Goal: Communication & Community: Answer question/provide support

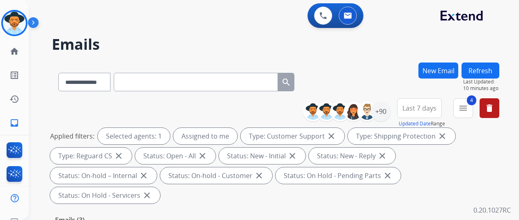
select select "**********"
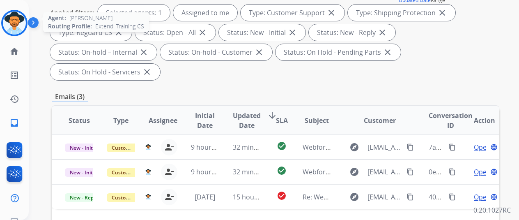
click at [16, 19] on img at bounding box center [14, 22] width 23 height 23
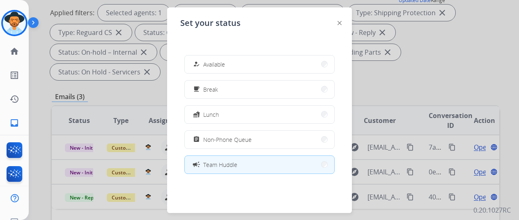
click at [255, 63] on button "how_to_reg Available" at bounding box center [259, 64] width 149 height 18
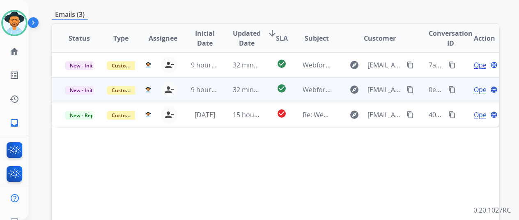
scroll to position [0, 0]
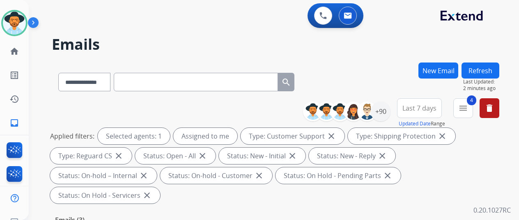
click at [312, 80] on div "**********" at bounding box center [275, 80] width 447 height 36
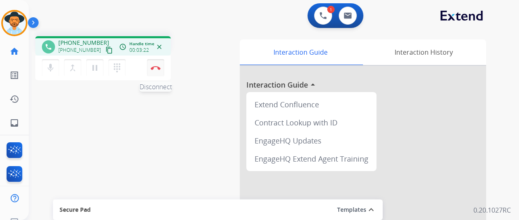
click at [157, 67] on img at bounding box center [156, 68] width 10 height 4
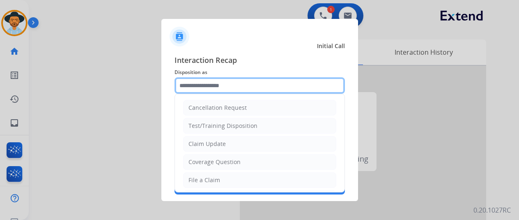
click at [190, 85] on input "text" at bounding box center [259, 85] width 170 height 16
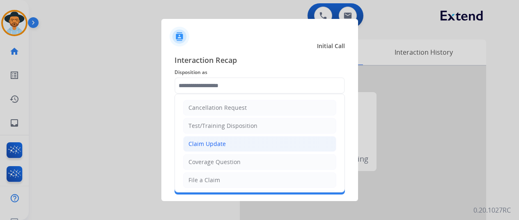
click at [204, 142] on div "Claim Update" at bounding box center [206, 144] width 37 height 8
type input "**********"
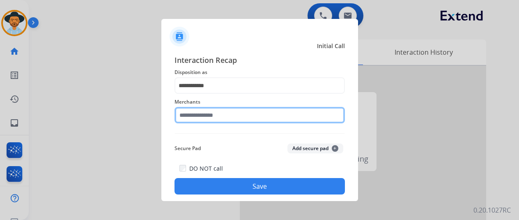
click at [202, 114] on input "text" at bounding box center [259, 115] width 170 height 16
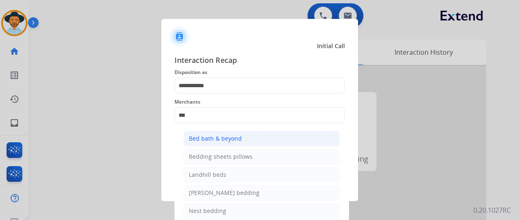
click at [208, 138] on div "Bed bath & beyond" at bounding box center [215, 138] width 53 height 8
type input "**********"
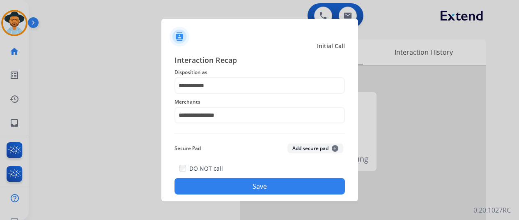
click at [248, 180] on button "Save" at bounding box center [259, 186] width 170 height 16
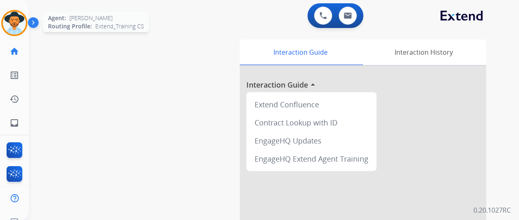
click at [15, 25] on img at bounding box center [14, 22] width 23 height 23
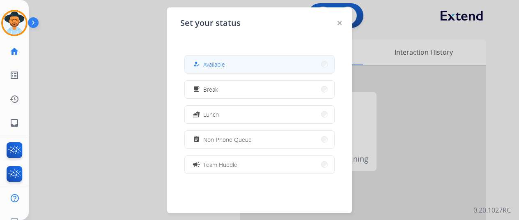
click at [245, 59] on button "how_to_reg Available" at bounding box center [259, 64] width 149 height 18
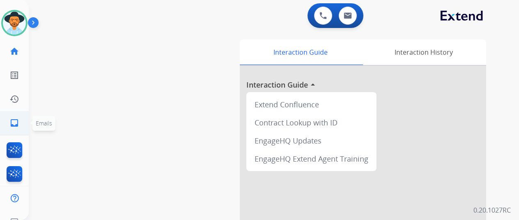
click at [17, 122] on mat-icon "inbox" at bounding box center [14, 123] width 10 height 10
select select "**********"
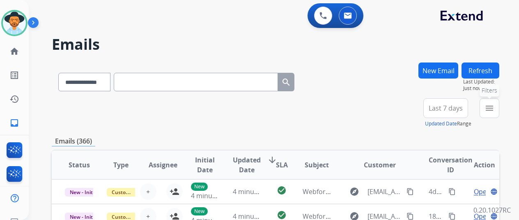
click at [494, 106] on mat-icon "menu" at bounding box center [489, 108] width 10 height 10
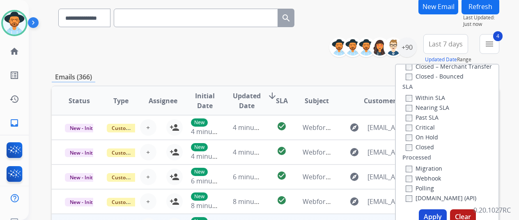
scroll to position [123, 0]
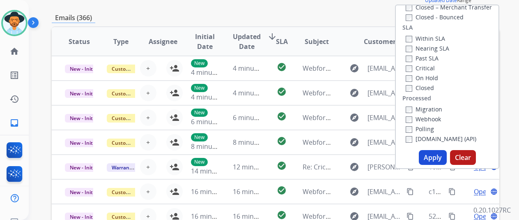
click at [431, 158] on button "Apply" at bounding box center [433, 157] width 28 height 15
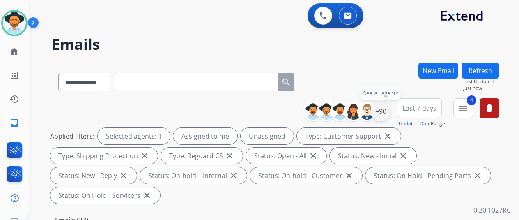
click at [387, 112] on div "+90" at bounding box center [381, 111] width 20 height 20
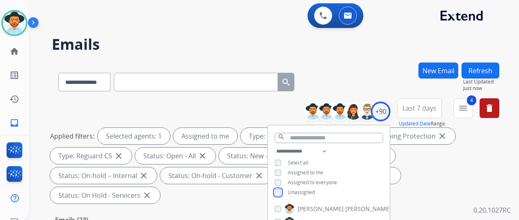
scroll to position [123, 0]
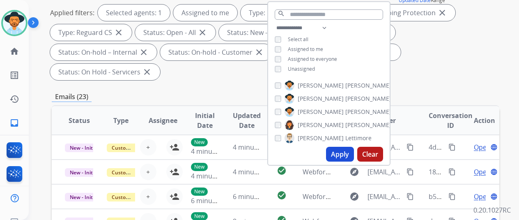
click at [346, 150] on button "Apply" at bounding box center [340, 154] width 28 height 15
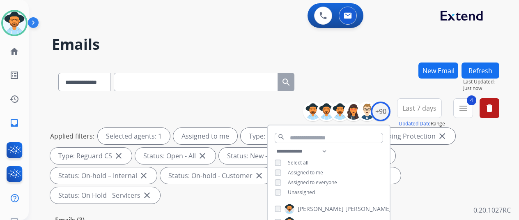
click at [369, 69] on div "**********" at bounding box center [275, 80] width 447 height 36
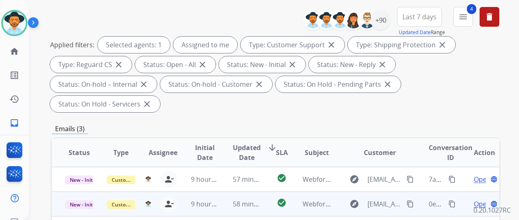
scroll to position [164, 0]
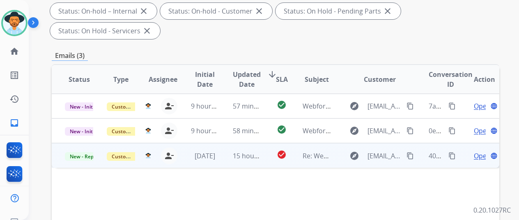
click at [481, 151] on span "Open" at bounding box center [482, 156] width 17 height 10
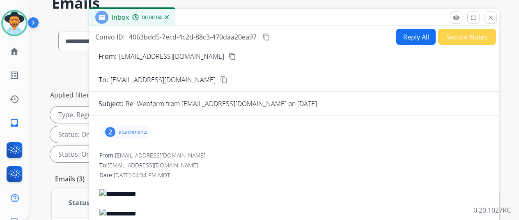
scroll to position [0, 0]
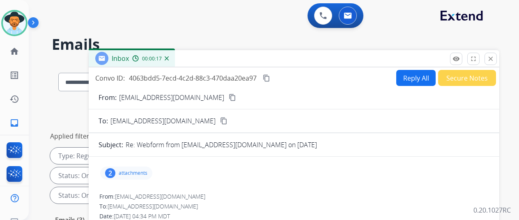
click at [229, 97] on mat-icon "content_copy" at bounding box center [232, 97] width 7 height 7
click at [270, 76] on mat-icon "content_copy" at bounding box center [266, 77] width 7 height 7
click at [419, 78] on button "Reply All" at bounding box center [415, 78] width 39 height 16
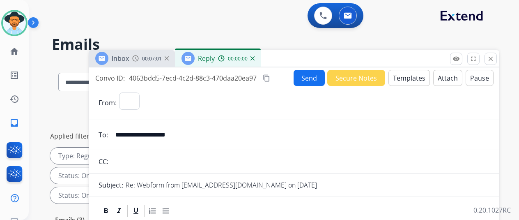
select select "**********"
click at [420, 76] on button "Templates" at bounding box center [408, 78] width 41 height 16
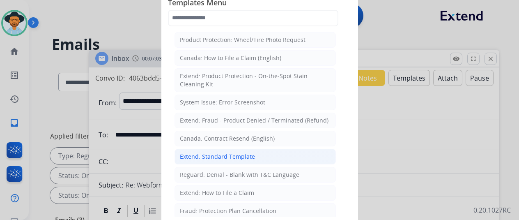
click at [214, 152] on div "Extend: Standard Template" at bounding box center [217, 156] width 75 height 8
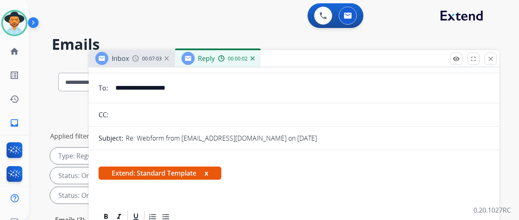
scroll to position [123, 0]
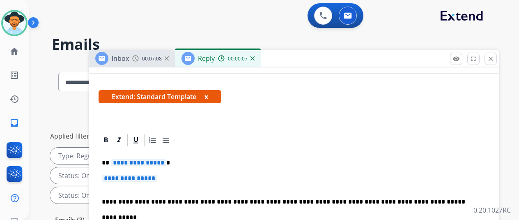
click at [165, 161] on span "**********" at bounding box center [138, 162] width 55 height 7
click at [157, 178] on span "**********" at bounding box center [129, 177] width 55 height 7
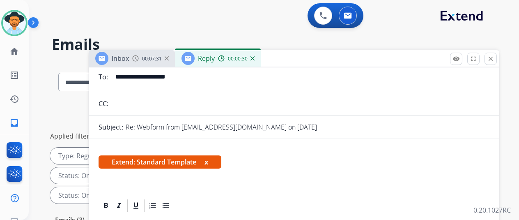
scroll to position [0, 0]
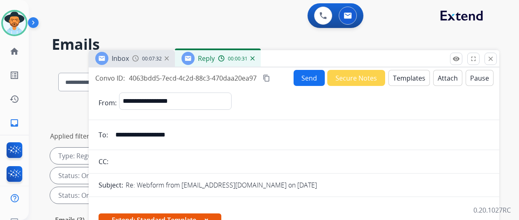
click at [309, 78] on button "Send" at bounding box center [308, 78] width 31 height 16
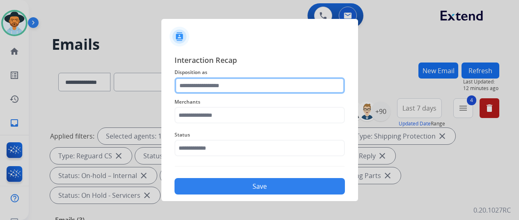
click at [216, 86] on input "text" at bounding box center [259, 85] width 170 height 16
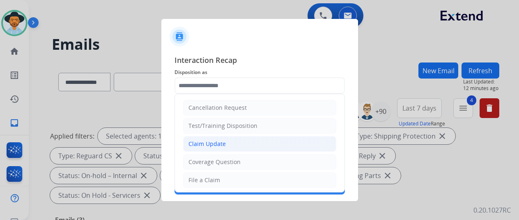
click at [225, 142] on li "Claim Update" at bounding box center [259, 144] width 153 height 16
type input "**********"
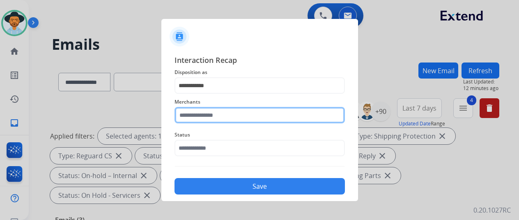
click at [206, 117] on input "text" at bounding box center [259, 115] width 170 height 16
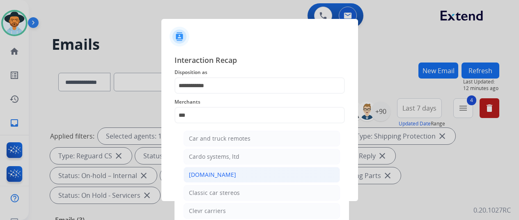
click at [204, 173] on div "[DOMAIN_NAME]" at bounding box center [212, 174] width 47 height 8
type input "**********"
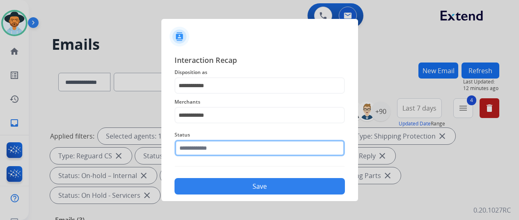
click at [201, 146] on input "text" at bounding box center [259, 148] width 170 height 16
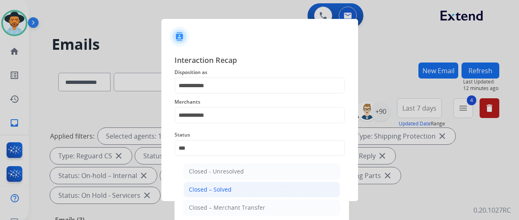
click at [205, 189] on div "Closed – Solved" at bounding box center [210, 189] width 43 height 8
type input "**********"
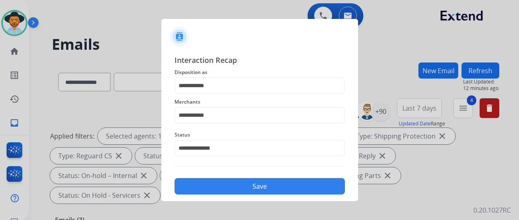
click at [222, 183] on button "Save" at bounding box center [259, 186] width 170 height 16
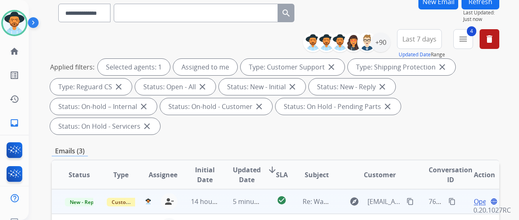
scroll to position [123, 0]
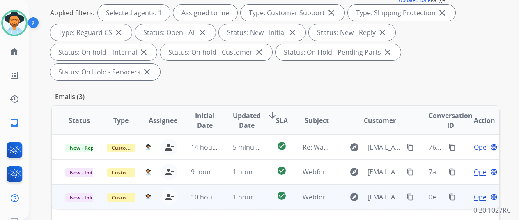
click at [478, 192] on span "Open" at bounding box center [482, 197] width 17 height 10
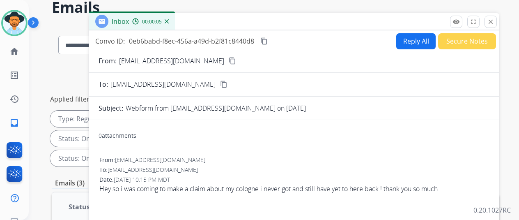
scroll to position [0, 0]
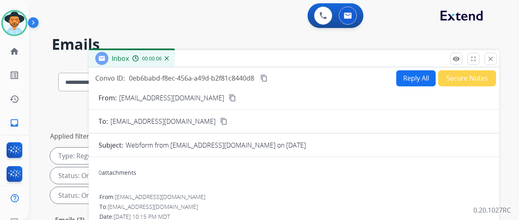
click at [229, 97] on mat-icon "content_copy" at bounding box center [232, 97] width 7 height 7
click at [269, 74] on button "content_copy" at bounding box center [264, 78] width 10 height 10
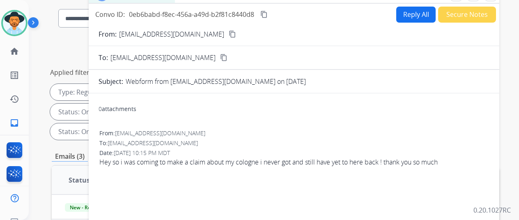
scroll to position [164, 0]
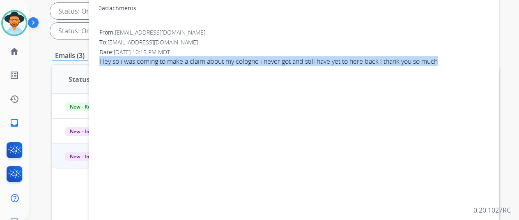
drag, startPoint x: 451, startPoint y: 60, endPoint x: 101, endPoint y: 62, distance: 350.5
click at [101, 62] on div "0 attachments From: [EMAIL_ADDRESS][DOMAIN_NAME] To: [EMAIL_ADDRESS][DOMAIN_NAM…" at bounding box center [294, 130] width 410 height 263
copy span "Hey so i was coming to make a claim about my cologne i never got and still have…"
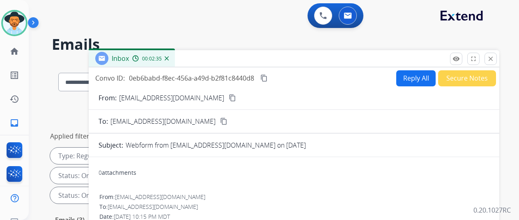
click at [268, 76] on mat-icon "content_copy" at bounding box center [263, 77] width 7 height 7
click at [414, 74] on button "Reply All" at bounding box center [415, 78] width 39 height 16
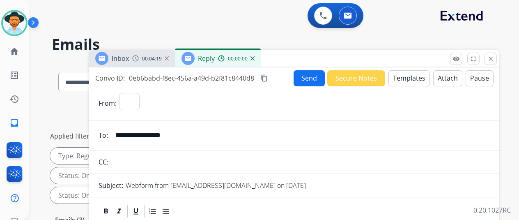
select select "**********"
click at [405, 77] on button "Templates" at bounding box center [408, 78] width 41 height 16
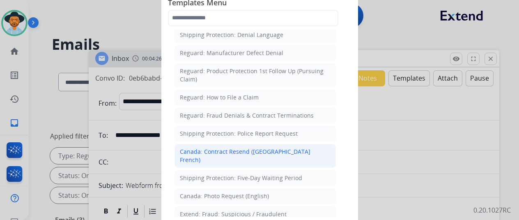
scroll to position [821, 0]
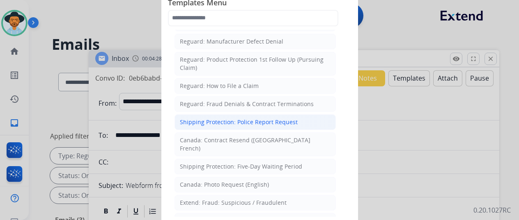
click at [216, 118] on div "Shipping Protection: Police Report Request" at bounding box center [239, 122] width 118 height 8
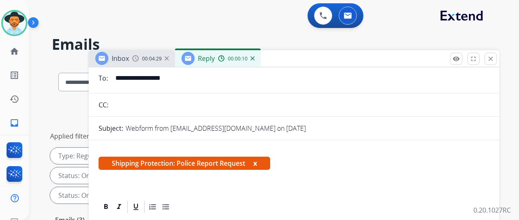
scroll to position [123, 0]
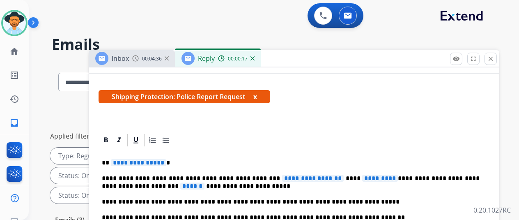
click at [165, 161] on span "**********" at bounding box center [138, 162] width 55 height 7
click at [330, 179] on span "**********" at bounding box center [313, 177] width 62 height 7
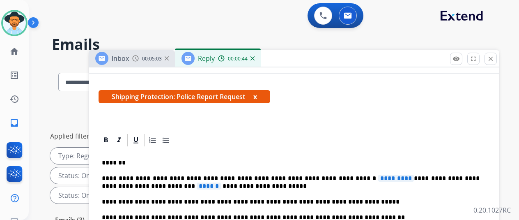
click at [382, 179] on span "*********" at bounding box center [396, 177] width 36 height 7
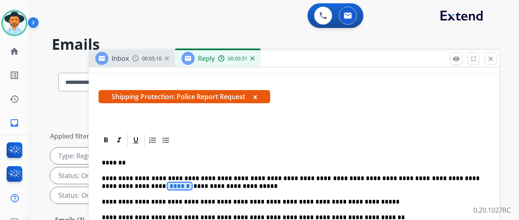
click at [167, 185] on span "******" at bounding box center [179, 185] width 24 height 7
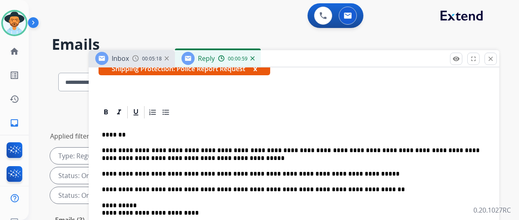
scroll to position [0, 0]
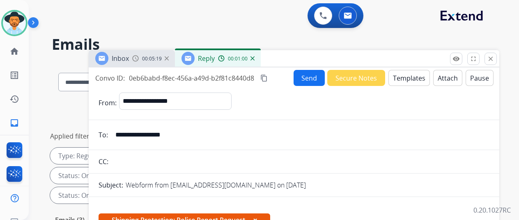
click at [315, 76] on button "Send" at bounding box center [308, 78] width 31 height 16
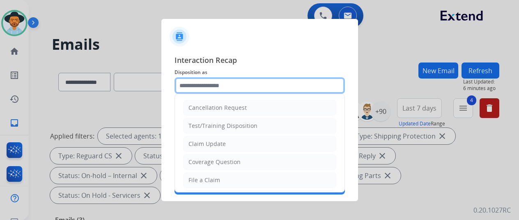
click at [213, 87] on input "text" at bounding box center [259, 85] width 170 height 16
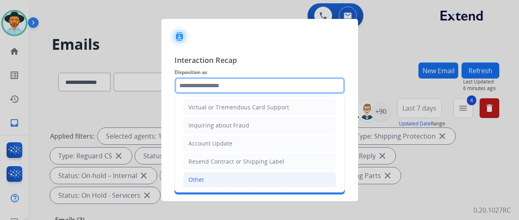
scroll to position [123, 0]
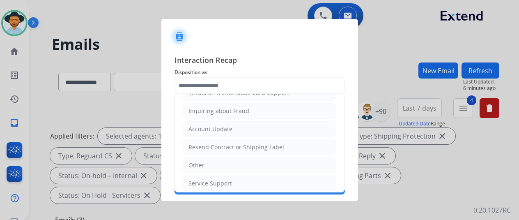
drag, startPoint x: 201, startPoint y: 164, endPoint x: 209, endPoint y: 144, distance: 21.5
click at [201, 163] on div "Other" at bounding box center [196, 165] width 16 height 8
type input "*****"
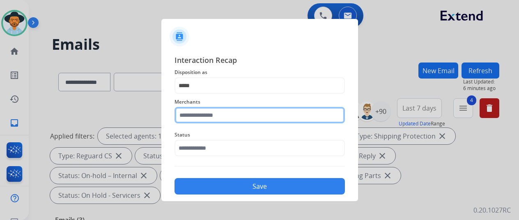
click at [189, 112] on input "text" at bounding box center [259, 115] width 170 height 16
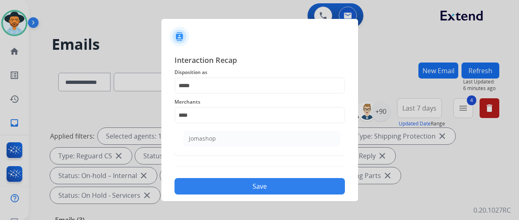
click at [196, 136] on div "Jomashop" at bounding box center [202, 138] width 27 height 8
type input "********"
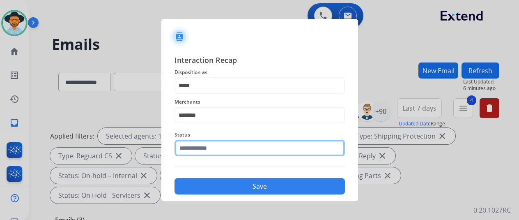
click at [208, 150] on input "text" at bounding box center [259, 148] width 170 height 16
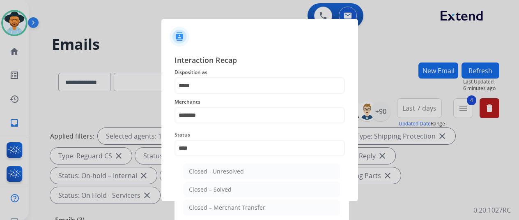
click at [234, 180] on ul "Closed - Unresolved Closed – Solved Closed – Merchant Transfer" at bounding box center [261, 191] width 161 height 64
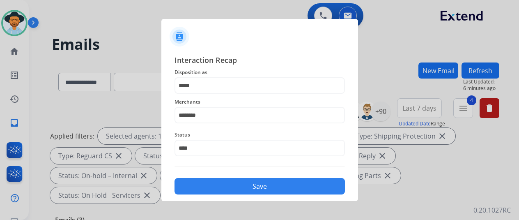
click at [229, 187] on button "Save" at bounding box center [259, 186] width 170 height 16
click at [230, 186] on button "Save" at bounding box center [259, 186] width 170 height 16
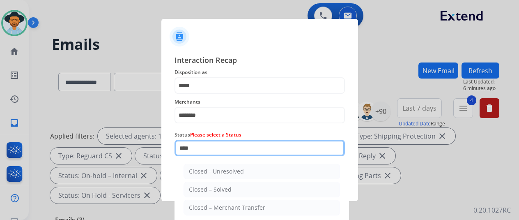
click at [204, 146] on input "****" at bounding box center [259, 148] width 170 height 16
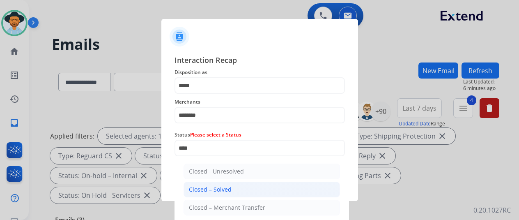
click at [223, 190] on div "Closed – Solved" at bounding box center [210, 189] width 43 height 8
type input "**********"
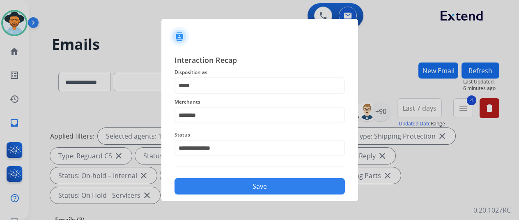
click at [227, 186] on button "Save" at bounding box center [259, 186] width 170 height 16
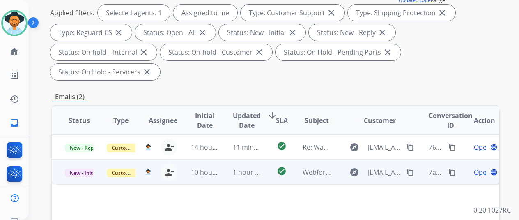
click at [480, 167] on span "Open" at bounding box center [482, 172] width 17 height 10
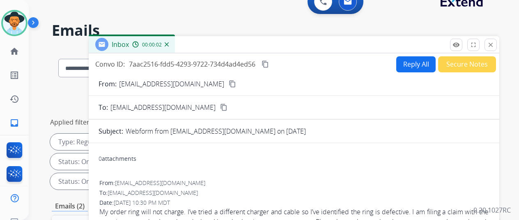
scroll to position [0, 0]
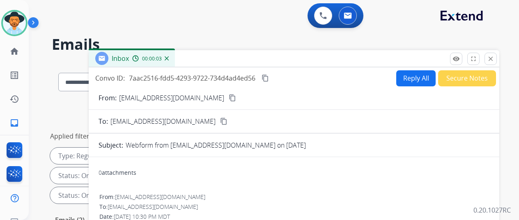
click at [229, 97] on mat-icon "content_copy" at bounding box center [232, 97] width 7 height 7
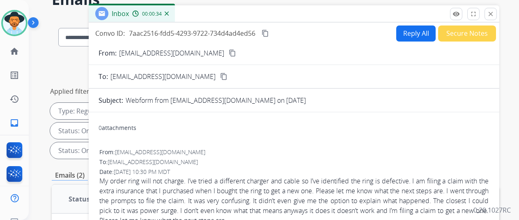
scroll to position [41, 0]
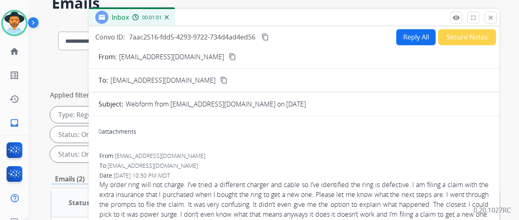
click at [417, 31] on button "Reply All" at bounding box center [415, 37] width 39 height 16
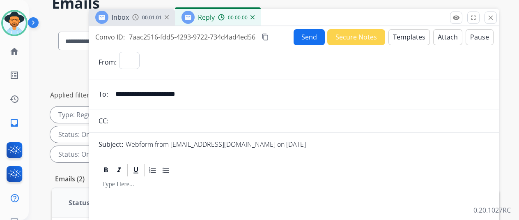
select select "**********"
click at [404, 34] on button "Templates" at bounding box center [408, 37] width 41 height 16
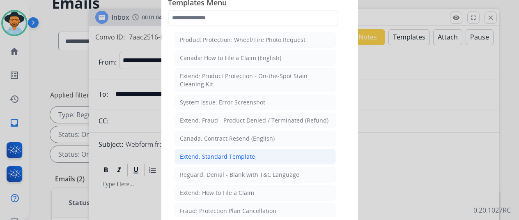
drag, startPoint x: 199, startPoint y: 153, endPoint x: 189, endPoint y: 129, distance: 25.6
click at [198, 153] on div "Extend: Standard Template" at bounding box center [217, 156] width 75 height 8
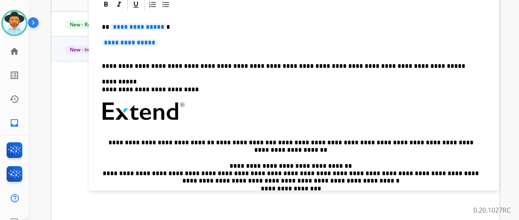
scroll to position [0, 0]
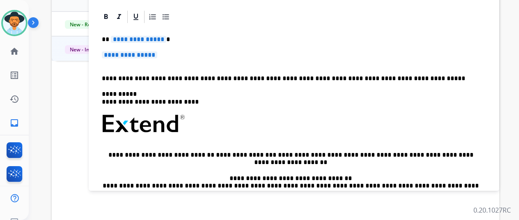
click at [166, 41] on span "**********" at bounding box center [138, 39] width 55 height 7
click at [157, 56] on span "**********" at bounding box center [129, 54] width 55 height 7
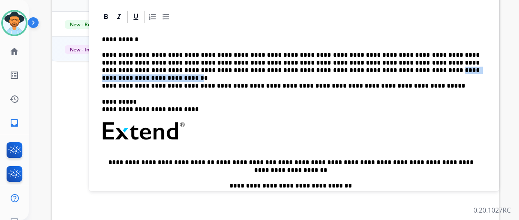
drag, startPoint x: 368, startPoint y: 70, endPoint x: 270, endPoint y: 72, distance: 98.1
click at [270, 72] on p "**********" at bounding box center [291, 62] width 378 height 23
copy p "**********"
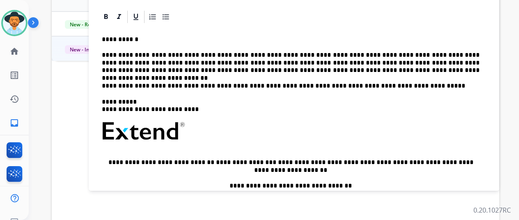
click at [108, 53] on p "**********" at bounding box center [291, 62] width 378 height 23
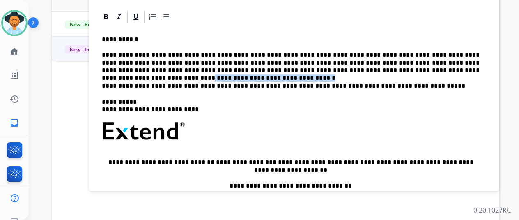
drag, startPoint x: 460, startPoint y: 69, endPoint x: 359, endPoint y: 72, distance: 101.4
click at [359, 72] on p "**********" at bounding box center [291, 62] width 378 height 23
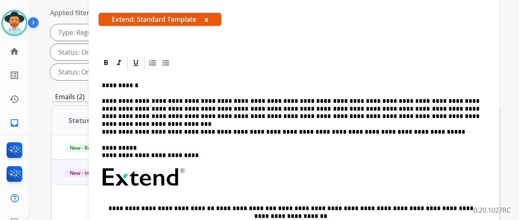
scroll to position [82, 0]
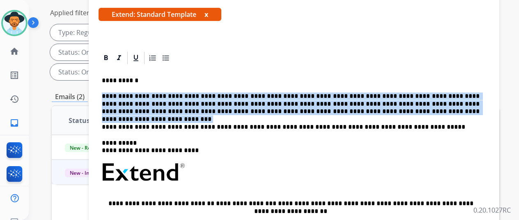
drag, startPoint x: 358, startPoint y: 111, endPoint x: 105, endPoint y: 94, distance: 253.4
click at [105, 94] on div "**********" at bounding box center [293, 190] width 391 height 251
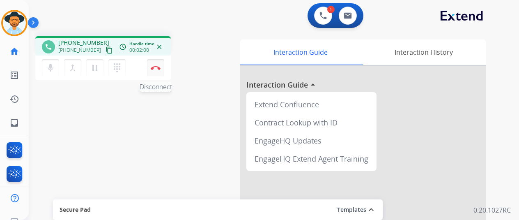
click at [154, 66] on img at bounding box center [156, 68] width 10 height 4
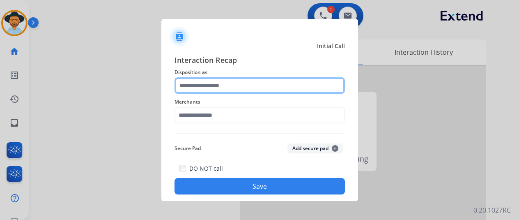
click at [195, 84] on input "text" at bounding box center [259, 85] width 170 height 16
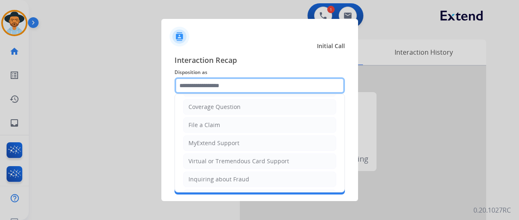
scroll to position [123, 0]
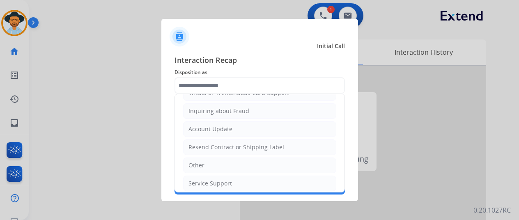
drag, startPoint x: 208, startPoint y: 141, endPoint x: 206, endPoint y: 112, distance: 28.8
click at [208, 143] on div "Resend Contract or Shipping Label" at bounding box center [236, 147] width 96 height 8
type input "**********"
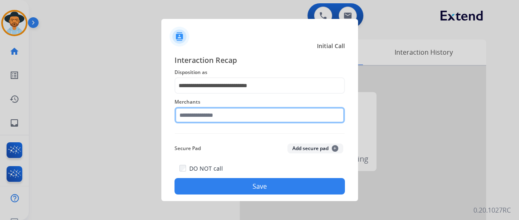
click at [195, 118] on input "text" at bounding box center [259, 115] width 170 height 16
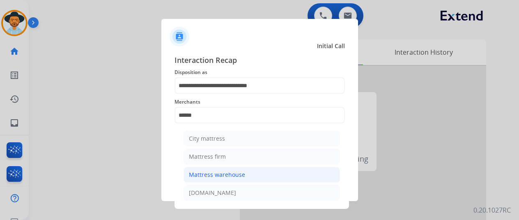
click at [208, 175] on div "Mattress warehouse" at bounding box center [217, 174] width 56 height 8
type input "**********"
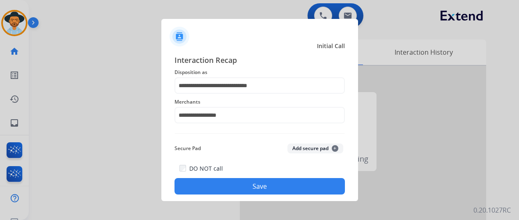
click at [220, 188] on button "Save" at bounding box center [259, 186] width 170 height 16
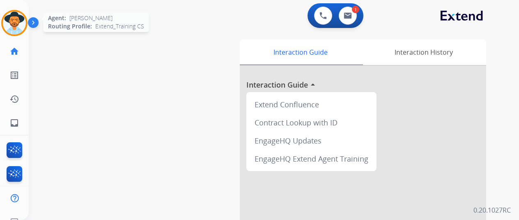
click at [16, 20] on img at bounding box center [14, 22] width 23 height 23
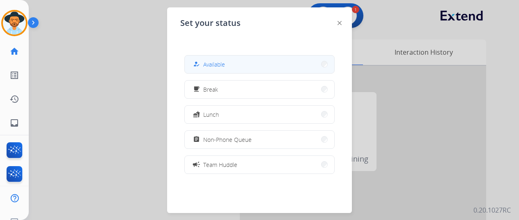
click at [231, 62] on button "how_to_reg Available" at bounding box center [259, 64] width 149 height 18
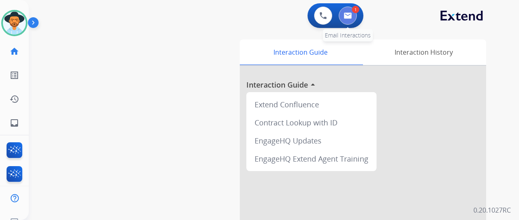
click at [357, 16] on button at bounding box center [348, 16] width 18 height 18
select select "**********"
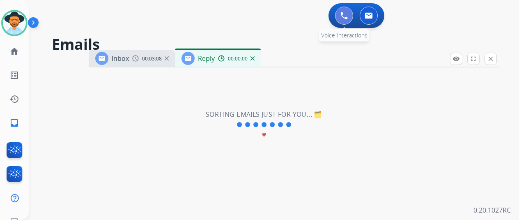
select select "**********"
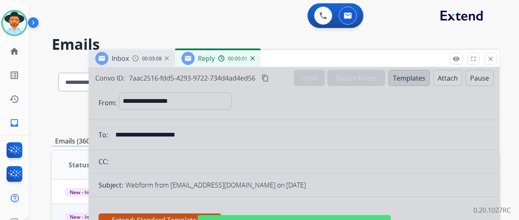
click at [266, 141] on div at bounding box center [294, 220] width 410 height 307
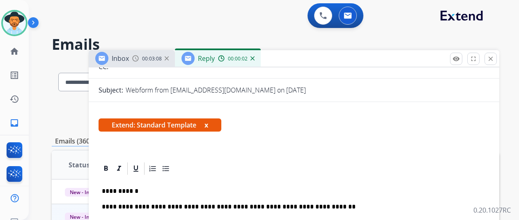
scroll to position [164, 0]
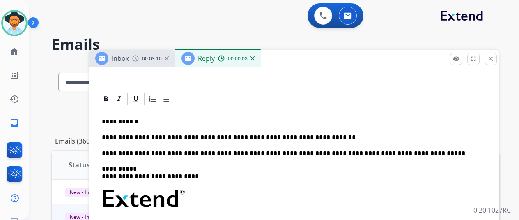
click at [328, 144] on div "**********" at bounding box center [293, 224] width 391 height 236
click at [326, 136] on p "**********" at bounding box center [291, 136] width 378 height 7
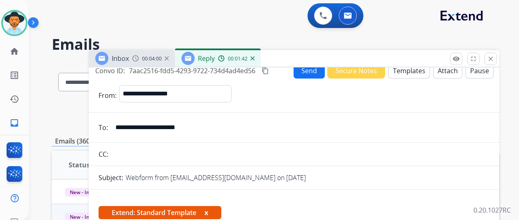
scroll to position [0, 0]
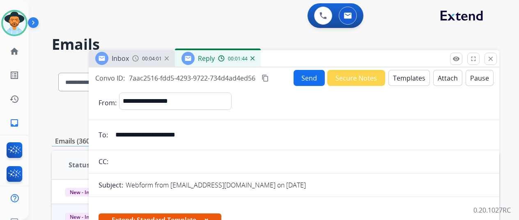
click at [269, 80] on mat-icon "content_copy" at bounding box center [264, 77] width 7 height 7
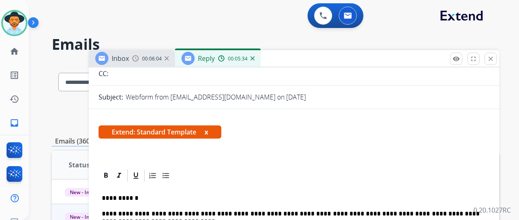
scroll to position [164, 0]
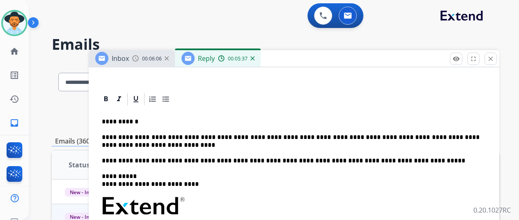
click at [282, 136] on p "**********" at bounding box center [291, 140] width 378 height 15
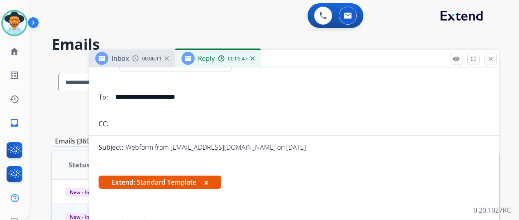
scroll to position [0, 0]
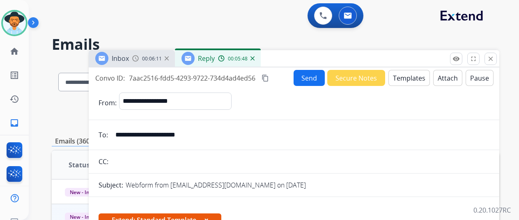
click at [312, 73] on button "Send" at bounding box center [308, 78] width 31 height 16
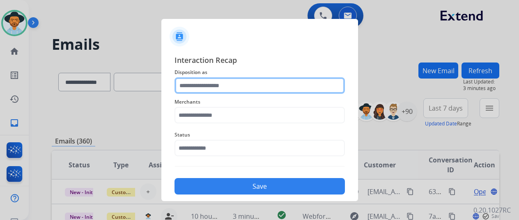
click at [197, 85] on input "text" at bounding box center [259, 85] width 170 height 16
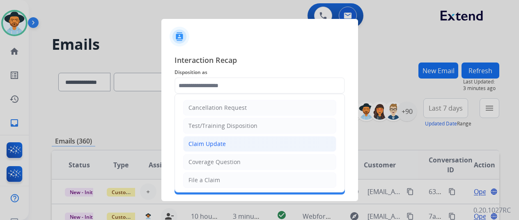
click at [202, 141] on div "Claim Update" at bounding box center [206, 144] width 37 height 8
type input "**********"
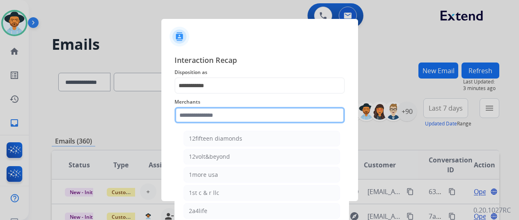
click at [208, 114] on input "text" at bounding box center [259, 115] width 170 height 16
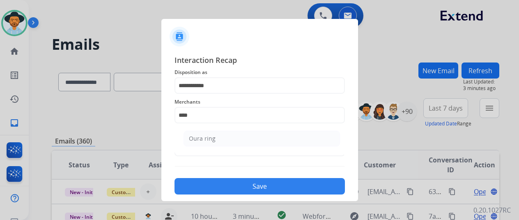
click at [203, 137] on div "Oura ring" at bounding box center [202, 138] width 27 height 8
type input "*********"
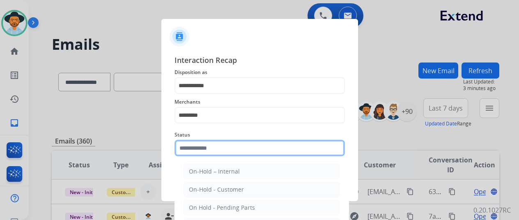
click at [211, 151] on input "text" at bounding box center [259, 148] width 170 height 16
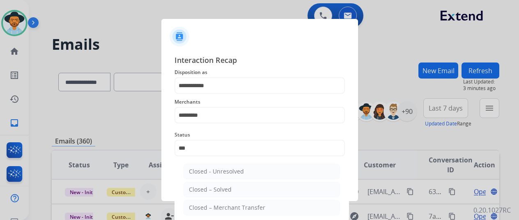
click at [233, 186] on li "Closed – Solved" at bounding box center [261, 189] width 156 height 16
type input "**********"
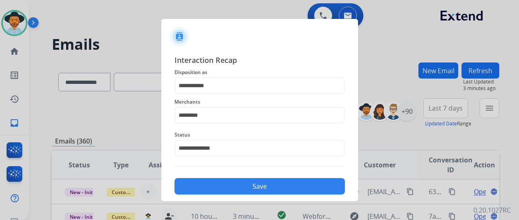
click at [235, 185] on button "Save" at bounding box center [259, 186] width 170 height 16
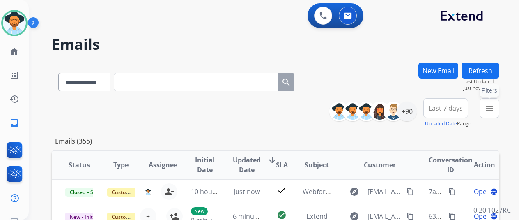
click at [494, 108] on mat-icon "menu" at bounding box center [489, 108] width 10 height 10
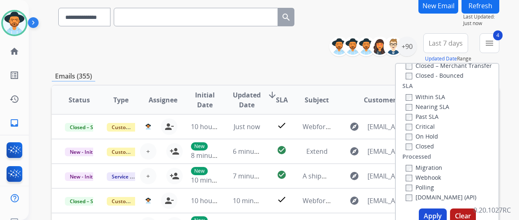
scroll to position [123, 0]
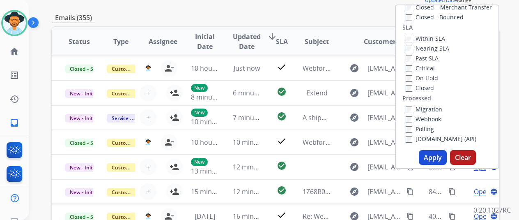
click at [427, 155] on button "Apply" at bounding box center [433, 157] width 28 height 15
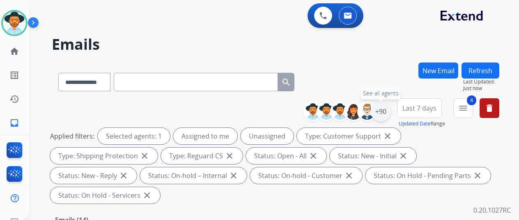
click at [387, 110] on div "+90" at bounding box center [381, 111] width 20 height 20
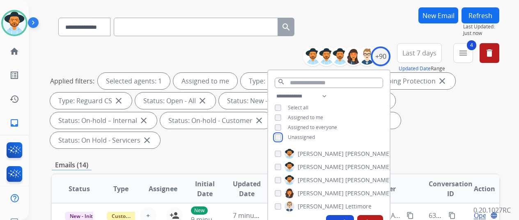
scroll to position [123, 0]
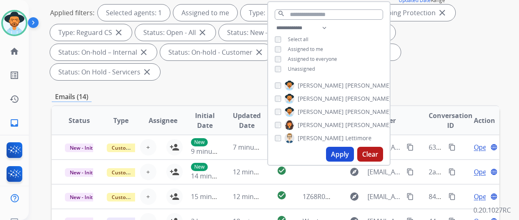
click at [342, 157] on button "Apply" at bounding box center [340, 154] width 28 height 15
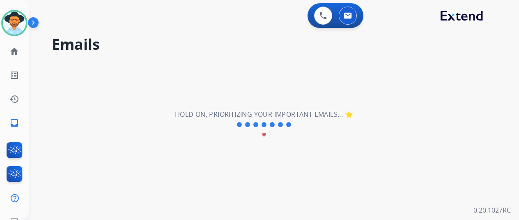
scroll to position [0, 0]
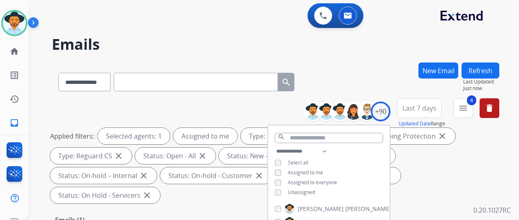
click at [349, 87] on div "**********" at bounding box center [275, 80] width 447 height 36
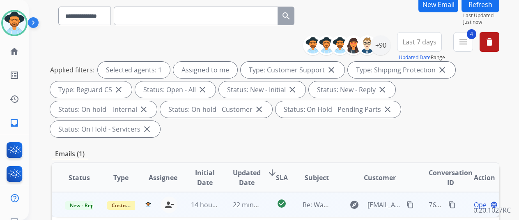
scroll to position [123, 0]
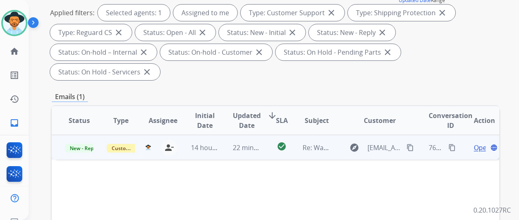
click at [477, 142] on span "Open" at bounding box center [482, 147] width 17 height 10
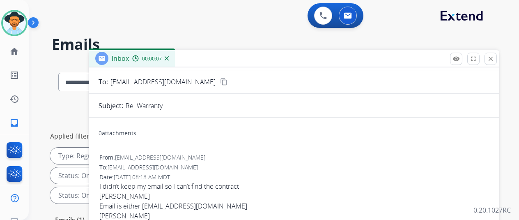
scroll to position [82, 0]
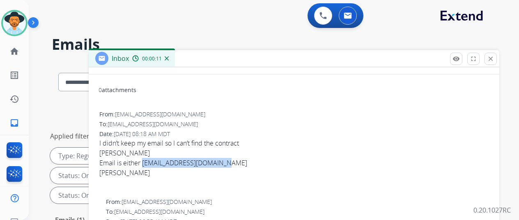
drag, startPoint x: 231, startPoint y: 162, endPoint x: 150, endPoint y: 160, distance: 81.3
click at [150, 160] on div "Email is either [EMAIL_ADDRESS][DOMAIN_NAME] [PERSON_NAME]" at bounding box center [293, 173] width 389 height 30
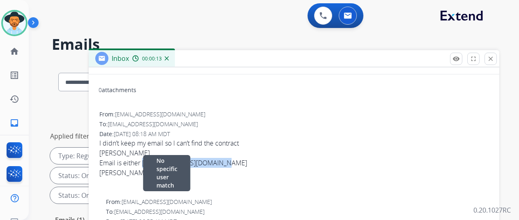
copy div "[EMAIL_ADDRESS][DOMAIN_NAME]"
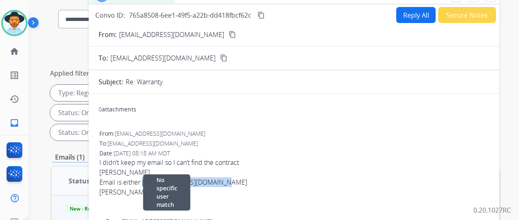
scroll to position [0, 0]
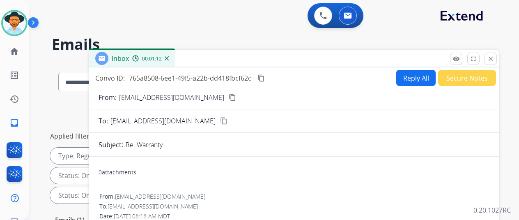
click at [411, 76] on button "Reply All" at bounding box center [415, 78] width 39 height 16
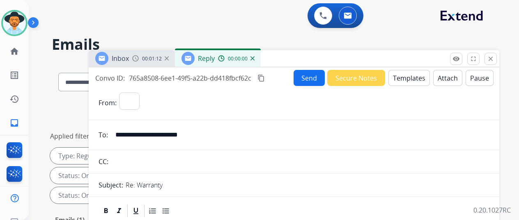
select select "**********"
click at [405, 76] on button "Templates" at bounding box center [408, 78] width 41 height 16
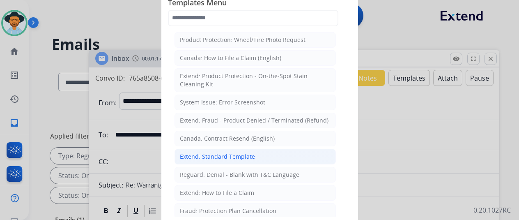
click at [213, 152] on div "Extend: Standard Template" at bounding box center [217, 156] width 75 height 8
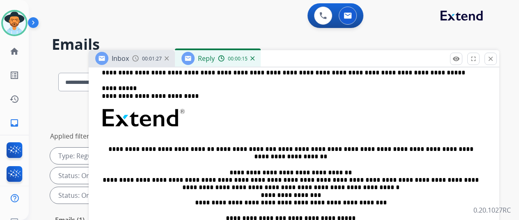
scroll to position [123, 0]
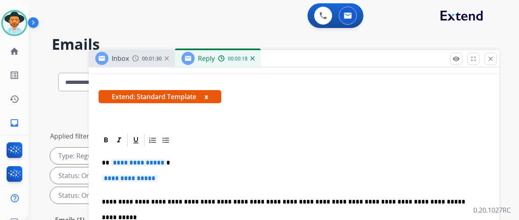
click at [166, 163] on span "**********" at bounding box center [138, 162] width 55 height 7
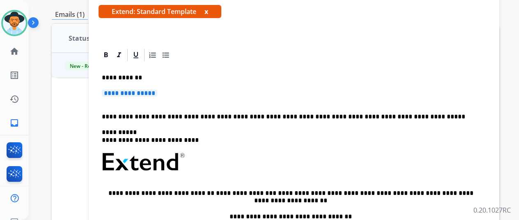
scroll to position [0, 0]
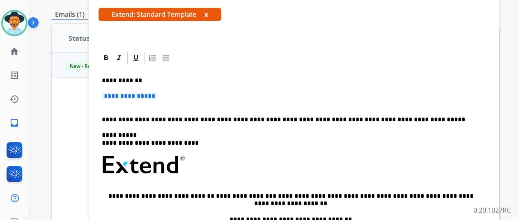
click at [157, 96] on span "**********" at bounding box center [129, 95] width 55 height 7
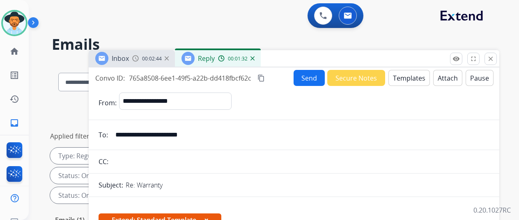
click at [317, 77] on button "Send" at bounding box center [308, 78] width 31 height 16
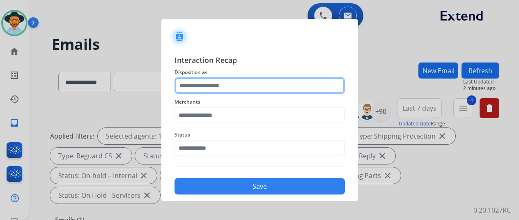
click at [208, 81] on input "text" at bounding box center [259, 85] width 170 height 16
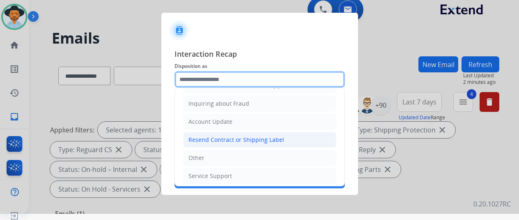
scroll to position [10, 0]
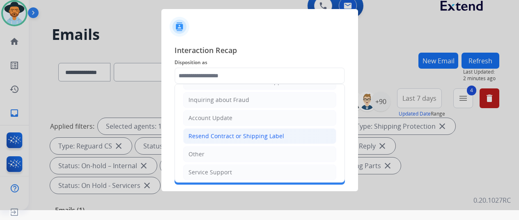
click at [213, 134] on div "Resend Contract or Shipping Label" at bounding box center [236, 136] width 96 height 8
type input "**********"
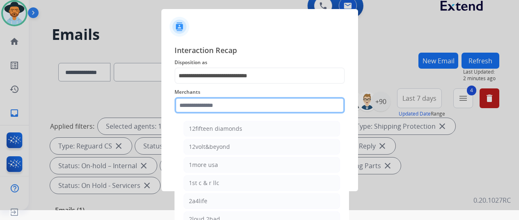
click at [197, 101] on input "text" at bounding box center [259, 105] width 170 height 16
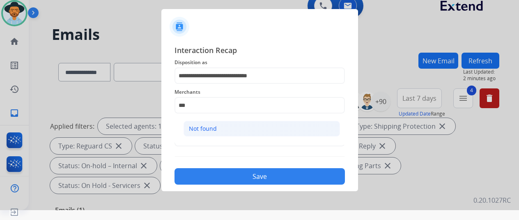
click at [192, 127] on div "Not found" at bounding box center [203, 128] width 28 height 8
type input "*********"
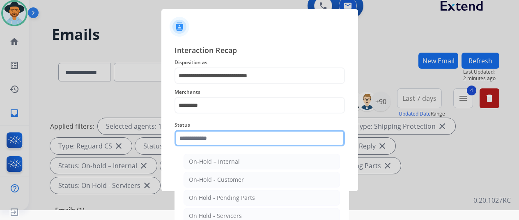
click at [208, 144] on input "text" at bounding box center [259, 138] width 170 height 16
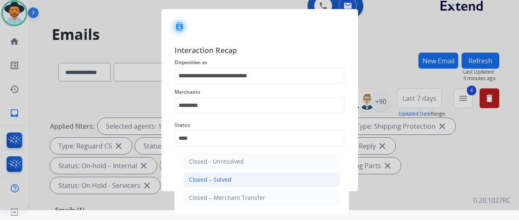
click at [225, 177] on div "Closed – Solved" at bounding box center [210, 179] width 43 height 8
type input "**********"
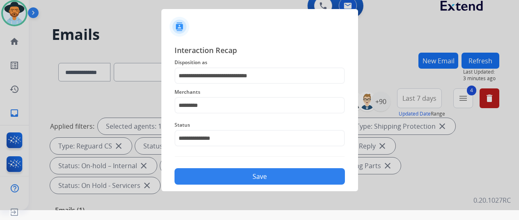
click at [223, 185] on div "**********" at bounding box center [259, 114] width 197 height 153
click at [226, 176] on button "Save" at bounding box center [259, 176] width 170 height 16
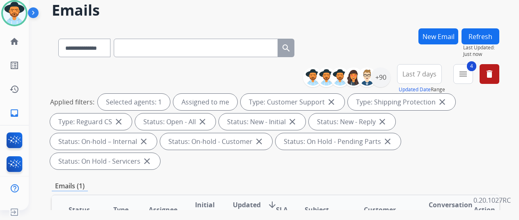
scroll to position [0, 0]
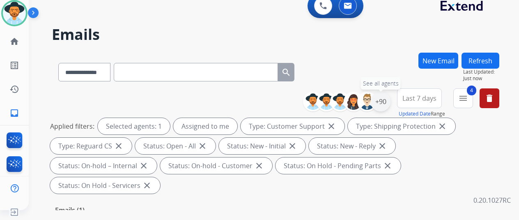
click at [385, 99] on div "+90" at bounding box center [381, 102] width 20 height 20
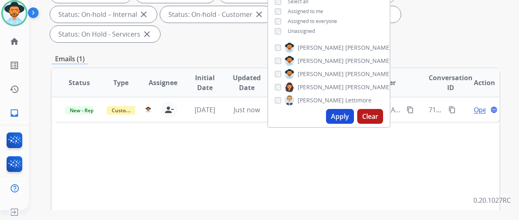
scroll to position [205, 0]
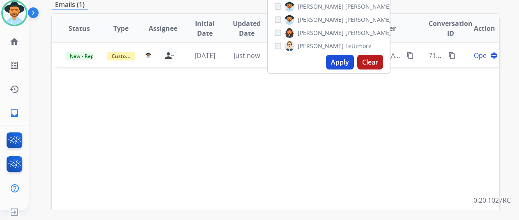
click at [344, 58] on button "Apply" at bounding box center [340, 62] width 28 height 15
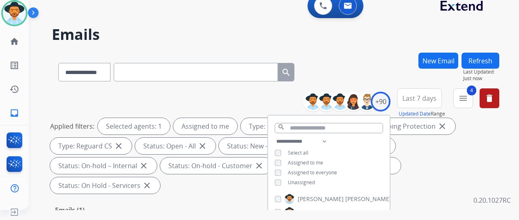
click at [321, 64] on div "**********" at bounding box center [275, 71] width 447 height 36
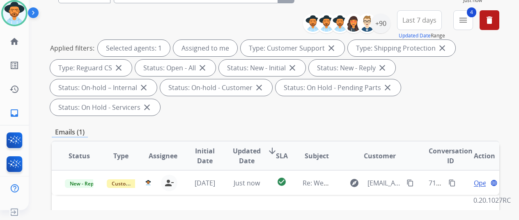
scroll to position [205, 0]
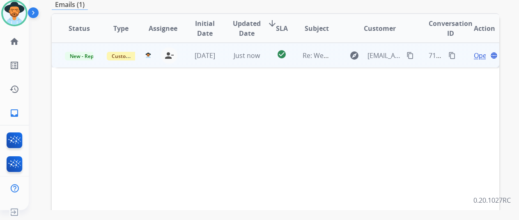
click at [478, 50] on span "Open" at bounding box center [482, 55] width 17 height 10
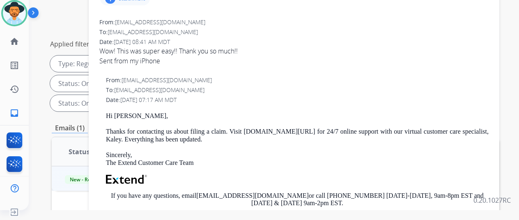
scroll to position [0, 0]
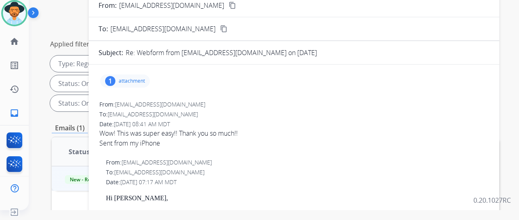
click at [115, 78] on div "1" at bounding box center [110, 81] width 10 height 10
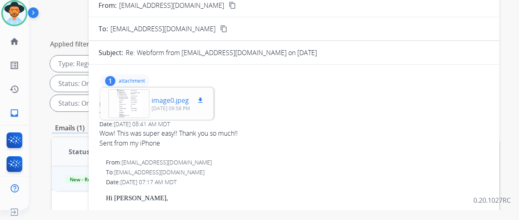
click at [140, 108] on div at bounding box center [128, 103] width 41 height 29
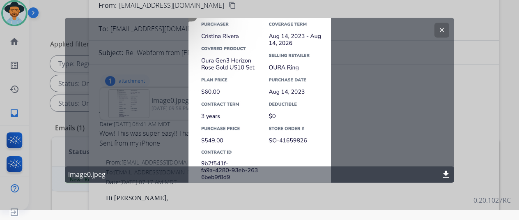
click at [438, 26] on button "clear" at bounding box center [441, 30] width 15 height 15
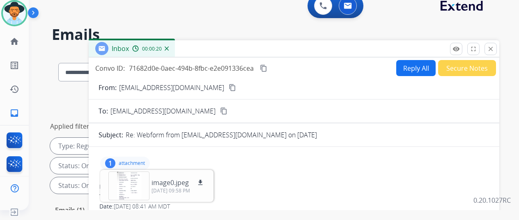
click at [169, 47] on img at bounding box center [167, 48] width 4 height 4
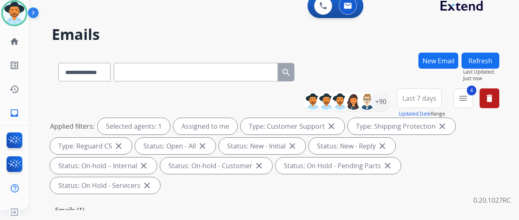
scroll to position [123, 0]
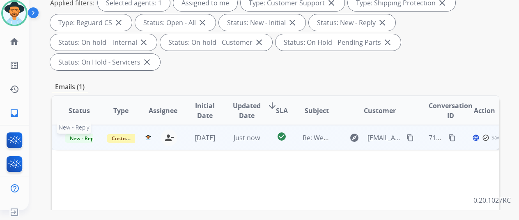
click at [80, 134] on span "New - Reply" at bounding box center [83, 138] width 37 height 9
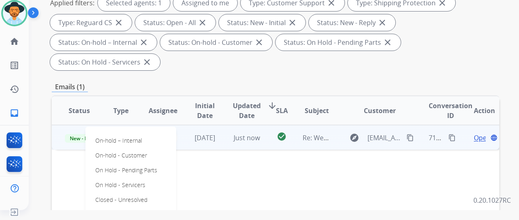
drag, startPoint x: 120, startPoint y: 192, endPoint x: 121, endPoint y: 181, distance: 11.5
click at [118, 208] on p "Closed – Solved" at bounding box center [115, 213] width 47 height 11
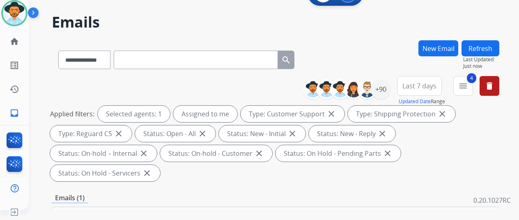
scroll to position [0, 0]
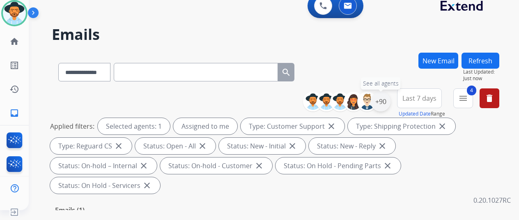
click at [387, 103] on div "+90" at bounding box center [381, 102] width 20 height 20
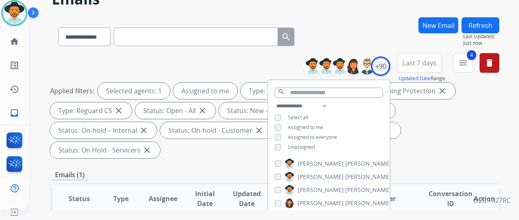
scroll to position [82, 0]
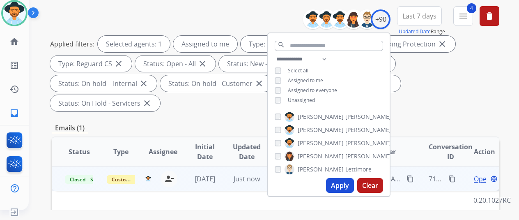
click at [342, 183] on button "Apply" at bounding box center [340, 185] width 28 height 15
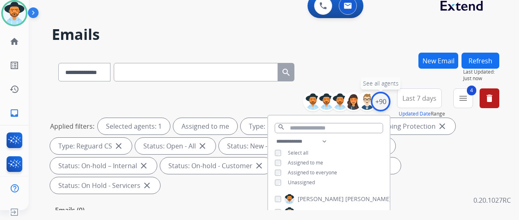
click at [386, 100] on div "+90" at bounding box center [381, 102] width 20 height 20
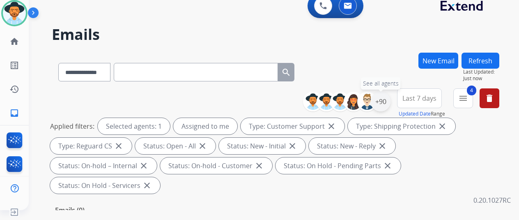
click at [387, 104] on div "+90" at bounding box center [381, 102] width 20 height 20
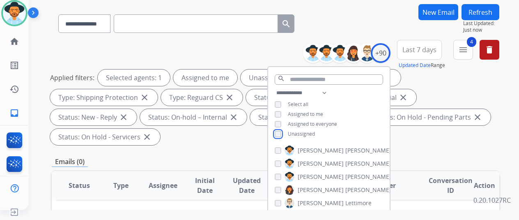
scroll to position [123, 0]
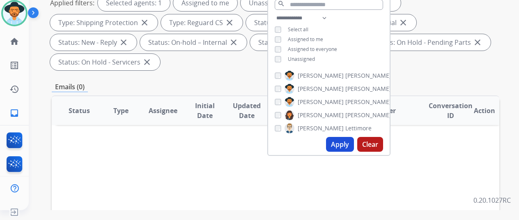
click at [347, 145] on button "Apply" at bounding box center [340, 144] width 28 height 15
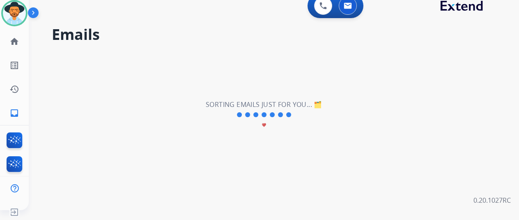
scroll to position [0, 0]
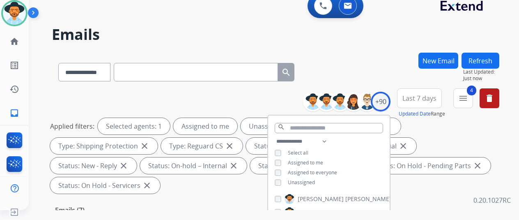
click at [371, 63] on div "**********" at bounding box center [275, 71] width 447 height 36
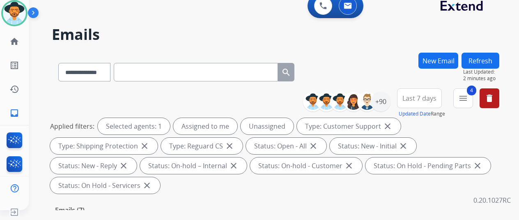
click at [441, 58] on button "New Email" at bounding box center [438, 61] width 40 height 16
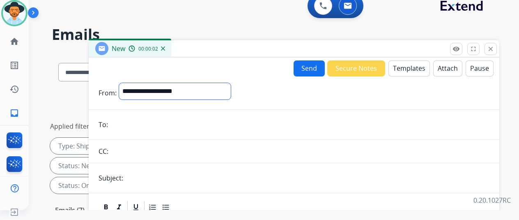
click at [143, 88] on select "**********" at bounding box center [175, 91] width 112 height 16
select select "**********"
click at [125, 83] on select "**********" at bounding box center [175, 91] width 112 height 16
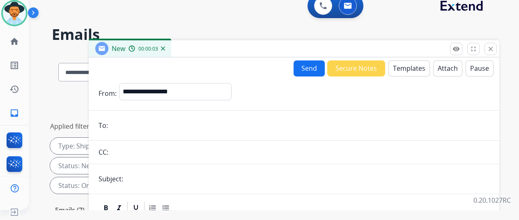
drag, startPoint x: 128, startPoint y: 125, endPoint x: 124, endPoint y: 119, distance: 7.3
click at [128, 126] on input "email" at bounding box center [299, 125] width 379 height 16
paste input "**********"
type input "**********"
click at [406, 64] on button "Templates" at bounding box center [408, 68] width 41 height 16
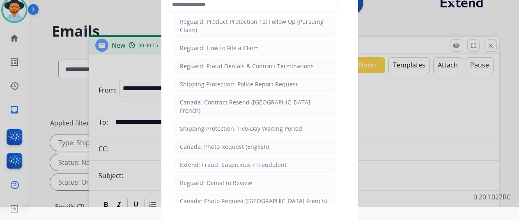
scroll to position [845, 0]
click at [208, 81] on div "Shipping Protection: Police Report Request" at bounding box center [239, 85] width 118 height 8
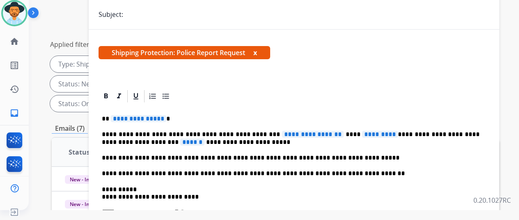
scroll to position [82, 0]
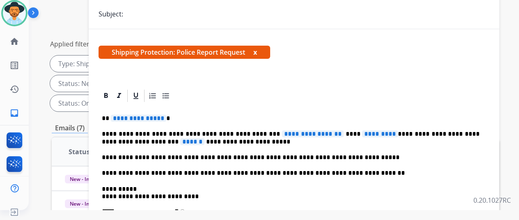
click at [165, 117] on span "**********" at bounding box center [138, 118] width 55 height 7
click at [329, 133] on span "**********" at bounding box center [313, 133] width 62 height 7
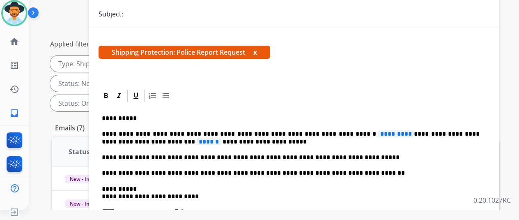
click at [384, 131] on span "*********" at bounding box center [396, 133] width 36 height 7
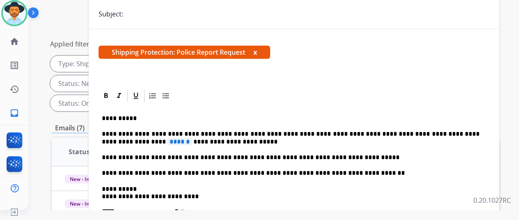
click at [167, 141] on span "******" at bounding box center [179, 141] width 24 height 7
click at [166, 172] on p "**********" at bounding box center [291, 172] width 378 height 7
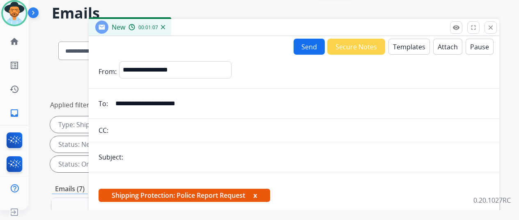
scroll to position [0, 0]
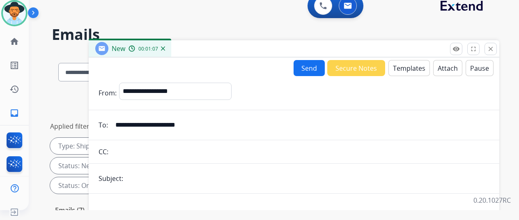
click at [316, 67] on button "Send" at bounding box center [308, 68] width 31 height 16
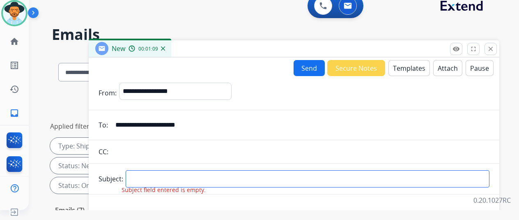
drag, startPoint x: 149, startPoint y: 179, endPoint x: 163, endPoint y: 163, distance: 20.4
click at [149, 179] on input "text" at bounding box center [308, 178] width 364 height 17
type input "**********"
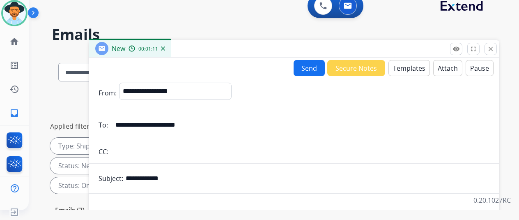
click at [314, 65] on button "Send" at bounding box center [308, 68] width 31 height 16
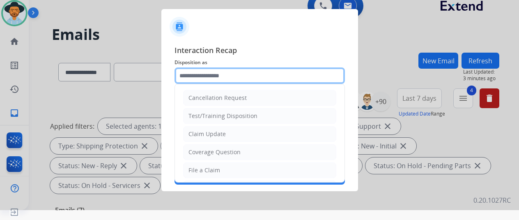
click at [195, 74] on input "text" at bounding box center [259, 75] width 170 height 16
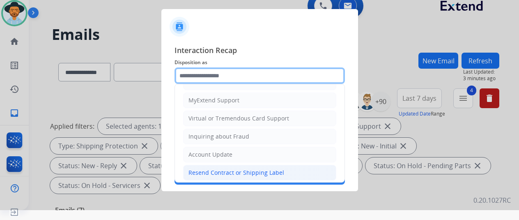
scroll to position [123, 0]
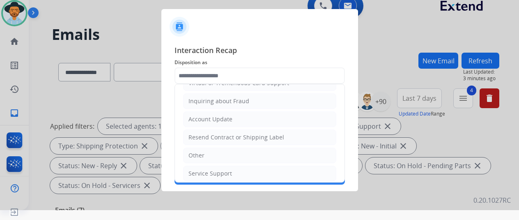
drag, startPoint x: 199, startPoint y: 147, endPoint x: 199, endPoint y: 142, distance: 4.6
click at [199, 147] on li "Other" at bounding box center [259, 155] width 153 height 16
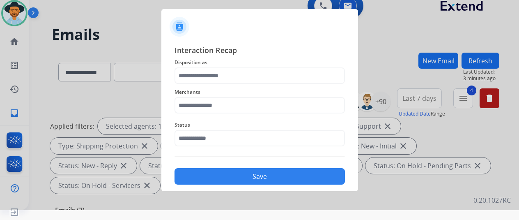
type input "*****"
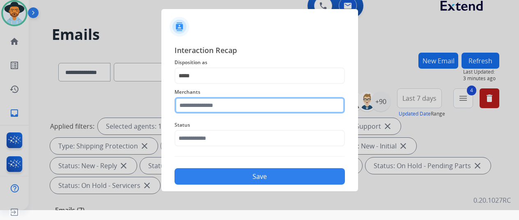
click at [207, 102] on input "text" at bounding box center [259, 105] width 170 height 16
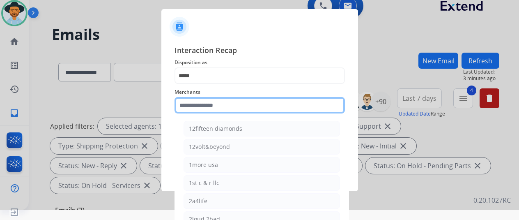
drag, startPoint x: 186, startPoint y: 101, endPoint x: 184, endPoint y: 78, distance: 23.5
click at [186, 99] on input "text" at bounding box center [259, 105] width 170 height 16
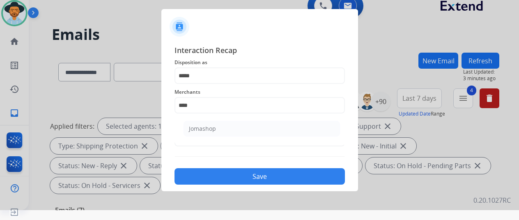
click at [202, 128] on div "Jomashop" at bounding box center [202, 128] width 27 height 8
type input "********"
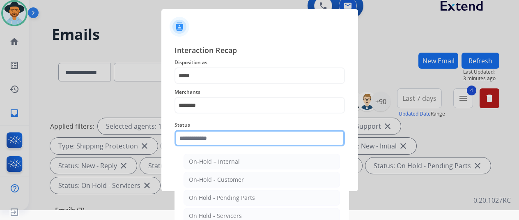
drag, startPoint x: 192, startPoint y: 137, endPoint x: 204, endPoint y: 132, distance: 13.0
click at [192, 137] on input "text" at bounding box center [259, 138] width 170 height 16
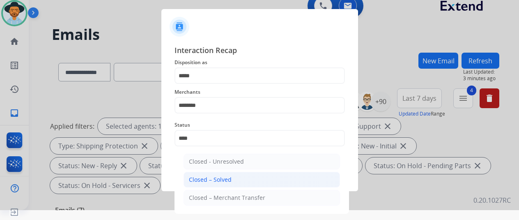
click at [217, 178] on div "Closed – Solved" at bounding box center [210, 179] width 43 height 8
type input "**********"
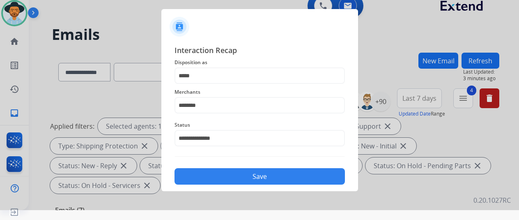
click at [216, 177] on button "Save" at bounding box center [259, 176] width 170 height 16
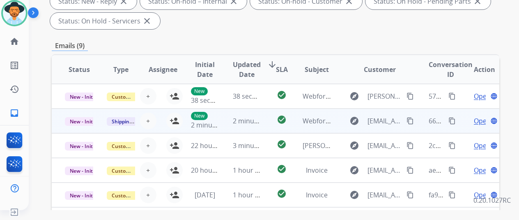
scroll to position [0, 0]
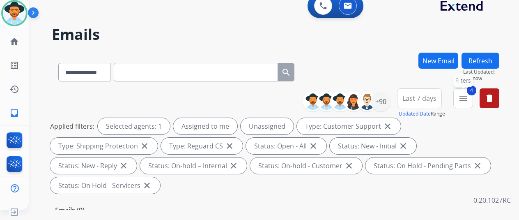
click at [468, 103] on button "4 menu Filters" at bounding box center [463, 98] width 20 height 20
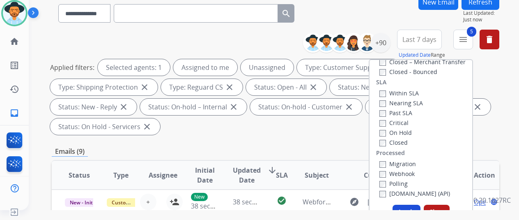
scroll to position [164, 0]
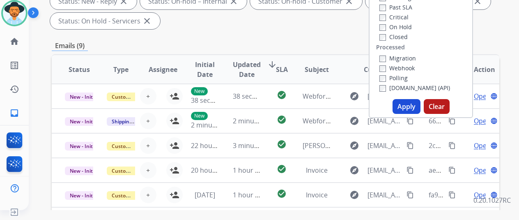
click at [410, 106] on button "Apply" at bounding box center [406, 106] width 28 height 15
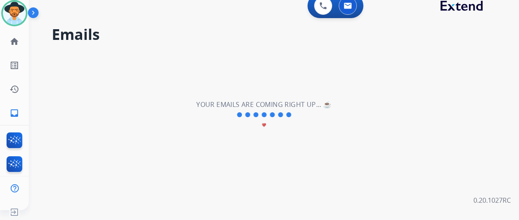
scroll to position [0, 0]
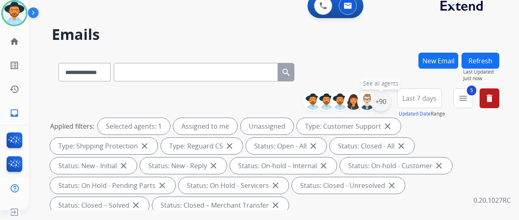
click at [387, 97] on div "+90" at bounding box center [381, 102] width 20 height 20
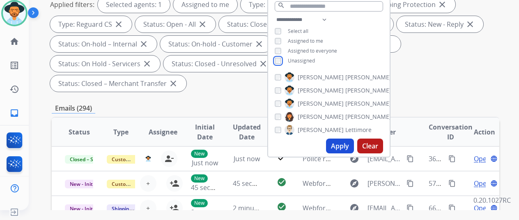
scroll to position [123, 0]
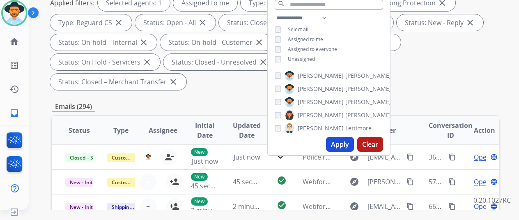
click at [340, 141] on button "Apply" at bounding box center [340, 144] width 28 height 15
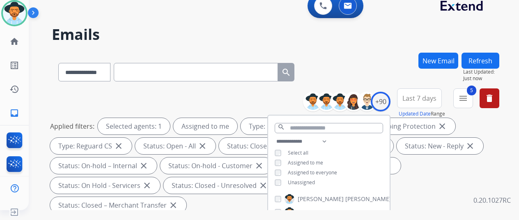
click at [387, 34] on h2 "Emails" at bounding box center [275, 34] width 447 height 16
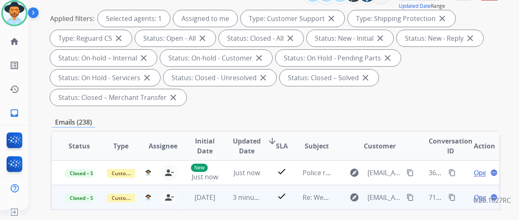
scroll to position [164, 0]
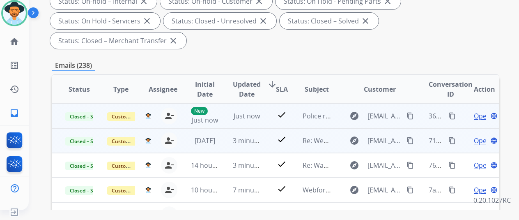
click at [451, 115] on mat-icon "content_copy" at bounding box center [451, 115] width 7 height 7
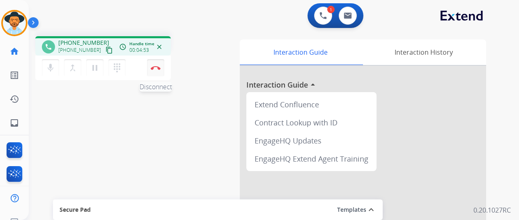
click at [150, 68] on button "Disconnect" at bounding box center [155, 67] width 17 height 17
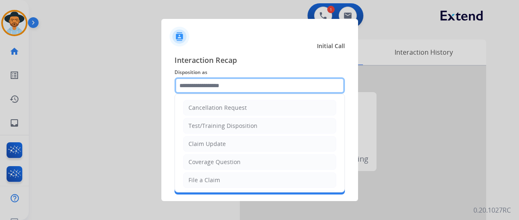
click at [204, 87] on input "text" at bounding box center [259, 85] width 170 height 16
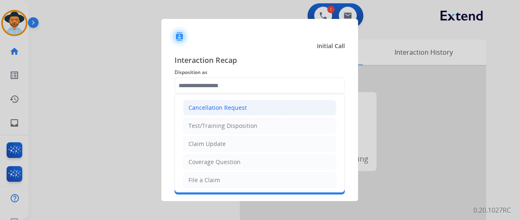
click at [207, 107] on div "Cancellation Request" at bounding box center [217, 107] width 58 height 8
type input "**********"
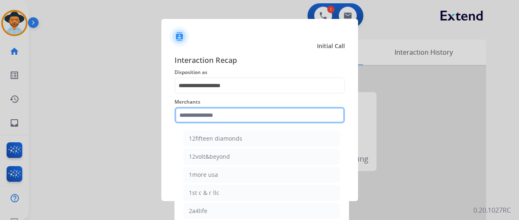
click at [201, 117] on input "text" at bounding box center [259, 115] width 170 height 16
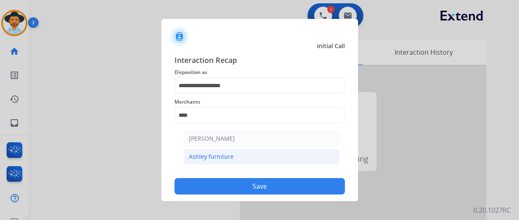
click at [212, 154] on div "Ashley furniture" at bounding box center [211, 156] width 45 height 8
type input "**********"
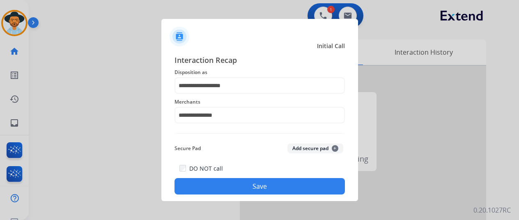
click at [247, 188] on button "Save" at bounding box center [259, 186] width 170 height 16
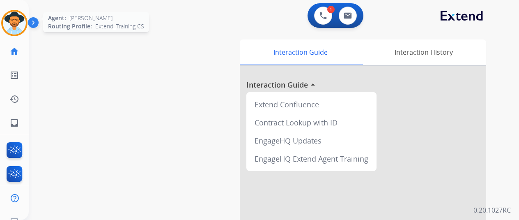
click at [21, 19] on img at bounding box center [14, 22] width 23 height 23
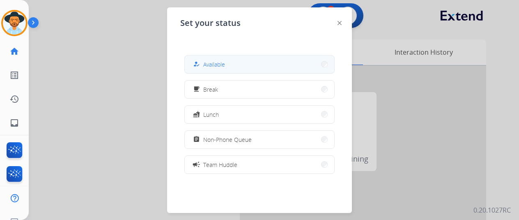
click at [248, 67] on button "how_to_reg Available" at bounding box center [259, 64] width 149 height 18
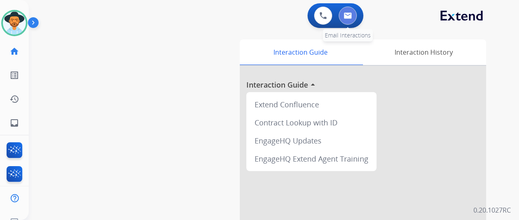
click at [351, 7] on button at bounding box center [348, 16] width 18 height 18
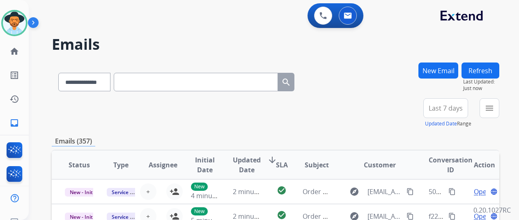
click at [441, 66] on button "New Email" at bounding box center [438, 70] width 40 height 16
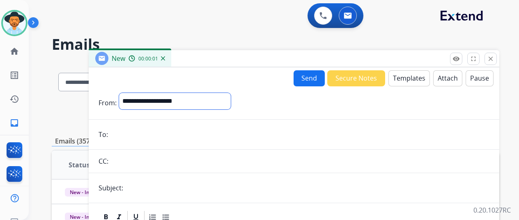
click at [143, 104] on select "**********" at bounding box center [175, 101] width 112 height 16
select select "**********"
click at [125, 93] on select "**********" at bounding box center [175, 101] width 112 height 16
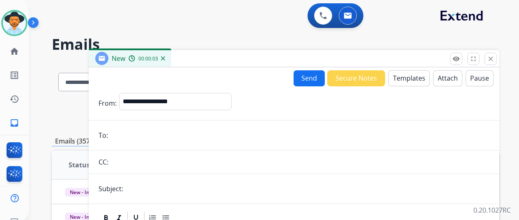
click at [128, 136] on input "email" at bounding box center [299, 135] width 379 height 16
paste input "**********"
type input "**********"
click at [407, 74] on button "Templates" at bounding box center [408, 78] width 41 height 16
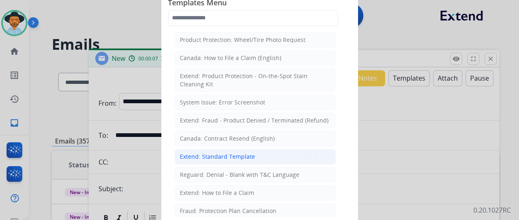
click at [227, 154] on div "Extend: Standard Template" at bounding box center [217, 156] width 75 height 8
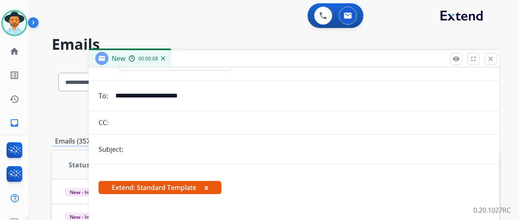
scroll to position [123, 0]
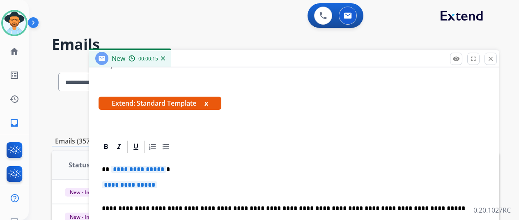
click at [165, 171] on span "**********" at bounding box center [138, 168] width 55 height 7
click at [157, 185] on span "**********" at bounding box center [129, 184] width 55 height 7
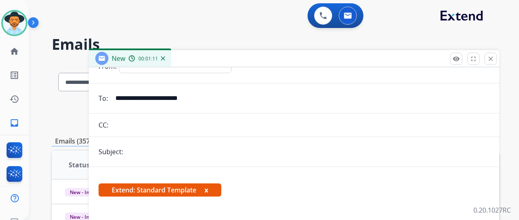
scroll to position [0, 0]
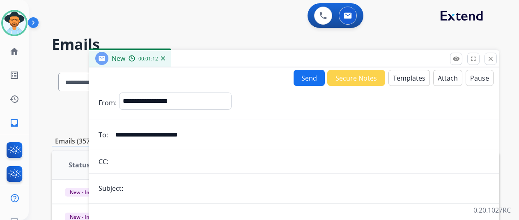
click at [317, 74] on button "Send" at bounding box center [308, 78] width 31 height 16
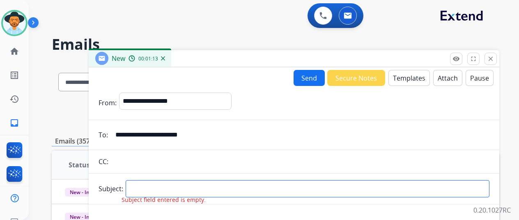
click at [146, 183] on input "text" at bounding box center [308, 188] width 364 height 17
type input "*****"
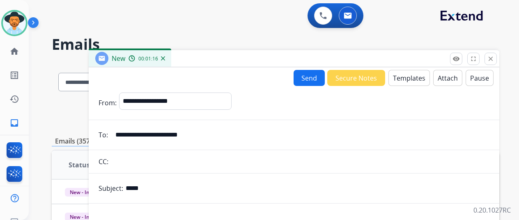
click at [312, 77] on button "Send" at bounding box center [308, 78] width 31 height 16
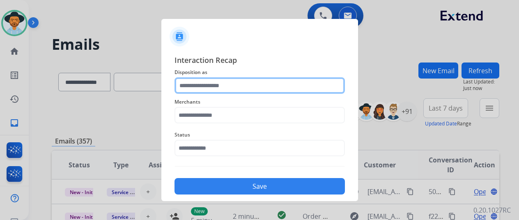
click at [198, 86] on input "text" at bounding box center [259, 85] width 170 height 16
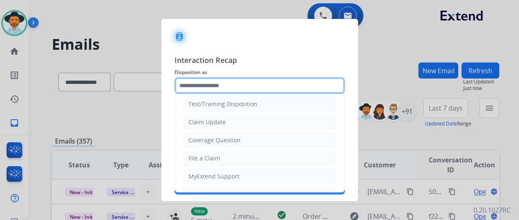
scroll to position [124, 0]
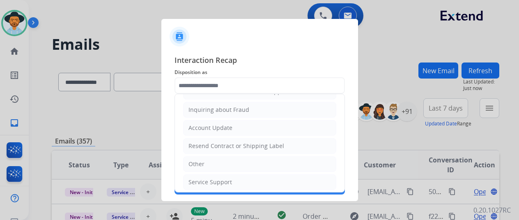
drag, startPoint x: 203, startPoint y: 177, endPoint x: 212, endPoint y: 147, distance: 31.0
click at [204, 174] on li "Service Support" at bounding box center [259, 182] width 153 height 16
type input "**********"
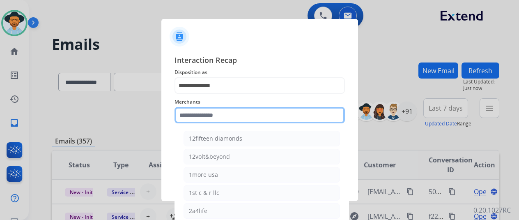
click at [192, 114] on input "text" at bounding box center [259, 115] width 170 height 16
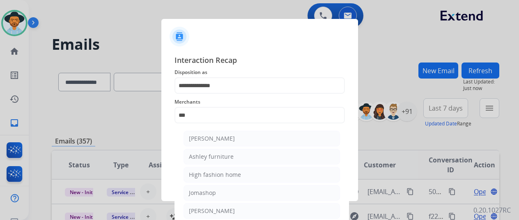
click at [207, 135] on div "[PERSON_NAME]" at bounding box center [212, 138] width 46 height 8
type input "**********"
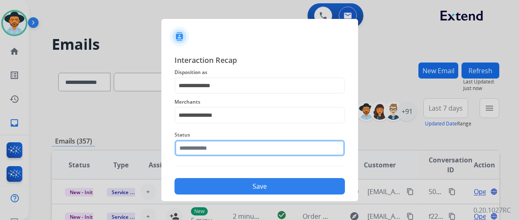
drag, startPoint x: 202, startPoint y: 149, endPoint x: 203, endPoint y: 134, distance: 14.4
click at [203, 148] on input "text" at bounding box center [259, 148] width 170 height 16
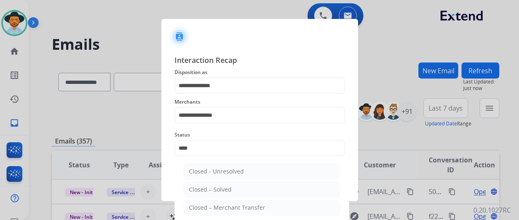
click at [206, 188] on div "Closed – Solved" at bounding box center [210, 189] width 43 height 8
type input "**********"
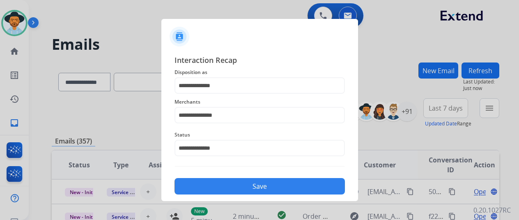
click at [204, 182] on button "Save" at bounding box center [259, 186] width 170 height 16
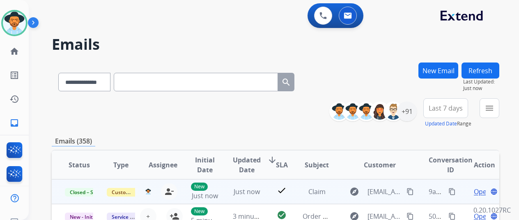
click at [451, 189] on mat-icon "content_copy" at bounding box center [451, 191] width 7 height 7
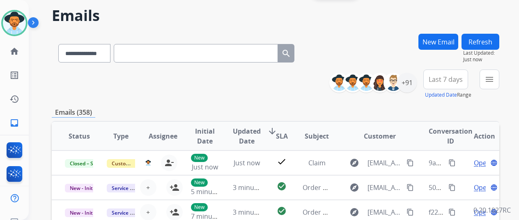
scroll to position [0, 0]
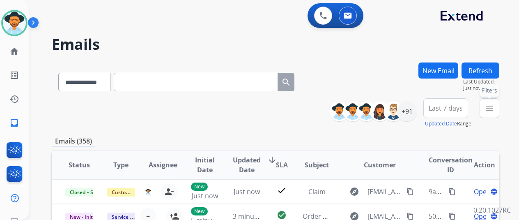
click at [491, 113] on button "menu Filters" at bounding box center [489, 108] width 20 height 20
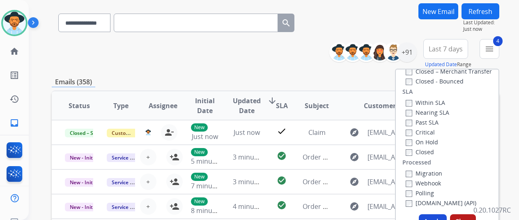
scroll to position [164, 0]
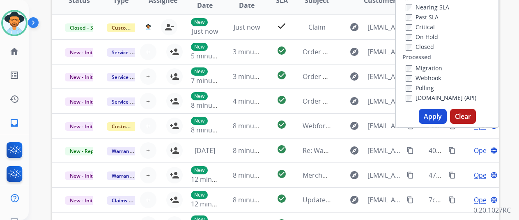
click at [431, 114] on button "Apply" at bounding box center [433, 116] width 28 height 15
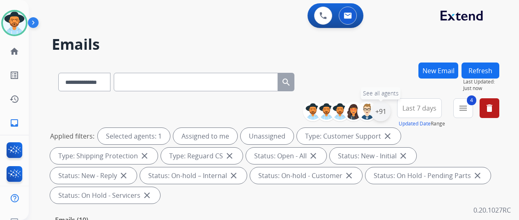
drag, startPoint x: 389, startPoint y: 108, endPoint x: 385, endPoint y: 105, distance: 4.8
click at [389, 108] on div "+91" at bounding box center [381, 111] width 20 height 20
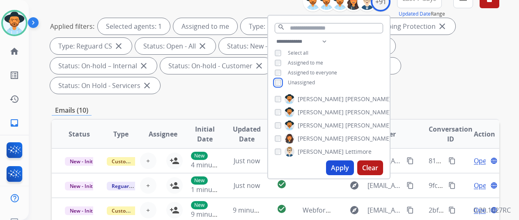
scroll to position [123, 0]
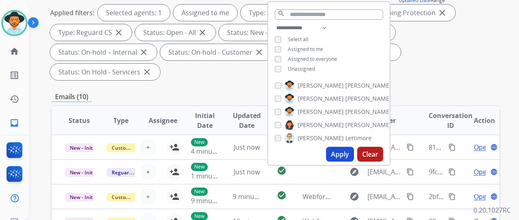
click at [349, 158] on button "Apply" at bounding box center [340, 154] width 28 height 15
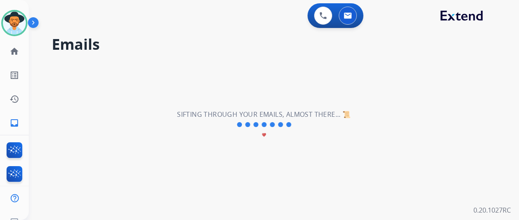
scroll to position [0, 0]
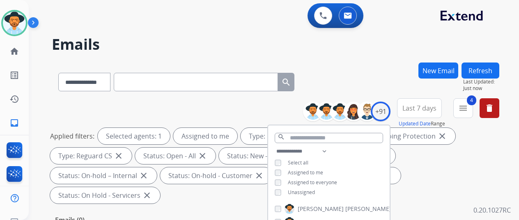
click at [381, 64] on div "**********" at bounding box center [275, 80] width 447 height 36
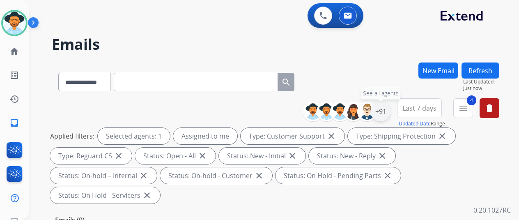
click at [385, 111] on div "+91" at bounding box center [381, 111] width 20 height 20
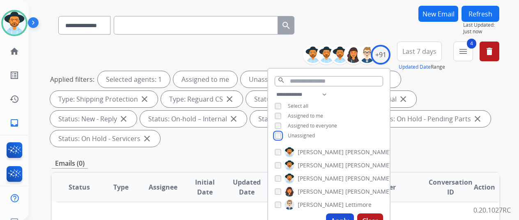
scroll to position [123, 0]
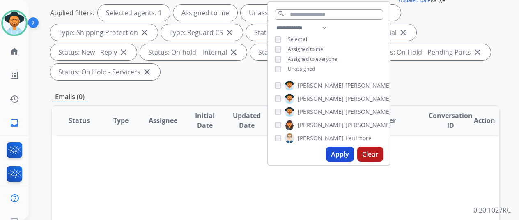
click at [348, 150] on button "Apply" at bounding box center [340, 154] width 28 height 15
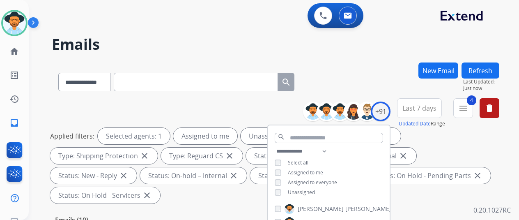
click at [385, 79] on div "**********" at bounding box center [275, 80] width 447 height 36
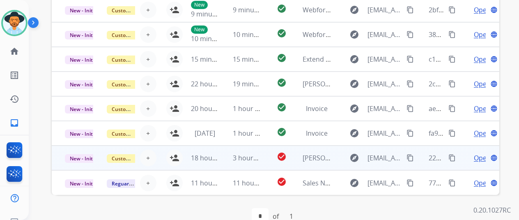
scroll to position [319, 0]
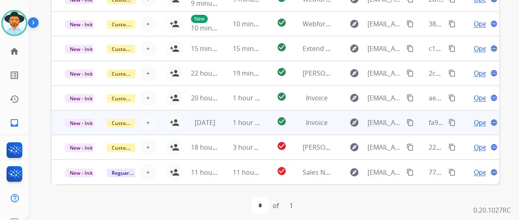
click at [481, 125] on span "Open" at bounding box center [482, 122] width 17 height 10
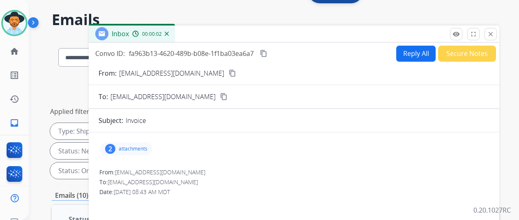
scroll to position [0, 0]
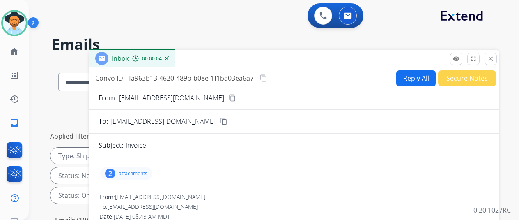
click at [169, 57] on img at bounding box center [167, 58] width 4 height 4
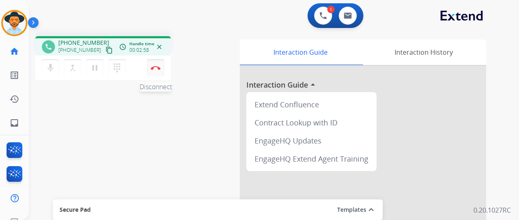
click at [154, 67] on img at bounding box center [156, 68] width 10 height 4
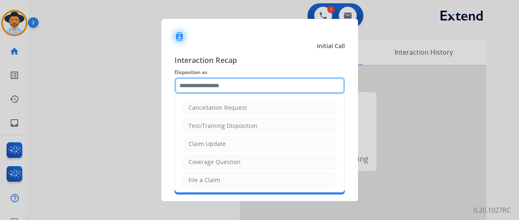
click at [194, 85] on input "text" at bounding box center [259, 85] width 170 height 16
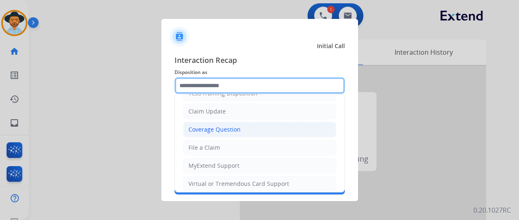
scroll to position [82, 0]
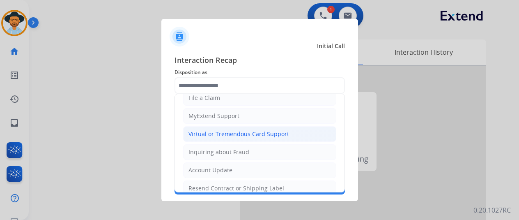
click at [205, 130] on div "Virtual or Tremendous Card Support" at bounding box center [238, 134] width 101 height 8
type input "**********"
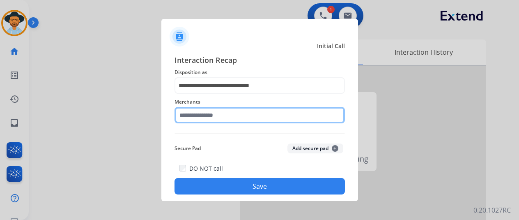
click at [208, 111] on input "text" at bounding box center [259, 115] width 170 height 16
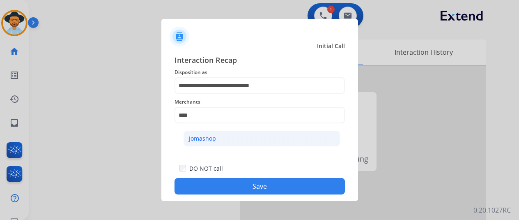
click at [217, 135] on li "Jomashop" at bounding box center [261, 139] width 156 height 16
type input "********"
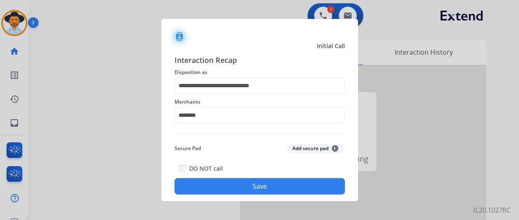
click at [242, 184] on button "Save" at bounding box center [259, 186] width 170 height 16
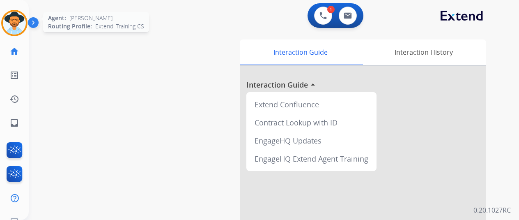
click at [15, 15] on img at bounding box center [14, 22] width 23 height 23
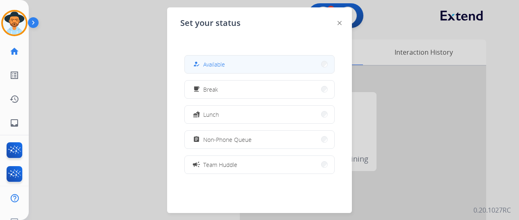
click at [209, 65] on span "Available" at bounding box center [214, 64] width 22 height 9
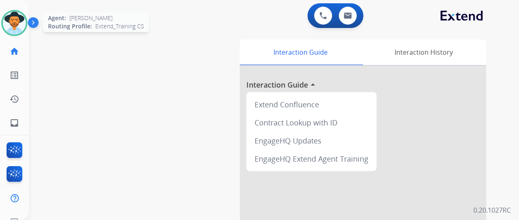
click at [14, 25] on img at bounding box center [14, 22] width 23 height 23
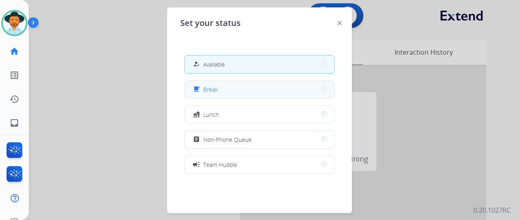
click at [210, 88] on span "Break" at bounding box center [210, 89] width 15 height 9
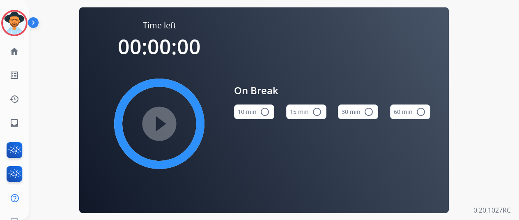
click at [161, 123] on div "play_circle_filled" at bounding box center [159, 123] width 123 height 123
click at [269, 112] on mat-icon "radio_button_unchecked" at bounding box center [265, 112] width 10 height 10
click at [159, 124] on mat-icon "play_circle_filled" at bounding box center [159, 124] width 10 height 10
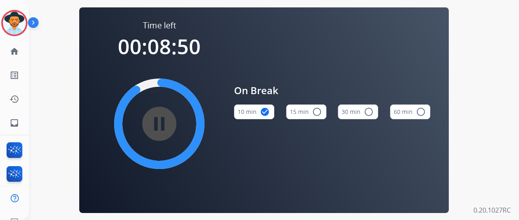
click at [54, 110] on div "Time left 00:08:50 pause_circle_filled On Break 10 min check_circle 15 min radi…" at bounding box center [264, 110] width 470 height 220
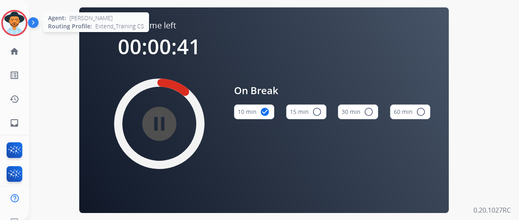
click at [16, 25] on img at bounding box center [14, 22] width 23 height 23
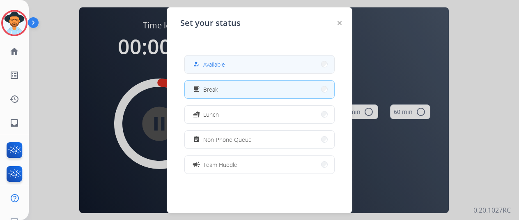
click at [223, 63] on span "Available" at bounding box center [214, 64] width 22 height 9
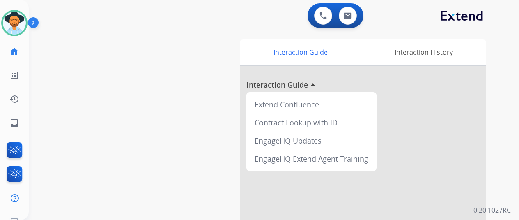
click at [41, 116] on div "swap_horiz Break voice bridge close_fullscreen Connect 3-Way Call merge_type Se…" at bounding box center [264, 201] width 470 height 342
click at [11, 127] on mat-icon "inbox" at bounding box center [14, 123] width 10 height 10
select select "**********"
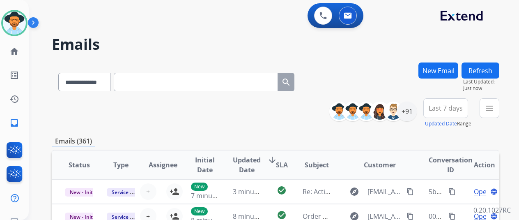
click at [433, 25] on div "0 Voice Interactions 0 Email Interactions" at bounding box center [269, 16] width 460 height 26
click at [11, 170] on img at bounding box center [14, 175] width 19 height 19
click at [14, 100] on mat-icon "history" at bounding box center [14, 99] width 10 height 10
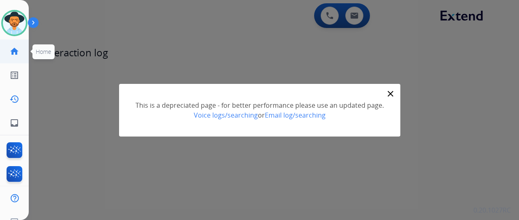
click at [14, 51] on mat-icon "home" at bounding box center [14, 51] width 10 height 10
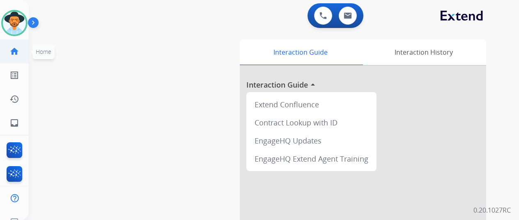
click at [12, 52] on mat-icon "home" at bounding box center [14, 51] width 10 height 10
click at [11, 21] on img at bounding box center [14, 22] width 23 height 23
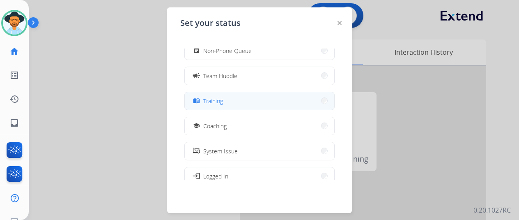
scroll to position [48, 0]
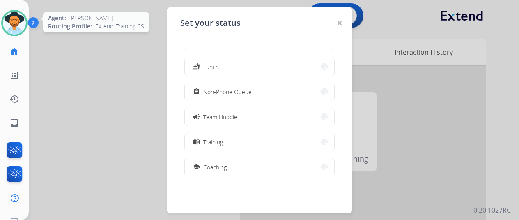
click at [6, 11] on div "Agent: [PERSON_NAME] Profile: Extend_Training CS" at bounding box center [14, 23] width 26 height 26
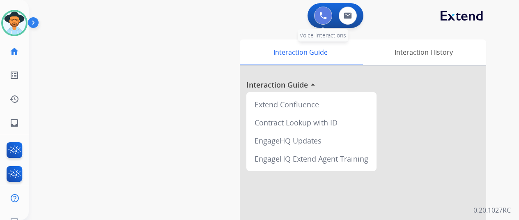
click at [323, 11] on button at bounding box center [323, 16] width 18 height 18
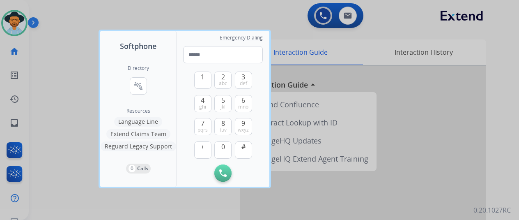
click at [375, 13] on div at bounding box center [259, 110] width 519 height 220
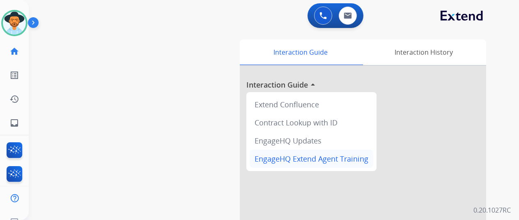
click at [308, 157] on div "EngageHQ Extend Agent Training" at bounding box center [312, 158] width 124 height 18
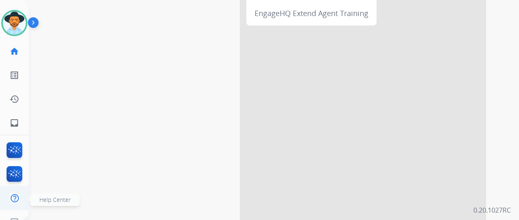
scroll to position [10, 0]
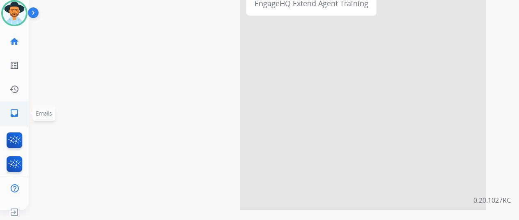
click at [16, 111] on mat-icon "inbox" at bounding box center [14, 113] width 10 height 10
select select "**********"
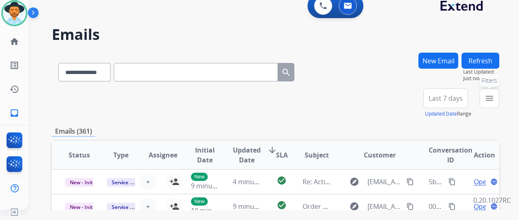
click at [494, 94] on mat-icon "menu" at bounding box center [489, 98] width 10 height 10
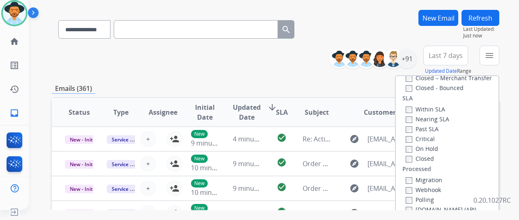
scroll to position [41, 0]
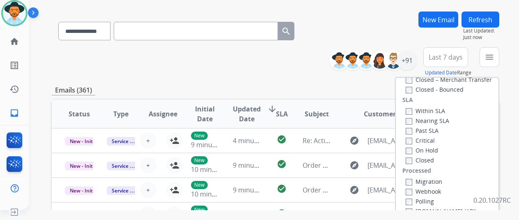
drag, startPoint x: 147, startPoint y: 66, endPoint x: 138, endPoint y: 57, distance: 12.8
click at [147, 64] on div "**********" at bounding box center [275, 62] width 447 height 30
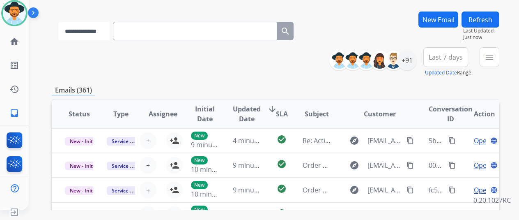
click at [99, 28] on select "**********" at bounding box center [83, 31] width 51 height 18
click at [15, 38] on mat-icon "home" at bounding box center [14, 42] width 10 height 10
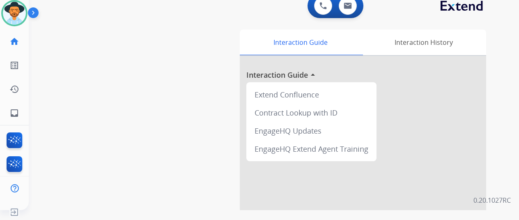
drag, startPoint x: 69, startPoint y: 0, endPoint x: 107, endPoint y: 38, distance: 53.1
click at [107, 38] on div "swap_horiz Break voice bridge close_fullscreen Connect 3-Way Call merge_type Se…" at bounding box center [264, 191] width 470 height 342
click at [14, 114] on mat-icon "inbox" at bounding box center [14, 113] width 10 height 10
select select "**********"
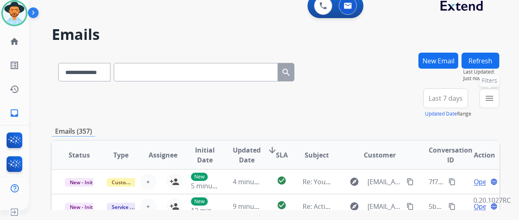
drag, startPoint x: 495, startPoint y: 103, endPoint x: 434, endPoint y: 119, distance: 62.2
click at [495, 103] on button "menu Filters" at bounding box center [489, 98] width 20 height 20
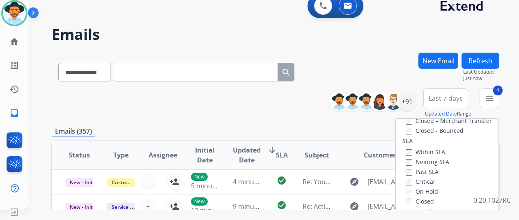
scroll to position [164, 0]
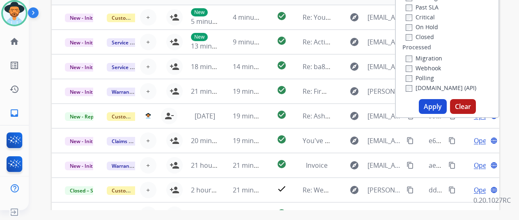
click at [433, 101] on button "Apply" at bounding box center [433, 106] width 28 height 15
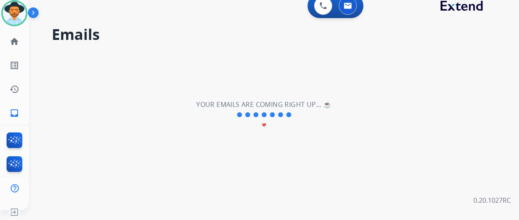
scroll to position [0, 0]
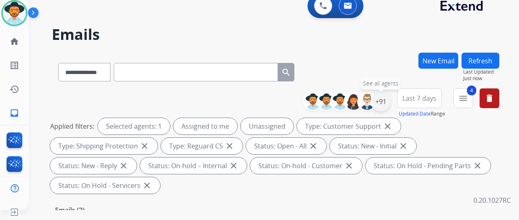
click at [387, 98] on div "+91" at bounding box center [381, 102] width 20 height 20
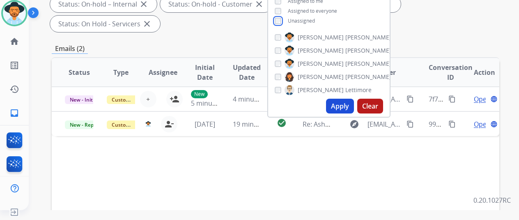
scroll to position [164, 0]
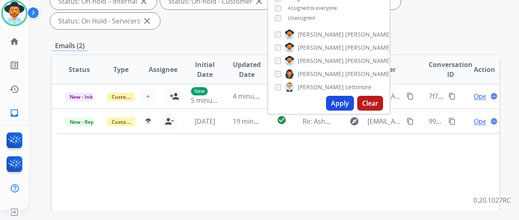
click at [346, 104] on button "Apply" at bounding box center [340, 103] width 28 height 15
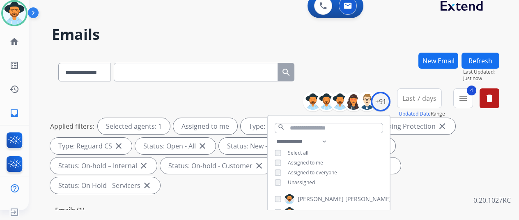
click at [360, 38] on h2 "Emails" at bounding box center [275, 34] width 447 height 16
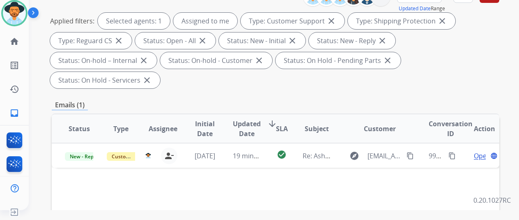
scroll to position [123, 0]
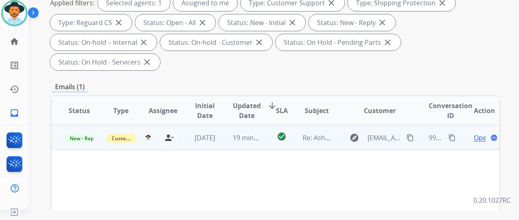
click at [478, 133] on span "Open" at bounding box center [482, 138] width 17 height 10
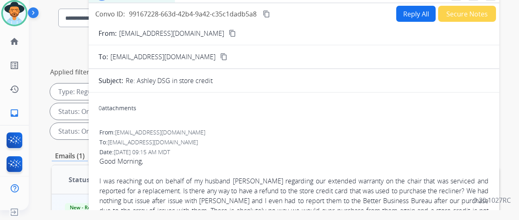
scroll to position [0, 0]
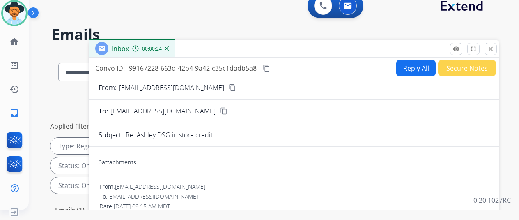
click at [229, 89] on mat-icon "content_copy" at bounding box center [232, 87] width 7 height 7
click at [412, 66] on button "Reply All" at bounding box center [415, 68] width 39 height 16
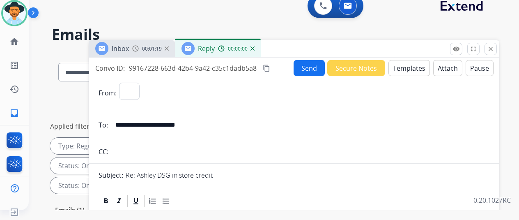
select select "**********"
click at [413, 64] on button "Templates" at bounding box center [408, 68] width 41 height 16
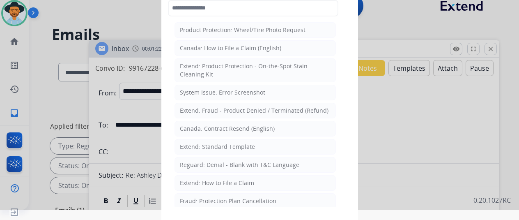
drag, startPoint x: 210, startPoint y: 141, endPoint x: 177, endPoint y: 87, distance: 63.5
click at [210, 142] on div "Extend: Standard Template" at bounding box center [217, 146] width 75 height 8
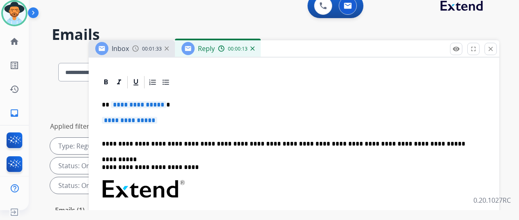
scroll to position [164, 0]
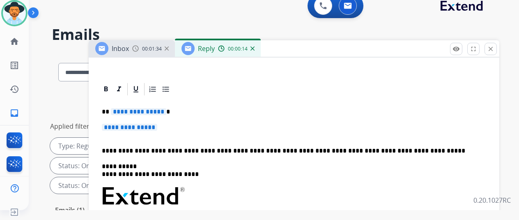
click at [166, 112] on span "**********" at bounding box center [138, 111] width 55 height 7
click at [157, 128] on span "**********" at bounding box center [129, 127] width 55 height 7
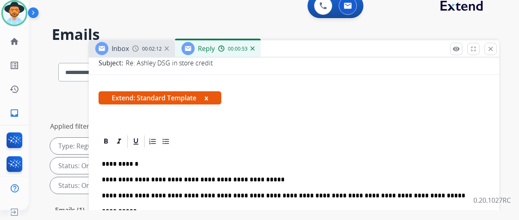
scroll to position [82, 0]
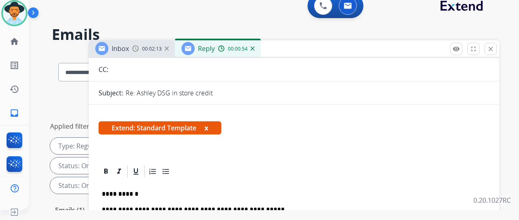
click at [254, 48] on img at bounding box center [252, 48] width 4 height 4
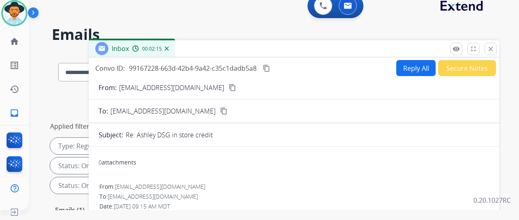
drag, startPoint x: 416, startPoint y: 64, endPoint x: 407, endPoint y: 55, distance: 13.1
click at [416, 63] on button "Reply All" at bounding box center [415, 68] width 39 height 16
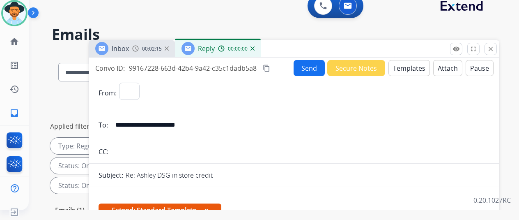
select select "**********"
click at [405, 65] on button "Templates" at bounding box center [408, 68] width 41 height 16
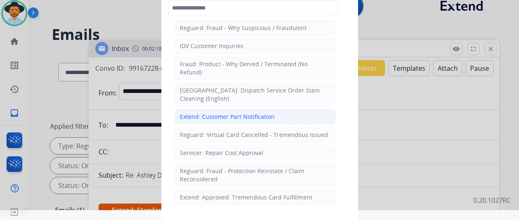
scroll to position [328, 0]
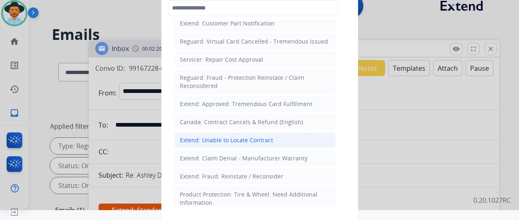
click at [204, 136] on div "Extend: Unable to Locate Contract" at bounding box center [226, 140] width 93 height 8
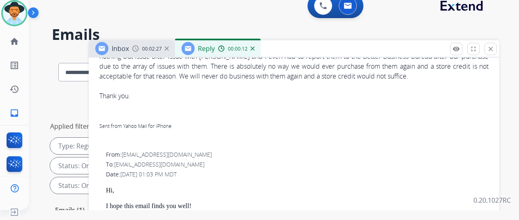
scroll to position [614, 0]
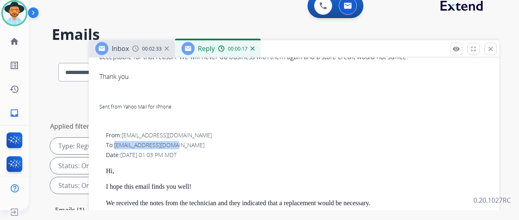
drag, startPoint x: 184, startPoint y: 129, endPoint x: 122, endPoint y: 131, distance: 62.0
click at [122, 141] on div "To: [EMAIL_ADDRESS][DOMAIN_NAME]" at bounding box center [297, 145] width 383 height 8
copy span "[EMAIL_ADDRESS][DOMAIN_NAME]"
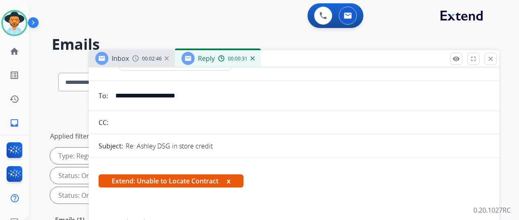
scroll to position [0, 0]
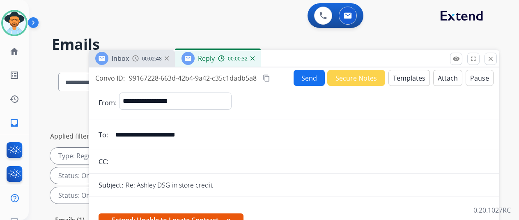
click at [415, 73] on button "Templates" at bounding box center [408, 78] width 41 height 16
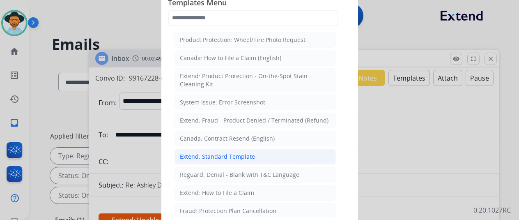
click at [197, 152] on div "Extend: Standard Template" at bounding box center [217, 156] width 75 height 8
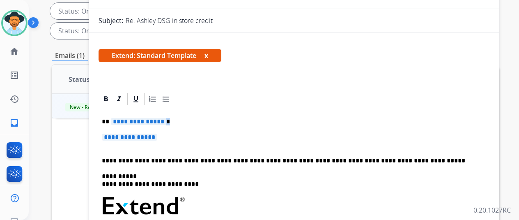
click at [157, 135] on span "**********" at bounding box center [129, 136] width 55 height 7
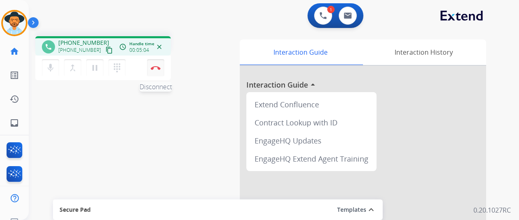
click at [153, 69] on img at bounding box center [156, 68] width 10 height 4
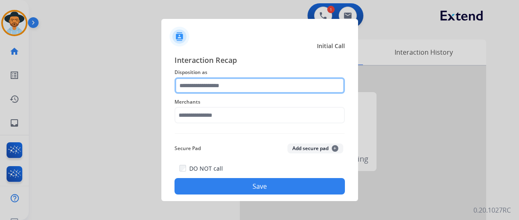
click at [200, 84] on input "text" at bounding box center [259, 85] width 170 height 16
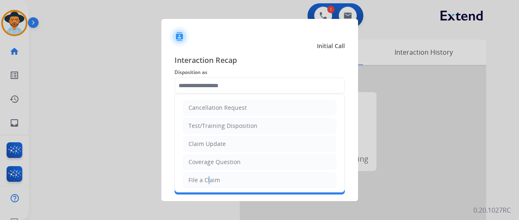
click at [204, 178] on div "File a Claim" at bounding box center [204, 180] width 32 height 8
type input "**********"
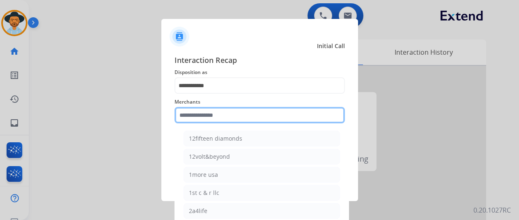
click at [209, 120] on input "text" at bounding box center [259, 115] width 170 height 16
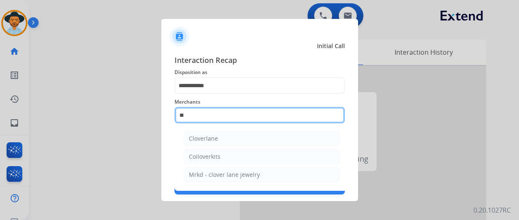
type input "*"
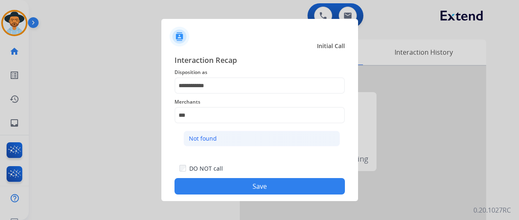
click at [201, 131] on li "Not found" at bounding box center [261, 139] width 156 height 16
type input "*********"
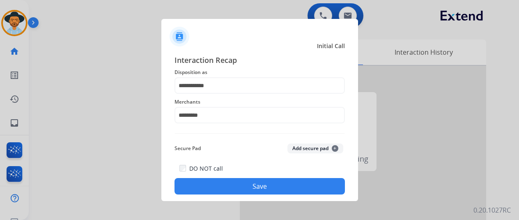
drag, startPoint x: 234, startPoint y: 180, endPoint x: 226, endPoint y: 172, distance: 12.2
click at [233, 179] on button "Save" at bounding box center [259, 186] width 170 height 16
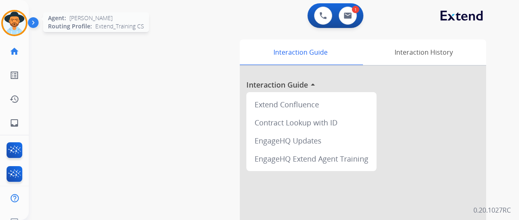
click at [21, 18] on img at bounding box center [14, 22] width 23 height 23
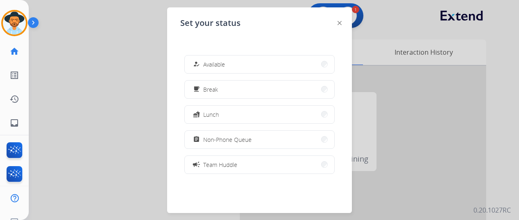
drag, startPoint x: 240, startPoint y: 66, endPoint x: 206, endPoint y: 0, distance: 73.8
click at [239, 65] on button "how_to_reg Available" at bounding box center [259, 64] width 149 height 18
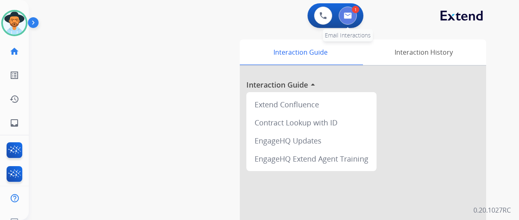
click at [350, 14] on img at bounding box center [348, 15] width 8 height 7
select select "**********"
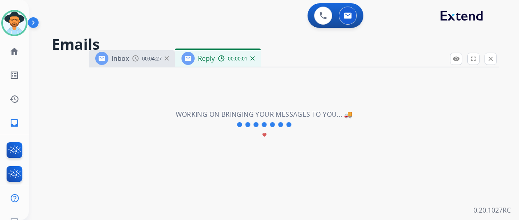
select select "**********"
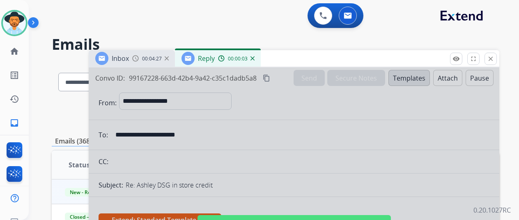
click at [230, 131] on div at bounding box center [294, 220] width 410 height 307
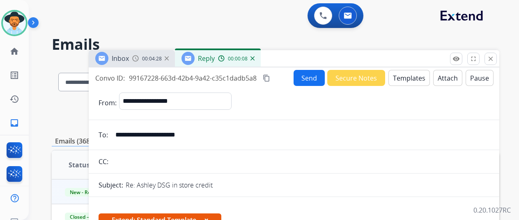
click at [307, 77] on button "Send" at bounding box center [308, 78] width 31 height 16
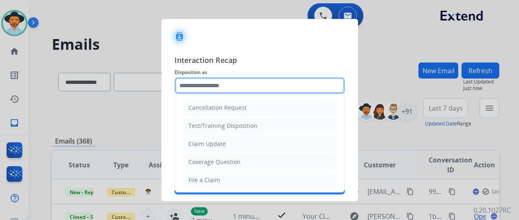
click at [205, 86] on input "text" at bounding box center [259, 85] width 170 height 16
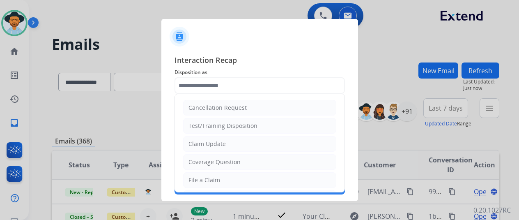
click at [213, 143] on div "Claim Update" at bounding box center [206, 144] width 37 height 8
type input "**********"
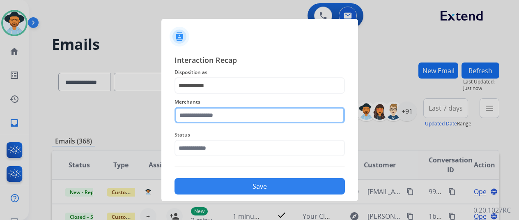
click at [223, 114] on input "text" at bounding box center [259, 115] width 170 height 16
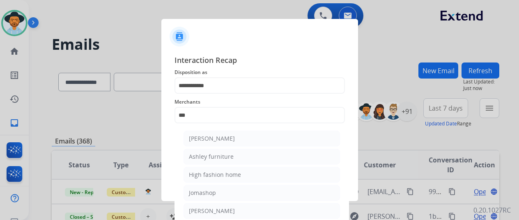
click at [217, 151] on li "Ashley furniture" at bounding box center [261, 157] width 156 height 16
type input "**********"
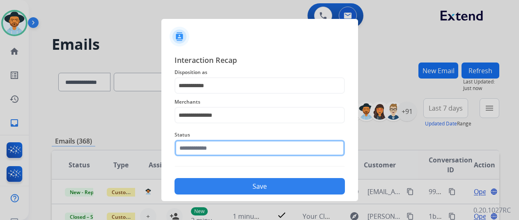
click at [215, 151] on input "text" at bounding box center [259, 148] width 170 height 16
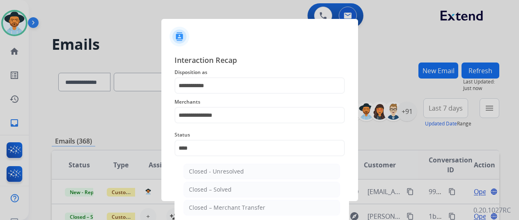
drag, startPoint x: 196, startPoint y: 191, endPoint x: 202, endPoint y: 179, distance: 13.4
click at [196, 190] on div "Closed – Solved" at bounding box center [210, 189] width 43 height 8
type input "**********"
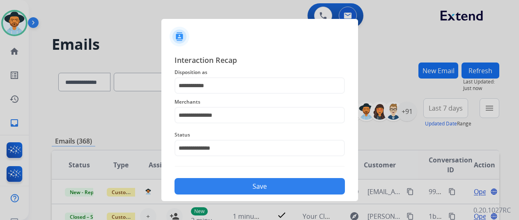
click at [226, 185] on button "Save" at bounding box center [259, 186] width 170 height 16
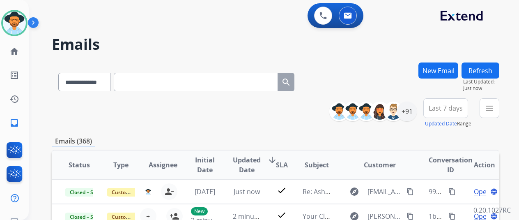
click at [79, 105] on div "**********" at bounding box center [275, 113] width 447 height 30
click at [499, 105] on button "menu Filters" at bounding box center [489, 108] width 20 height 20
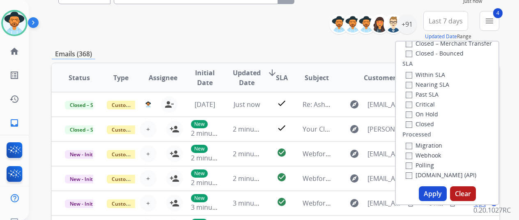
scroll to position [123, 0]
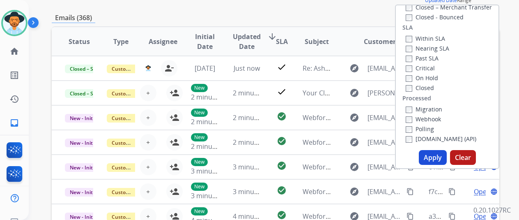
click at [434, 154] on button "Apply" at bounding box center [433, 157] width 28 height 15
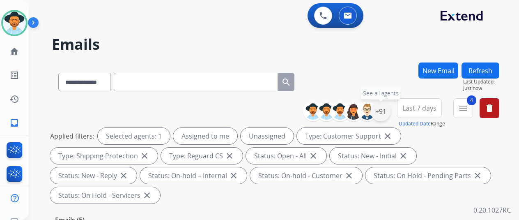
click at [387, 110] on div "+91" at bounding box center [381, 111] width 20 height 20
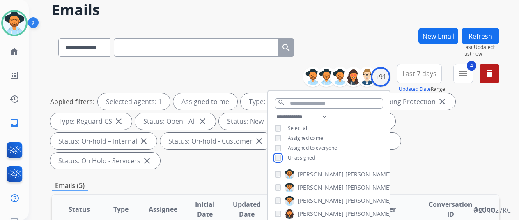
scroll to position [164, 0]
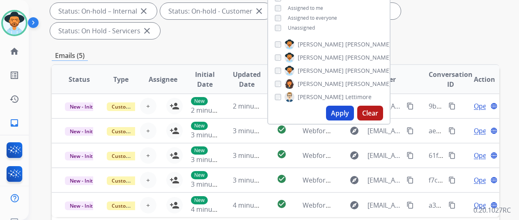
click at [346, 112] on button "Apply" at bounding box center [340, 112] width 28 height 15
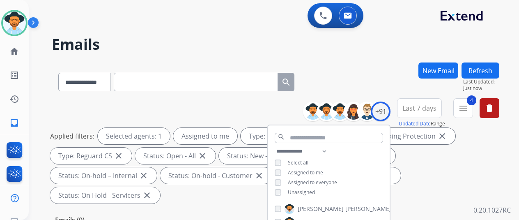
drag, startPoint x: 360, startPoint y: 75, endPoint x: 359, endPoint y: 70, distance: 5.6
click at [360, 71] on div "**********" at bounding box center [275, 80] width 447 height 36
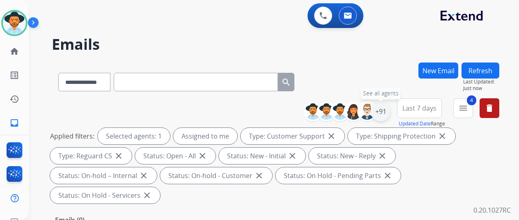
click at [389, 104] on div "+91" at bounding box center [381, 111] width 20 height 20
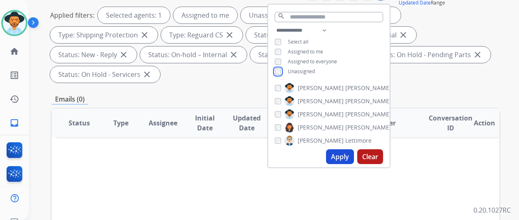
scroll to position [123, 0]
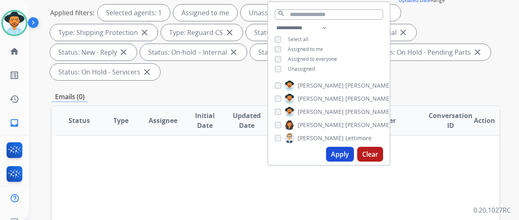
click at [339, 153] on button "Apply" at bounding box center [340, 154] width 28 height 15
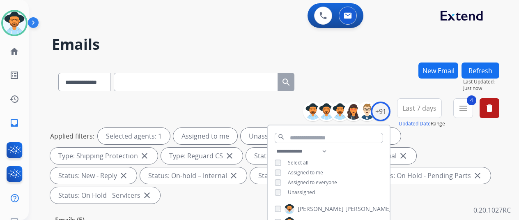
click at [388, 65] on div "**********" at bounding box center [275, 80] width 447 height 36
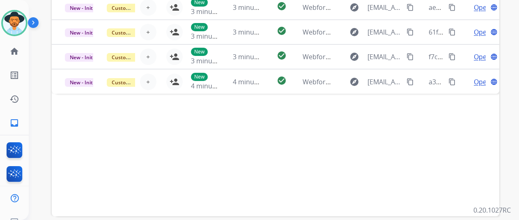
scroll to position [205, 0]
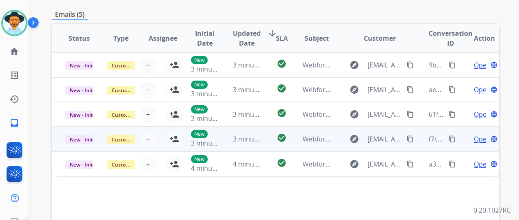
click at [479, 137] on span "Open" at bounding box center [482, 139] width 17 height 10
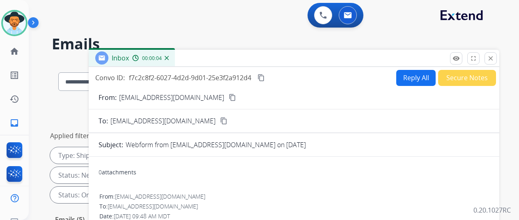
scroll to position [0, 0]
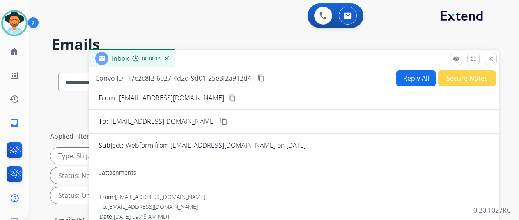
click at [229, 96] on mat-icon "content_copy" at bounding box center [232, 97] width 7 height 7
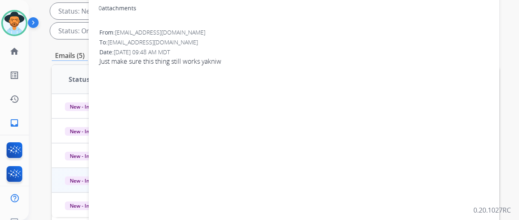
scroll to position [41, 0]
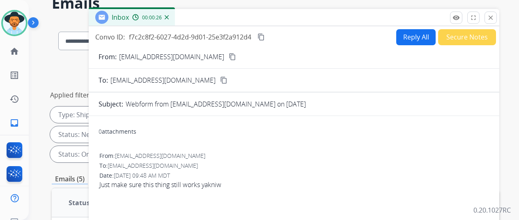
click at [410, 35] on button "Reply All" at bounding box center [415, 37] width 39 height 16
select select "**********"
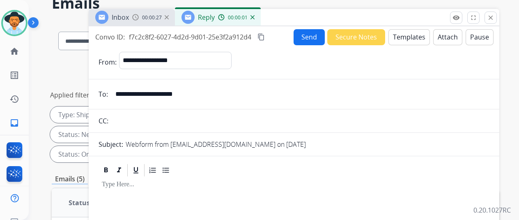
click at [404, 34] on button "Templates" at bounding box center [408, 37] width 41 height 16
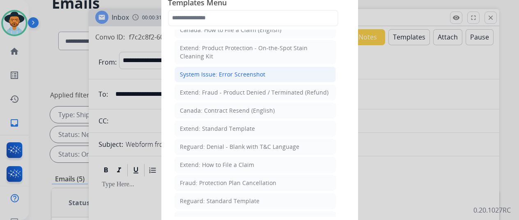
scroll to position [0, 0]
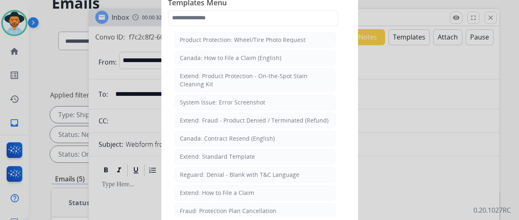
click at [391, 110] on div at bounding box center [259, 110] width 519 height 220
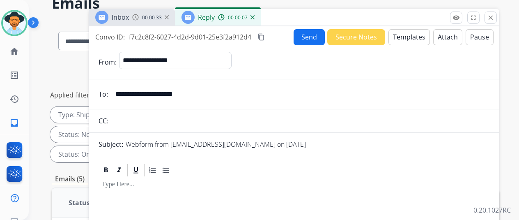
click at [254, 16] on img at bounding box center [252, 17] width 4 height 4
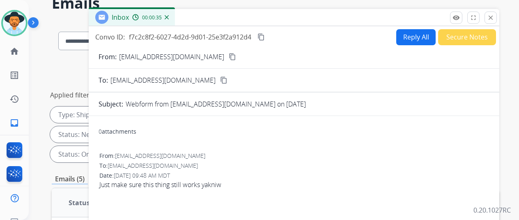
click at [169, 16] on img at bounding box center [167, 17] width 4 height 4
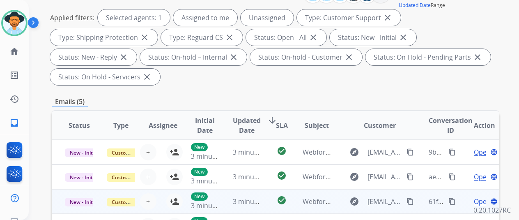
scroll to position [205, 0]
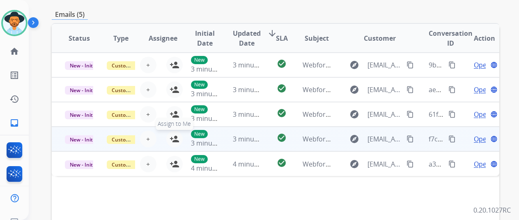
click at [171, 135] on mat-icon "person_add" at bounding box center [175, 139] width 10 height 10
click at [481, 138] on span "Open" at bounding box center [482, 139] width 17 height 10
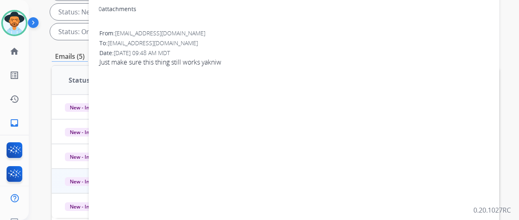
scroll to position [0, 0]
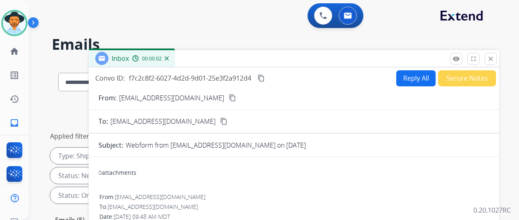
click at [417, 75] on button "Reply All" at bounding box center [415, 78] width 39 height 16
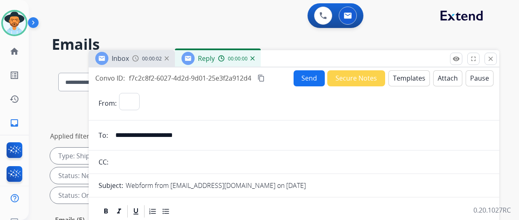
select select "**********"
click at [405, 76] on button "Templates" at bounding box center [408, 78] width 41 height 16
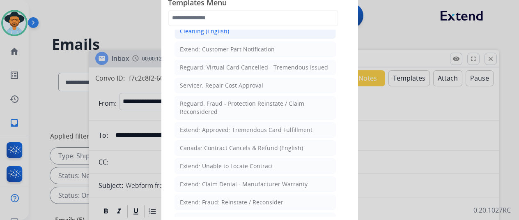
scroll to position [328, 0]
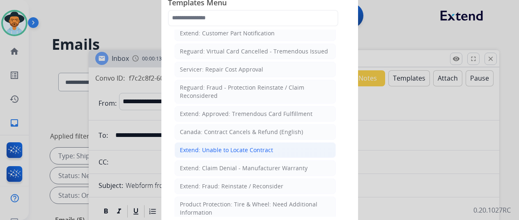
click at [186, 146] on div "Extend: Unable to Locate Contract" at bounding box center [226, 150] width 93 height 8
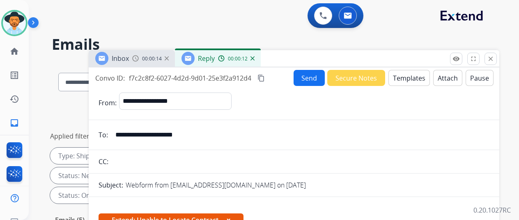
scroll to position [123, 0]
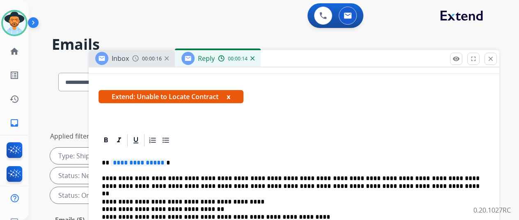
click at [166, 160] on span "**********" at bounding box center [138, 162] width 55 height 7
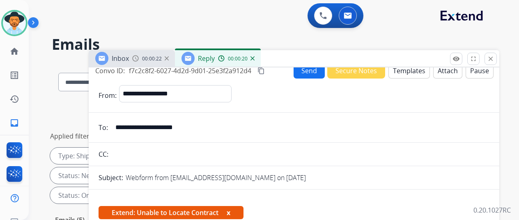
scroll to position [0, 0]
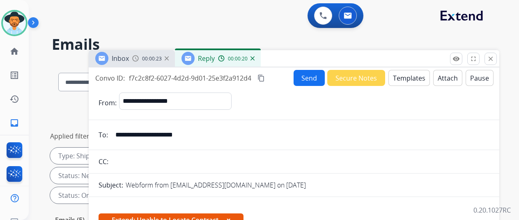
click at [308, 76] on button "Send" at bounding box center [308, 78] width 31 height 16
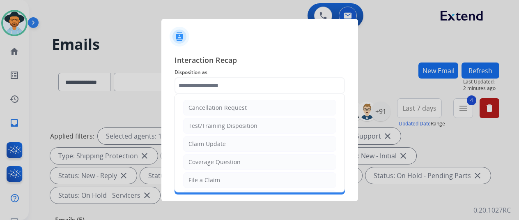
click at [204, 85] on input "text" at bounding box center [259, 85] width 170 height 16
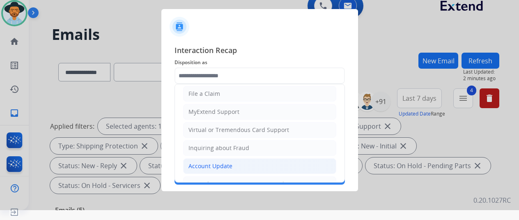
scroll to position [124, 0]
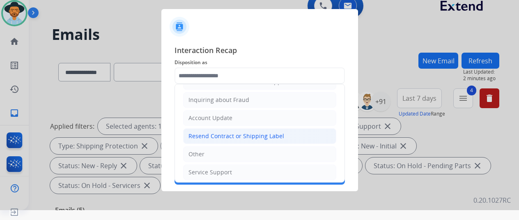
click at [222, 135] on div "Resend Contract or Shipping Label" at bounding box center [236, 136] width 96 height 8
type input "**********"
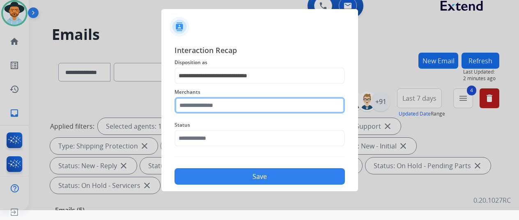
click at [211, 106] on input "text" at bounding box center [259, 105] width 170 height 16
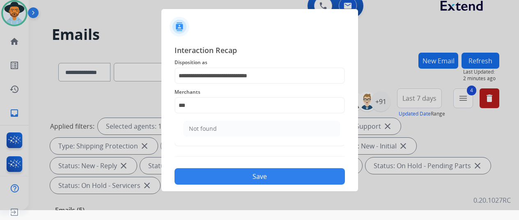
click at [211, 128] on div "Not found" at bounding box center [203, 128] width 28 height 8
type input "*********"
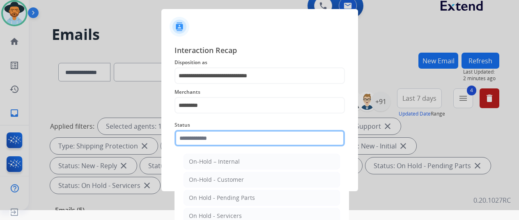
click at [208, 139] on input "text" at bounding box center [259, 138] width 170 height 16
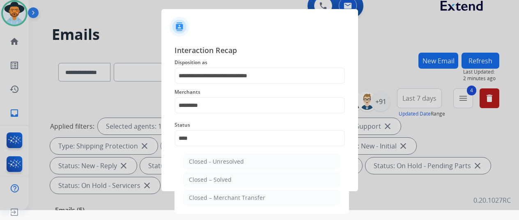
click at [202, 183] on li "Closed – Solved" at bounding box center [261, 180] width 156 height 16
type input "**********"
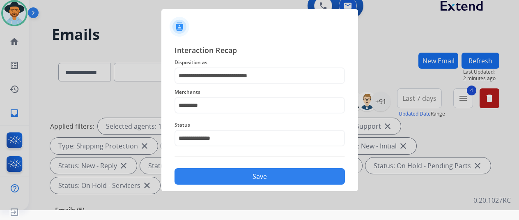
drag, startPoint x: 200, startPoint y: 177, endPoint x: 199, endPoint y: 185, distance: 7.8
click at [199, 179] on button "Save" at bounding box center [259, 176] width 170 height 16
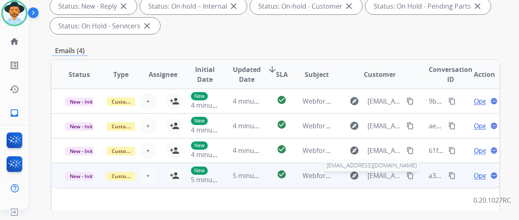
scroll to position [205, 0]
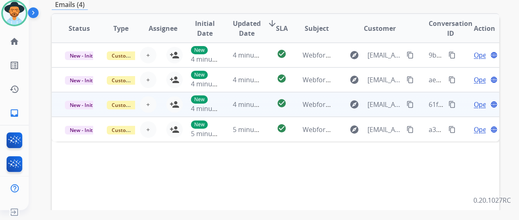
click at [481, 106] on span "Open" at bounding box center [482, 104] width 17 height 10
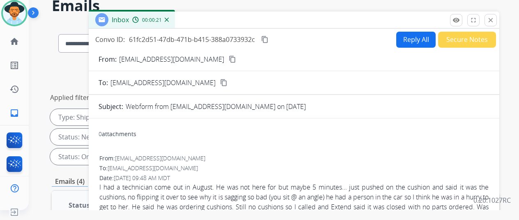
scroll to position [0, 0]
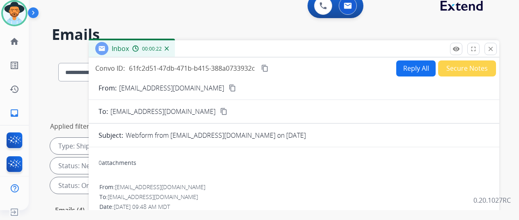
click at [229, 87] on mat-icon "content_copy" at bounding box center [232, 87] width 7 height 7
click at [169, 48] on img at bounding box center [167, 48] width 4 height 4
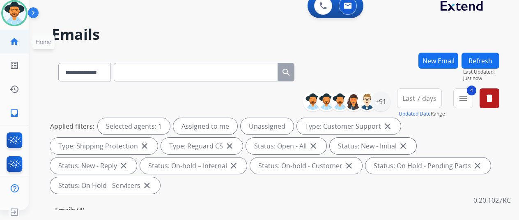
click at [16, 36] on link "home Home" at bounding box center [14, 41] width 23 height 23
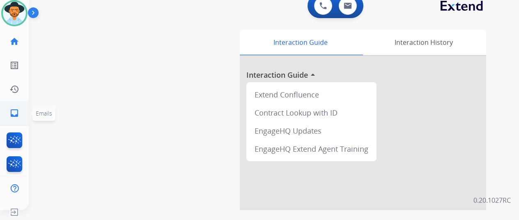
click at [15, 112] on mat-icon "inbox" at bounding box center [14, 113] width 10 height 10
select select "**********"
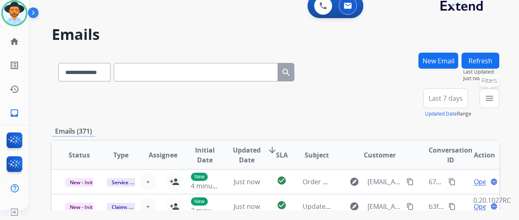
click at [494, 94] on mat-icon "menu" at bounding box center [489, 98] width 10 height 10
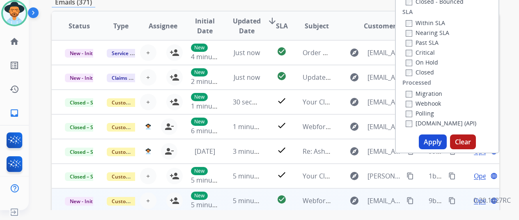
scroll to position [164, 0]
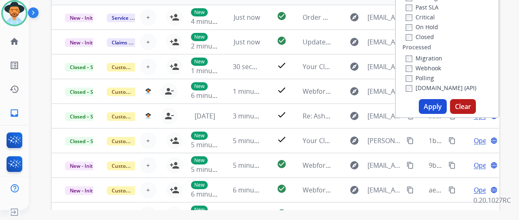
click at [429, 105] on button "Apply" at bounding box center [433, 106] width 28 height 15
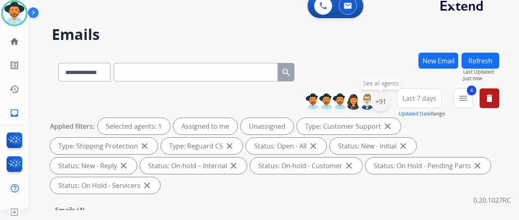
click at [387, 98] on div "+91" at bounding box center [381, 102] width 20 height 20
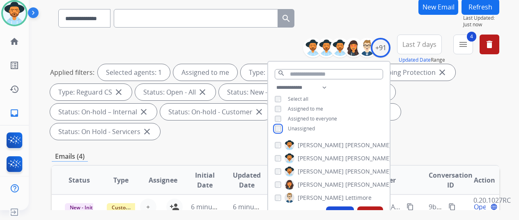
scroll to position [164, 0]
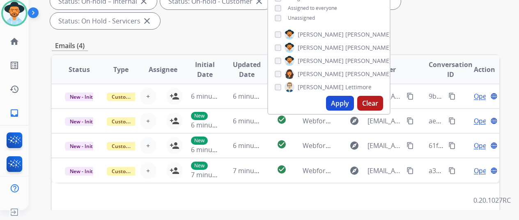
click at [338, 105] on button "Apply" at bounding box center [340, 103] width 28 height 15
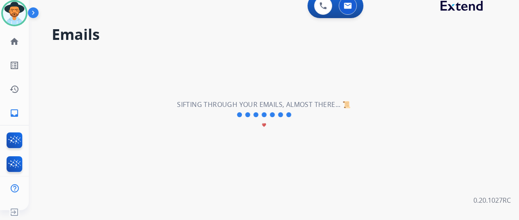
scroll to position [0, 0]
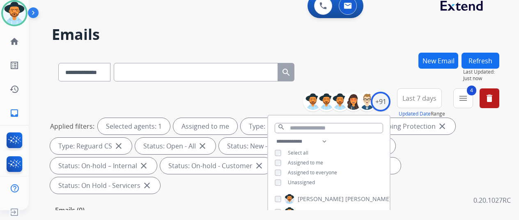
click at [380, 72] on div "**********" at bounding box center [275, 71] width 447 height 36
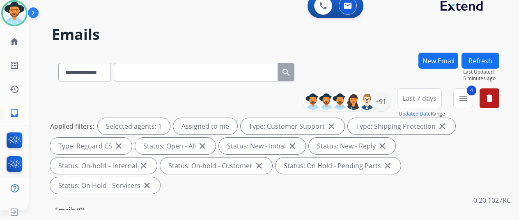
click at [428, 29] on h2 "Emails" at bounding box center [275, 34] width 447 height 16
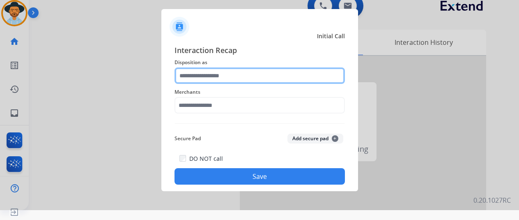
click at [210, 74] on input "text" at bounding box center [259, 75] width 170 height 16
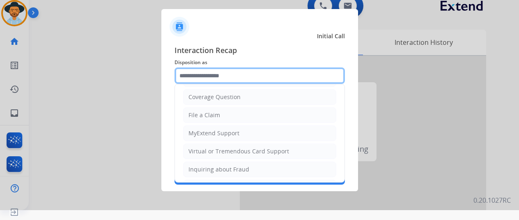
scroll to position [123, 0]
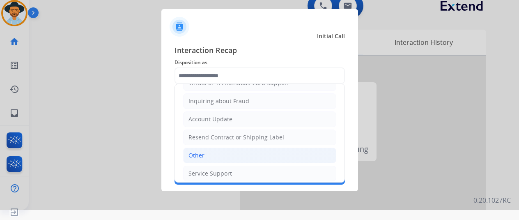
click at [208, 151] on li "Other" at bounding box center [259, 155] width 153 height 16
type input "*****"
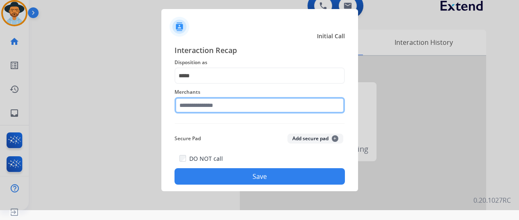
click at [191, 106] on input "text" at bounding box center [259, 105] width 170 height 16
type input "****"
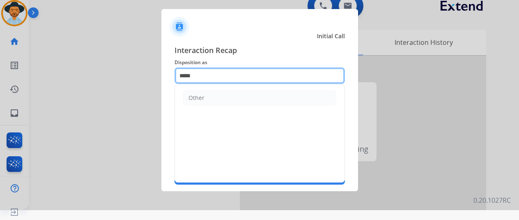
click at [201, 78] on input "*****" at bounding box center [259, 75] width 170 height 16
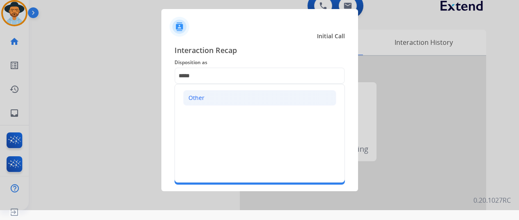
click at [195, 96] on div "Other" at bounding box center [196, 98] width 16 height 8
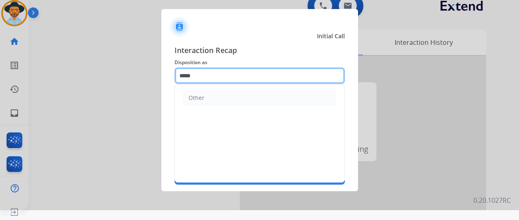
drag, startPoint x: 205, startPoint y: 72, endPoint x: 157, endPoint y: 82, distance: 49.2
click at [0, 82] on app-contact-recap-modal "Initial Call Interaction Recap Disposition as ***** Other Merchants **** Secure…" at bounding box center [0, 100] width 0 height 220
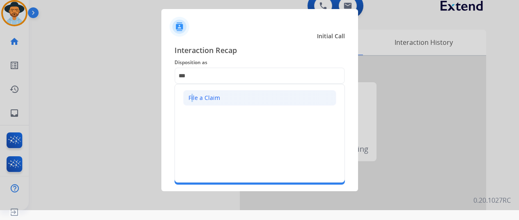
click at [190, 95] on div "File a Claim" at bounding box center [204, 98] width 32 height 8
type input "**********"
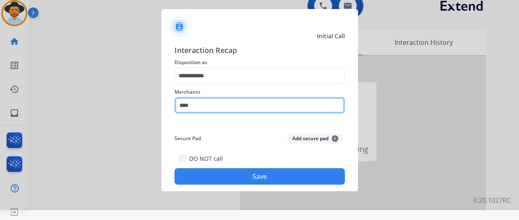
click at [187, 105] on input "****" at bounding box center [259, 105] width 170 height 16
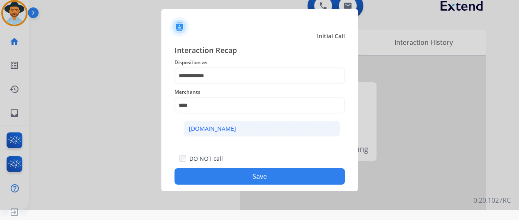
click at [213, 130] on div "[DOMAIN_NAME]" at bounding box center [212, 128] width 47 height 8
type input "**********"
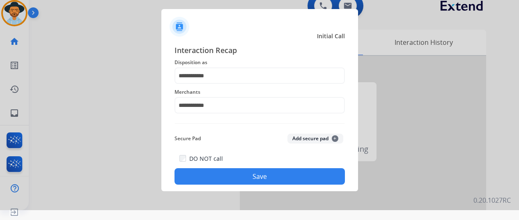
drag, startPoint x: 232, startPoint y: 175, endPoint x: 225, endPoint y: 169, distance: 9.3
click at [231, 174] on button "Save" at bounding box center [259, 176] width 170 height 16
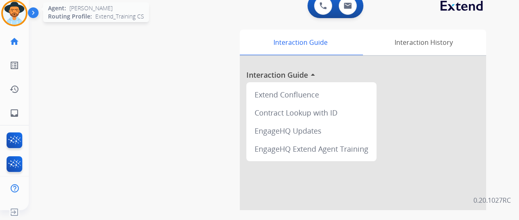
click at [13, 17] on img at bounding box center [14, 13] width 23 height 23
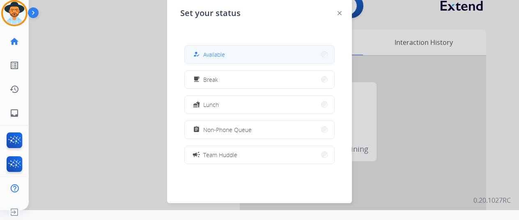
click at [243, 52] on button "how_to_reg Available" at bounding box center [259, 55] width 149 height 18
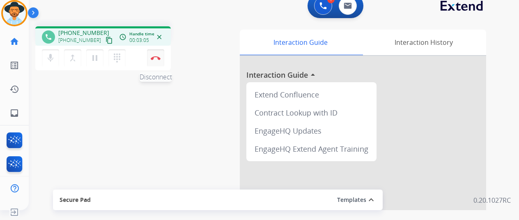
click at [155, 55] on button "Disconnect" at bounding box center [155, 57] width 17 height 17
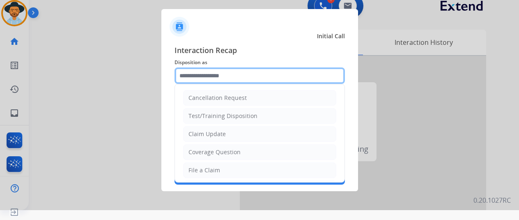
click at [195, 75] on input "text" at bounding box center [259, 75] width 170 height 16
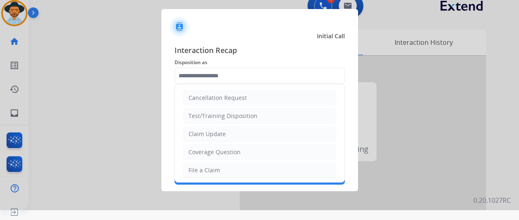
drag, startPoint x: 207, startPoint y: 167, endPoint x: 211, endPoint y: 126, distance: 42.0
click at [207, 167] on div "File a Claim" at bounding box center [204, 170] width 32 height 8
type input "**********"
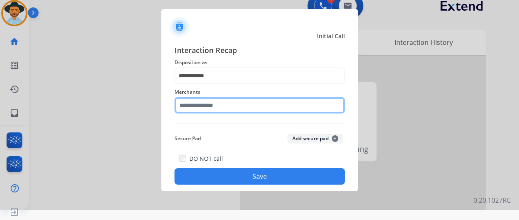
click at [205, 103] on input "text" at bounding box center [259, 105] width 170 height 16
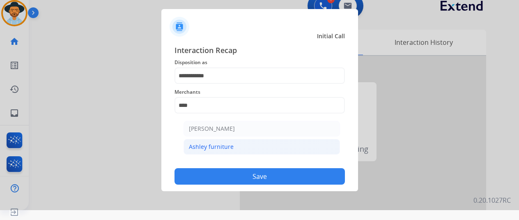
click at [224, 147] on div "Ashley furniture" at bounding box center [211, 146] width 45 height 8
type input "**********"
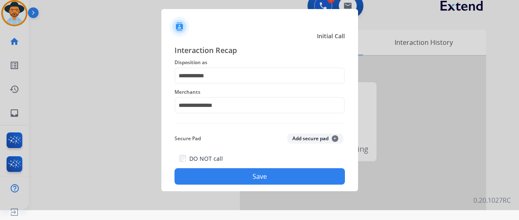
click at [239, 174] on button "Save" at bounding box center [259, 176] width 170 height 16
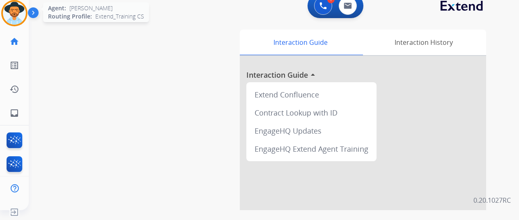
click at [14, 9] on img at bounding box center [14, 13] width 23 height 23
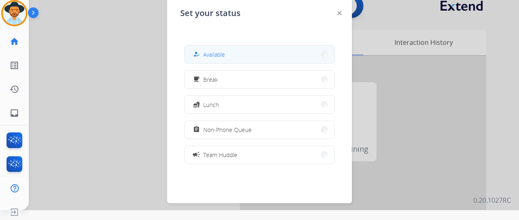
click at [209, 55] on span "Available" at bounding box center [214, 54] width 22 height 9
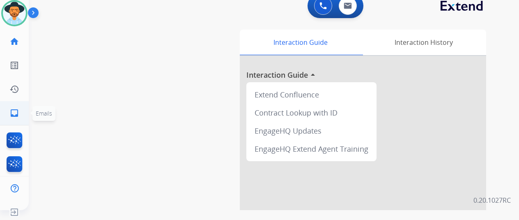
click at [13, 114] on mat-icon "inbox" at bounding box center [14, 113] width 10 height 10
select select "**********"
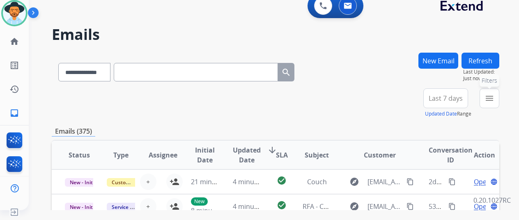
click at [497, 93] on button "menu Filters" at bounding box center [489, 98] width 20 height 20
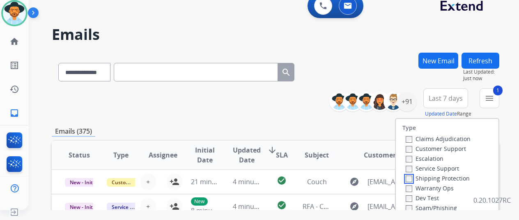
click at [410, 183] on div "Claims Adjudication Customer Support Escalation Service Support Shipping Protec…" at bounding box center [436, 182] width 68 height 98
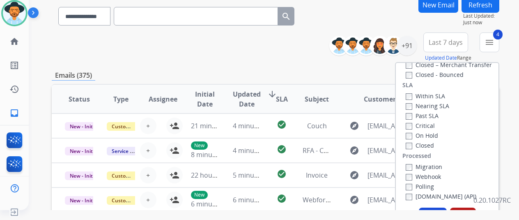
scroll to position [123, 0]
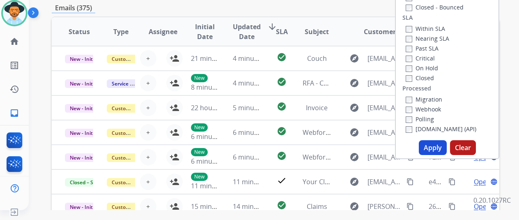
click at [428, 146] on button "Apply" at bounding box center [433, 147] width 28 height 15
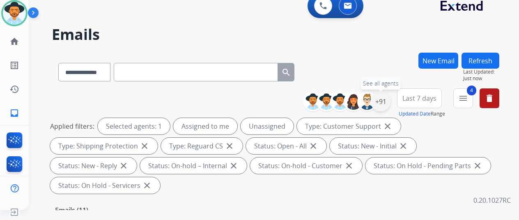
click at [386, 101] on div "+91" at bounding box center [381, 102] width 20 height 20
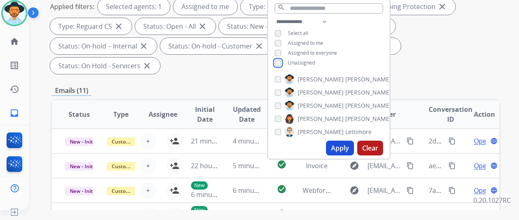
scroll to position [123, 0]
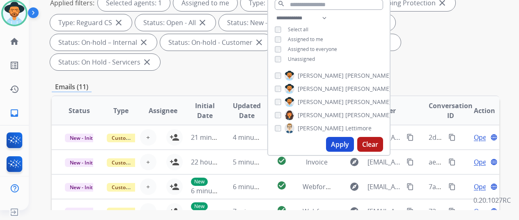
click at [338, 142] on button "Apply" at bounding box center [340, 144] width 28 height 15
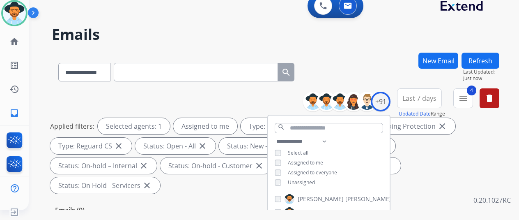
click at [378, 79] on div "**********" at bounding box center [275, 71] width 447 height 36
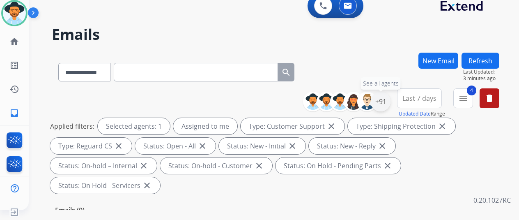
click at [389, 100] on div "+91" at bounding box center [381, 102] width 20 height 20
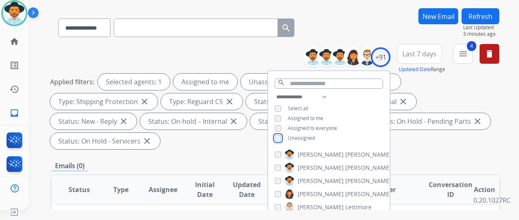
scroll to position [82, 0]
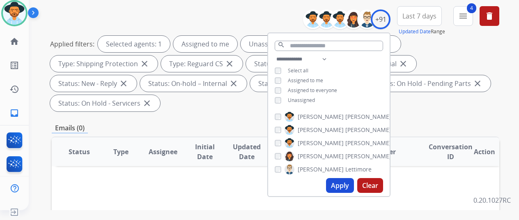
drag, startPoint x: 340, startPoint y: 184, endPoint x: 339, endPoint y: 179, distance: 5.5
click at [340, 183] on button "Apply" at bounding box center [340, 185] width 28 height 15
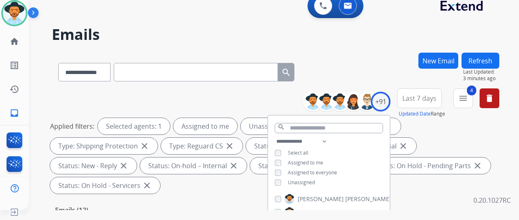
click at [344, 71] on div "**********" at bounding box center [275, 71] width 447 height 36
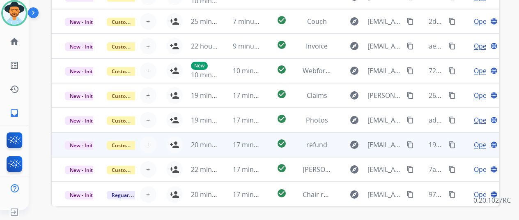
scroll to position [319, 0]
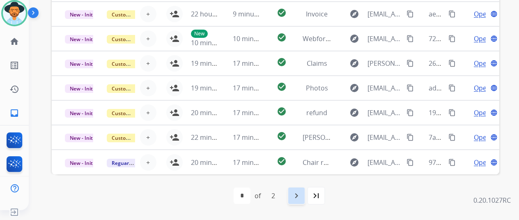
drag, startPoint x: 300, startPoint y: 195, endPoint x: 299, endPoint y: 175, distance: 19.7
click at [300, 195] on mat-icon "navigate_next" at bounding box center [296, 195] width 10 height 10
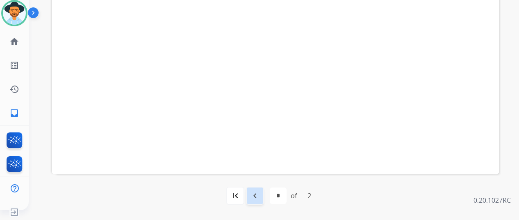
click at [257, 194] on mat-icon "navigate_before" at bounding box center [255, 195] width 10 height 10
select select "*"
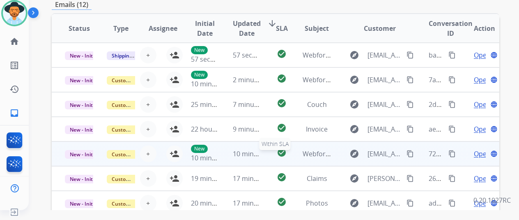
scroll to position [1, 0]
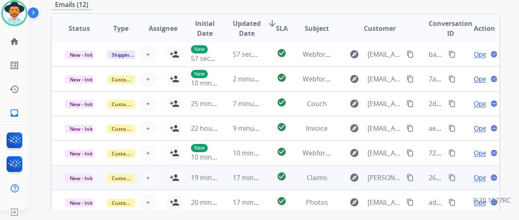
click at [481, 176] on span "Open" at bounding box center [482, 177] width 17 height 10
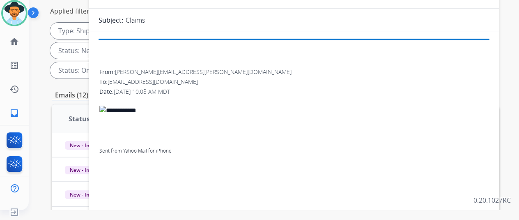
scroll to position [41, 0]
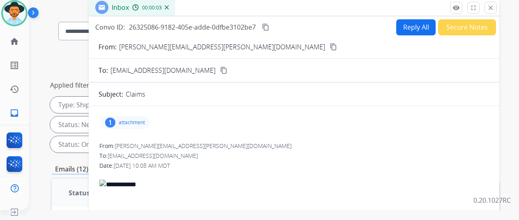
click at [115, 120] on div "1" at bounding box center [110, 122] width 10 height 10
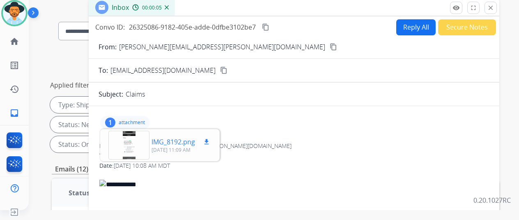
click at [130, 144] on div at bounding box center [128, 145] width 41 height 29
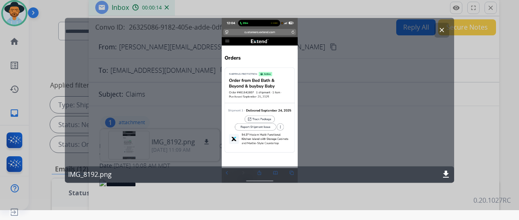
click at [442, 28] on mat-icon "clear" at bounding box center [441, 29] width 7 height 7
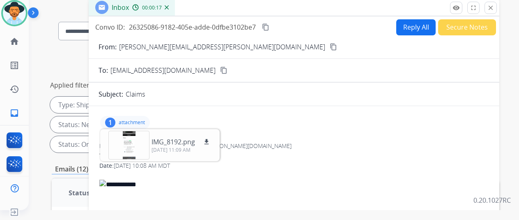
click at [169, 7] on img at bounding box center [167, 7] width 4 height 4
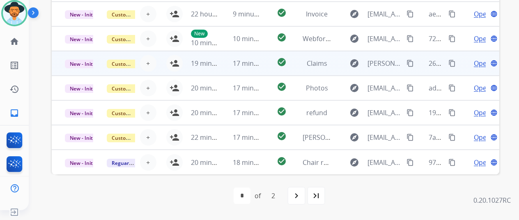
scroll to position [1, 0]
click at [174, 59] on mat-icon "person_add" at bounding box center [175, 63] width 10 height 10
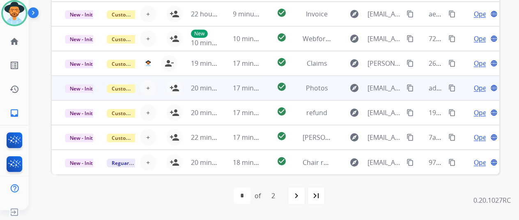
click at [481, 86] on span "Open" at bounding box center [482, 88] width 17 height 10
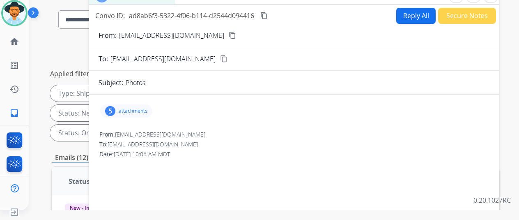
scroll to position [32, 0]
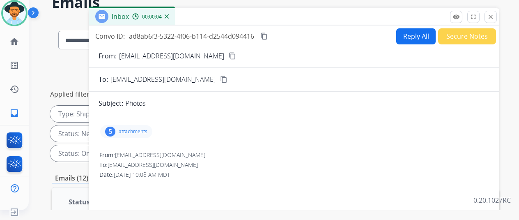
click at [169, 14] on img at bounding box center [167, 16] width 4 height 4
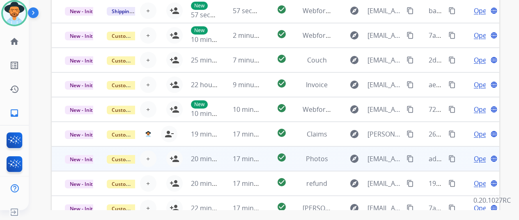
scroll to position [278, 0]
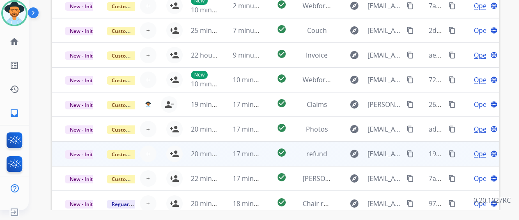
click at [479, 154] on span "Open" at bounding box center [482, 154] width 17 height 10
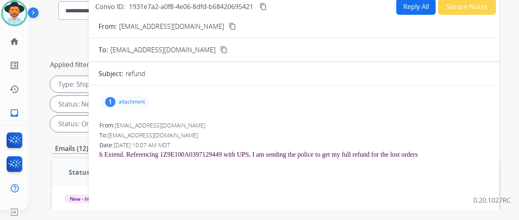
scroll to position [0, 0]
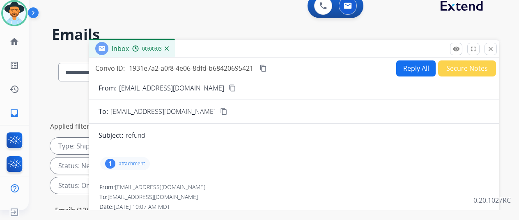
click at [169, 47] on img at bounding box center [167, 48] width 4 height 4
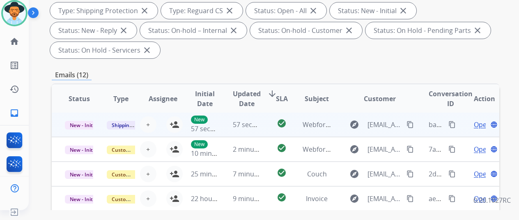
scroll to position [205, 0]
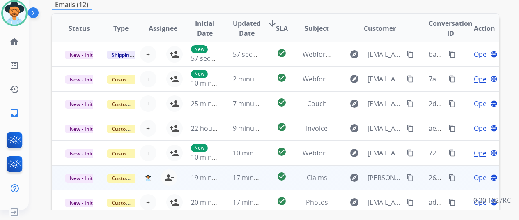
click at [409, 176] on mat-icon "content_copy" at bounding box center [409, 177] width 7 height 7
click at [480, 176] on span "Open" at bounding box center [482, 177] width 17 height 10
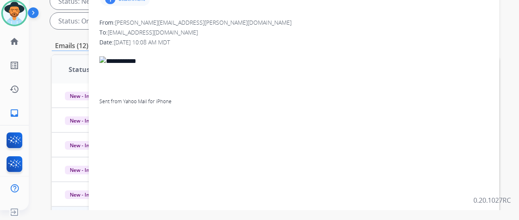
scroll to position [0, 0]
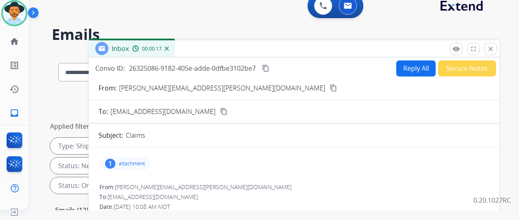
click at [415, 69] on button "Reply All" at bounding box center [415, 68] width 39 height 16
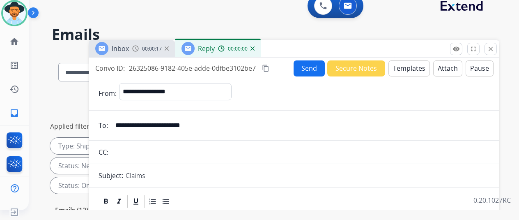
select select "**********"
click at [406, 69] on button "Templates" at bounding box center [408, 68] width 41 height 16
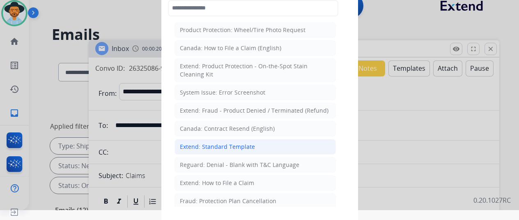
drag, startPoint x: 215, startPoint y: 147, endPoint x: 308, endPoint y: 9, distance: 166.9
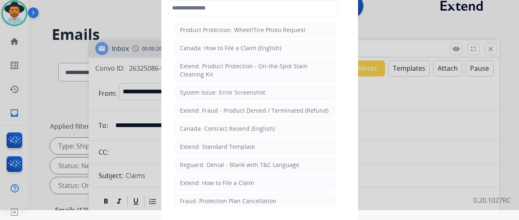
click at [218, 142] on div "Extend: Standard Template" at bounding box center [217, 146] width 75 height 8
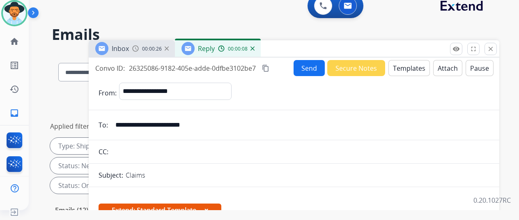
click at [269, 66] on mat-icon "content_copy" at bounding box center [265, 67] width 7 height 7
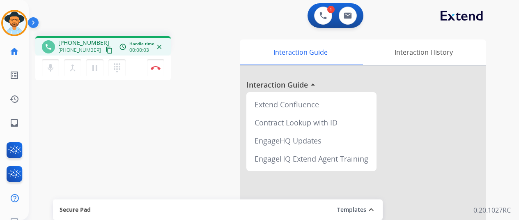
click at [312, 211] on div "Secure Pad" at bounding box center [218, 209] width 316 height 14
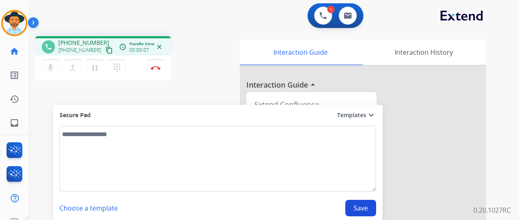
drag, startPoint x: 179, startPoint y: 75, endPoint x: 186, endPoint y: 62, distance: 14.9
click at [179, 75] on div "phone [PHONE_NUMBER] [PHONE_NUMBER] content_copy access_time Call metrics Queue…" at bounding box center [132, 59] width 195 height 46
click at [204, 52] on div "phone [PHONE_NUMBER] [PHONE_NUMBER] content_copy access_time Call metrics Queue…" at bounding box center [132, 59] width 195 height 46
click at [156, 67] on img at bounding box center [156, 68] width 10 height 4
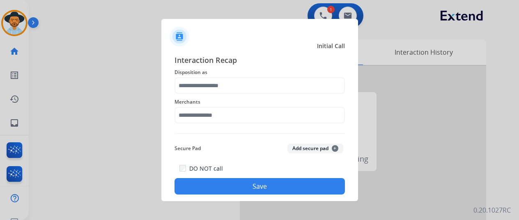
drag, startPoint x: 199, startPoint y: 94, endPoint x: 199, endPoint y: 126, distance: 31.6
click at [199, 126] on div "Interaction Recap Disposition as Merchants Secure Pad Add secure pad + DO NOT c…" at bounding box center [259, 124] width 170 height 140
click at [199, 126] on div "Merchants" at bounding box center [259, 110] width 170 height 33
drag, startPoint x: 199, startPoint y: 126, endPoint x: 203, endPoint y: 96, distance: 29.4
click at [203, 96] on div "Merchants" at bounding box center [259, 110] width 170 height 33
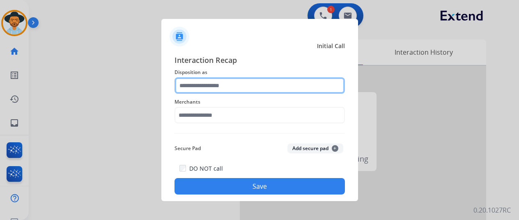
click at [203, 86] on input "text" at bounding box center [259, 85] width 170 height 16
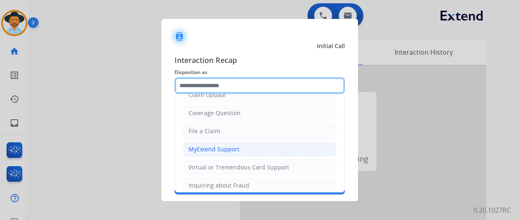
scroll to position [41, 0]
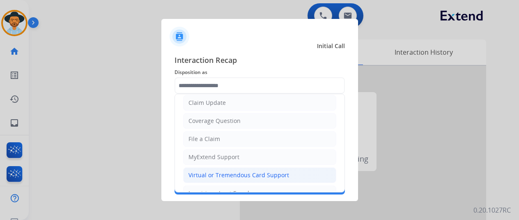
drag, startPoint x: 213, startPoint y: 174, endPoint x: 210, endPoint y: 163, distance: 11.4
click at [213, 173] on div "Virtual or Tremendous Card Support" at bounding box center [238, 175] width 101 height 8
type input "**********"
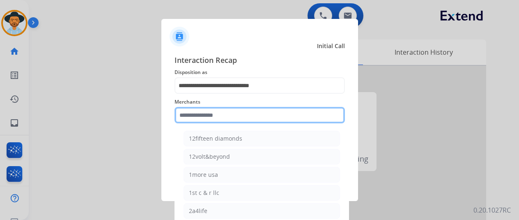
click at [201, 116] on input "text" at bounding box center [259, 115] width 170 height 16
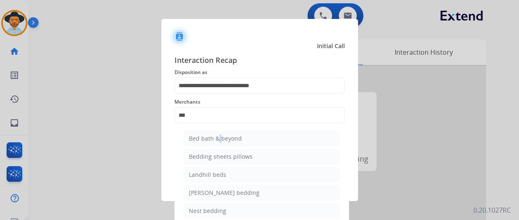
click at [216, 139] on div "Bed bath & beyond" at bounding box center [215, 138] width 53 height 8
type input "**********"
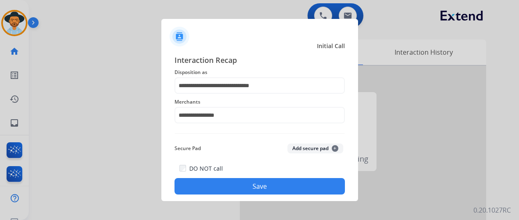
click at [253, 188] on button "Save" at bounding box center [259, 186] width 170 height 16
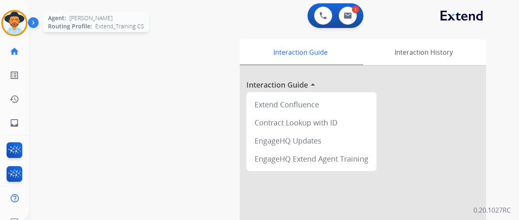
click at [21, 22] on img at bounding box center [14, 22] width 23 height 23
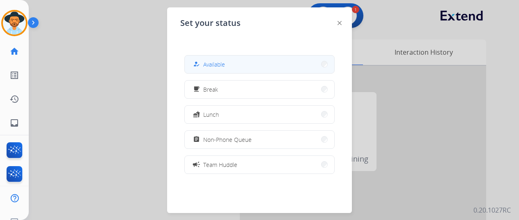
click at [241, 61] on button "how_to_reg Available" at bounding box center [259, 64] width 149 height 18
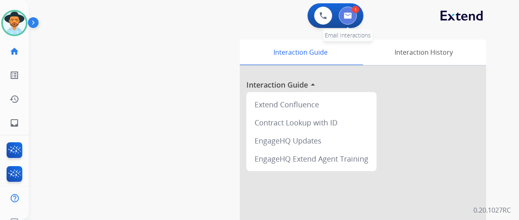
click at [347, 16] on img at bounding box center [348, 15] width 8 height 7
select select "**********"
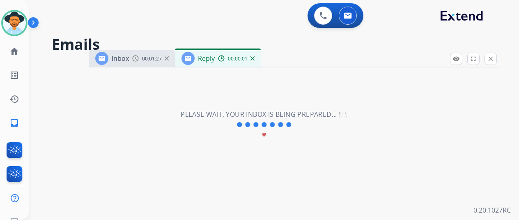
select select "**********"
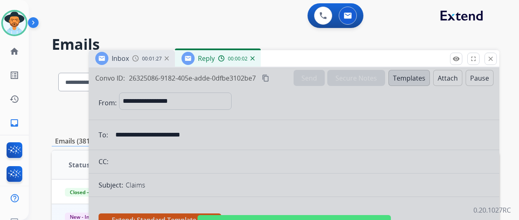
click at [293, 147] on div at bounding box center [294, 220] width 410 height 307
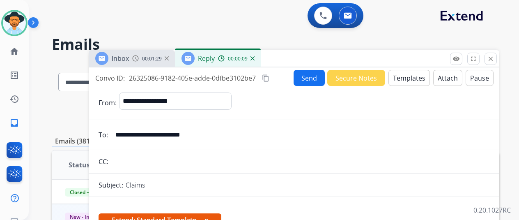
click at [410, 72] on button "Templates" at bounding box center [408, 78] width 41 height 16
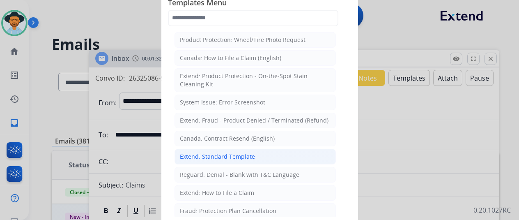
click at [211, 156] on div "Extend: Standard Template" at bounding box center [217, 156] width 75 height 8
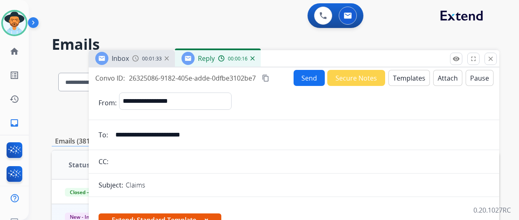
scroll to position [164, 0]
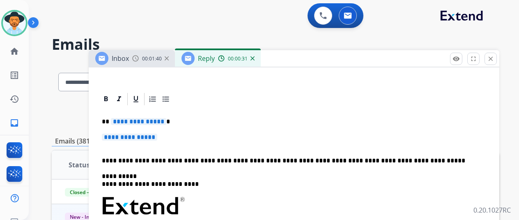
click at [166, 124] on span "**********" at bounding box center [138, 121] width 55 height 7
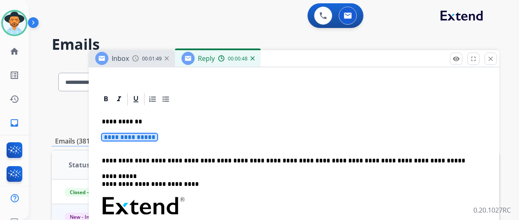
click at [157, 137] on span "**********" at bounding box center [129, 136] width 55 height 7
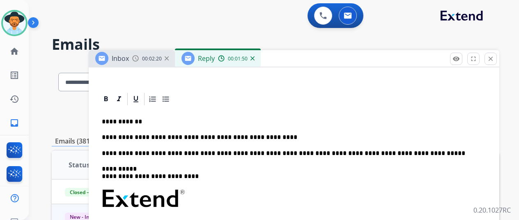
click at [280, 138] on p "**********" at bounding box center [291, 136] width 378 height 7
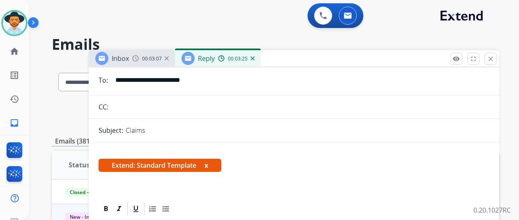
scroll to position [0, 0]
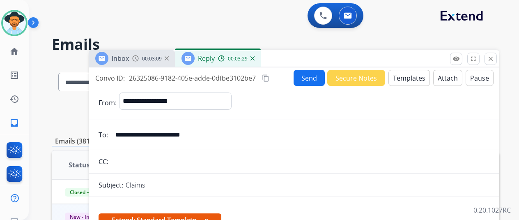
click at [312, 77] on button "Send" at bounding box center [308, 78] width 31 height 16
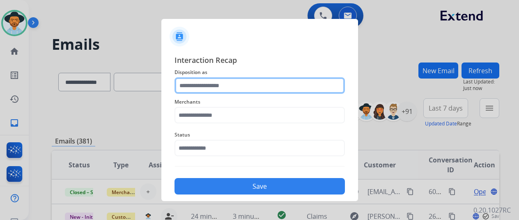
click at [199, 82] on input "text" at bounding box center [259, 85] width 170 height 16
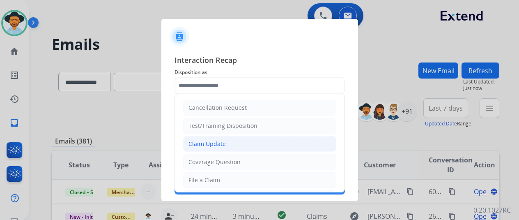
click at [230, 143] on li "Claim Update" at bounding box center [259, 144] width 153 height 16
type input "**********"
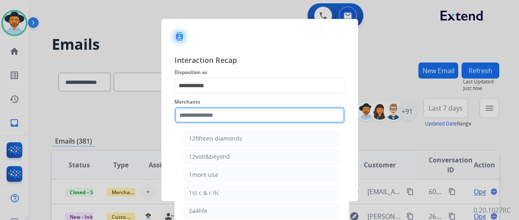
click at [206, 116] on input "text" at bounding box center [259, 115] width 170 height 16
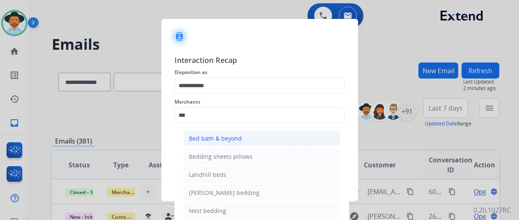
click at [204, 138] on div "Bed bath & beyond" at bounding box center [215, 138] width 53 height 8
type input "**********"
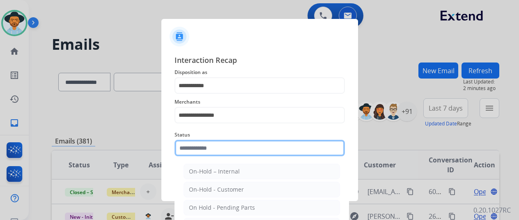
click at [207, 146] on input "text" at bounding box center [259, 148] width 170 height 16
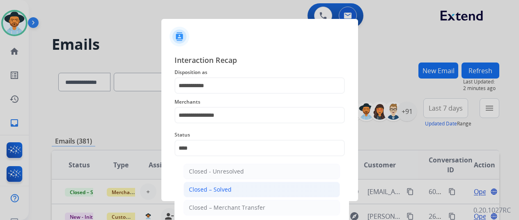
click at [227, 194] on li "Closed – Solved" at bounding box center [261, 189] width 156 height 16
type input "**********"
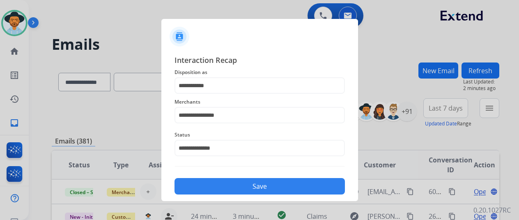
click at [228, 185] on button "Save" at bounding box center [259, 186] width 170 height 16
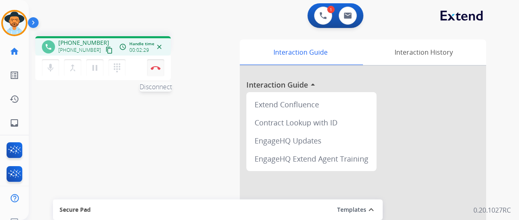
click at [156, 69] on img at bounding box center [156, 68] width 10 height 4
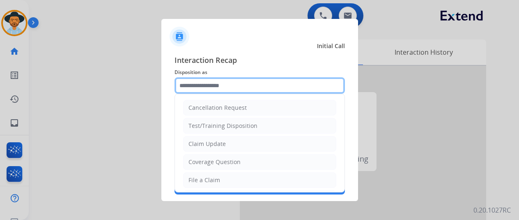
click at [197, 82] on input "text" at bounding box center [259, 85] width 170 height 16
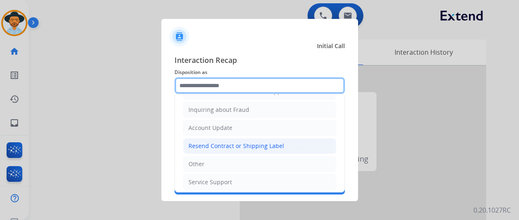
scroll to position [10, 0]
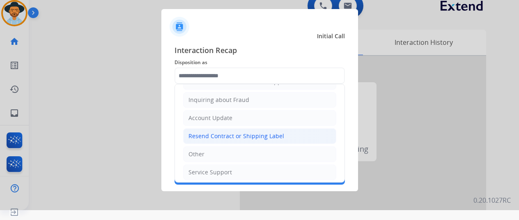
click at [208, 134] on div "Resend Contract or Shipping Label" at bounding box center [236, 136] width 96 height 8
type input "**********"
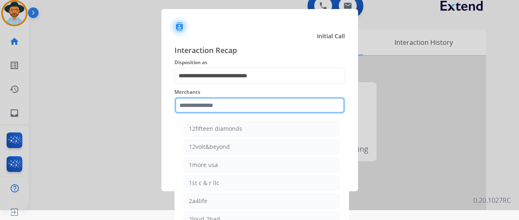
click at [197, 99] on input "text" at bounding box center [259, 105] width 170 height 16
type input "*"
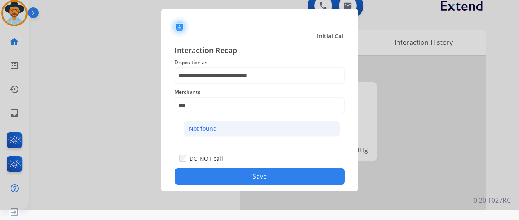
click at [206, 127] on div "Not found" at bounding box center [203, 128] width 28 height 8
type input "*********"
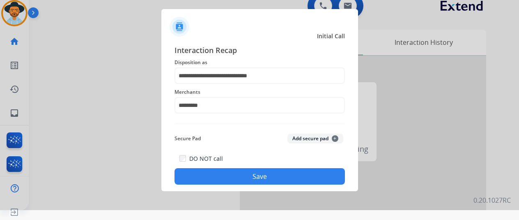
click at [231, 172] on button "Save" at bounding box center [259, 176] width 170 height 16
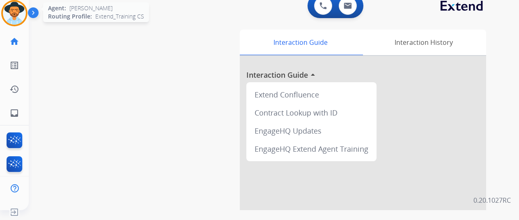
click at [19, 5] on img at bounding box center [14, 13] width 23 height 23
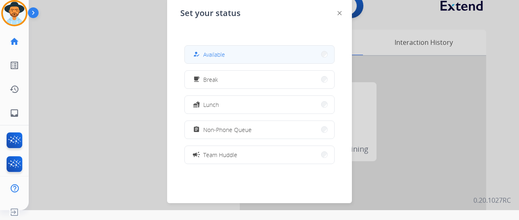
click at [223, 55] on span "Available" at bounding box center [214, 54] width 22 height 9
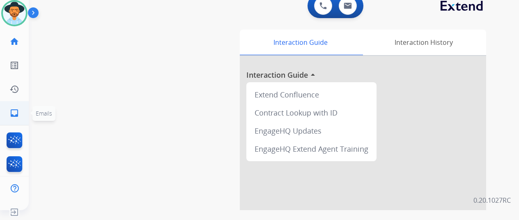
click at [16, 107] on link "inbox Emails" at bounding box center [14, 112] width 23 height 23
select select "**********"
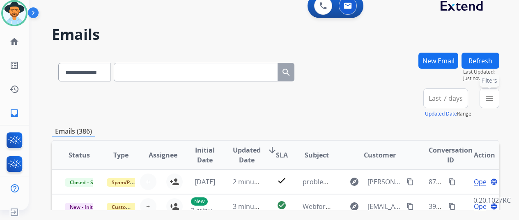
click at [494, 97] on mat-icon "menu" at bounding box center [489, 98] width 10 height 10
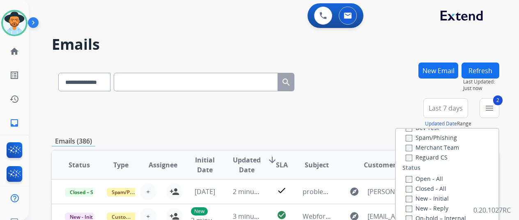
scroll to position [82, 0]
click at [410, 160] on div "Type Claims Adjudication Customer Support Escalation Service Support Shipping P…" at bounding box center [447, 198] width 103 height 141
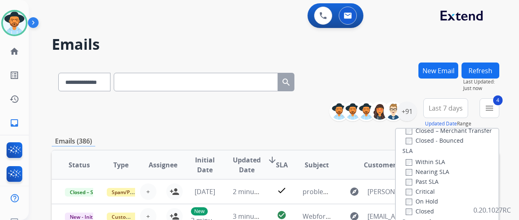
scroll to position [164, 0]
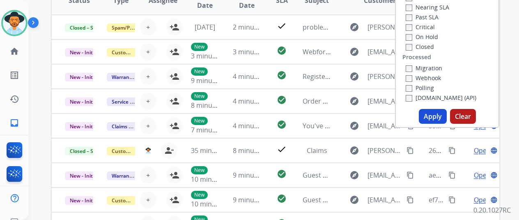
click at [437, 118] on button "Apply" at bounding box center [433, 116] width 28 height 15
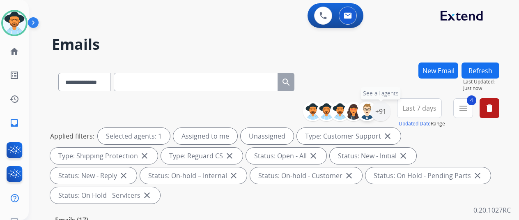
drag, startPoint x: 384, startPoint y: 107, endPoint x: 374, endPoint y: 102, distance: 11.2
click at [384, 106] on div "+91" at bounding box center [381, 111] width 20 height 20
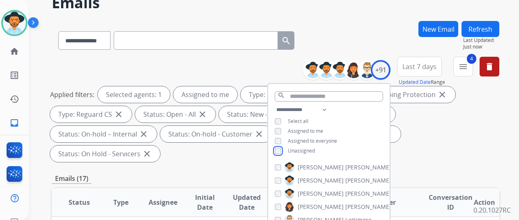
scroll to position [82, 0]
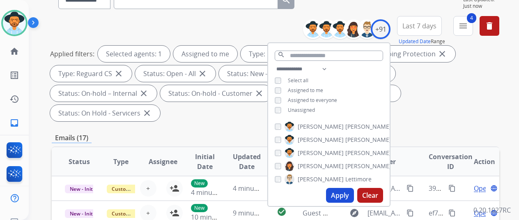
click at [340, 193] on button "Apply" at bounding box center [340, 195] width 28 height 15
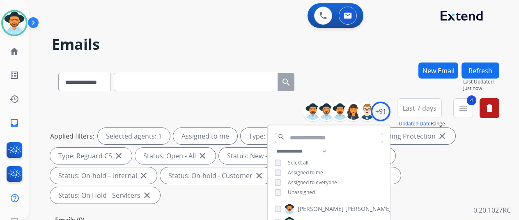
click at [356, 71] on div "**********" at bounding box center [275, 80] width 447 height 36
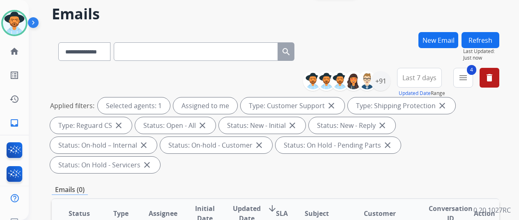
scroll to position [41, 0]
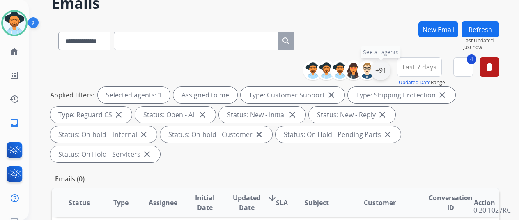
click at [390, 69] on div "+91" at bounding box center [381, 70] width 20 height 20
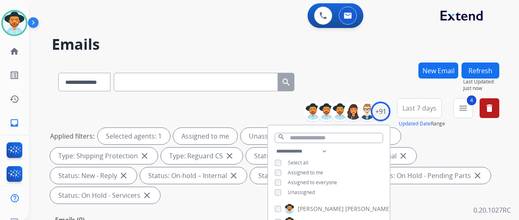
select select "**********"
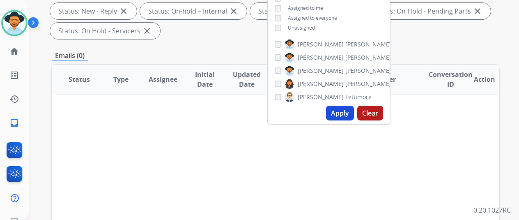
click at [340, 112] on button "Apply" at bounding box center [340, 112] width 28 height 15
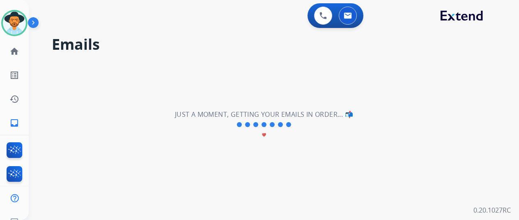
scroll to position [0, 0]
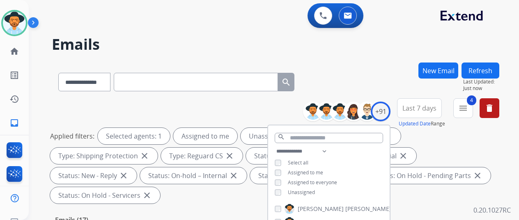
click at [366, 70] on div "**********" at bounding box center [275, 80] width 447 height 36
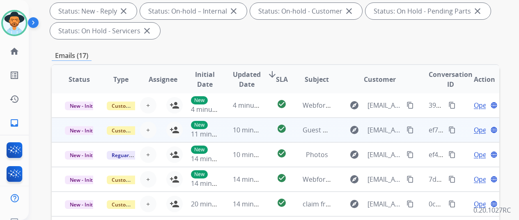
scroll to position [319, 0]
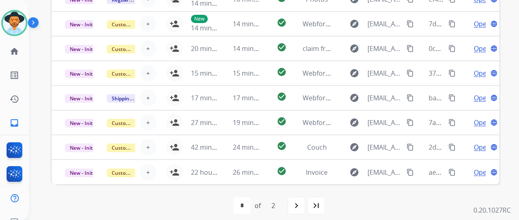
click at [318, 204] on mat-icon "last_page" at bounding box center [316, 205] width 10 height 10
select select "*"
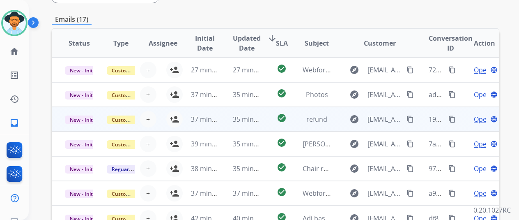
scroll to position [164, 0]
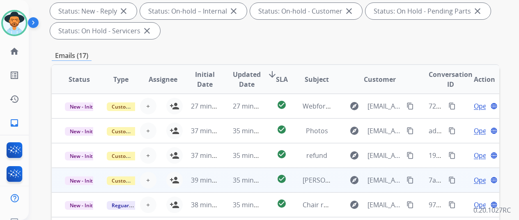
click at [476, 178] on span "Open" at bounding box center [482, 180] width 17 height 10
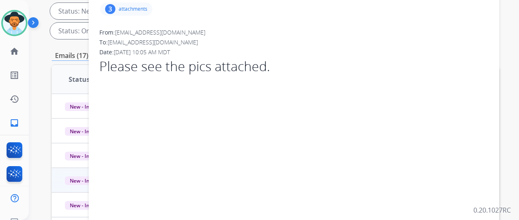
scroll to position [0, 0]
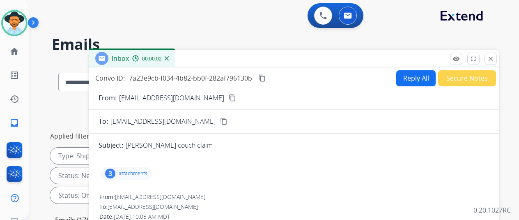
click at [169, 58] on img at bounding box center [167, 58] width 4 height 4
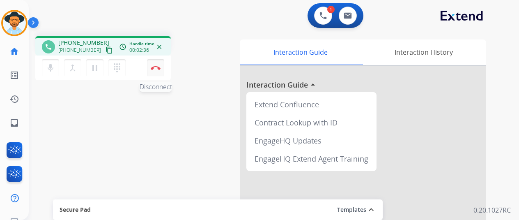
click at [157, 66] on img at bounding box center [156, 68] width 10 height 4
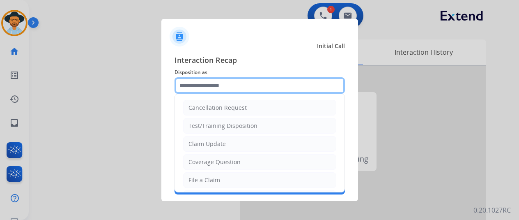
click at [200, 86] on input "text" at bounding box center [259, 85] width 170 height 16
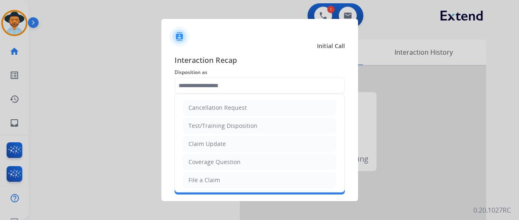
drag, startPoint x: 199, startPoint y: 178, endPoint x: 195, endPoint y: 136, distance: 42.0
click at [199, 176] on div "File a Claim" at bounding box center [204, 180] width 32 height 8
type input "**********"
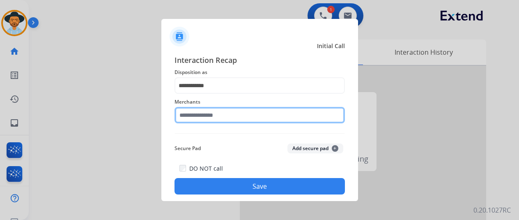
click at [190, 113] on input "text" at bounding box center [259, 115] width 170 height 16
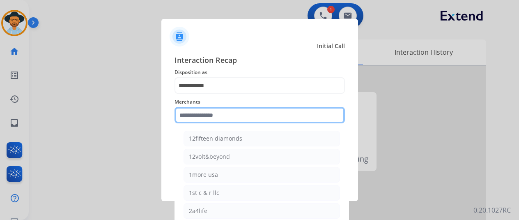
click at [201, 117] on input "text" at bounding box center [259, 115] width 170 height 16
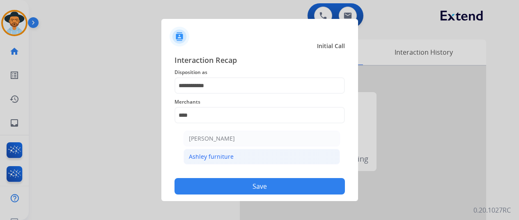
click at [220, 153] on div "Ashley furniture" at bounding box center [211, 156] width 45 height 8
type input "**********"
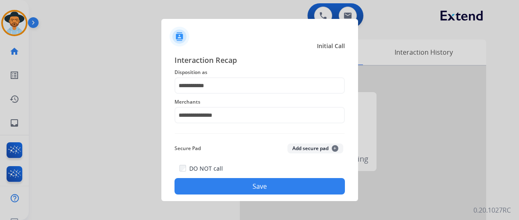
click at [245, 186] on button "Save" at bounding box center [259, 186] width 170 height 16
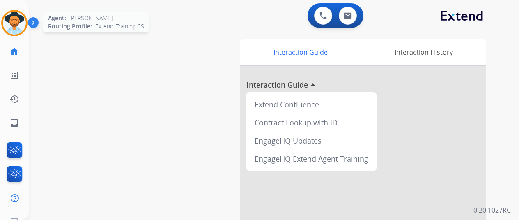
click at [17, 27] on img at bounding box center [14, 22] width 23 height 23
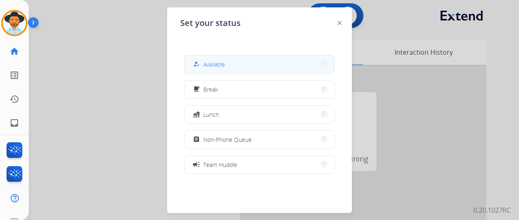
click at [230, 60] on button "how_to_reg Available" at bounding box center [259, 64] width 149 height 18
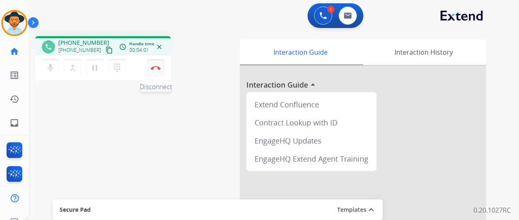
click at [155, 68] on img at bounding box center [156, 68] width 10 height 4
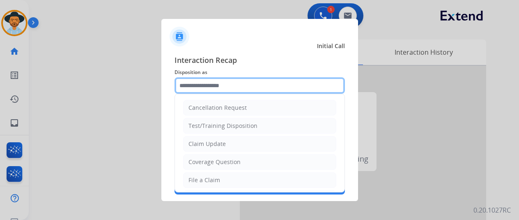
click at [183, 82] on input "text" at bounding box center [259, 85] width 170 height 16
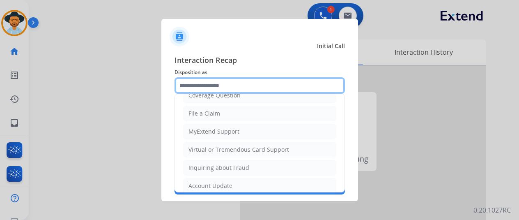
scroll to position [124, 0]
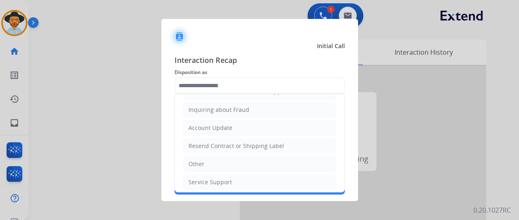
drag, startPoint x: 203, startPoint y: 142, endPoint x: 199, endPoint y: 114, distance: 28.5
click at [204, 142] on div "Resend Contract or Shipping Label" at bounding box center [236, 146] width 96 height 8
type input "**********"
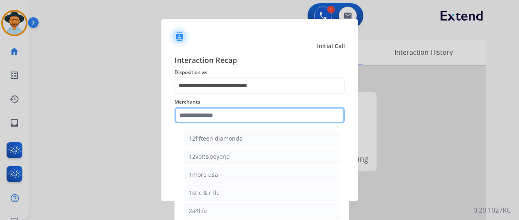
drag, startPoint x: 189, startPoint y: 123, endPoint x: 192, endPoint y: 118, distance: 5.9
click at [189, 122] on input "text" at bounding box center [259, 115] width 170 height 16
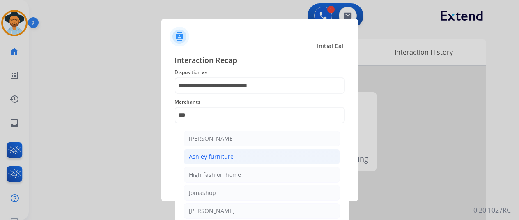
click at [213, 154] on div "Ashley furniture" at bounding box center [211, 156] width 45 height 8
type input "**********"
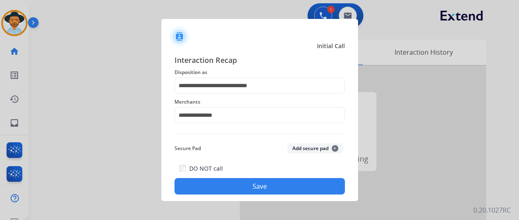
drag, startPoint x: 233, startPoint y: 181, endPoint x: 228, endPoint y: 177, distance: 6.7
click at [233, 182] on button "Save" at bounding box center [259, 186] width 170 height 16
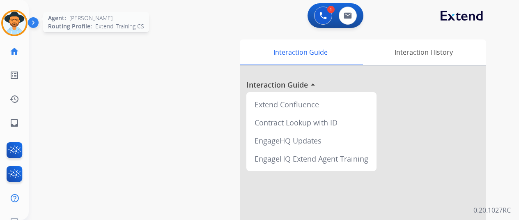
click at [13, 20] on img at bounding box center [14, 22] width 23 height 23
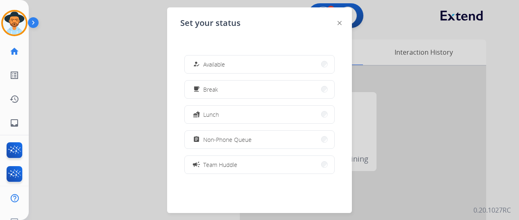
drag, startPoint x: 209, startPoint y: 61, endPoint x: 238, endPoint y: 4, distance: 64.1
click at [210, 60] on span "Available" at bounding box center [214, 64] width 22 height 9
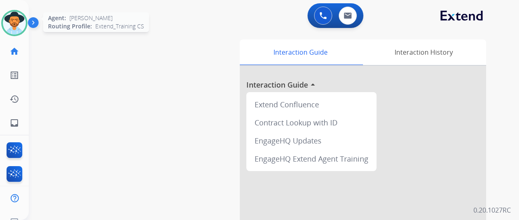
click at [11, 24] on img at bounding box center [14, 22] width 23 height 23
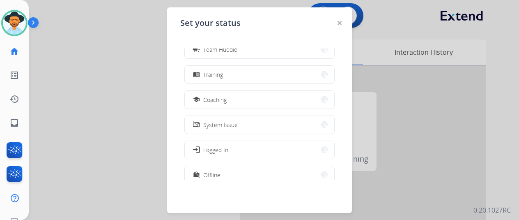
scroll to position [123, 0]
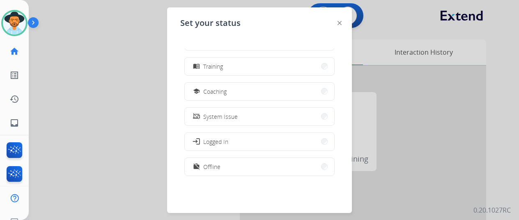
click at [225, 87] on span "Coaching" at bounding box center [214, 91] width 23 height 9
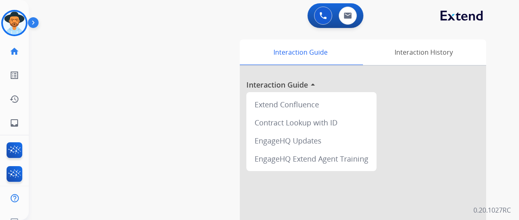
click at [66, 92] on div "swap_horiz Break voice bridge close_fullscreen Connect 3-Way Call merge_type Se…" at bounding box center [264, 201] width 470 height 342
click at [11, 15] on img at bounding box center [14, 22] width 23 height 23
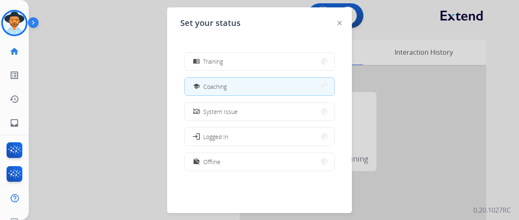
scroll to position [130, 0]
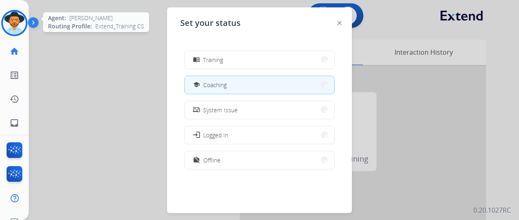
click at [4, 22] on img at bounding box center [14, 22] width 23 height 23
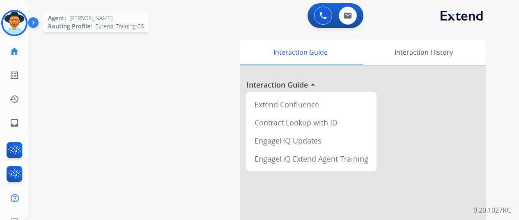
click at [8, 26] on img at bounding box center [14, 22] width 23 height 23
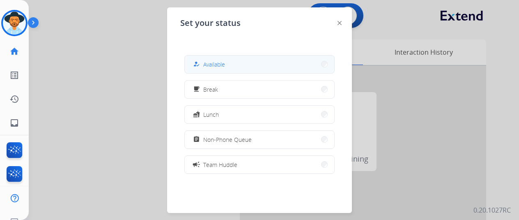
click at [254, 57] on button "how_to_reg Available" at bounding box center [259, 64] width 149 height 18
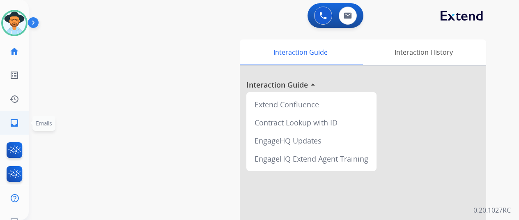
click at [16, 122] on mat-icon "inbox" at bounding box center [14, 123] width 10 height 10
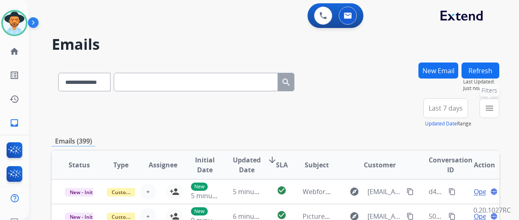
drag, startPoint x: 495, startPoint y: 106, endPoint x: 478, endPoint y: 107, distance: 17.3
click at [494, 108] on mat-icon "menu" at bounding box center [489, 108] width 10 height 10
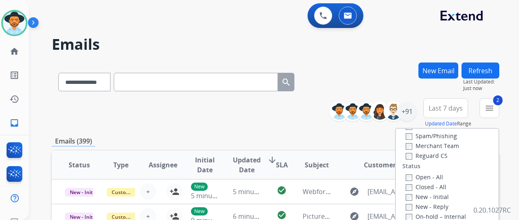
scroll to position [82, 0]
click at [409, 160] on div "Type Claims Adjudication Customer Support Escalation Service Support Shipping P…" at bounding box center [447, 198] width 103 height 141
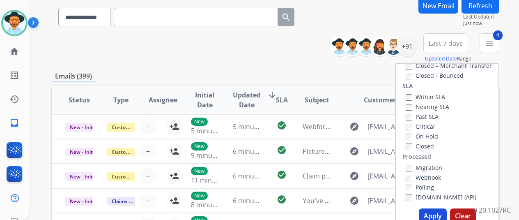
scroll to position [123, 0]
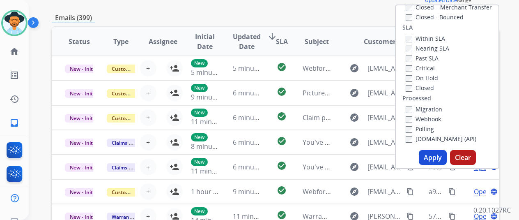
click at [431, 157] on button "Apply" at bounding box center [433, 157] width 28 height 15
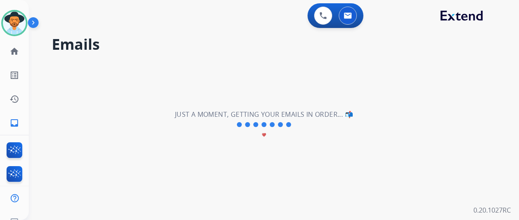
scroll to position [0, 0]
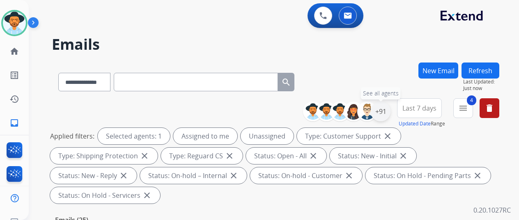
drag, startPoint x: 384, startPoint y: 109, endPoint x: 324, endPoint y: 110, distance: 59.5
click at [384, 110] on div "+91" at bounding box center [381, 111] width 20 height 20
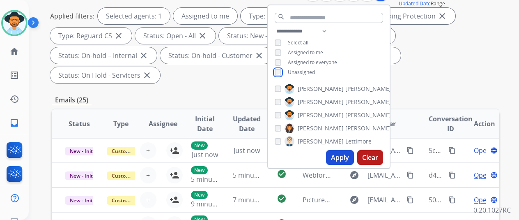
scroll to position [123, 0]
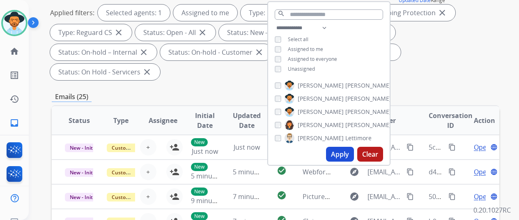
click at [338, 154] on button "Apply" at bounding box center [340, 154] width 28 height 15
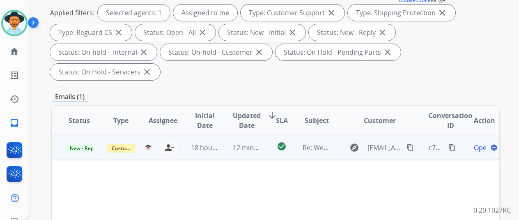
click at [475, 142] on span "Open" at bounding box center [482, 147] width 17 height 10
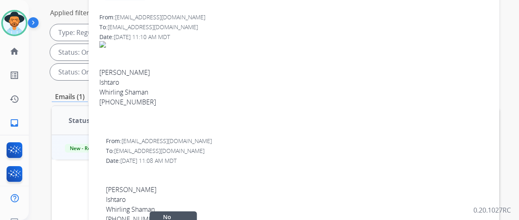
scroll to position [0, 0]
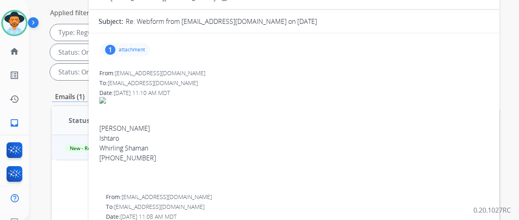
click at [115, 47] on div "1" at bounding box center [110, 50] width 10 height 10
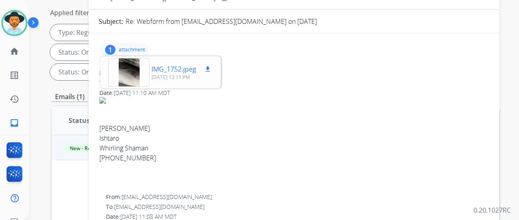
click at [136, 78] on div at bounding box center [128, 72] width 41 height 29
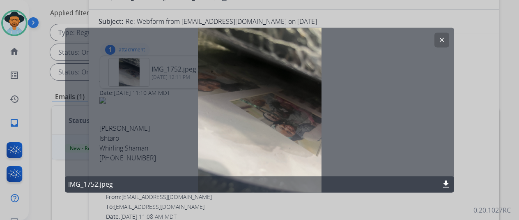
click at [438, 42] on mat-icon "clear" at bounding box center [441, 39] width 7 height 7
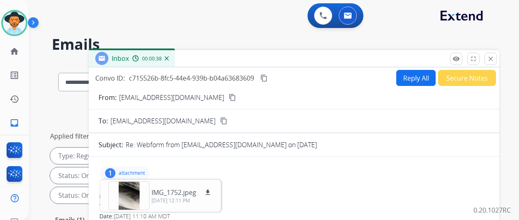
click at [415, 75] on button "Reply All" at bounding box center [415, 78] width 39 height 16
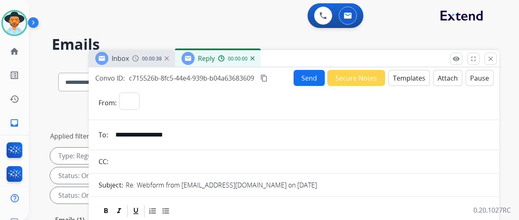
select select "**********"
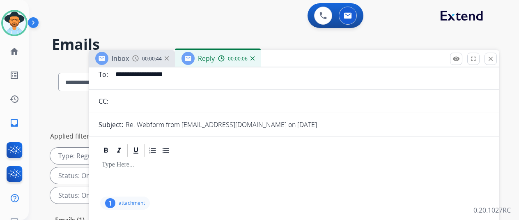
scroll to position [123, 0]
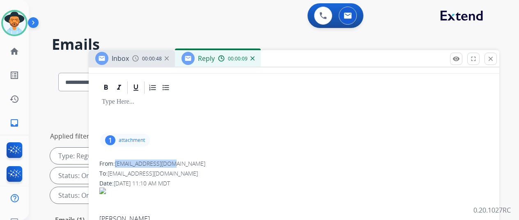
drag, startPoint x: 176, startPoint y: 161, endPoint x: 126, endPoint y: 164, distance: 50.2
click at [124, 164] on div "From: sharokinb@gmail.com" at bounding box center [293, 163] width 389 height 8
copy span "sharokinb@gmail.com"
click at [115, 136] on div "1" at bounding box center [110, 140] width 10 height 10
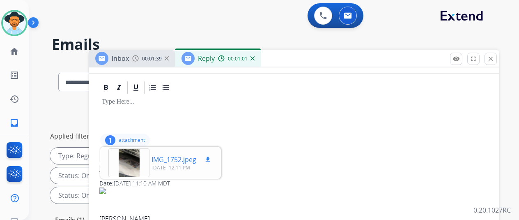
click at [211, 158] on mat-icon "download" at bounding box center [207, 159] width 7 height 7
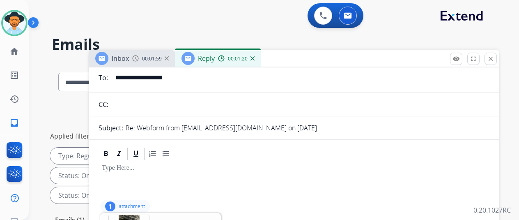
scroll to position [0, 0]
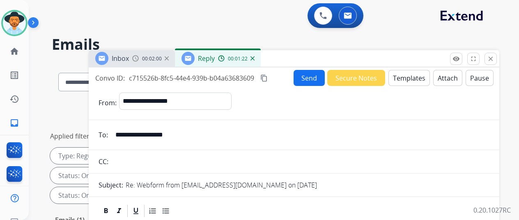
click at [411, 74] on button "Templates" at bounding box center [408, 78] width 41 height 16
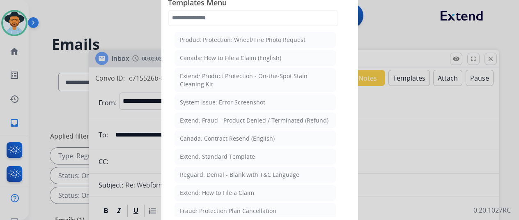
drag, startPoint x: 201, startPoint y: 154, endPoint x: 202, endPoint y: 149, distance: 5.9
click at [200, 152] on div "Extend: Standard Template" at bounding box center [217, 156] width 75 height 8
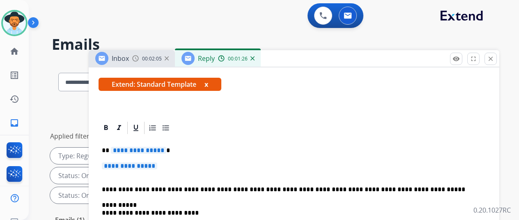
scroll to position [123, 0]
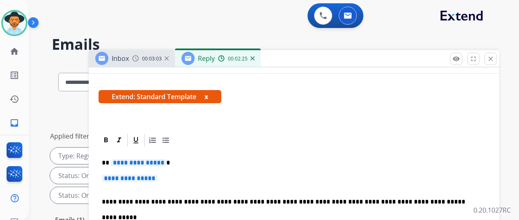
click at [165, 162] on span "**********" at bounding box center [138, 162] width 55 height 7
click at [157, 179] on span "**********" at bounding box center [129, 177] width 55 height 7
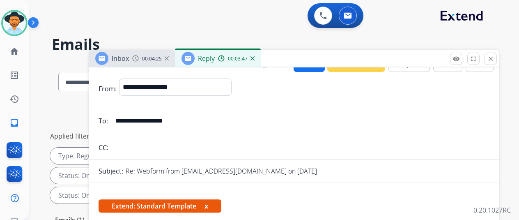
scroll to position [0, 0]
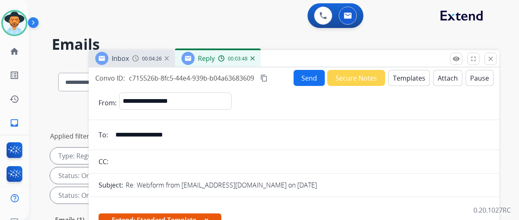
click at [407, 77] on button "Templates" at bounding box center [408, 78] width 41 height 16
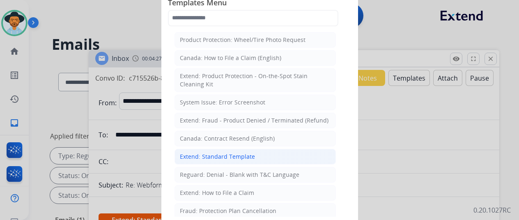
click at [206, 155] on div "Extend: Standard Template" at bounding box center [217, 156] width 75 height 8
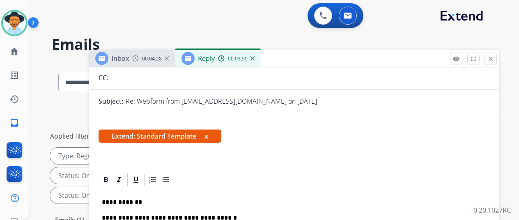
scroll to position [164, 0]
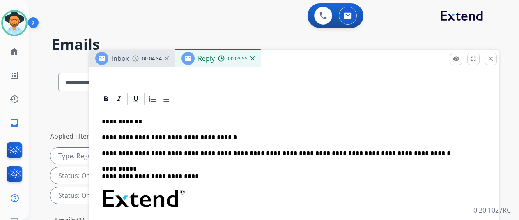
click at [254, 58] on img at bounding box center [252, 58] width 4 height 4
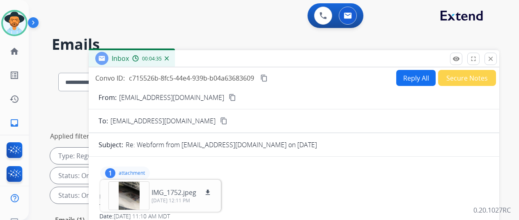
click at [418, 78] on button "Reply All" at bounding box center [415, 78] width 39 height 16
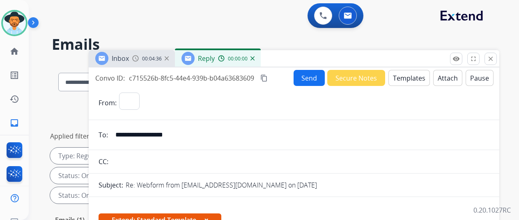
select select "**********"
click at [406, 75] on button "Templates" at bounding box center [408, 78] width 41 height 16
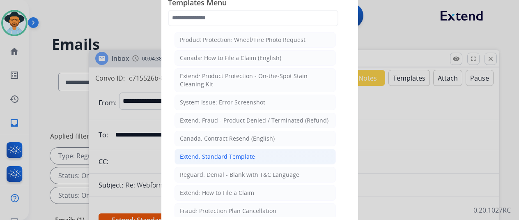
click at [209, 152] on div "Extend: Standard Template" at bounding box center [217, 156] width 75 height 8
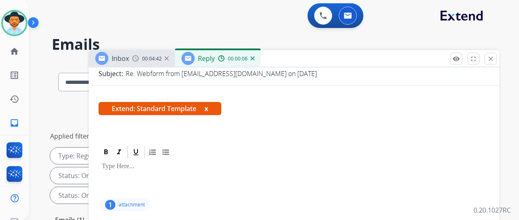
scroll to position [82, 0]
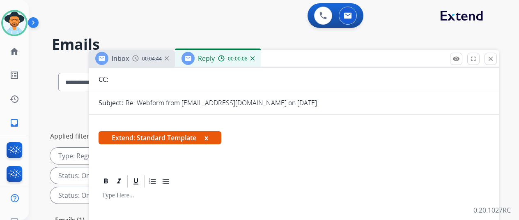
drag, startPoint x: 259, startPoint y: 57, endPoint x: 174, endPoint y: 64, distance: 85.7
click at [254, 57] on img at bounding box center [252, 58] width 4 height 4
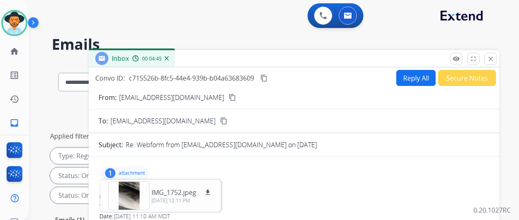
click at [169, 59] on img at bounding box center [167, 58] width 4 height 4
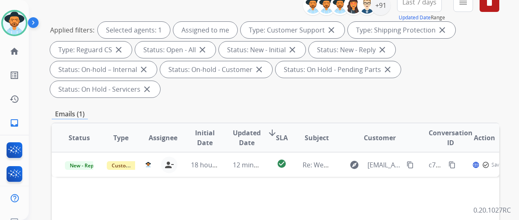
scroll to position [205, 0]
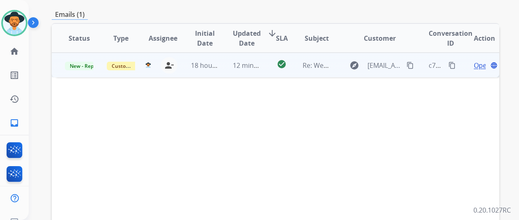
click at [480, 60] on span "Open" at bounding box center [482, 65] width 17 height 10
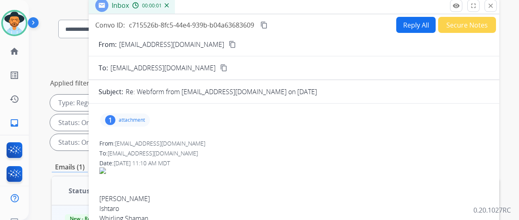
scroll to position [0, 0]
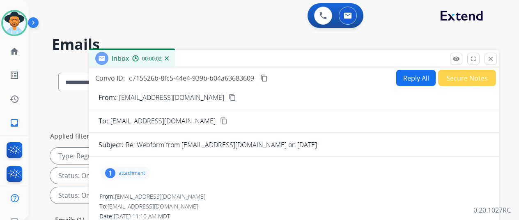
drag, startPoint x: 408, startPoint y: 76, endPoint x: 387, endPoint y: 59, distance: 27.4
click at [408, 76] on button "Reply All" at bounding box center [415, 78] width 39 height 16
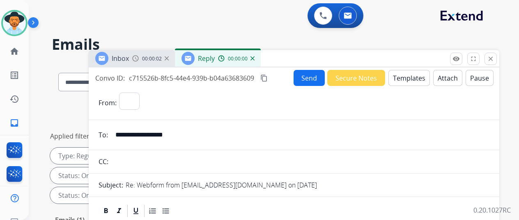
select select "**********"
click at [406, 75] on button "Templates" at bounding box center [408, 78] width 41 height 16
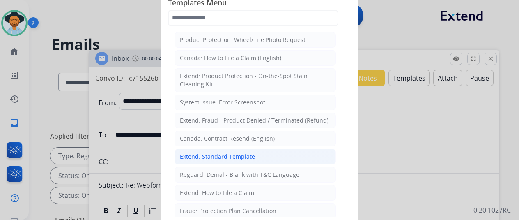
click at [211, 156] on div "Extend: Standard Template" at bounding box center [217, 156] width 75 height 8
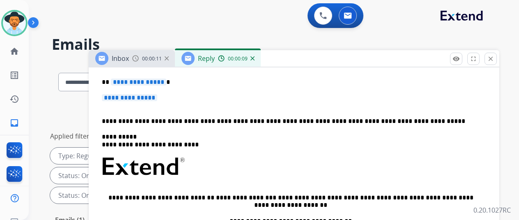
scroll to position [164, 0]
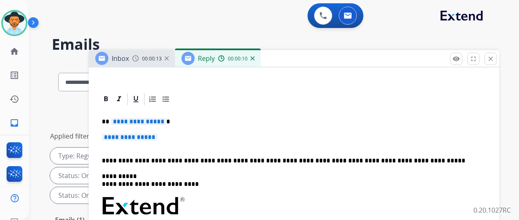
click at [166, 121] on span "**********" at bounding box center [138, 121] width 55 height 7
click at [157, 137] on span "**********" at bounding box center [129, 136] width 55 height 7
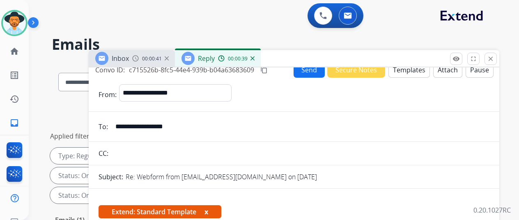
scroll to position [0, 0]
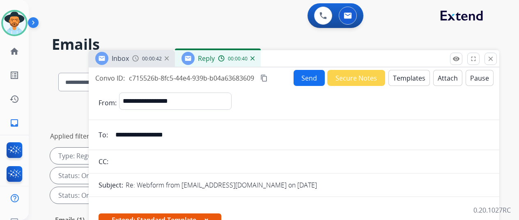
click at [308, 78] on button "Send" at bounding box center [308, 78] width 31 height 16
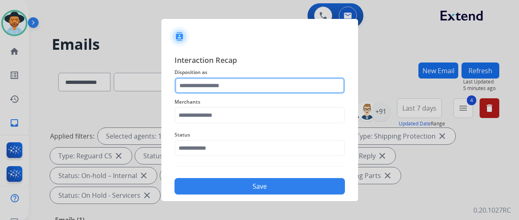
click at [202, 87] on input "text" at bounding box center [259, 85] width 170 height 16
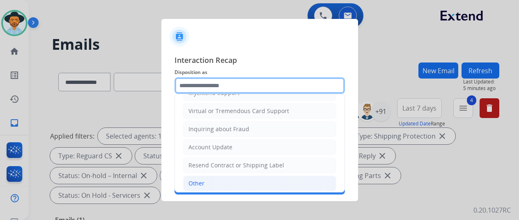
scroll to position [124, 0]
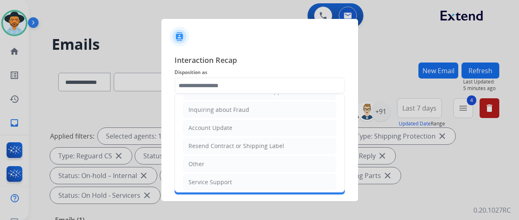
click at [206, 160] on li "Other" at bounding box center [259, 164] width 153 height 16
type input "*****"
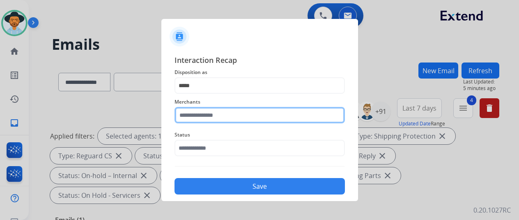
click at [186, 115] on input "text" at bounding box center [259, 115] width 170 height 16
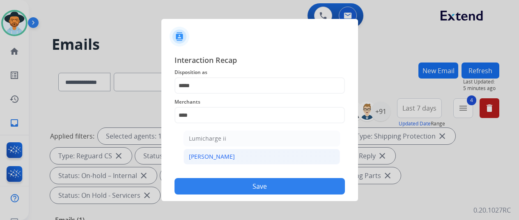
click at [199, 152] on div "[PERSON_NAME]" at bounding box center [212, 156] width 46 height 8
type input "********"
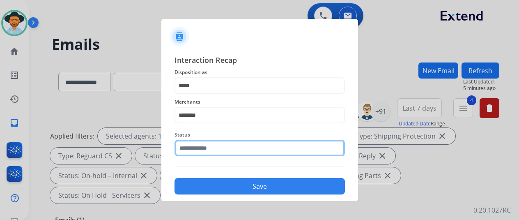
click at [200, 148] on input "text" at bounding box center [259, 148] width 170 height 16
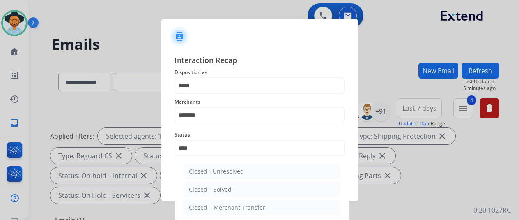
click at [208, 188] on div "Closed – Solved" at bounding box center [210, 189] width 43 height 8
type input "**********"
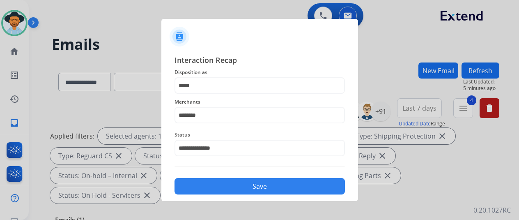
click at [223, 184] on button "Save" at bounding box center [259, 186] width 170 height 16
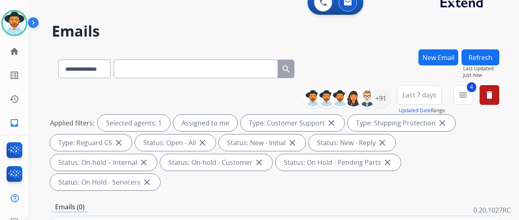
scroll to position [0, 0]
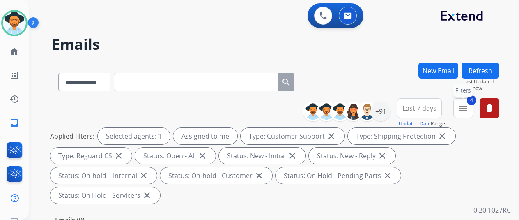
click at [468, 106] on mat-icon "menu" at bounding box center [463, 108] width 10 height 10
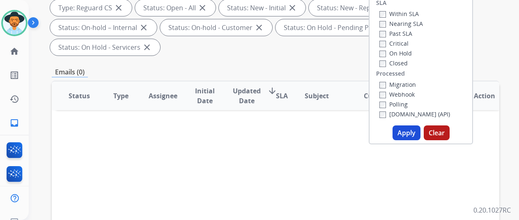
scroll to position [164, 0]
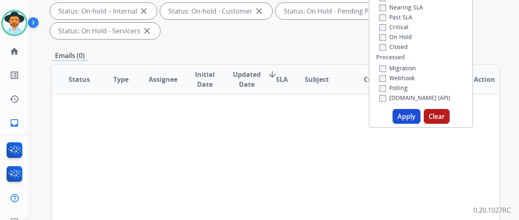
click at [408, 116] on button "Apply" at bounding box center [406, 116] width 28 height 15
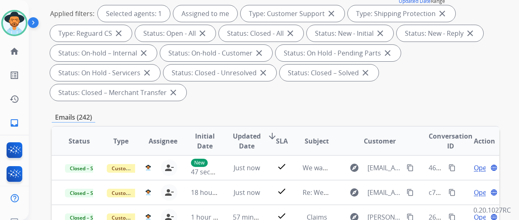
scroll to position [123, 0]
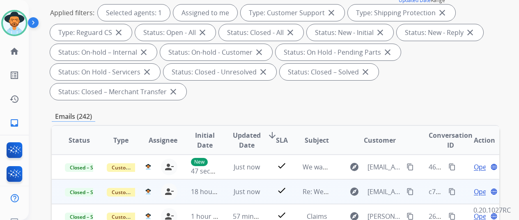
click at [452, 189] on mat-icon "content_copy" at bounding box center [451, 191] width 7 height 7
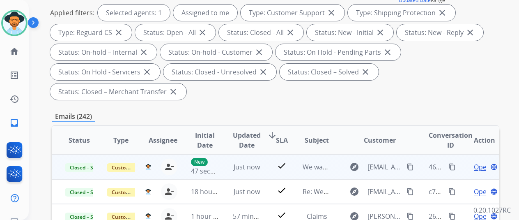
click at [476, 167] on span "Open" at bounding box center [482, 167] width 17 height 10
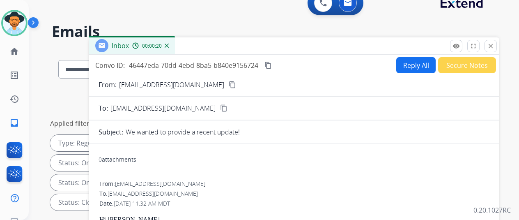
scroll to position [0, 0]
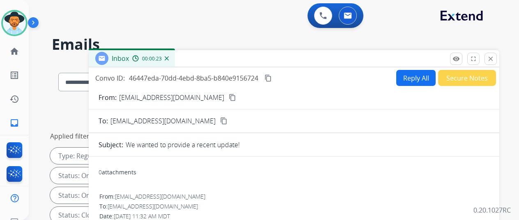
click at [169, 58] on img at bounding box center [167, 58] width 4 height 4
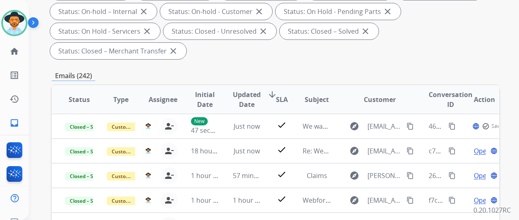
scroll to position [164, 0]
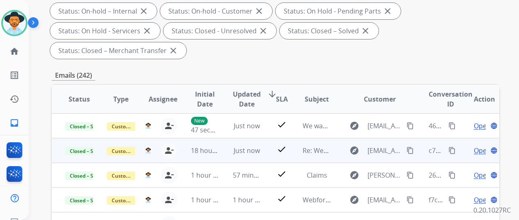
click at [450, 148] on mat-icon "content_copy" at bounding box center [451, 150] width 7 height 7
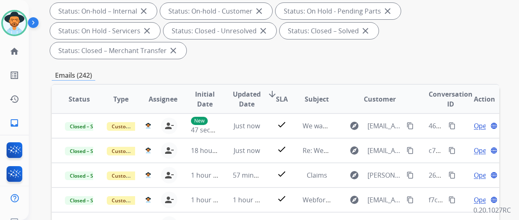
scroll to position [0, 0]
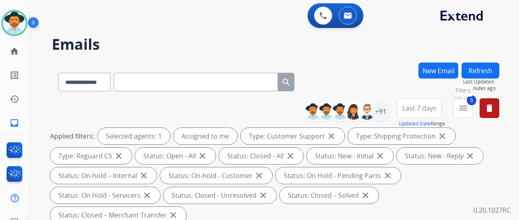
click at [468, 110] on mat-icon "menu" at bounding box center [463, 108] width 10 height 10
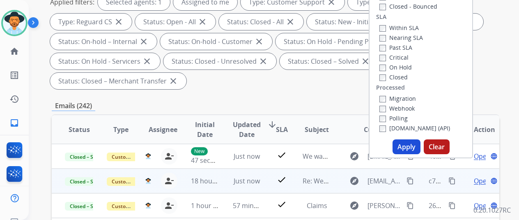
scroll to position [164, 0]
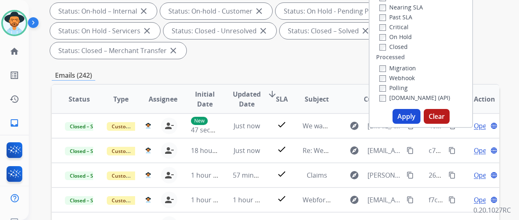
click at [411, 115] on button "Apply" at bounding box center [406, 116] width 28 height 15
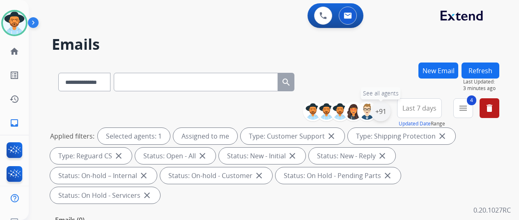
click at [388, 112] on div "+91" at bounding box center [381, 111] width 20 height 20
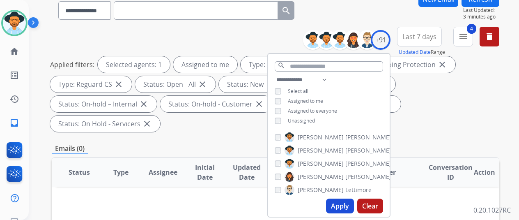
scroll to position [123, 0]
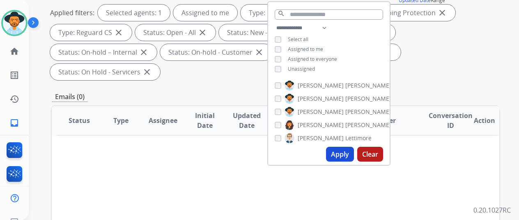
click at [341, 151] on button "Apply" at bounding box center [340, 154] width 28 height 15
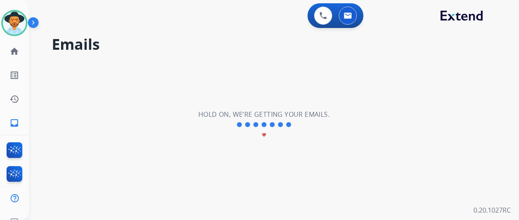
scroll to position [0, 0]
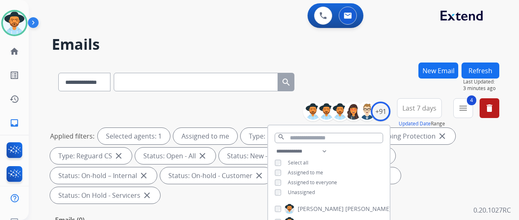
click at [378, 88] on div "**********" at bounding box center [275, 80] width 447 height 36
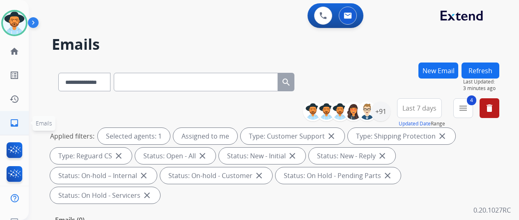
click at [11, 123] on mat-icon "inbox" at bounding box center [14, 123] width 10 height 10
click at [388, 112] on div "+91" at bounding box center [381, 111] width 20 height 20
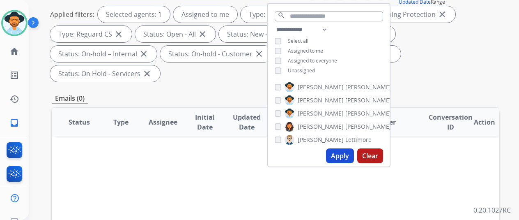
scroll to position [123, 0]
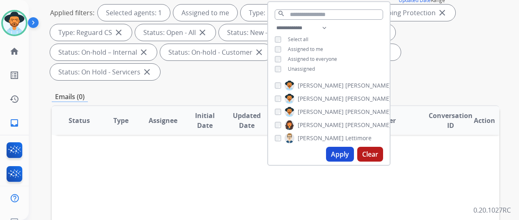
click at [338, 154] on button "Apply" at bounding box center [340, 154] width 28 height 15
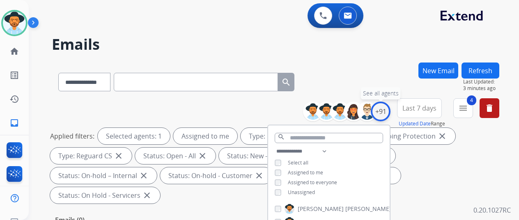
click at [388, 110] on div "+91" at bounding box center [381, 111] width 20 height 20
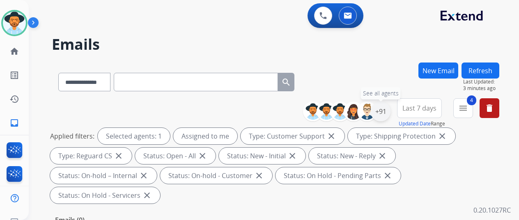
click at [387, 106] on div "+91" at bounding box center [381, 111] width 20 height 20
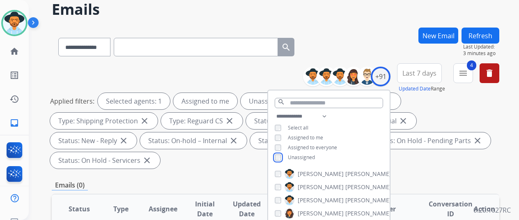
scroll to position [164, 0]
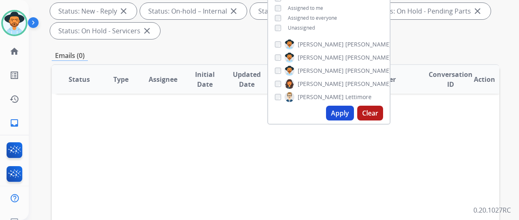
click at [342, 111] on button "Apply" at bounding box center [340, 112] width 28 height 15
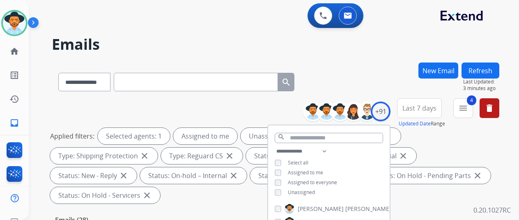
click at [369, 87] on div "**********" at bounding box center [275, 80] width 447 height 36
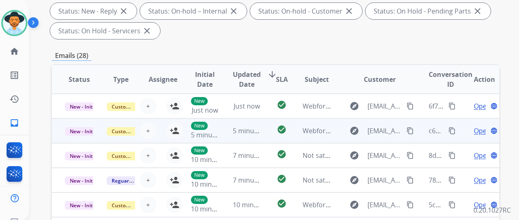
scroll to position [1, 0]
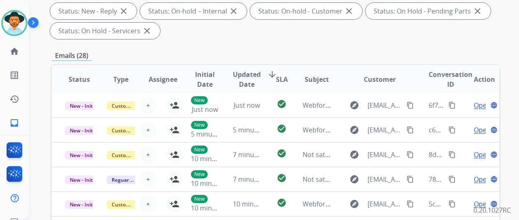
click at [428, 39] on div "Applied filters: Selected agents: 1 Assigned to me Unassigned Type: Customer Su…" at bounding box center [273, 1] width 447 height 76
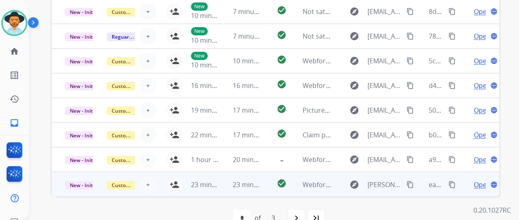
scroll to position [319, 0]
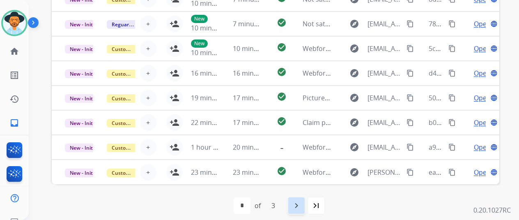
click at [301, 206] on mat-icon "navigate_next" at bounding box center [296, 205] width 10 height 10
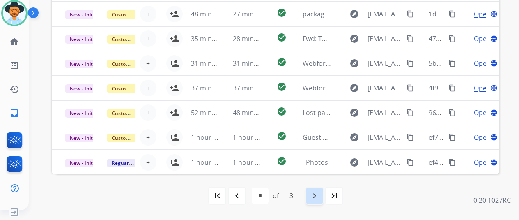
click at [317, 197] on mat-icon "navigate_next" at bounding box center [314, 195] width 10 height 10
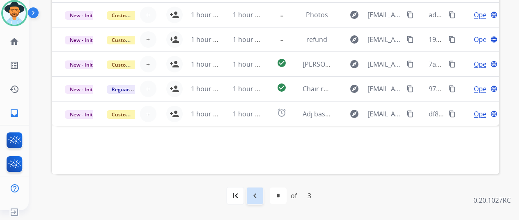
click at [259, 191] on mat-icon "navigate_before" at bounding box center [255, 195] width 10 height 10
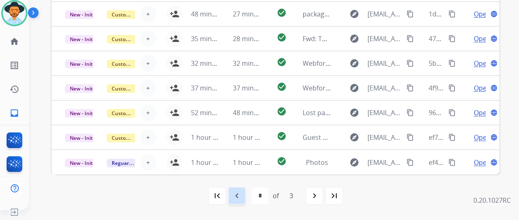
click at [240, 194] on mat-icon "navigate_before" at bounding box center [237, 195] width 10 height 10
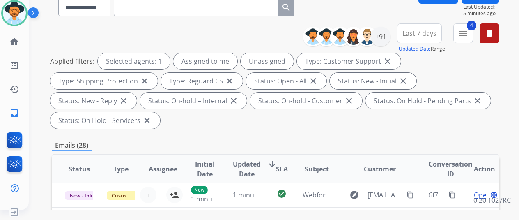
scroll to position [164, 0]
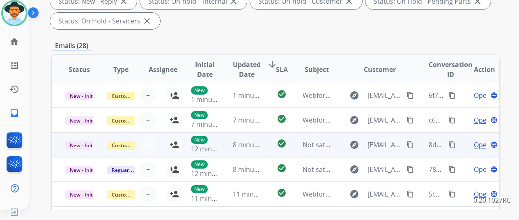
click at [476, 143] on span "Open" at bounding box center [482, 145] width 17 height 10
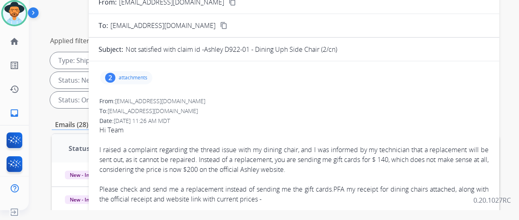
scroll to position [82, 0]
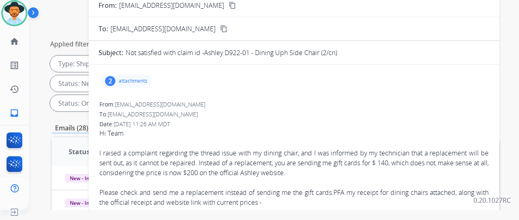
click at [115, 80] on div "2" at bounding box center [110, 81] width 10 height 10
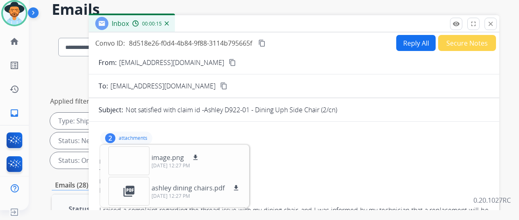
scroll to position [0, 0]
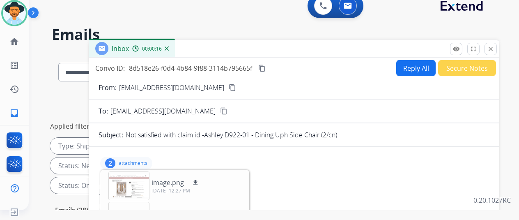
click at [169, 47] on img at bounding box center [167, 48] width 4 height 4
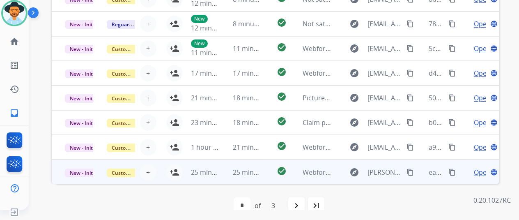
scroll to position [319, 0]
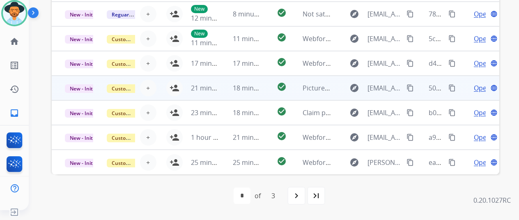
click at [479, 87] on span "Open" at bounding box center [482, 88] width 17 height 10
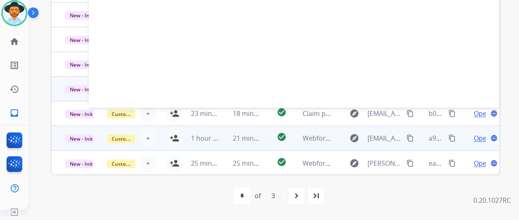
click at [475, 137] on span "Open" at bounding box center [482, 138] width 17 height 10
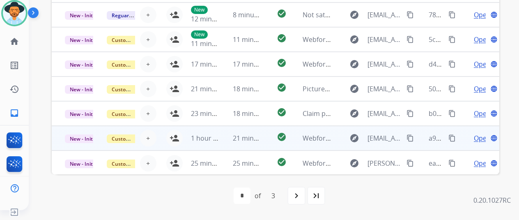
click at [477, 137] on span "Open" at bounding box center [482, 138] width 17 height 10
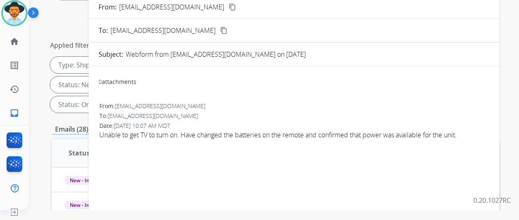
scroll to position [0, 0]
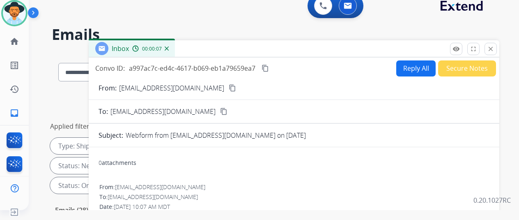
click at [169, 48] on img at bounding box center [167, 48] width 4 height 4
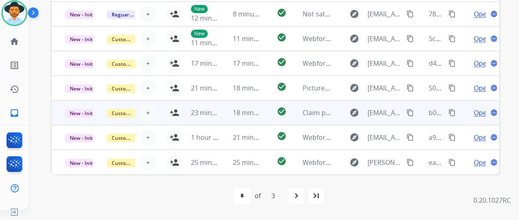
scroll to position [1, 0]
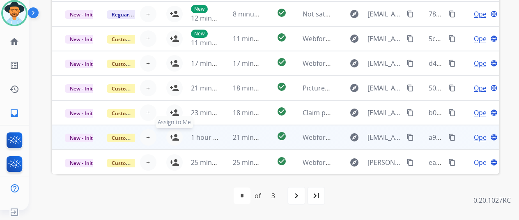
click at [172, 132] on mat-icon "person_add" at bounding box center [175, 137] width 10 height 10
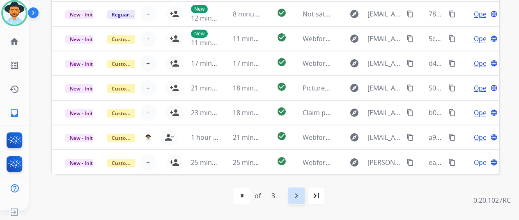
click at [298, 192] on mat-icon "navigate_next" at bounding box center [296, 195] width 10 height 10
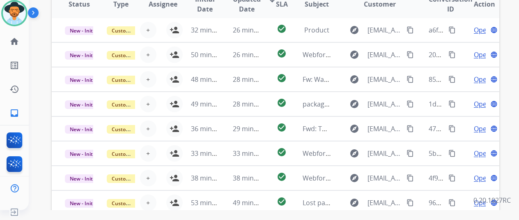
scroll to position [319, 0]
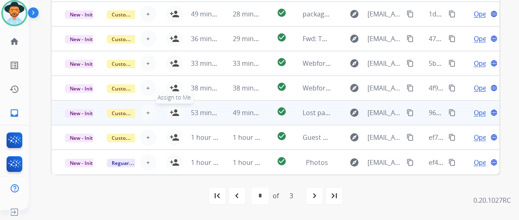
click at [176, 110] on mat-icon "person_add" at bounding box center [175, 113] width 10 height 10
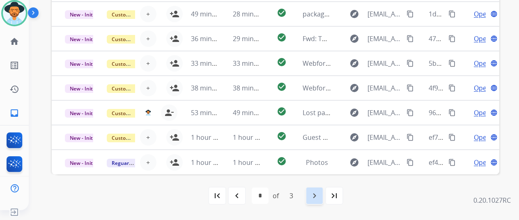
click at [311, 189] on div "navigate_next" at bounding box center [314, 195] width 18 height 18
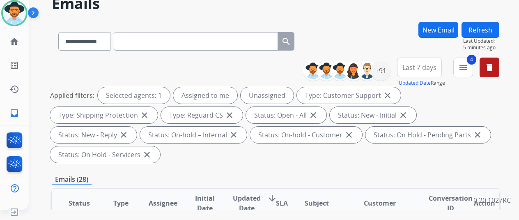
scroll to position [0, 0]
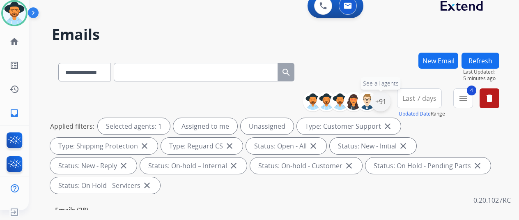
click at [387, 97] on div "+91" at bounding box center [381, 102] width 20 height 20
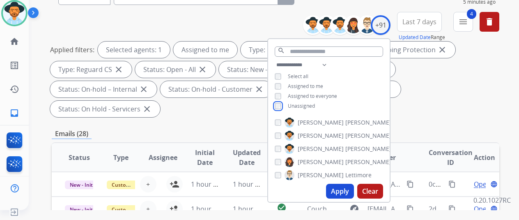
scroll to position [164, 0]
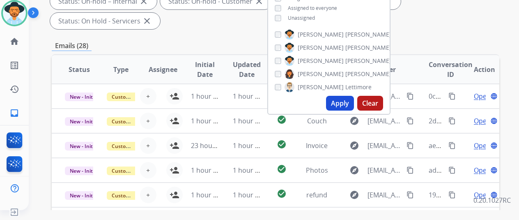
click at [344, 101] on button "Apply" at bounding box center [340, 103] width 28 height 15
select select "*"
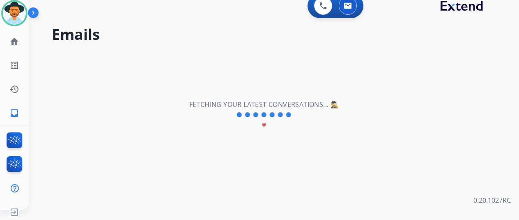
scroll to position [0, 0]
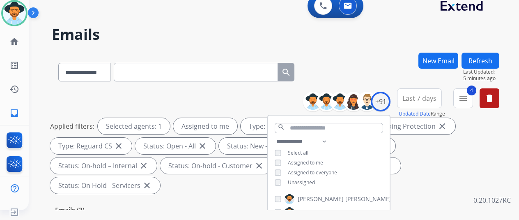
click at [352, 83] on div "**********" at bounding box center [275, 71] width 447 height 36
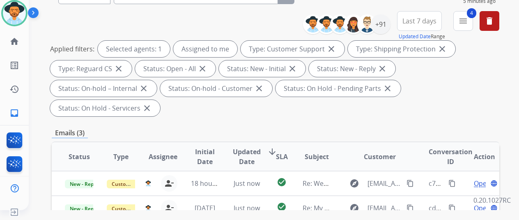
scroll to position [164, 0]
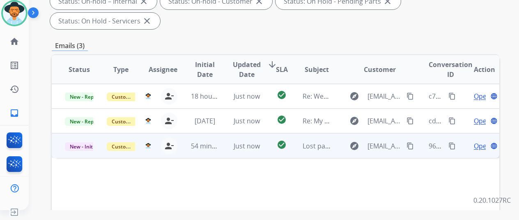
click at [480, 141] on span "Open" at bounding box center [482, 146] width 17 height 10
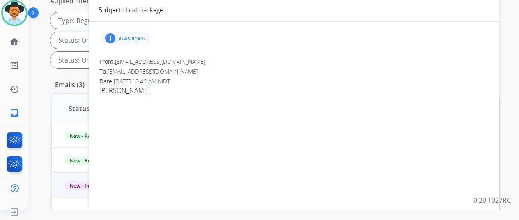
scroll to position [0, 0]
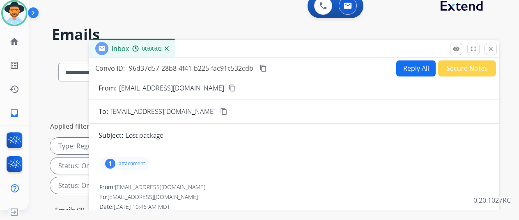
click at [115, 162] on div "1" at bounding box center [110, 163] width 10 height 10
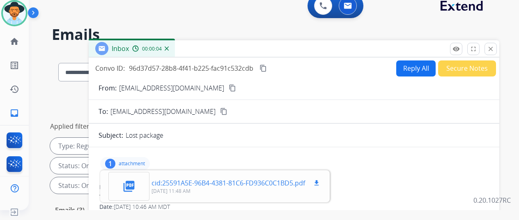
click at [135, 181] on mat-icon "picture_as_pdf" at bounding box center [128, 185] width 13 height 13
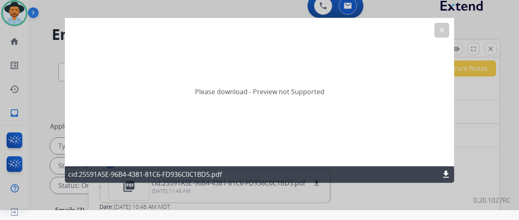
click at [444, 24] on button "clear" at bounding box center [441, 30] width 15 height 15
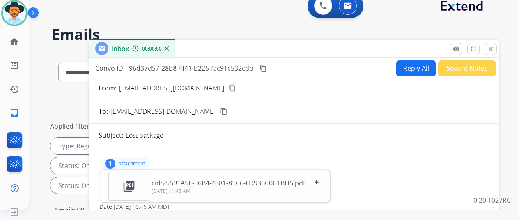
click at [229, 86] on mat-icon "content_copy" at bounding box center [232, 87] width 7 height 7
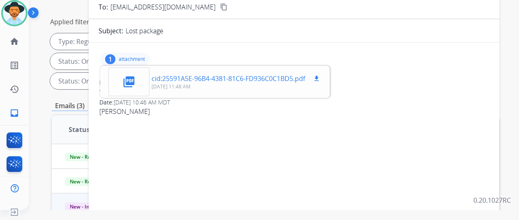
scroll to position [12, 0]
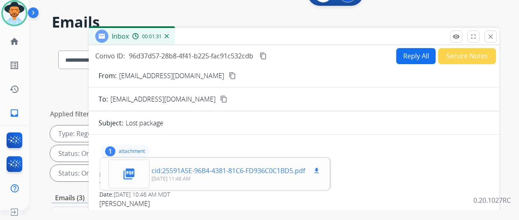
click at [135, 170] on mat-icon "picture_as_pdf" at bounding box center [128, 173] width 13 height 13
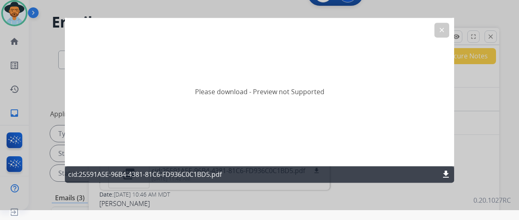
click at [443, 174] on mat-icon "download" at bounding box center [446, 174] width 10 height 10
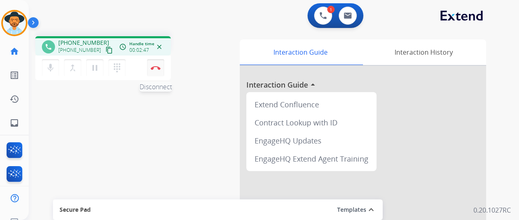
click at [155, 69] on img at bounding box center [156, 68] width 10 height 4
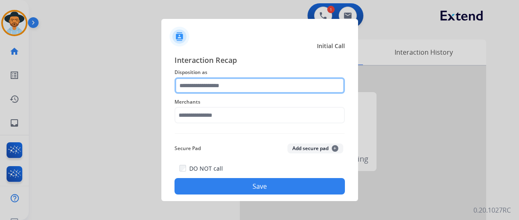
click at [198, 86] on input "text" at bounding box center [259, 85] width 170 height 16
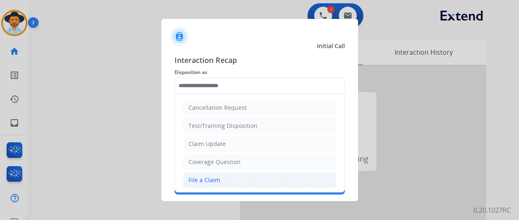
click at [203, 177] on div "File a Claim" at bounding box center [204, 180] width 32 height 8
type input "**********"
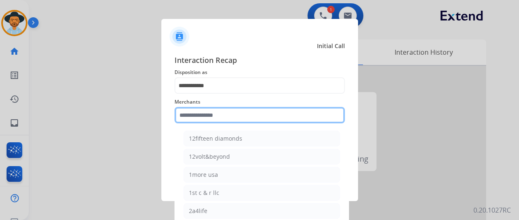
click at [199, 115] on input "text" at bounding box center [259, 115] width 170 height 16
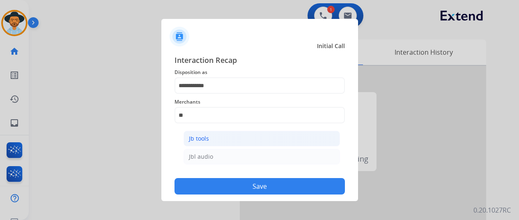
click at [203, 137] on div "Jb tools" at bounding box center [199, 138] width 20 height 8
type input "********"
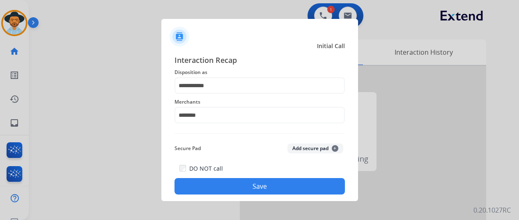
click at [241, 185] on button "Save" at bounding box center [259, 186] width 170 height 16
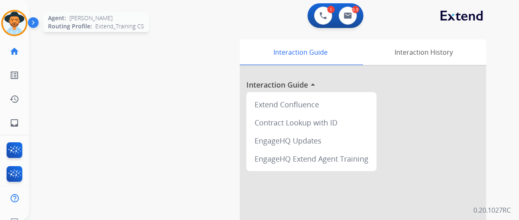
click at [23, 21] on img at bounding box center [14, 22] width 23 height 23
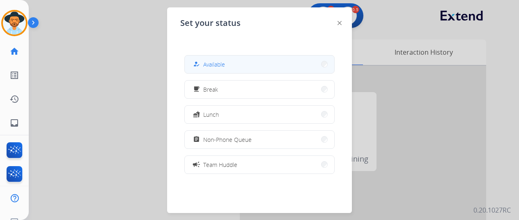
click at [253, 57] on button "how_to_reg Available" at bounding box center [259, 64] width 149 height 18
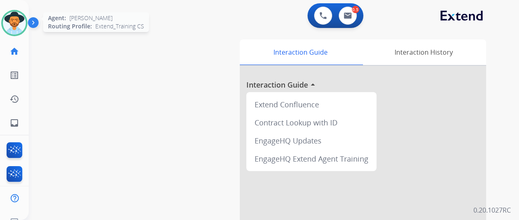
click at [17, 15] on img at bounding box center [14, 22] width 23 height 23
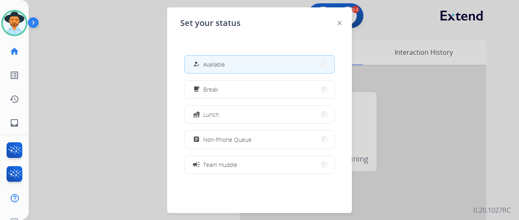
click at [73, 53] on div at bounding box center [259, 110] width 519 height 220
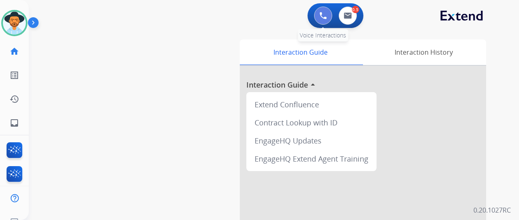
click at [327, 14] on img at bounding box center [322, 15] width 7 height 7
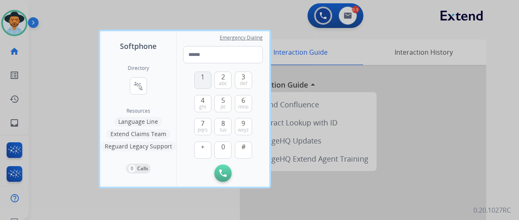
click at [202, 75] on span "1" at bounding box center [203, 77] width 4 height 10
drag, startPoint x: 225, startPoint y: 99, endPoint x: 220, endPoint y: 96, distance: 5.9
click at [224, 99] on button "5 jkl" at bounding box center [222, 103] width 17 height 17
click at [200, 76] on button "1" at bounding box center [202, 79] width 17 height 17
drag, startPoint x: 225, startPoint y: 148, endPoint x: 227, endPoint y: 144, distance: 4.4
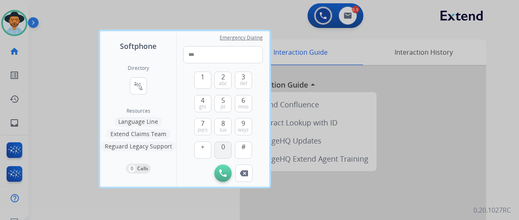
click at [227, 146] on button "0" at bounding box center [222, 149] width 17 height 17
click at [220, 76] on button "2 abc" at bounding box center [222, 79] width 17 height 17
click at [242, 127] on span "wxyz" at bounding box center [243, 129] width 11 height 7
click at [246, 81] on span "def" at bounding box center [243, 83] width 7 height 7
drag, startPoint x: 204, startPoint y: 120, endPoint x: 214, endPoint y: 128, distance: 13.4
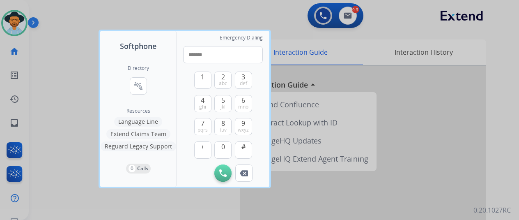
click at [204, 120] on span "7" at bounding box center [203, 123] width 4 height 10
click at [222, 145] on span "0" at bounding box center [223, 147] width 4 height 10
click at [222, 144] on span "0" at bounding box center [223, 147] width 4 height 10
type input "**********"
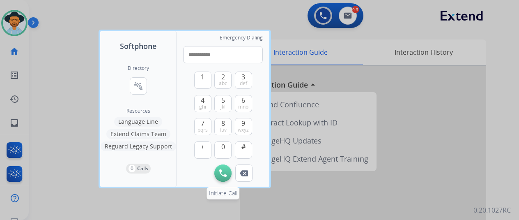
click at [223, 170] on img at bounding box center [222, 172] width 7 height 7
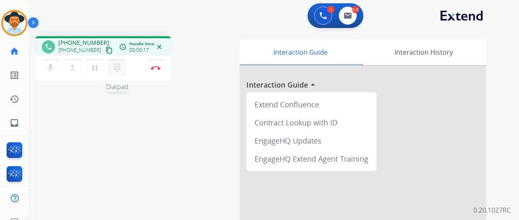
click at [117, 65] on mat-icon "dialpad" at bounding box center [117, 68] width 10 height 10
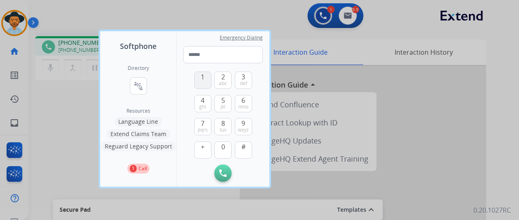
click at [202, 79] on span "1" at bounding box center [203, 77] width 4 height 10
click at [200, 77] on button "1" at bounding box center [202, 79] width 17 height 17
type input "**"
click at [223, 170] on img at bounding box center [222, 172] width 7 height 7
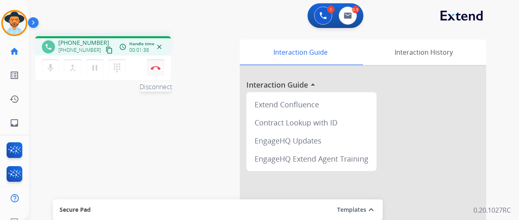
click at [153, 63] on button "Disconnect" at bounding box center [155, 67] width 17 height 17
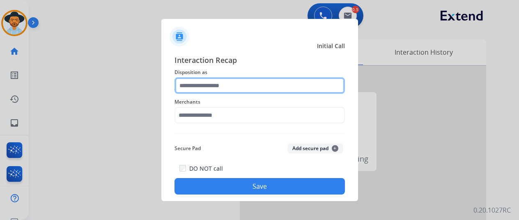
click at [190, 83] on input "text" at bounding box center [259, 85] width 170 height 16
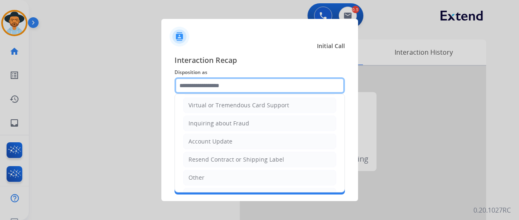
scroll to position [160, 0]
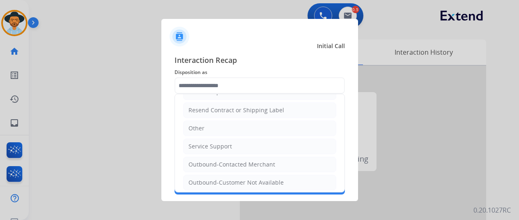
click at [203, 123] on li "Other" at bounding box center [259, 128] width 153 height 16
type input "*****"
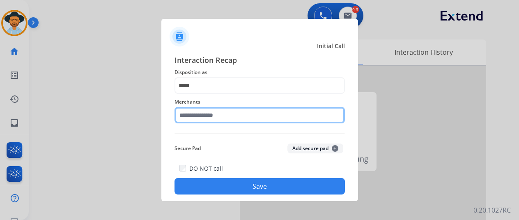
click at [203, 115] on input "text" at bounding box center [259, 115] width 170 height 16
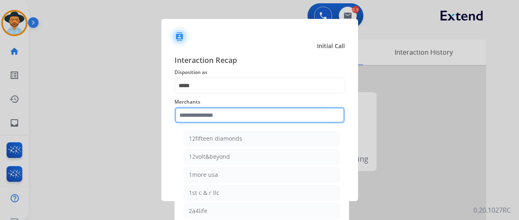
click at [192, 119] on input "text" at bounding box center [259, 115] width 170 height 16
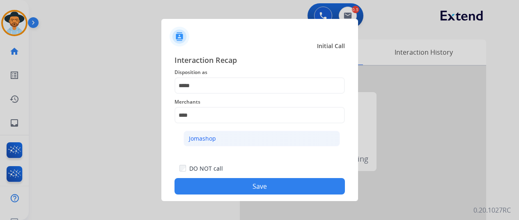
click at [208, 132] on li "Jomashop" at bounding box center [261, 139] width 156 height 16
type input "********"
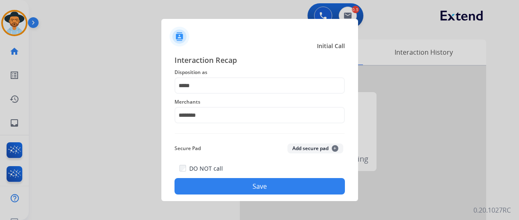
click at [241, 184] on button "Save" at bounding box center [259, 186] width 170 height 16
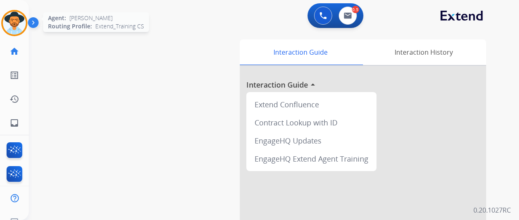
click at [13, 15] on img at bounding box center [14, 22] width 23 height 23
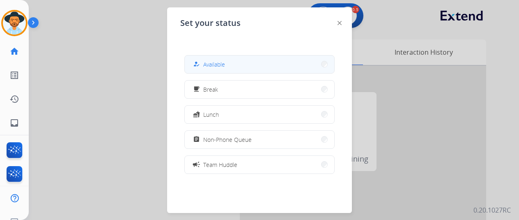
click at [208, 62] on span "Available" at bounding box center [214, 64] width 22 height 9
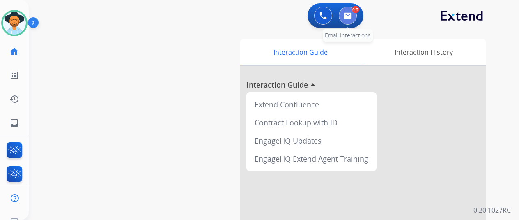
click at [357, 14] on button at bounding box center [348, 16] width 18 height 18
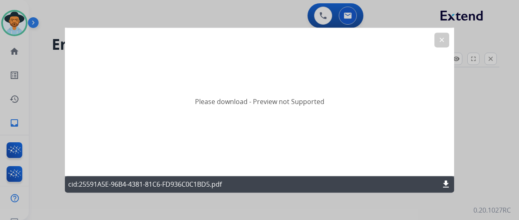
select select "**********"
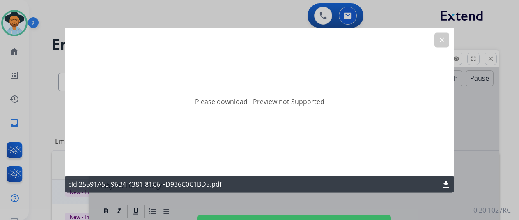
click at [442, 38] on mat-icon "clear" at bounding box center [441, 39] width 7 height 7
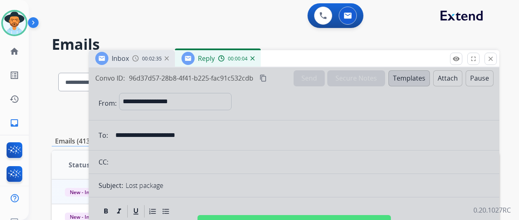
click at [254, 57] on img at bounding box center [252, 58] width 4 height 4
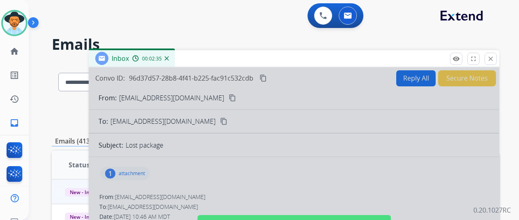
click at [240, 158] on div at bounding box center [294, 220] width 410 height 307
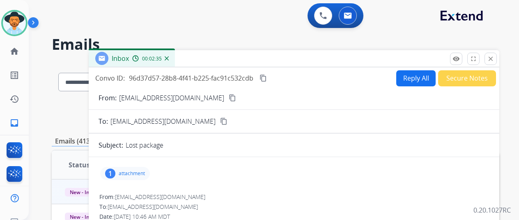
click at [267, 76] on mat-icon "content_copy" at bounding box center [262, 77] width 7 height 7
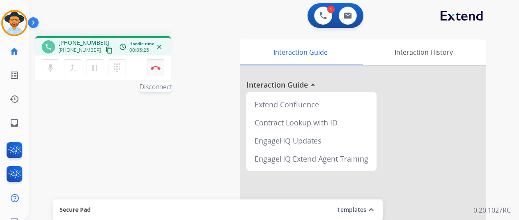
click at [155, 64] on button "Disconnect" at bounding box center [155, 67] width 17 height 17
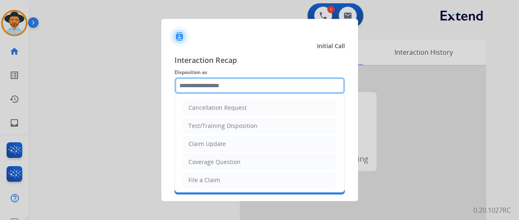
click at [185, 81] on input "text" at bounding box center [259, 85] width 170 height 16
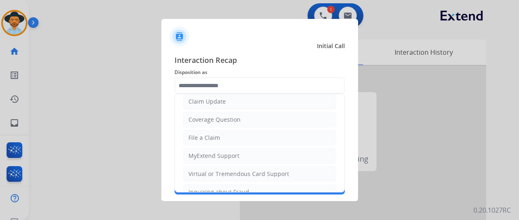
drag, startPoint x: 208, startPoint y: 168, endPoint x: 208, endPoint y: 153, distance: 14.4
click at [208, 170] on div "Virtual or Tremendous Card Support" at bounding box center [238, 174] width 101 height 8
type input "**********"
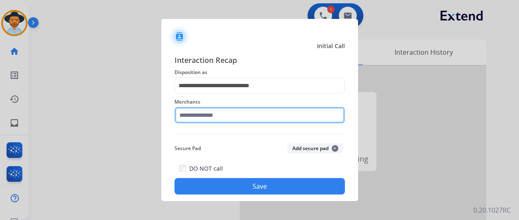
click at [196, 114] on input "text" at bounding box center [259, 115] width 170 height 16
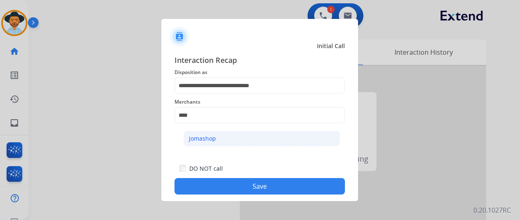
click at [213, 140] on div "Jomashop" at bounding box center [202, 138] width 27 height 8
type input "********"
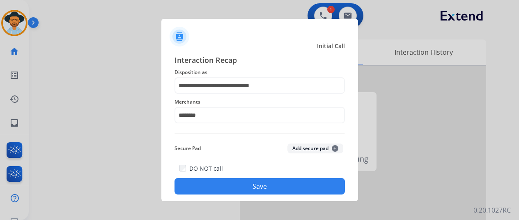
click at [245, 181] on button "Save" at bounding box center [259, 186] width 170 height 16
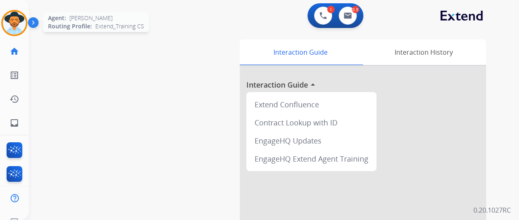
drag, startPoint x: 15, startPoint y: 21, endPoint x: 22, endPoint y: 17, distance: 7.7
click at [15, 21] on img at bounding box center [14, 22] width 23 height 23
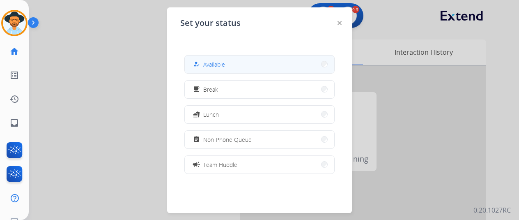
click at [212, 62] on span "Available" at bounding box center [214, 64] width 22 height 9
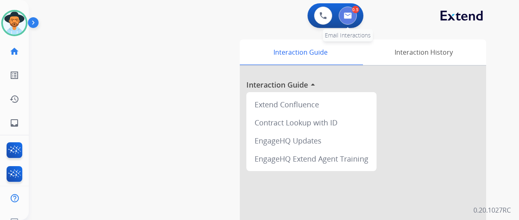
click at [355, 14] on button at bounding box center [348, 16] width 18 height 18
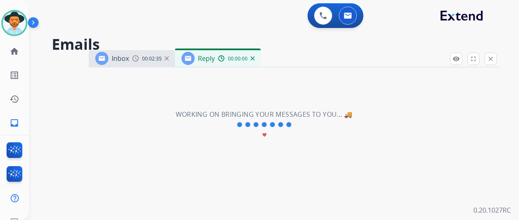
select select "**********"
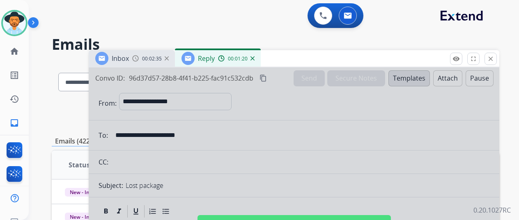
click at [235, 131] on div at bounding box center [294, 220] width 410 height 307
select select
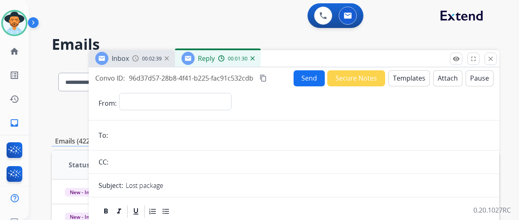
click at [447, 103] on div "**********" at bounding box center [304, 103] width 370 height 21
click at [143, 97] on select "**********" at bounding box center [175, 101] width 112 height 16
select select "**********"
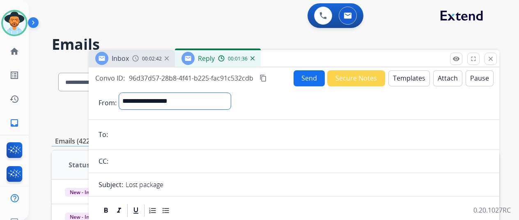
click at [125, 93] on select "**********" at bounding box center [175, 101] width 112 height 16
click at [119, 135] on input "email" at bounding box center [299, 135] width 379 height 16
click at [254, 57] on img at bounding box center [252, 58] width 4 height 4
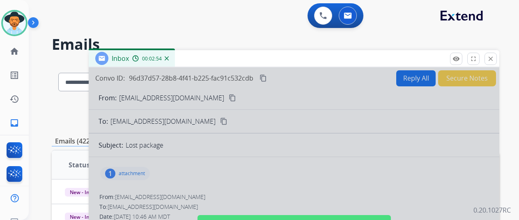
click at [169, 56] on img at bounding box center [167, 58] width 4 height 4
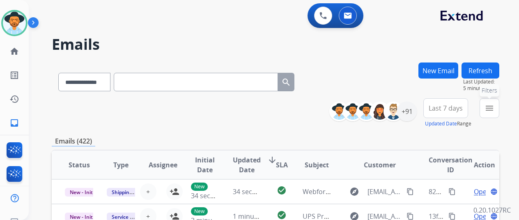
drag, startPoint x: 493, startPoint y: 106, endPoint x: 482, endPoint y: 112, distance: 12.5
click at [493, 106] on mat-icon "menu" at bounding box center [489, 108] width 10 height 10
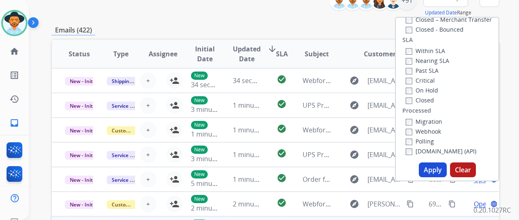
scroll to position [164, 0]
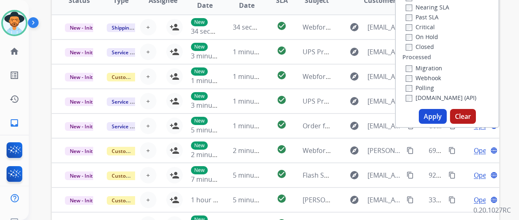
click at [433, 115] on button "Apply" at bounding box center [433, 116] width 28 height 15
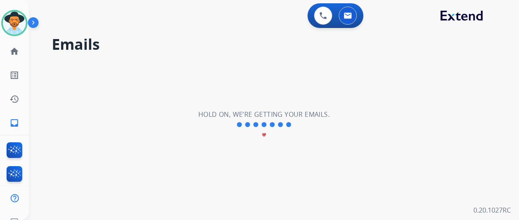
scroll to position [0, 0]
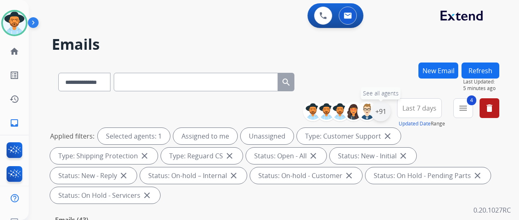
drag, startPoint x: 386, startPoint y: 110, endPoint x: 382, endPoint y: 108, distance: 4.4
click at [386, 110] on div "+91" at bounding box center [381, 111] width 20 height 20
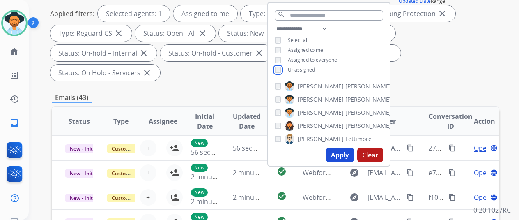
scroll to position [123, 0]
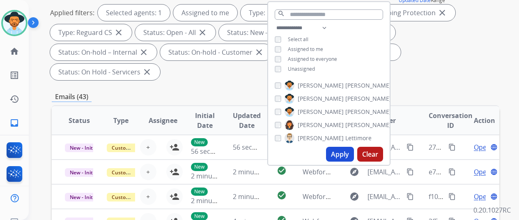
click at [342, 153] on button "Apply" at bounding box center [340, 154] width 28 height 15
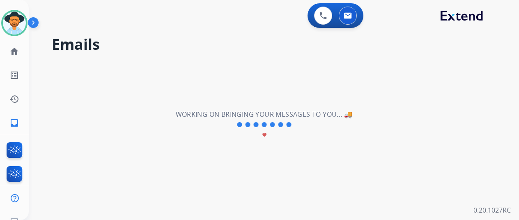
scroll to position [0, 0]
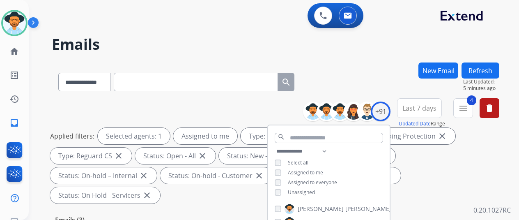
click at [371, 71] on div "**********" at bounding box center [275, 80] width 447 height 36
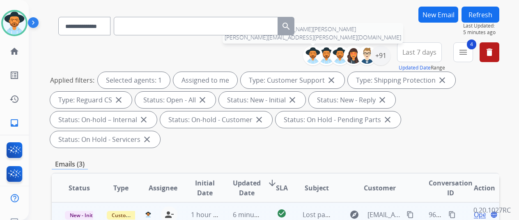
scroll to position [123, 0]
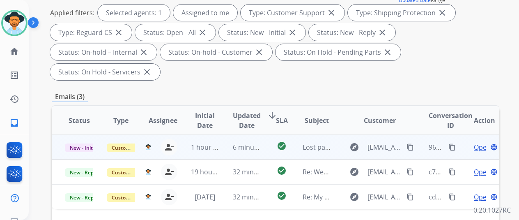
click at [480, 142] on span "Open" at bounding box center [482, 147] width 17 height 10
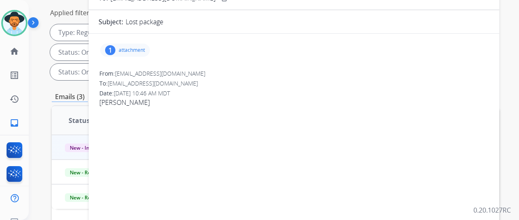
click at [115, 50] on div "1" at bounding box center [110, 50] width 10 height 10
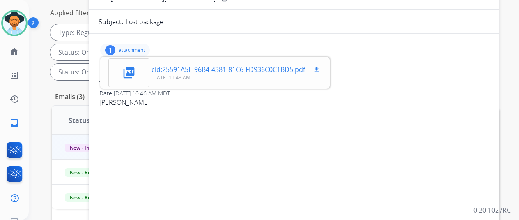
click at [131, 67] on mat-icon "picture_as_pdf" at bounding box center [128, 72] width 13 height 13
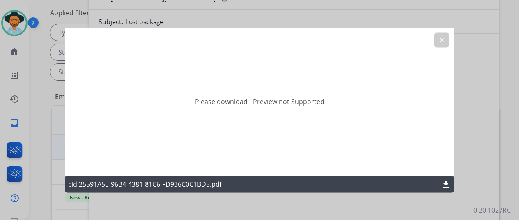
click at [446, 183] on mat-icon "download" at bounding box center [446, 184] width 10 height 10
click at [440, 37] on mat-icon "clear" at bounding box center [441, 39] width 7 height 7
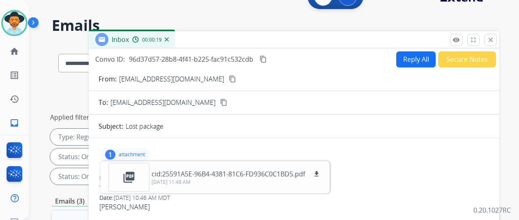
scroll to position [0, 0]
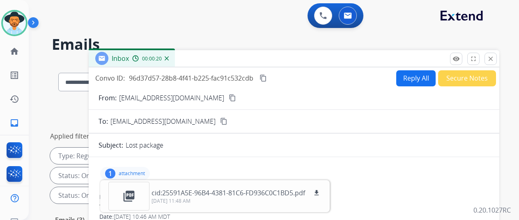
drag, startPoint x: 414, startPoint y: 76, endPoint x: 394, endPoint y: 52, distance: 30.6
click at [414, 75] on button "Reply All" at bounding box center [415, 78] width 39 height 16
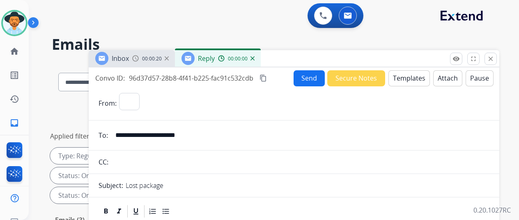
select select "**********"
click at [405, 73] on button "Templates" at bounding box center [408, 78] width 41 height 16
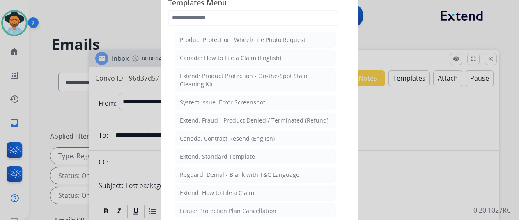
drag, startPoint x: 213, startPoint y: 153, endPoint x: 211, endPoint y: 141, distance: 12.2
click at [213, 152] on div "Extend: Standard Template" at bounding box center [217, 156] width 75 height 8
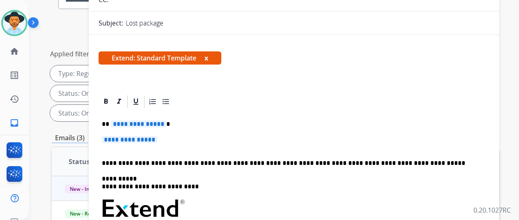
scroll to position [82, 0]
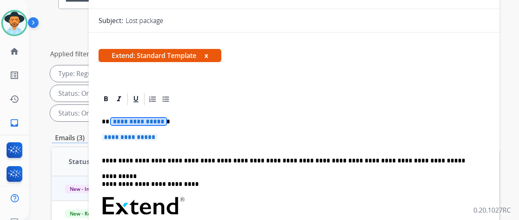
click at [164, 121] on span "**********" at bounding box center [138, 121] width 55 height 7
click at [157, 136] on span "**********" at bounding box center [129, 136] width 55 height 7
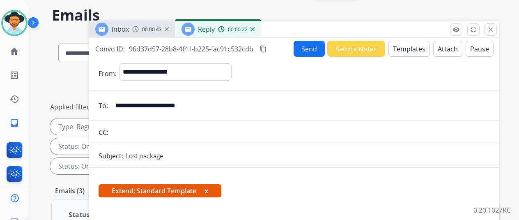
scroll to position [0, 0]
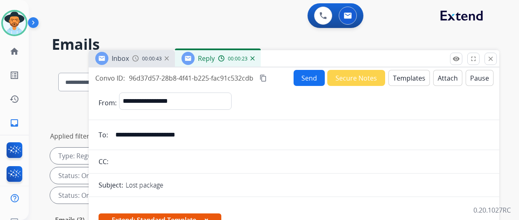
click at [310, 74] on button "Send" at bounding box center [308, 78] width 31 height 16
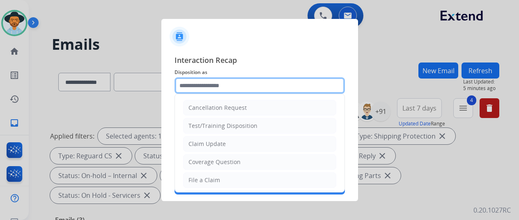
click at [204, 83] on input "text" at bounding box center [259, 85] width 170 height 16
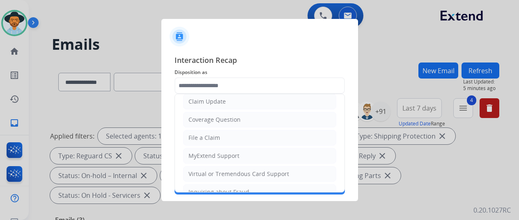
click at [212, 96] on li "Claim Update" at bounding box center [259, 102] width 153 height 16
type input "**********"
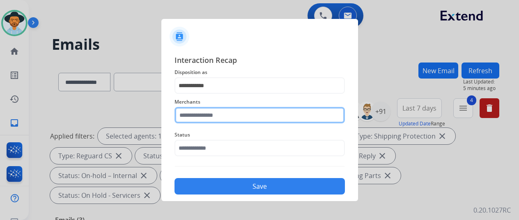
click at [191, 117] on input "text" at bounding box center [259, 115] width 170 height 16
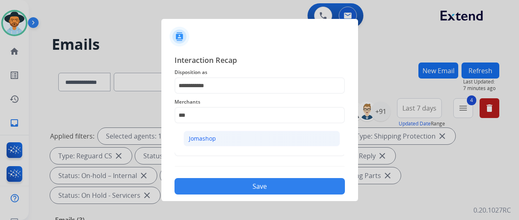
click at [216, 133] on li "Jomashop" at bounding box center [261, 139] width 156 height 16
type input "********"
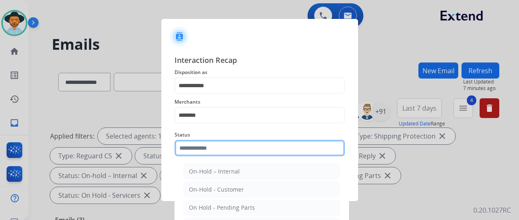
drag, startPoint x: 202, startPoint y: 142, endPoint x: 204, endPoint y: 138, distance: 4.3
click at [202, 142] on input "text" at bounding box center [259, 148] width 170 height 16
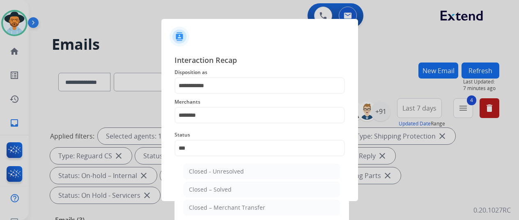
click at [215, 188] on div "Closed – Solved" at bounding box center [210, 189] width 43 height 8
type input "**********"
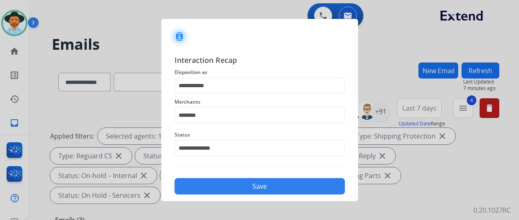
click at [213, 187] on button "Save" at bounding box center [259, 186] width 170 height 16
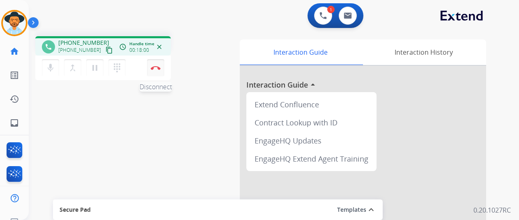
click at [153, 67] on img at bounding box center [156, 68] width 10 height 4
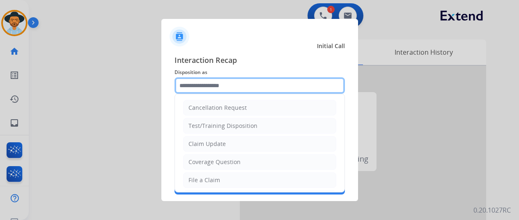
click at [186, 83] on input "text" at bounding box center [259, 85] width 170 height 16
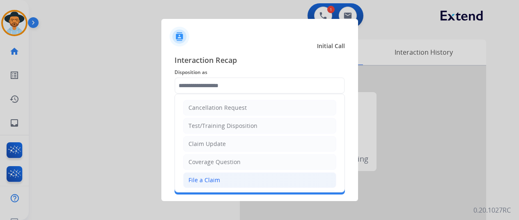
drag, startPoint x: 214, startPoint y: 180, endPoint x: 210, endPoint y: 174, distance: 7.1
click at [213, 179] on div "File a Claim" at bounding box center [204, 180] width 32 height 8
type input "**********"
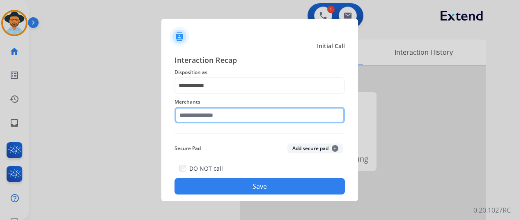
click at [201, 117] on input "text" at bounding box center [259, 115] width 170 height 16
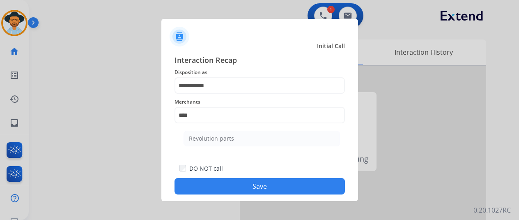
click at [213, 139] on div "Revolution parts" at bounding box center [211, 138] width 45 height 8
type input "**********"
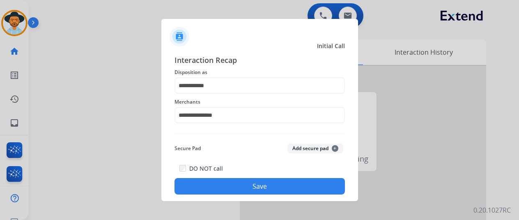
click at [242, 185] on button "Save" at bounding box center [259, 186] width 170 height 16
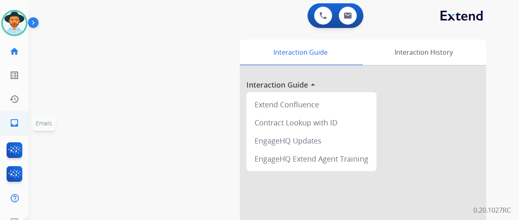
click at [14, 118] on mat-icon "inbox" at bounding box center [14, 123] width 10 height 10
select select "**********"
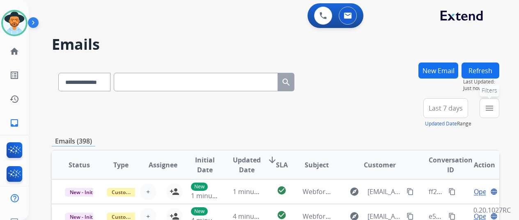
click at [499, 101] on button "menu Filters" at bounding box center [489, 108] width 20 height 20
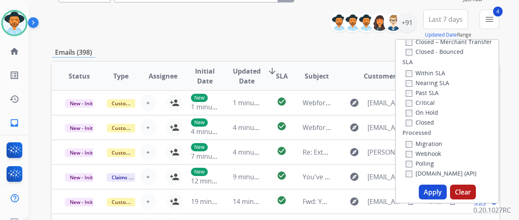
scroll to position [164, 0]
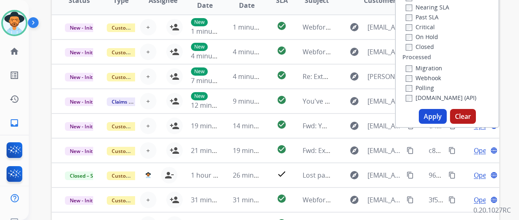
drag, startPoint x: 429, startPoint y: 119, endPoint x: 432, endPoint y: 116, distance: 4.4
click at [430, 118] on button "Apply" at bounding box center [433, 116] width 28 height 15
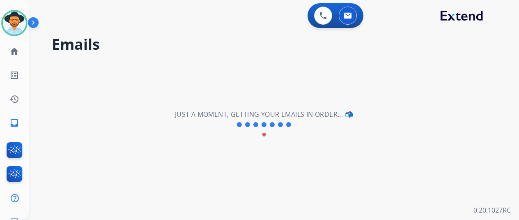
scroll to position [0, 0]
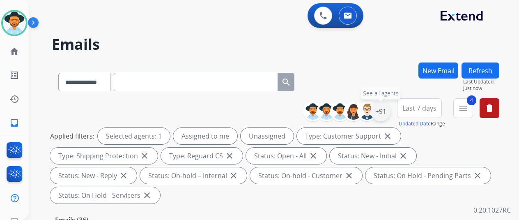
click at [385, 108] on div "+91" at bounding box center [381, 111] width 20 height 20
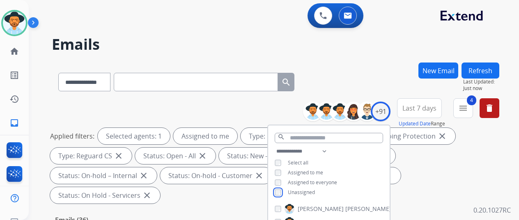
scroll to position [82, 0]
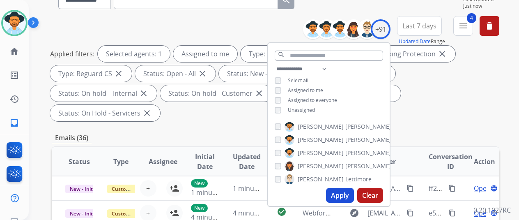
click at [344, 193] on button "Apply" at bounding box center [340, 195] width 28 height 15
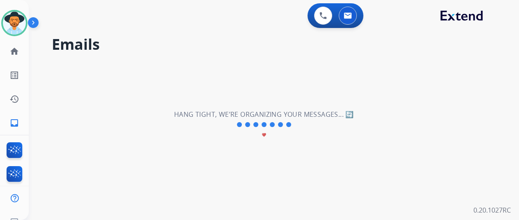
scroll to position [0, 0]
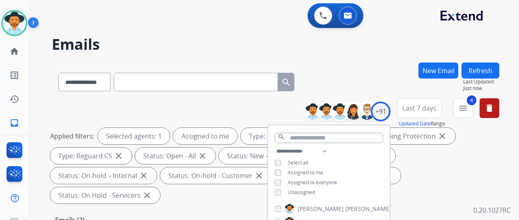
click at [356, 88] on div "**********" at bounding box center [275, 80] width 447 height 36
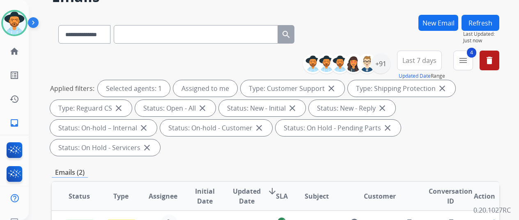
scroll to position [123, 0]
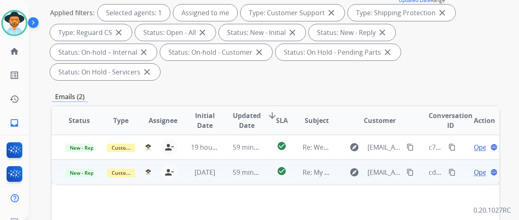
click at [480, 167] on span "Open" at bounding box center [482, 172] width 17 height 10
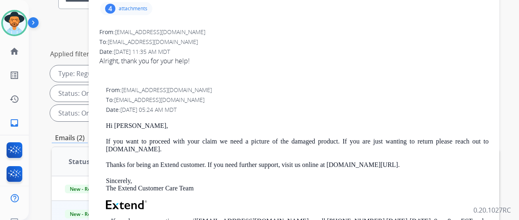
scroll to position [0, 0]
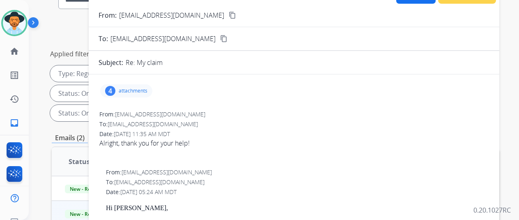
click at [115, 90] on div "4" at bounding box center [110, 91] width 10 height 10
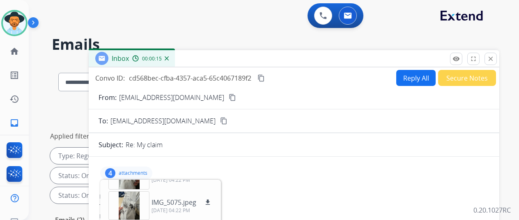
click at [419, 77] on button "Reply All" at bounding box center [415, 78] width 39 height 16
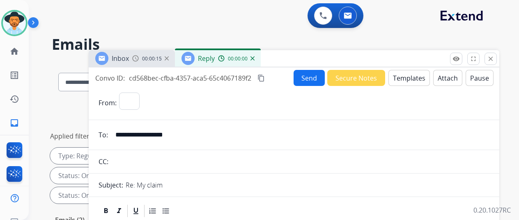
select select "**********"
click at [410, 76] on button "Templates" at bounding box center [408, 78] width 41 height 16
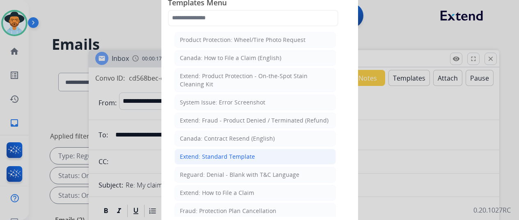
click at [216, 152] on div "Extend: Standard Template" at bounding box center [217, 156] width 75 height 8
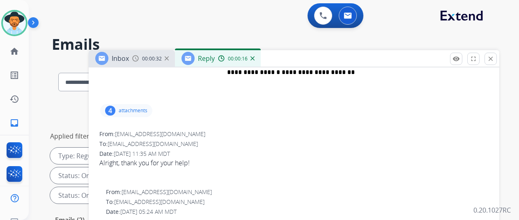
scroll to position [410, 0]
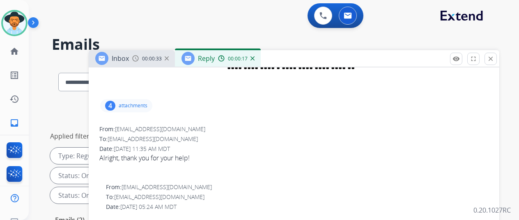
click at [115, 105] on div "4" at bounding box center [110, 106] width 10 height 10
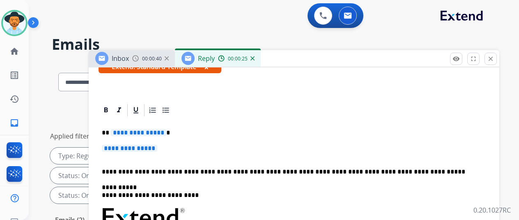
scroll to position [164, 0]
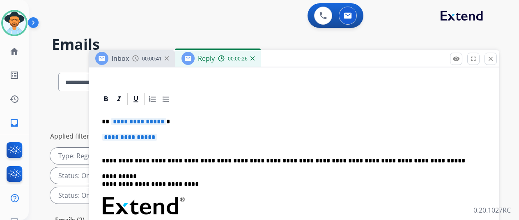
click at [163, 120] on span "**********" at bounding box center [138, 121] width 55 height 7
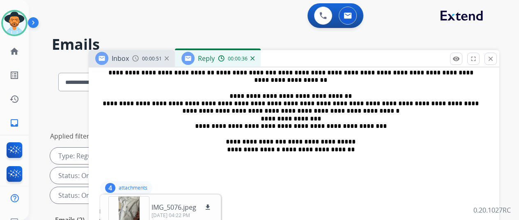
scroll to position [205, 0]
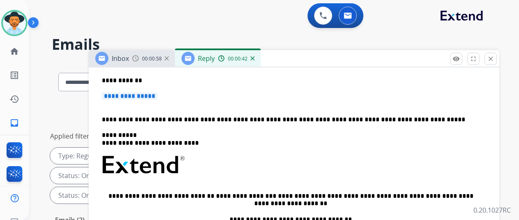
click at [157, 95] on span "**********" at bounding box center [129, 95] width 55 height 7
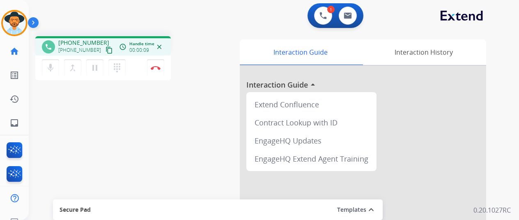
click at [55, 121] on div "phone +17048131260 +17048131260 content_copy access_time Call metrics Queue 00:…" at bounding box center [264, 201] width 470 height 342
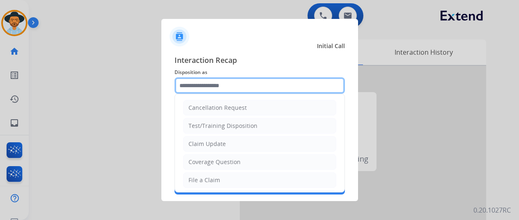
drag, startPoint x: 204, startPoint y: 85, endPoint x: 193, endPoint y: 92, distance: 12.5
click at [203, 85] on input "text" at bounding box center [259, 85] width 170 height 16
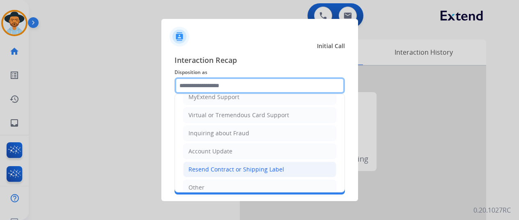
scroll to position [124, 0]
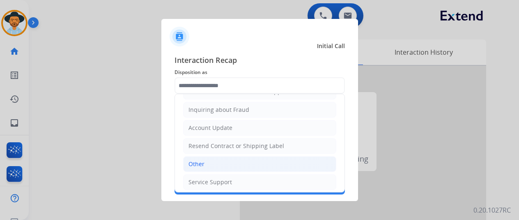
click at [205, 159] on li "Other" at bounding box center [259, 164] width 153 height 16
type input "*****"
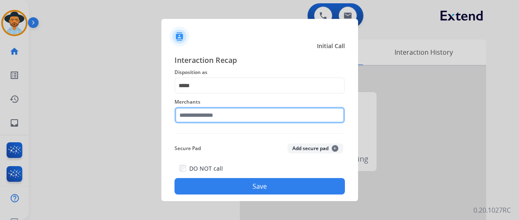
click at [201, 118] on input "text" at bounding box center [259, 115] width 170 height 16
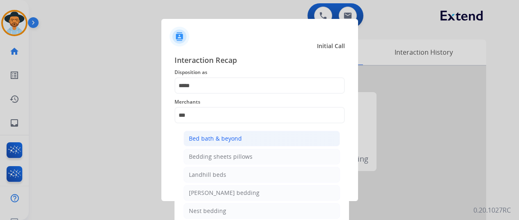
click at [215, 137] on div "Bed bath & beyond" at bounding box center [215, 138] width 53 height 8
type input "**********"
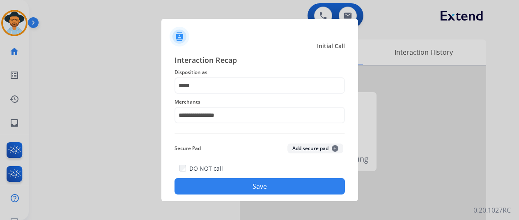
click at [243, 189] on button "Save" at bounding box center [259, 186] width 170 height 16
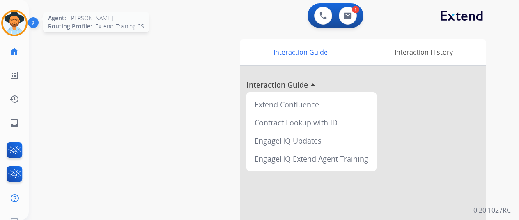
click at [18, 21] on img at bounding box center [14, 22] width 23 height 23
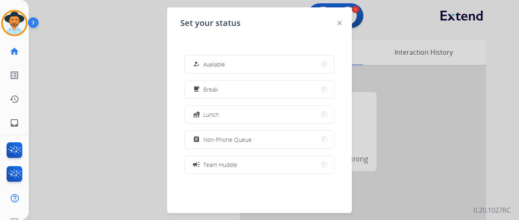
drag, startPoint x: 210, startPoint y: 66, endPoint x: 166, endPoint y: 14, distance: 68.2
click at [208, 64] on span "Available" at bounding box center [214, 64] width 22 height 9
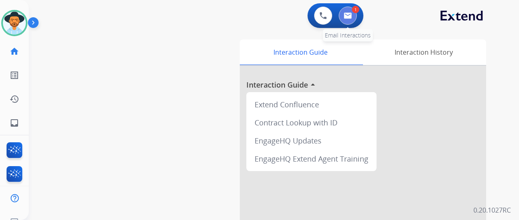
click at [349, 14] on img at bounding box center [348, 15] width 8 height 7
select select "**********"
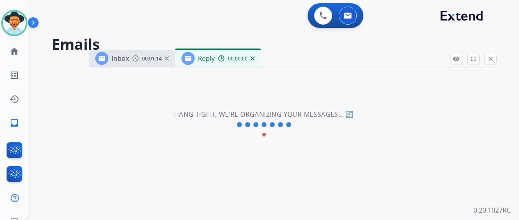
select select "**********"
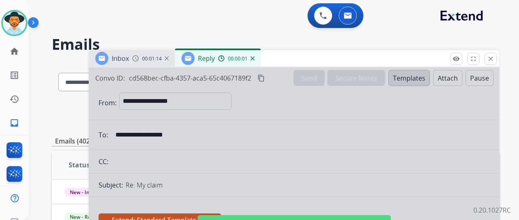
click at [215, 122] on div at bounding box center [294, 220] width 410 height 307
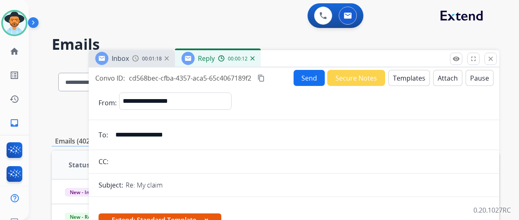
click at [412, 72] on button "Templates" at bounding box center [408, 78] width 41 height 16
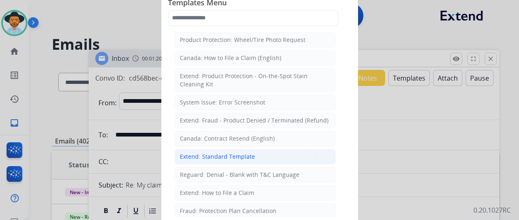
click at [211, 152] on div "Extend: Standard Template" at bounding box center [217, 156] width 75 height 8
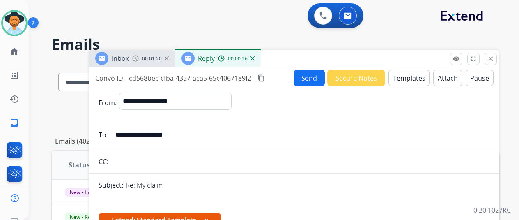
scroll to position [123, 0]
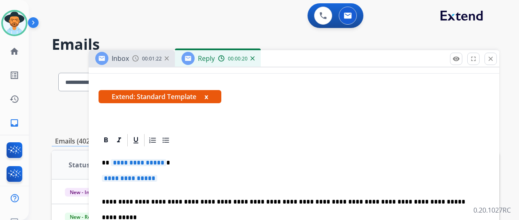
click at [166, 162] on span "**********" at bounding box center [138, 162] width 55 height 7
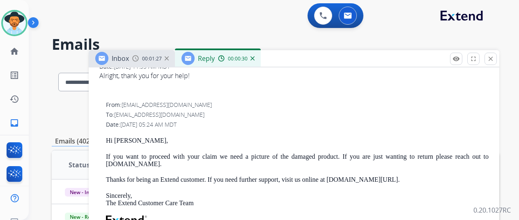
scroll to position [212, 0]
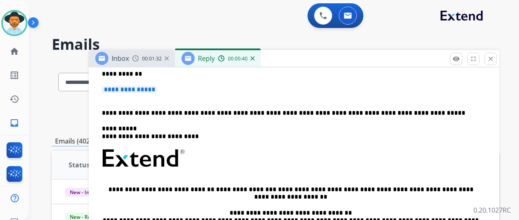
click at [157, 89] on span "**********" at bounding box center [129, 89] width 55 height 7
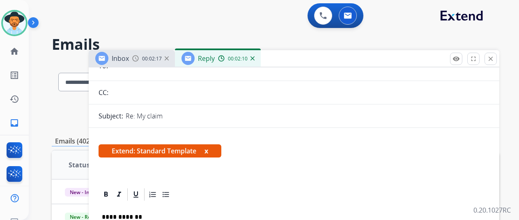
scroll to position [0, 0]
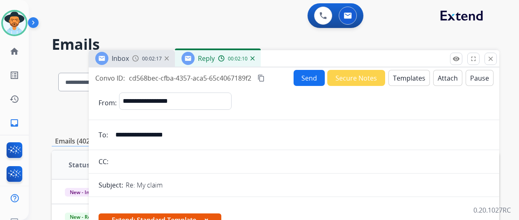
click at [309, 75] on button "Send" at bounding box center [308, 78] width 31 height 16
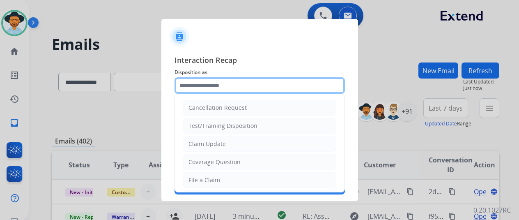
click at [191, 87] on input "text" at bounding box center [259, 85] width 170 height 16
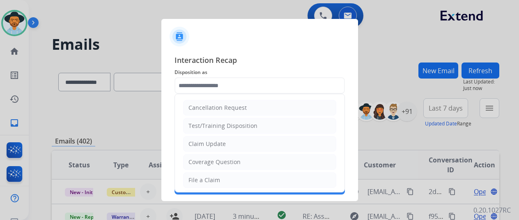
click at [194, 140] on div "Claim Update" at bounding box center [206, 144] width 37 height 8
type input "**********"
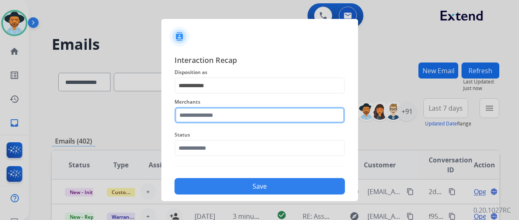
click at [204, 111] on input "text" at bounding box center [259, 115] width 170 height 16
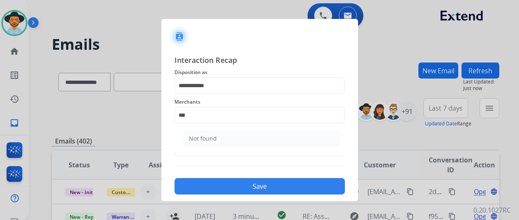
click at [238, 137] on li "Not found" at bounding box center [261, 139] width 156 height 16
type input "*********"
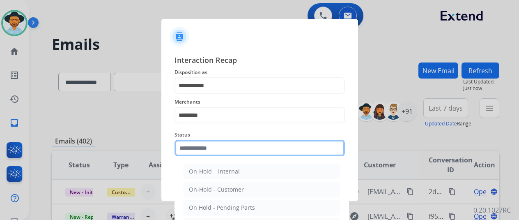
drag, startPoint x: 245, startPoint y: 146, endPoint x: 254, endPoint y: 137, distance: 12.2
click at [248, 143] on input "text" at bounding box center [259, 148] width 170 height 16
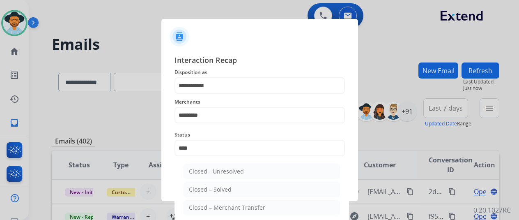
click at [209, 188] on div "Closed – Solved" at bounding box center [210, 189] width 43 height 8
type input "**********"
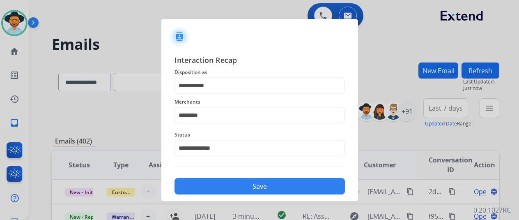
click at [216, 192] on button "Save" at bounding box center [259, 186] width 170 height 16
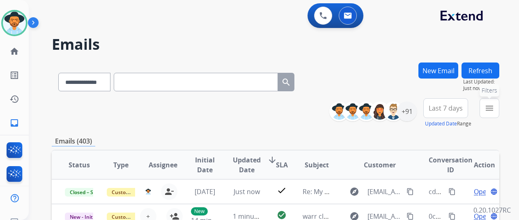
drag, startPoint x: 496, startPoint y: 112, endPoint x: 465, endPoint y: 135, distance: 38.2
click at [494, 110] on mat-icon "menu" at bounding box center [489, 108] width 10 height 10
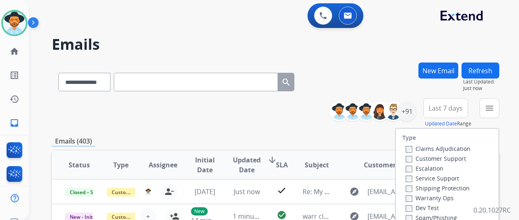
click at [405, 159] on div "Claims Adjudication Customer Support Escalation Service Support Shipping Protec…" at bounding box center [436, 192] width 68 height 98
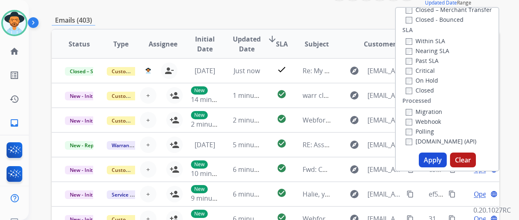
scroll to position [164, 0]
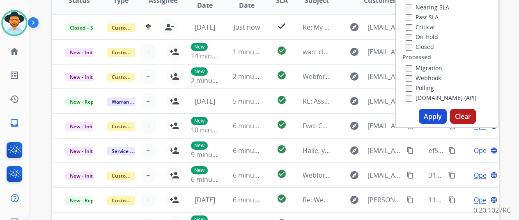
click at [429, 116] on button "Apply" at bounding box center [433, 116] width 28 height 15
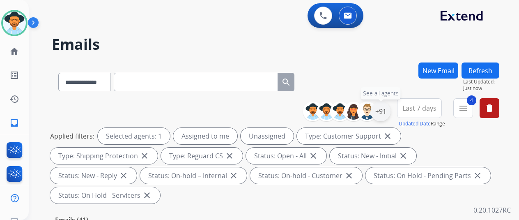
click at [388, 110] on div "+91" at bounding box center [381, 111] width 20 height 20
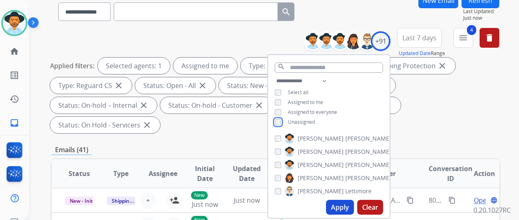
scroll to position [123, 0]
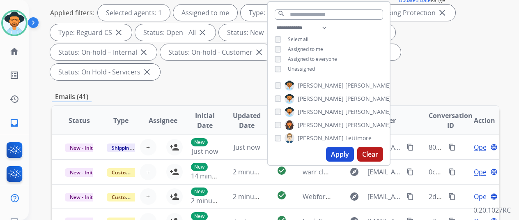
click at [345, 153] on button "Apply" at bounding box center [340, 154] width 28 height 15
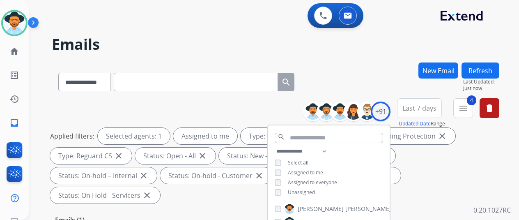
click at [332, 78] on div "**********" at bounding box center [275, 80] width 447 height 36
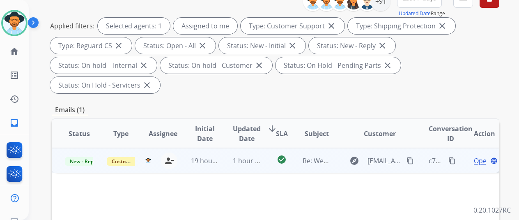
scroll to position [123, 0]
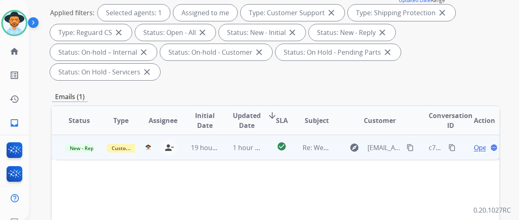
click at [480, 142] on span "Open" at bounding box center [482, 147] width 17 height 10
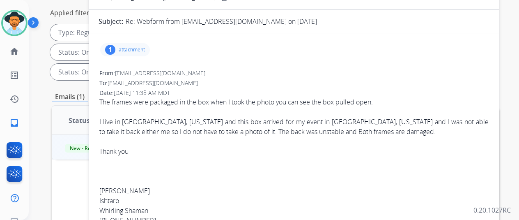
click at [115, 48] on div "1" at bounding box center [110, 50] width 10 height 10
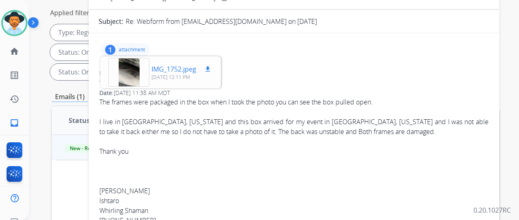
click at [131, 71] on div at bounding box center [128, 72] width 41 height 29
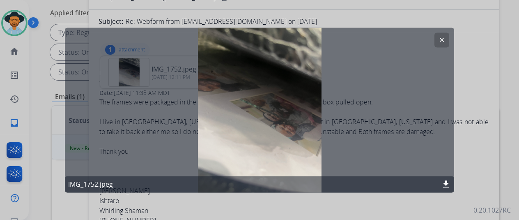
click at [445, 181] on mat-icon "download" at bounding box center [446, 184] width 10 height 10
click at [444, 37] on mat-icon "clear" at bounding box center [441, 39] width 7 height 7
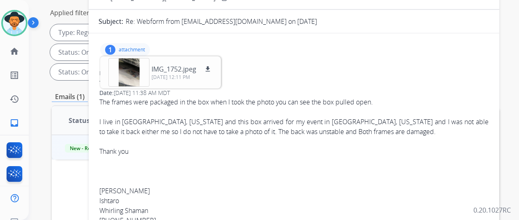
scroll to position [0, 0]
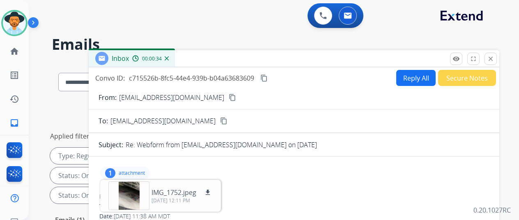
drag, startPoint x: 417, startPoint y: 74, endPoint x: 379, endPoint y: 48, distance: 45.7
click at [417, 73] on button "Reply All" at bounding box center [415, 78] width 39 height 16
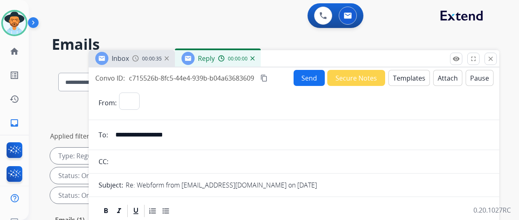
select select "**********"
click at [415, 71] on button "Templates" at bounding box center [408, 78] width 41 height 16
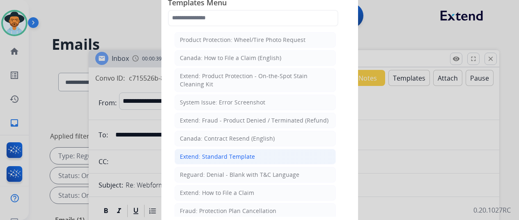
drag, startPoint x: 210, startPoint y: 157, endPoint x: 164, endPoint y: 151, distance: 46.4
click at [210, 156] on div "Extend: Standard Template" at bounding box center [217, 156] width 75 height 8
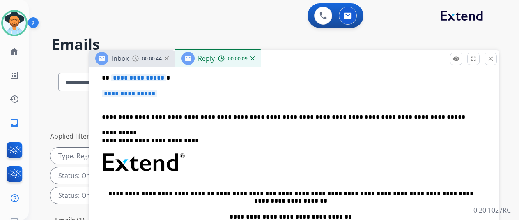
scroll to position [205, 0]
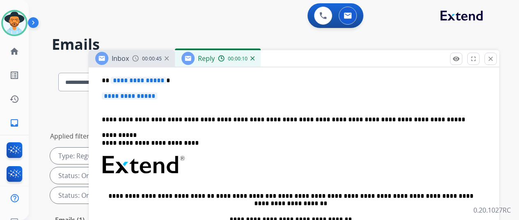
click at [164, 78] on span "**********" at bounding box center [138, 80] width 55 height 7
click at [157, 99] on span "**********" at bounding box center [129, 95] width 55 height 7
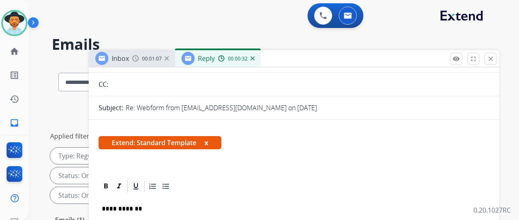
scroll to position [0, 0]
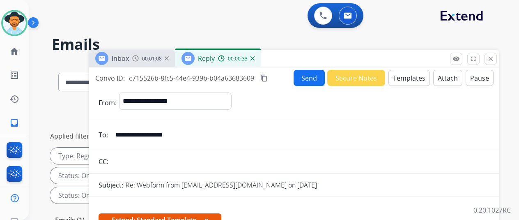
click at [308, 79] on button "Send" at bounding box center [308, 78] width 31 height 16
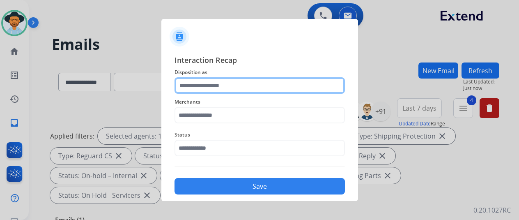
click at [201, 83] on input "text" at bounding box center [259, 85] width 170 height 16
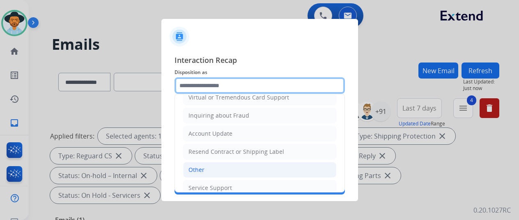
scroll to position [123, 0]
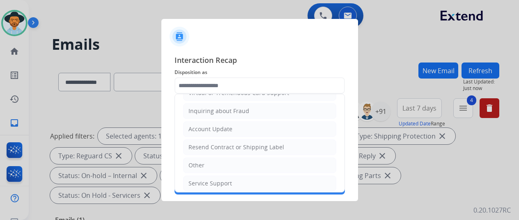
drag, startPoint x: 204, startPoint y: 161, endPoint x: 204, endPoint y: 132, distance: 29.1
click at [205, 159] on li "Other" at bounding box center [259, 165] width 153 height 16
type input "*****"
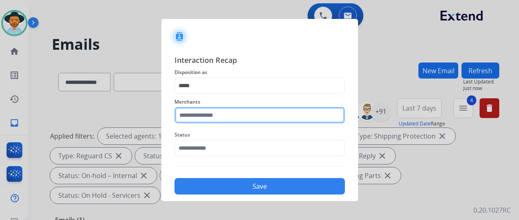
click at [199, 116] on input "text" at bounding box center [259, 115] width 170 height 16
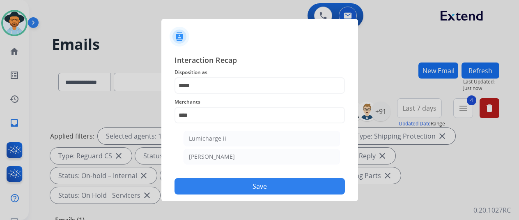
drag, startPoint x: 199, startPoint y: 156, endPoint x: 199, endPoint y: 135, distance: 20.5
click at [199, 152] on div "[PERSON_NAME]" at bounding box center [212, 156] width 46 height 8
type input "********"
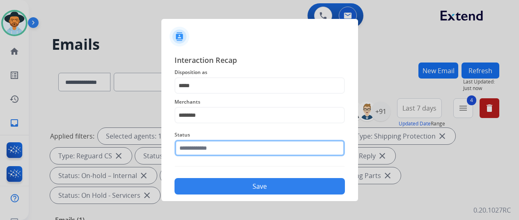
click at [199, 144] on input "text" at bounding box center [259, 148] width 170 height 16
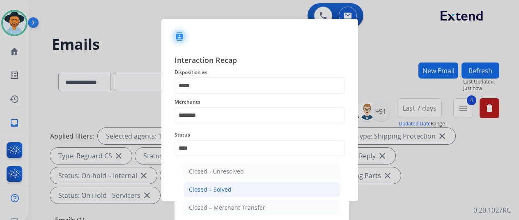
click at [236, 186] on li "Closed – Solved" at bounding box center [261, 189] width 156 height 16
type input "**********"
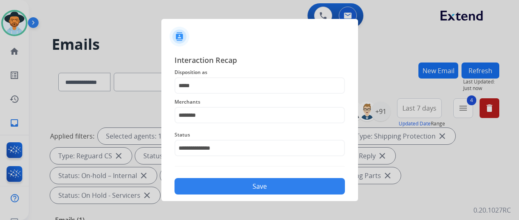
click at [236, 186] on button "Save" at bounding box center [259, 186] width 170 height 16
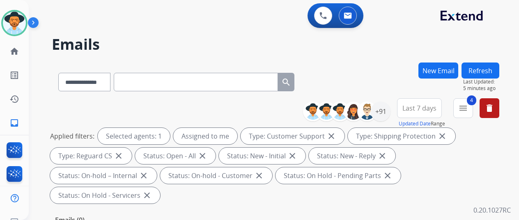
select select "**********"
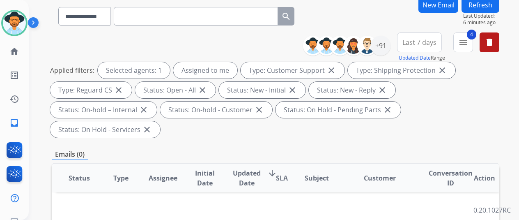
scroll to position [123, 0]
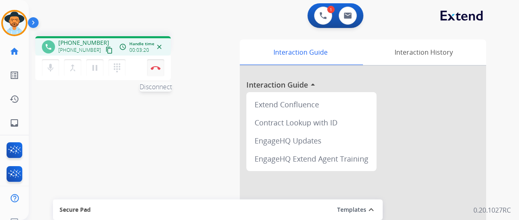
click at [156, 69] on img at bounding box center [156, 68] width 10 height 4
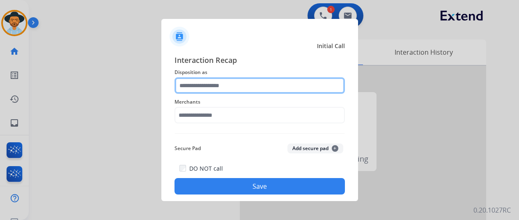
click at [199, 89] on input "text" at bounding box center [259, 85] width 170 height 16
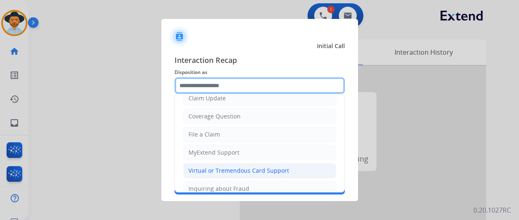
scroll to position [82, 0]
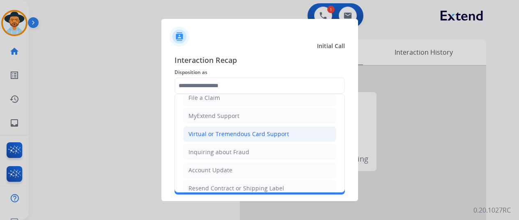
click at [218, 135] on div "Virtual or Tremendous Card Support" at bounding box center [238, 134] width 101 height 8
type input "**********"
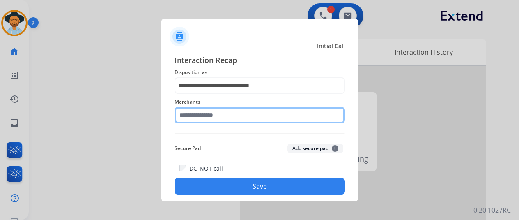
click at [202, 116] on input "text" at bounding box center [259, 115] width 170 height 16
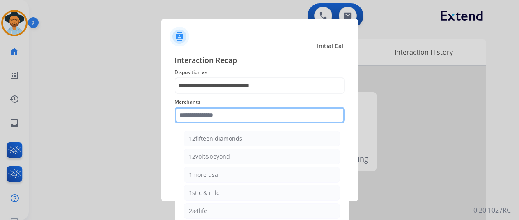
click at [198, 115] on input "text" at bounding box center [259, 115] width 170 height 16
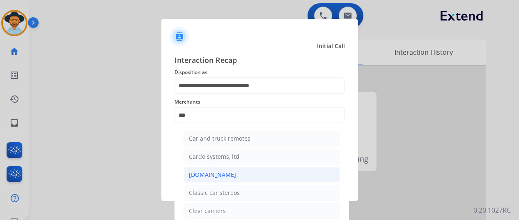
click at [208, 177] on div "[DOMAIN_NAME]" at bounding box center [212, 174] width 47 height 8
type input "**********"
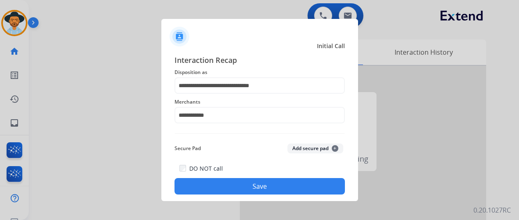
click at [208, 181] on button "Save" at bounding box center [259, 186] width 170 height 16
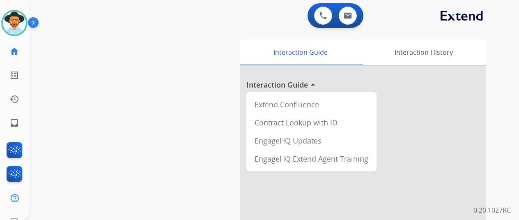
click at [66, 120] on div "swap_horiz Break voice bridge close_fullscreen Connect 3-Way Call merge_type Se…" at bounding box center [264, 201] width 470 height 342
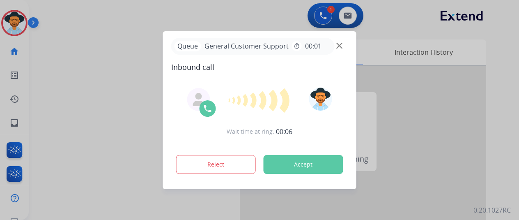
click at [83, 40] on div at bounding box center [259, 110] width 519 height 220
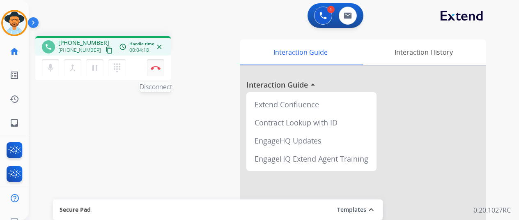
click at [156, 65] on button "Disconnect" at bounding box center [155, 67] width 17 height 17
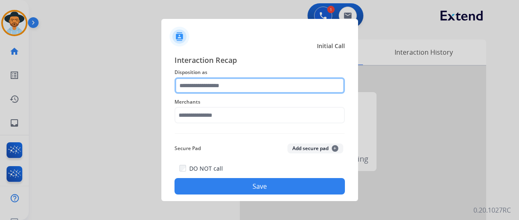
click at [197, 82] on input "text" at bounding box center [259, 85] width 170 height 16
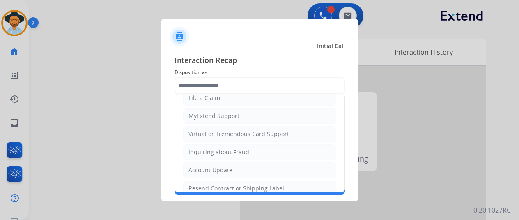
click at [210, 135] on div "Virtual or Tremendous Card Support" at bounding box center [238, 134] width 101 height 8
type input "**********"
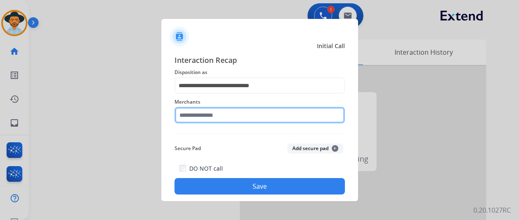
click at [187, 115] on input "text" at bounding box center [259, 115] width 170 height 16
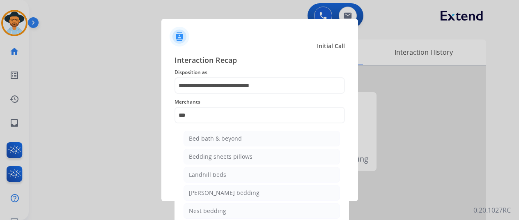
click at [218, 140] on div "Bed bath & beyond" at bounding box center [215, 138] width 53 height 8
type input "**********"
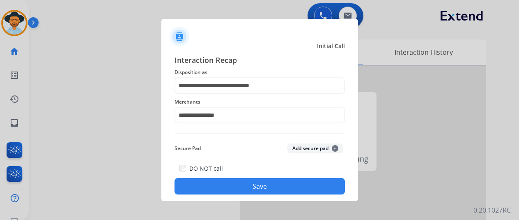
click at [232, 184] on button "Save" at bounding box center [259, 186] width 170 height 16
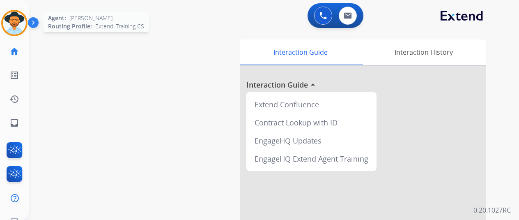
click at [26, 20] on div at bounding box center [14, 23] width 26 height 26
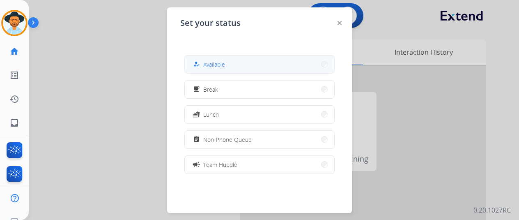
click at [216, 67] on span "Available" at bounding box center [214, 64] width 22 height 9
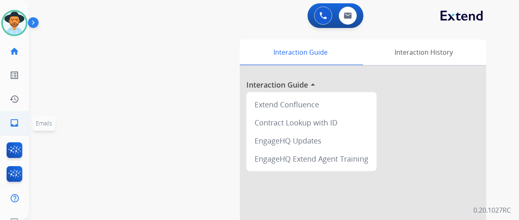
click at [13, 122] on mat-icon "inbox" at bounding box center [14, 123] width 10 height 10
select select "**********"
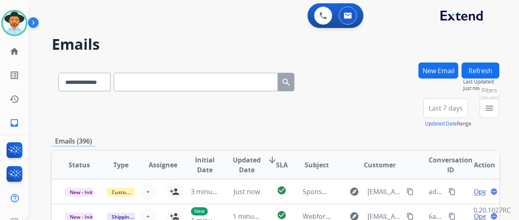
click at [494, 107] on mat-icon "menu" at bounding box center [489, 108] width 10 height 10
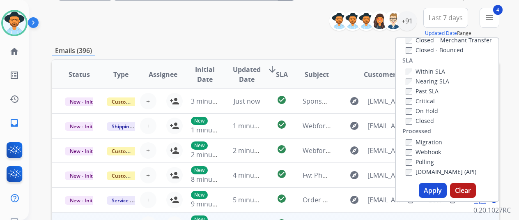
scroll to position [164, 0]
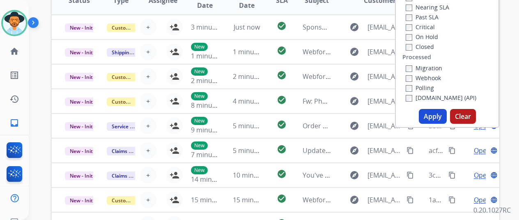
click at [433, 112] on button "Apply" at bounding box center [433, 116] width 28 height 15
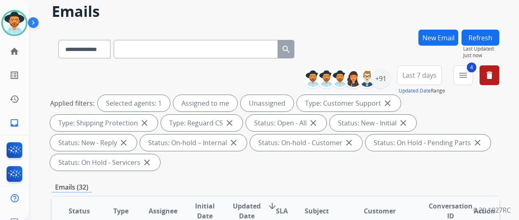
scroll to position [0, 0]
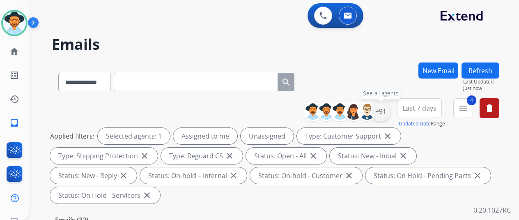
click at [388, 107] on div "+91" at bounding box center [381, 111] width 20 height 20
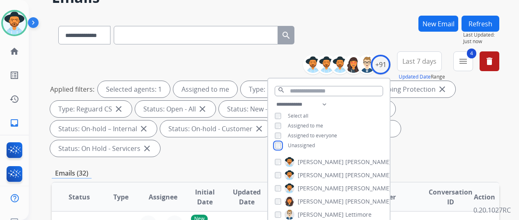
scroll to position [123, 0]
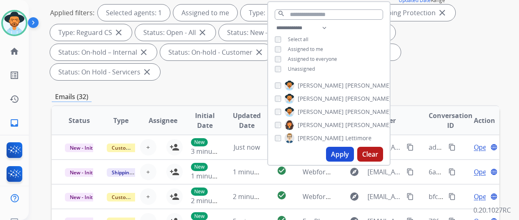
click at [344, 153] on button "Apply" at bounding box center [340, 154] width 28 height 15
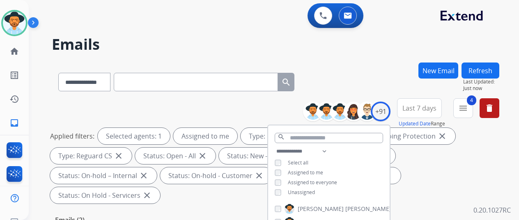
click at [376, 83] on div "**********" at bounding box center [275, 80] width 447 height 36
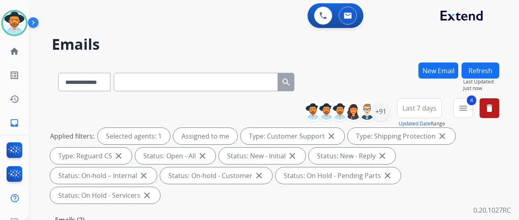
scroll to position [123, 0]
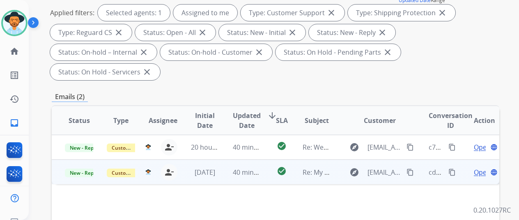
click at [478, 167] on span "Open" at bounding box center [482, 172] width 17 height 10
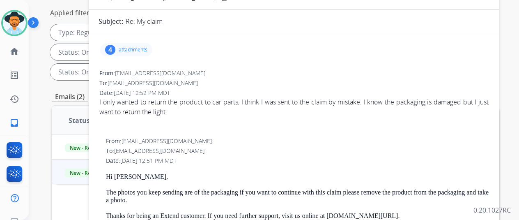
scroll to position [0, 0]
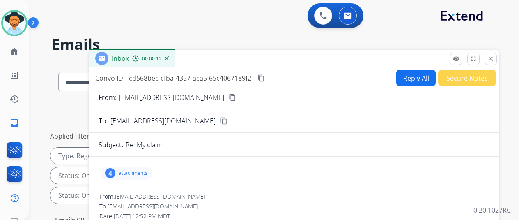
click at [114, 172] on div "4" at bounding box center [110, 173] width 10 height 10
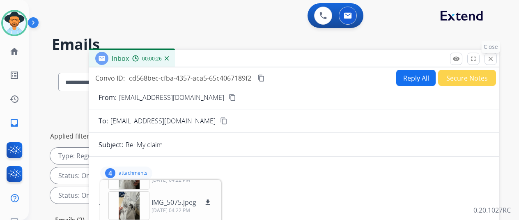
drag, startPoint x: 497, startPoint y: 60, endPoint x: 216, endPoint y: 89, distance: 283.1
click at [494, 60] on mat-icon "close" at bounding box center [490, 58] width 7 height 7
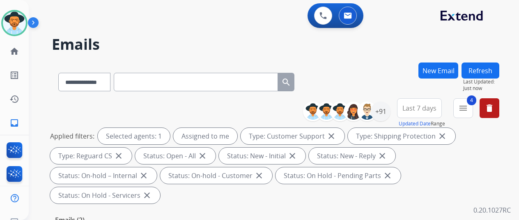
scroll to position [123, 0]
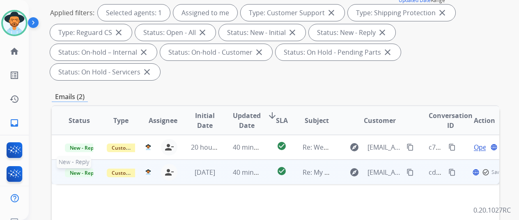
click at [80, 168] on span "New - Reply" at bounding box center [83, 172] width 37 height 9
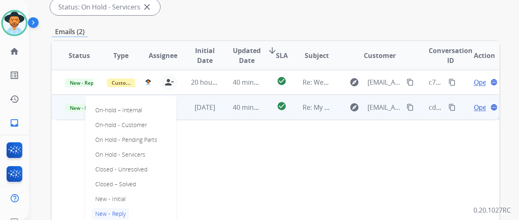
scroll to position [205, 0]
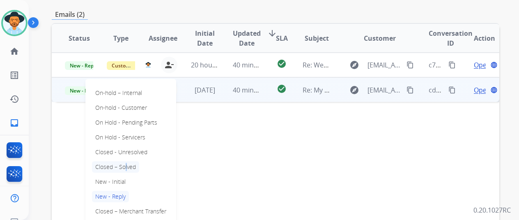
click at [123, 161] on p "Closed – Solved" at bounding box center [115, 166] width 47 height 11
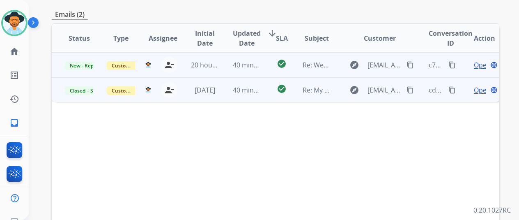
click at [476, 60] on span "Open" at bounding box center [482, 65] width 17 height 10
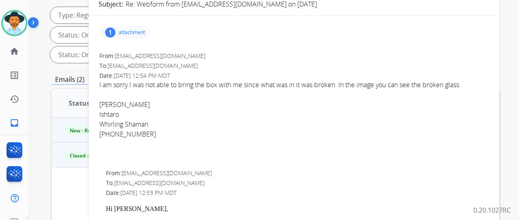
scroll to position [82, 0]
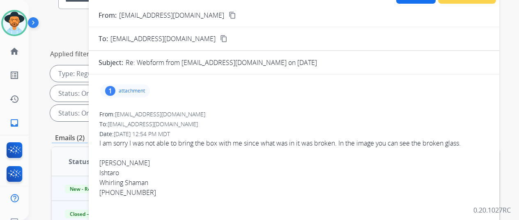
click at [115, 86] on div "1" at bounding box center [110, 91] width 10 height 10
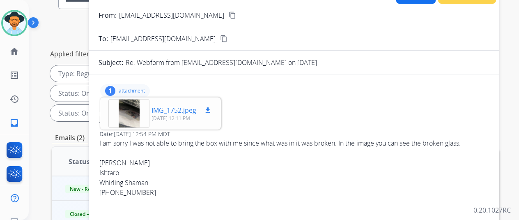
click at [130, 114] on div at bounding box center [128, 113] width 41 height 29
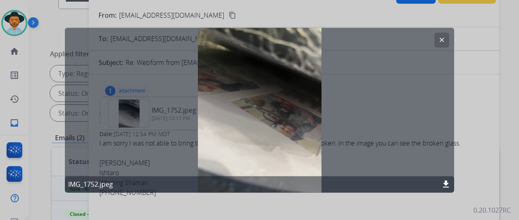
click at [442, 39] on mat-icon "clear" at bounding box center [441, 39] width 7 height 7
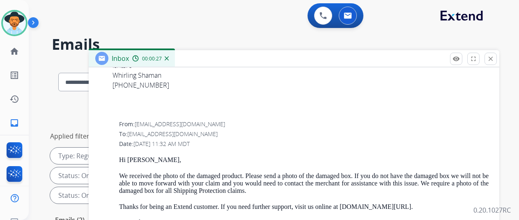
scroll to position [616, 0]
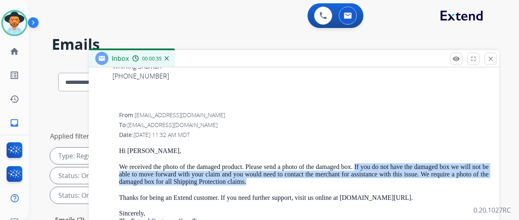
drag, startPoint x: 263, startPoint y: 180, endPoint x: 362, endPoint y: 165, distance: 100.5
click at [362, 165] on p "We received the photo of the damaged product. Please send a photo of the damage…" at bounding box center [303, 174] width 369 height 23
copy p "If you do not have the damaged box we will not be able to move forward with you…"
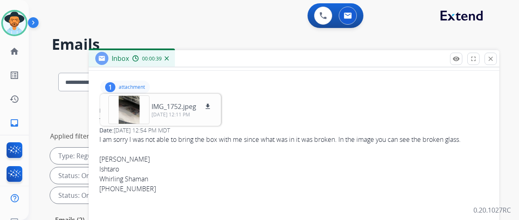
scroll to position [0, 0]
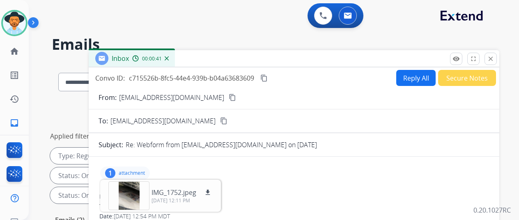
click at [412, 76] on button "Reply All" at bounding box center [415, 78] width 39 height 16
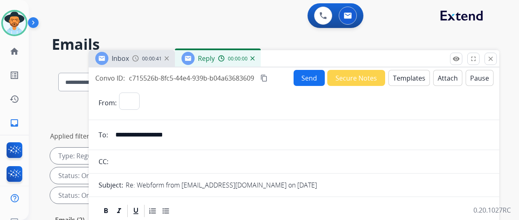
select select "**********"
click at [408, 75] on button "Templates" at bounding box center [408, 78] width 41 height 16
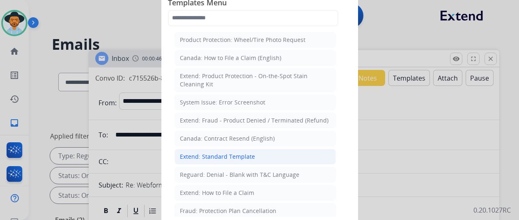
click at [208, 152] on div "Extend: Standard Template" at bounding box center [217, 156] width 75 height 8
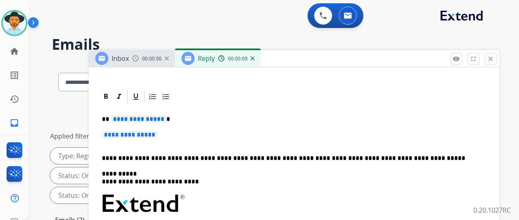
scroll to position [164, 0]
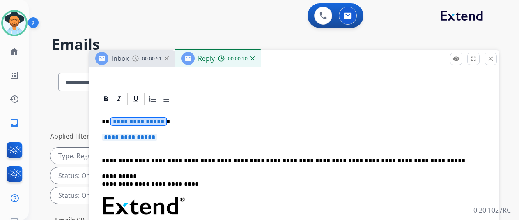
click at [164, 119] on span "**********" at bounding box center [138, 121] width 55 height 7
click at [254, 58] on img at bounding box center [252, 58] width 4 height 4
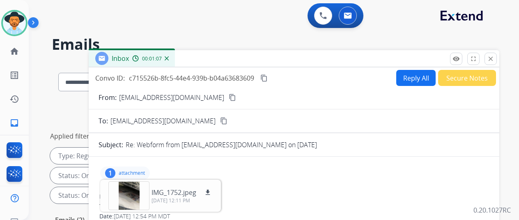
click at [169, 57] on img at bounding box center [167, 58] width 4 height 4
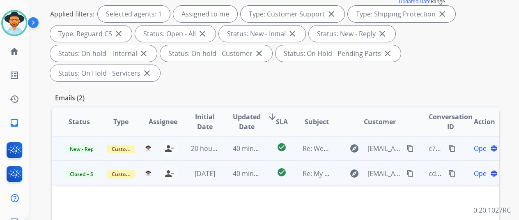
scroll to position [123, 0]
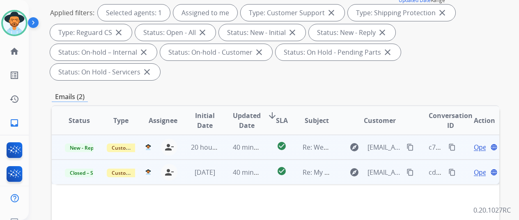
click at [413, 143] on mat-icon "content_copy" at bounding box center [409, 146] width 7 height 7
click at [481, 142] on span "Open" at bounding box center [482, 147] width 17 height 10
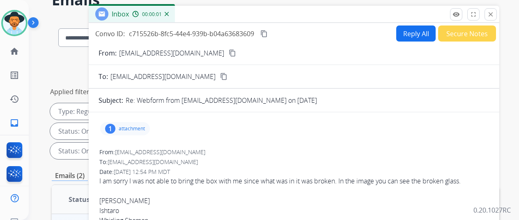
scroll to position [41, 0]
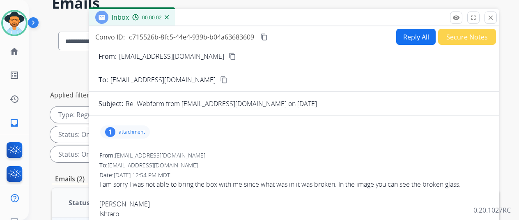
click at [115, 128] on div "1" at bounding box center [110, 132] width 10 height 10
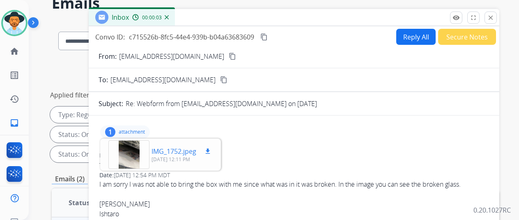
click at [129, 151] on div at bounding box center [128, 154] width 41 height 29
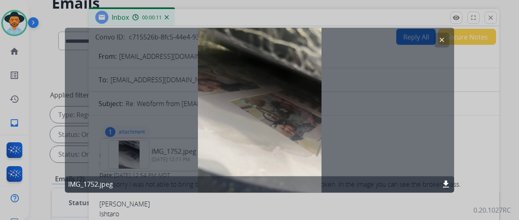
click at [444, 181] on mat-icon "download" at bounding box center [446, 184] width 10 height 10
click at [442, 38] on mat-icon "clear" at bounding box center [441, 39] width 7 height 7
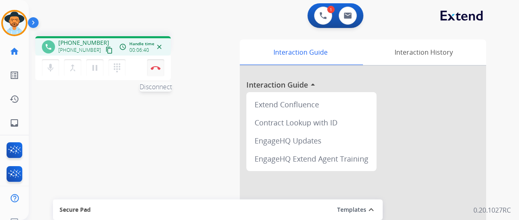
click at [156, 65] on button "Disconnect" at bounding box center [155, 67] width 17 height 17
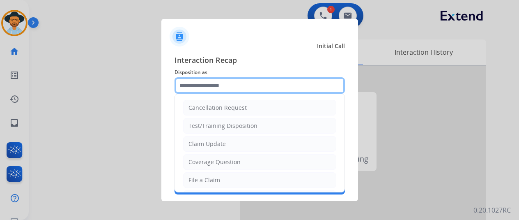
click at [192, 88] on input "text" at bounding box center [259, 85] width 170 height 16
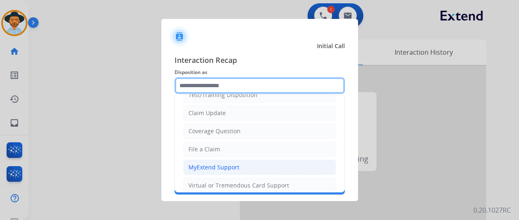
scroll to position [82, 0]
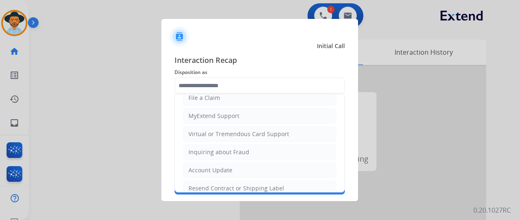
drag, startPoint x: 195, startPoint y: 187, endPoint x: 190, endPoint y: 167, distance: 19.8
click at [194, 185] on div "Resend Contract or Shipping Label" at bounding box center [236, 188] width 96 height 8
type input "**********"
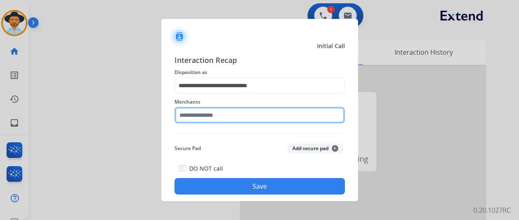
click at [191, 116] on input "text" at bounding box center [259, 115] width 170 height 16
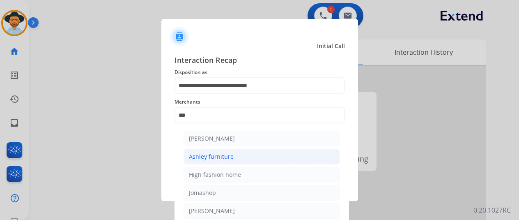
click at [239, 153] on li "Ashley furniture" at bounding box center [261, 157] width 156 height 16
type input "**********"
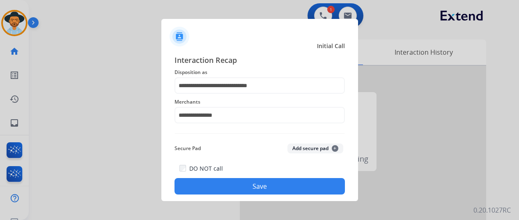
click at [212, 183] on button "Save" at bounding box center [259, 186] width 170 height 16
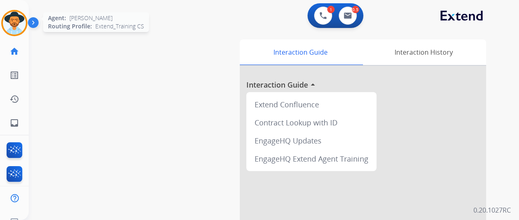
click at [12, 20] on img at bounding box center [14, 22] width 23 height 23
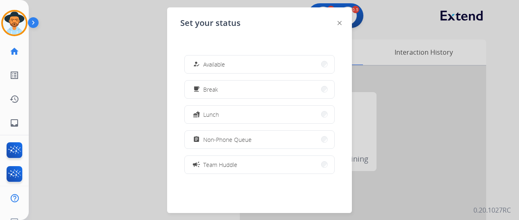
click at [213, 64] on span "Available" at bounding box center [214, 64] width 22 height 9
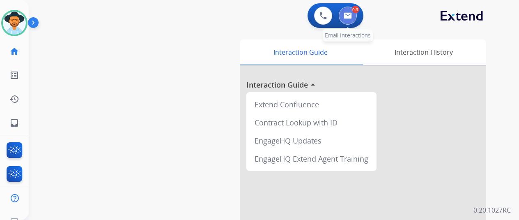
click at [351, 13] on img at bounding box center [348, 15] width 8 height 7
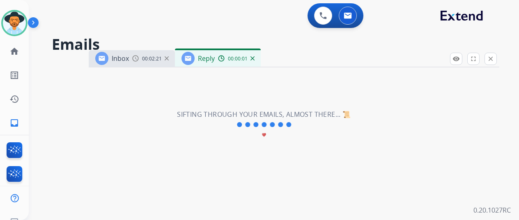
select select "**********"
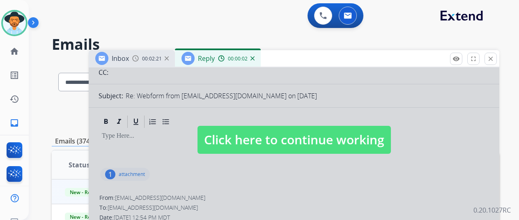
scroll to position [164, 0]
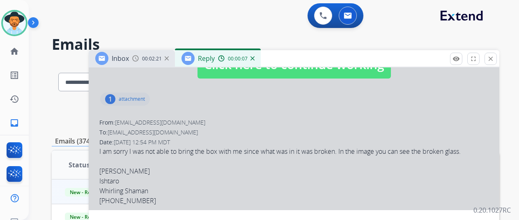
click at [202, 156] on div at bounding box center [294, 56] width 410 height 307
select select
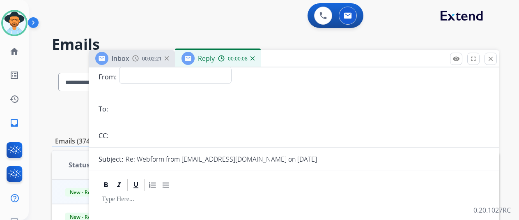
scroll to position [0, 0]
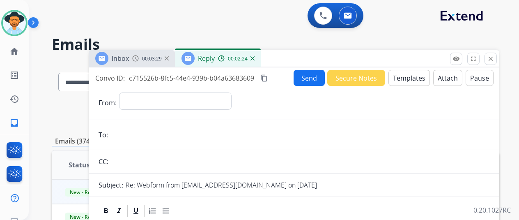
click at [254, 59] on img at bounding box center [252, 58] width 4 height 4
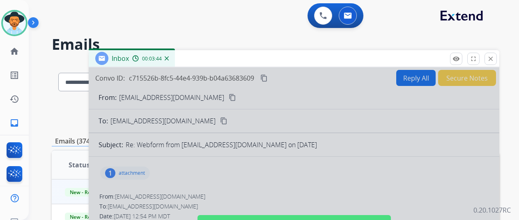
click at [294, 155] on div at bounding box center [294, 220] width 410 height 307
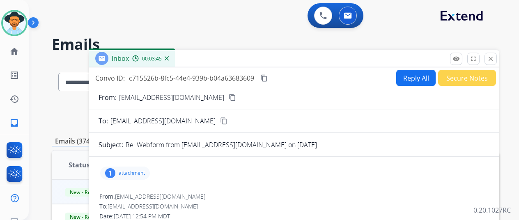
click at [415, 72] on button "Reply All" at bounding box center [415, 78] width 39 height 16
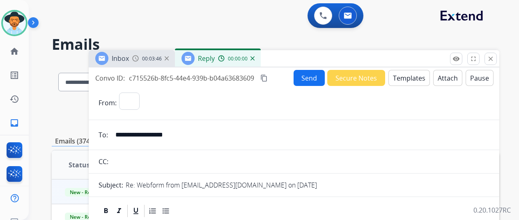
select select "**********"
click at [413, 70] on button "Templates" at bounding box center [408, 78] width 41 height 16
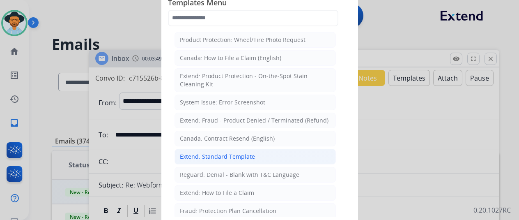
click at [190, 152] on div "Extend: Standard Template" at bounding box center [217, 156] width 75 height 8
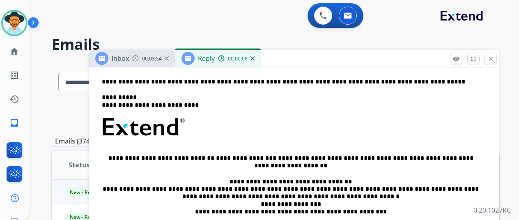
scroll to position [205, 0]
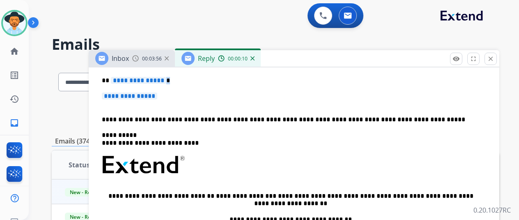
click at [166, 85] on div "**********" at bounding box center [293, 183] width 391 height 237
click at [166, 81] on span "**********" at bounding box center [138, 80] width 55 height 7
drag, startPoint x: 165, startPoint y: 105, endPoint x: 167, endPoint y: 101, distance: 4.8
click at [165, 104] on p "**********" at bounding box center [294, 99] width 384 height 15
click at [167, 99] on p "**********" at bounding box center [294, 99] width 384 height 15
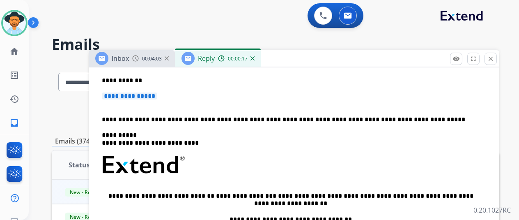
click at [157, 95] on span "**********" at bounding box center [129, 95] width 55 height 7
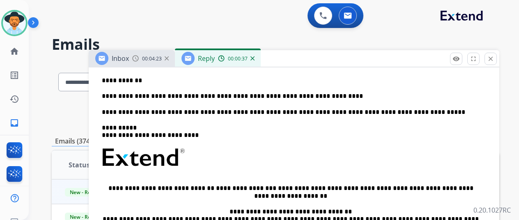
scroll to position [0, 0]
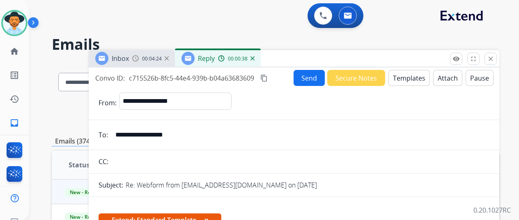
click at [307, 78] on button "Send" at bounding box center [308, 78] width 31 height 16
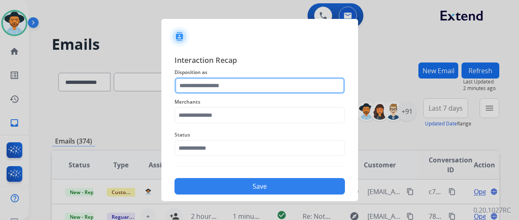
click at [211, 85] on input "text" at bounding box center [259, 85] width 170 height 16
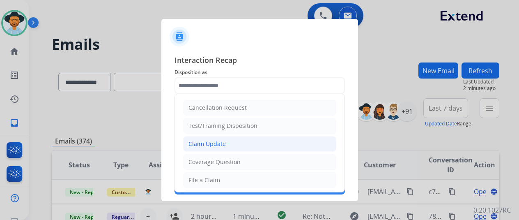
click at [198, 143] on div "Claim Update" at bounding box center [206, 144] width 37 height 8
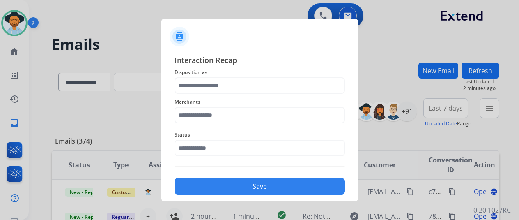
type input "**********"
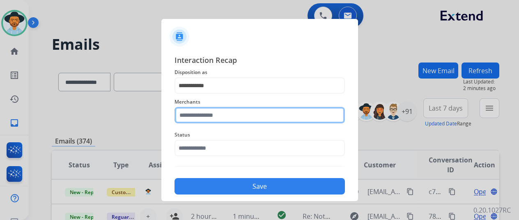
drag, startPoint x: 198, startPoint y: 115, endPoint x: 192, endPoint y: 123, distance: 10.3
click at [195, 121] on input "text" at bounding box center [259, 115] width 170 height 16
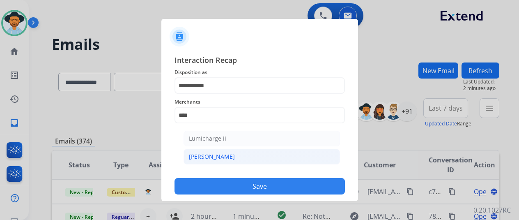
click at [208, 149] on li "[PERSON_NAME]" at bounding box center [261, 157] width 156 height 16
type input "********"
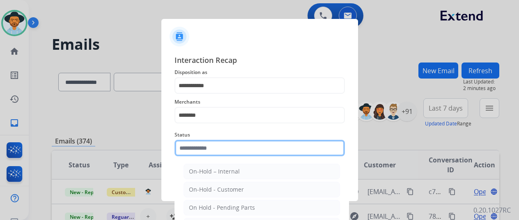
click at [208, 151] on input "text" at bounding box center [259, 148] width 170 height 16
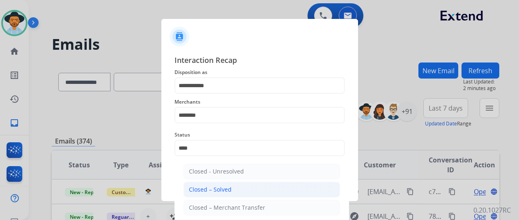
click at [222, 192] on div "Closed – Solved" at bounding box center [210, 189] width 43 height 8
type input "**********"
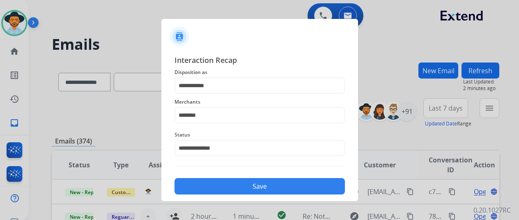
click at [222, 186] on button "Save" at bounding box center [259, 186] width 170 height 16
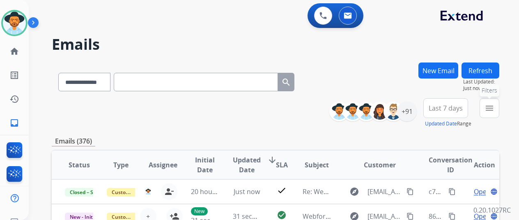
click at [494, 105] on mat-icon "menu" at bounding box center [489, 108] width 10 height 10
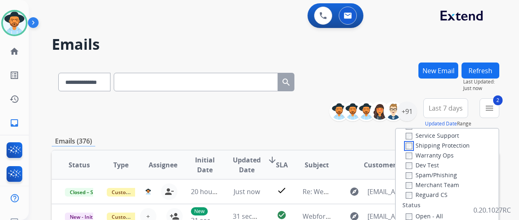
scroll to position [82, 0]
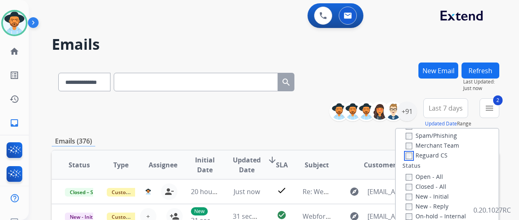
click at [410, 160] on div "Type Claims Adjudication Customer Support Escalation Service Support Shipping P…" at bounding box center [447, 198] width 103 height 141
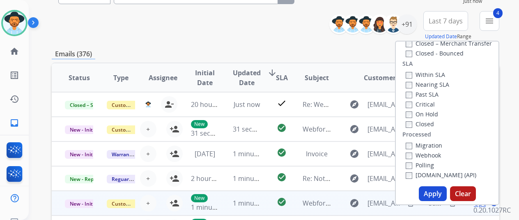
scroll to position [123, 0]
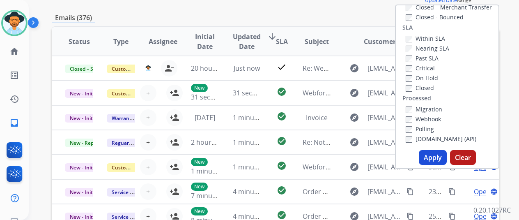
click at [437, 159] on button "Apply" at bounding box center [433, 157] width 28 height 15
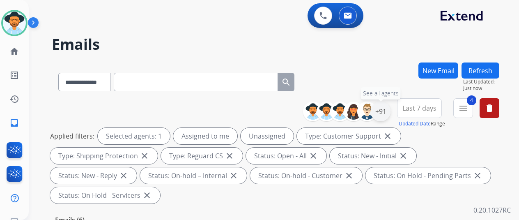
click at [386, 108] on div "+91" at bounding box center [381, 111] width 20 height 20
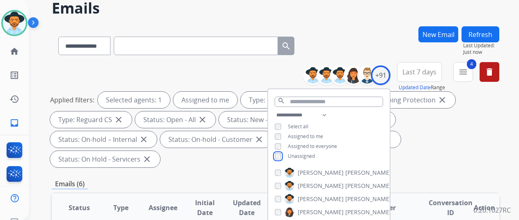
scroll to position [123, 0]
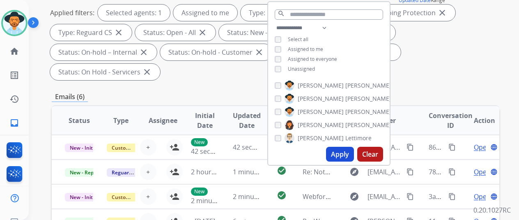
click at [339, 155] on button "Apply" at bounding box center [340, 154] width 28 height 15
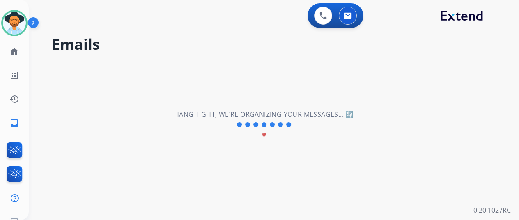
scroll to position [0, 0]
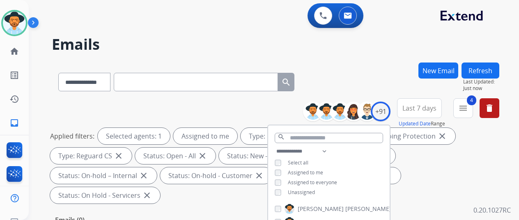
click at [325, 73] on div "**********" at bounding box center [275, 80] width 447 height 36
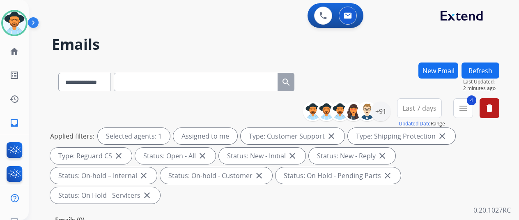
click at [386, 108] on div "+91" at bounding box center [381, 111] width 20 height 20
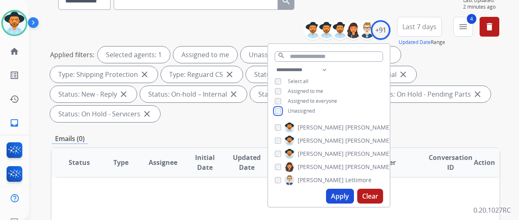
scroll to position [82, 0]
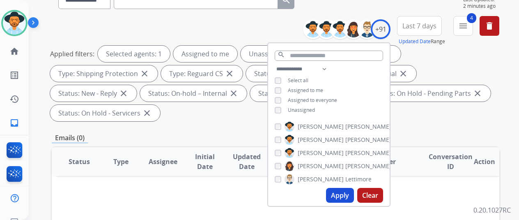
click at [342, 193] on button "Apply" at bounding box center [340, 195] width 28 height 15
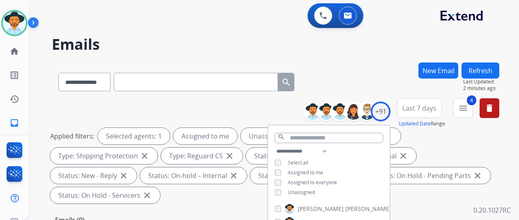
click at [342, 84] on div "**********" at bounding box center [275, 80] width 447 height 36
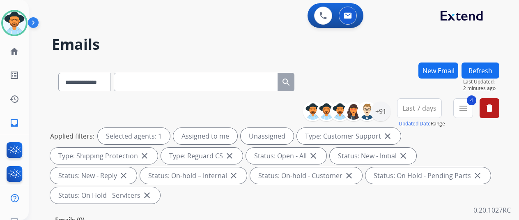
click at [351, 64] on div "**********" at bounding box center [275, 80] width 447 height 36
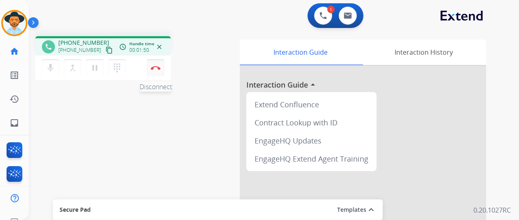
click at [156, 65] on button "Disconnect" at bounding box center [155, 67] width 17 height 17
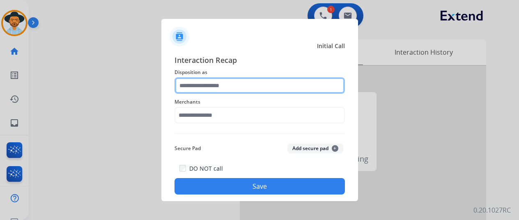
click at [204, 85] on input "text" at bounding box center [259, 85] width 170 height 16
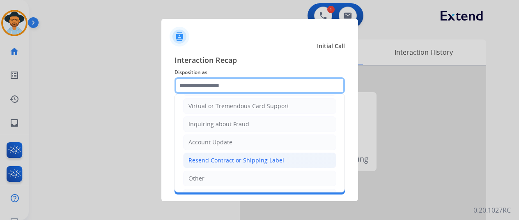
scroll to position [123, 0]
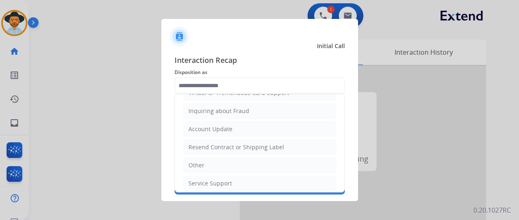
drag, startPoint x: 201, startPoint y: 181, endPoint x: 202, endPoint y: 152, distance: 28.8
click at [202, 179] on div "Service Support" at bounding box center [210, 183] width 44 height 8
type input "**********"
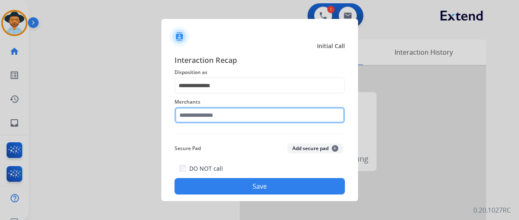
click at [184, 116] on input "text" at bounding box center [259, 115] width 170 height 16
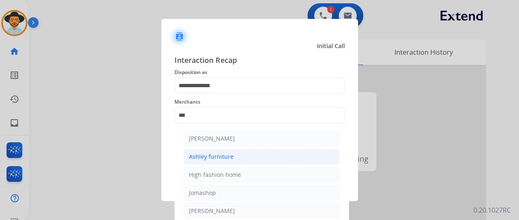
click at [234, 156] on li "Ashley furniture" at bounding box center [261, 157] width 156 height 16
type input "**********"
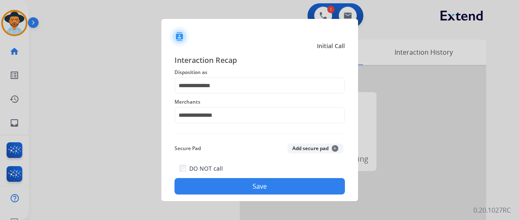
click at [220, 188] on button "Save" at bounding box center [259, 186] width 170 height 16
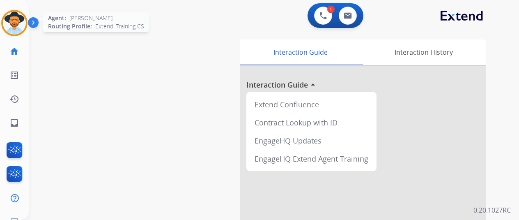
click at [16, 18] on img at bounding box center [14, 22] width 23 height 23
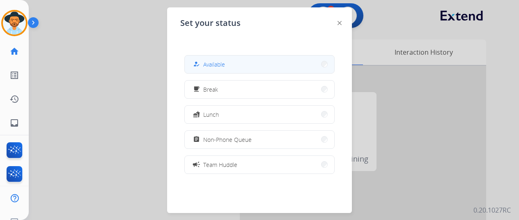
click at [237, 65] on button "how_to_reg Available" at bounding box center [259, 64] width 149 height 18
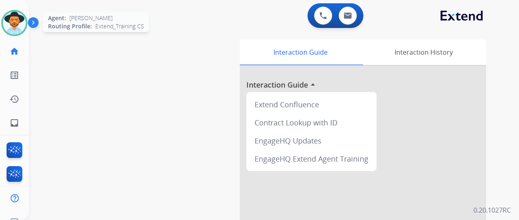
click at [16, 23] on img at bounding box center [14, 22] width 23 height 23
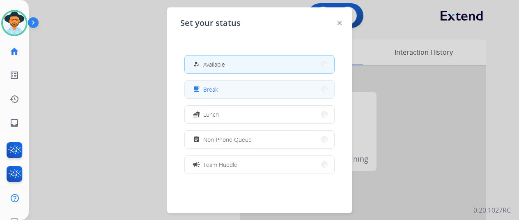
click at [220, 86] on button "free_breakfast Break" at bounding box center [259, 89] width 149 height 18
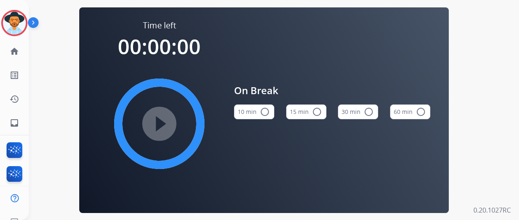
click at [163, 125] on div "play_circle_filled" at bounding box center [159, 123] width 123 height 123
click at [265, 111] on mat-icon "radio_button_unchecked" at bounding box center [265, 112] width 10 height 10
click at [161, 124] on mat-icon "play_circle_filled" at bounding box center [159, 124] width 10 height 10
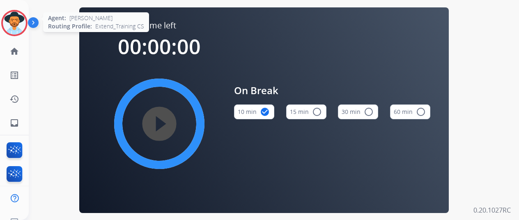
click at [16, 20] on img at bounding box center [14, 22] width 23 height 23
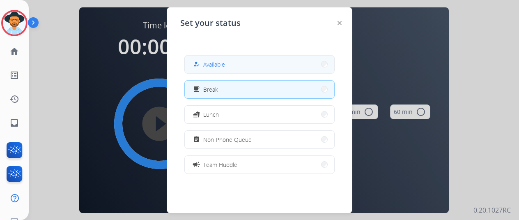
click at [223, 62] on span "Available" at bounding box center [214, 64] width 22 height 9
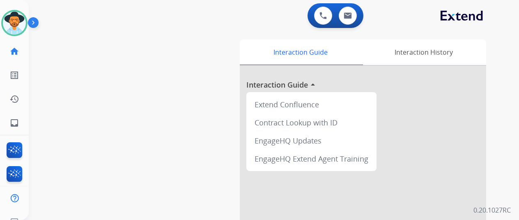
drag, startPoint x: 73, startPoint y: 147, endPoint x: 95, endPoint y: 94, distance: 57.8
click at [74, 142] on div "swap_horiz Break voice bridge close_fullscreen Connect 3-Way Call merge_type Se…" at bounding box center [264, 201] width 470 height 342
click at [23, 22] on img at bounding box center [14, 22] width 23 height 23
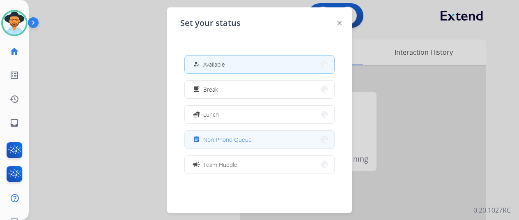
click at [228, 141] on span "Non-Phone Queue" at bounding box center [227, 139] width 48 height 9
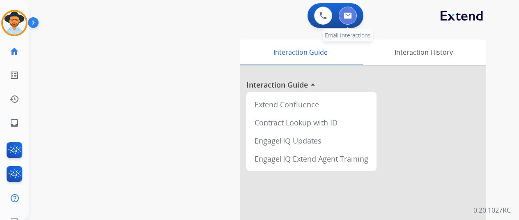
click at [350, 9] on button at bounding box center [348, 16] width 18 height 18
select select "**********"
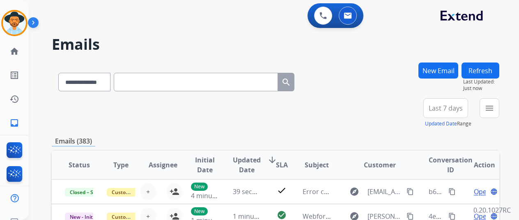
click at [442, 69] on button "New Email" at bounding box center [438, 70] width 40 height 16
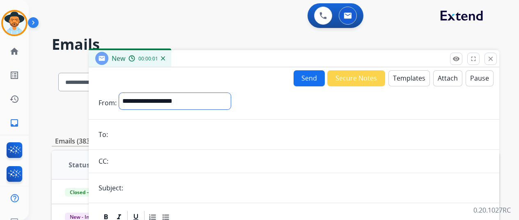
click at [143, 98] on select "**********" at bounding box center [175, 101] width 112 height 16
select select "**********"
click at [125, 93] on select "**********" at bounding box center [175, 101] width 112 height 16
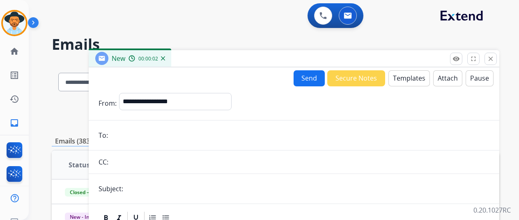
click at [131, 136] on input "email" at bounding box center [299, 135] width 379 height 16
paste input "**********"
type input "**********"
click at [140, 190] on input "text" at bounding box center [308, 188] width 364 height 16
type input "*****"
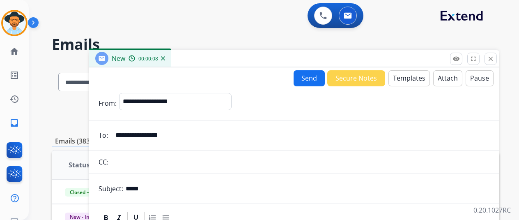
click at [402, 78] on button "Templates" at bounding box center [408, 78] width 41 height 16
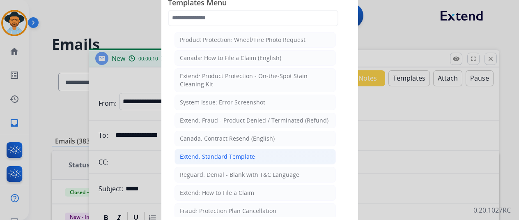
click at [215, 153] on div "Extend: Standard Template" at bounding box center [217, 156] width 75 height 8
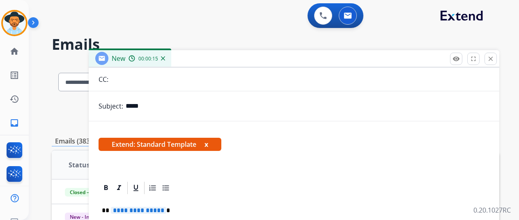
scroll to position [123, 0]
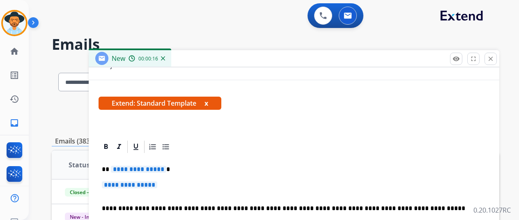
click at [166, 168] on span "**********" at bounding box center [138, 168] width 55 height 7
click at [157, 185] on span "**********" at bounding box center [129, 184] width 55 height 7
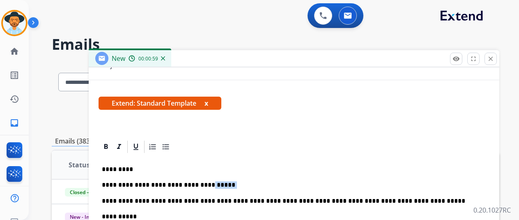
drag, startPoint x: 216, startPoint y: 183, endPoint x: 203, endPoint y: 183, distance: 12.7
click at [203, 183] on p "**********" at bounding box center [291, 184] width 378 height 7
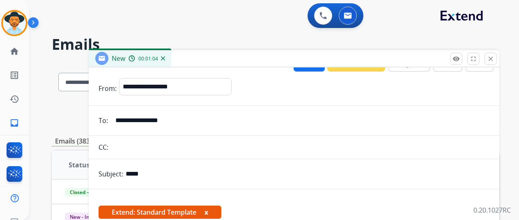
scroll to position [0, 0]
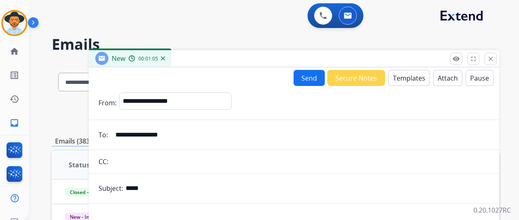
click at [310, 75] on button "Send" at bounding box center [308, 78] width 31 height 16
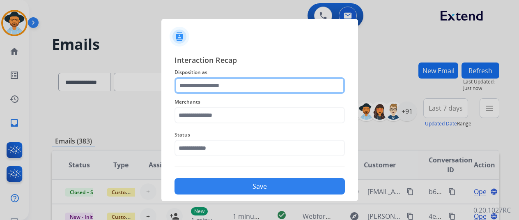
click at [196, 82] on input "text" at bounding box center [259, 85] width 170 height 16
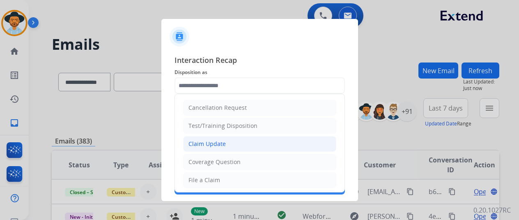
click at [213, 140] on div "Claim Update" at bounding box center [206, 144] width 37 height 8
type input "**********"
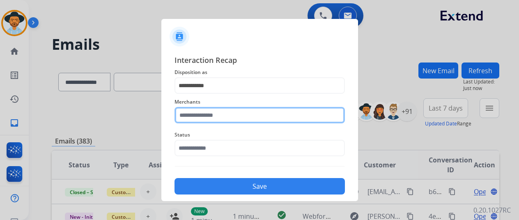
click at [200, 115] on input "text" at bounding box center [259, 115] width 170 height 16
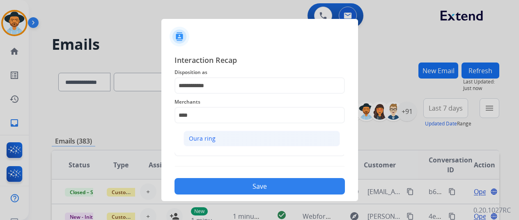
click at [215, 137] on li "Oura ring" at bounding box center [261, 139] width 156 height 16
type input "*********"
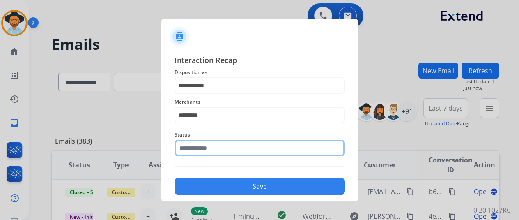
click at [207, 150] on input "text" at bounding box center [259, 148] width 170 height 16
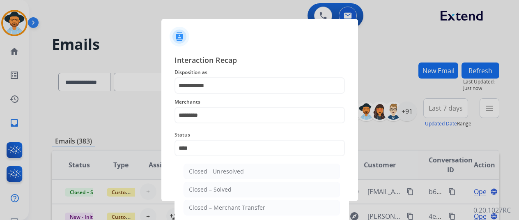
click at [204, 185] on div "Closed – Solved" at bounding box center [210, 189] width 43 height 8
type input "**********"
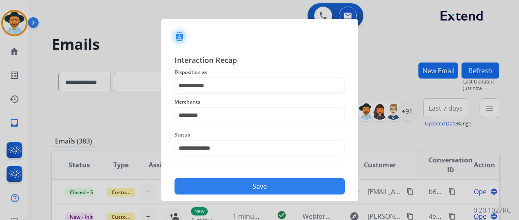
click at [204, 185] on button "Save" at bounding box center [259, 186] width 170 height 16
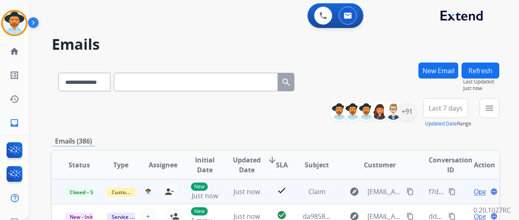
click at [452, 189] on mat-icon "content_copy" at bounding box center [451, 191] width 7 height 7
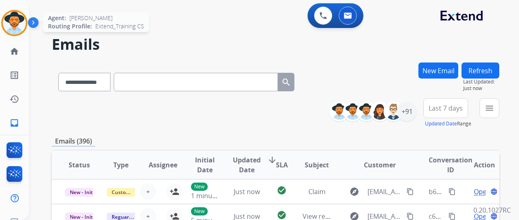
click at [11, 18] on img at bounding box center [14, 22] width 23 height 23
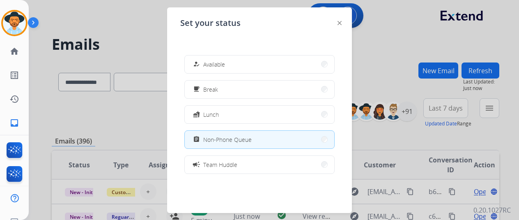
click at [229, 62] on button "how_to_reg Available" at bounding box center [259, 64] width 149 height 18
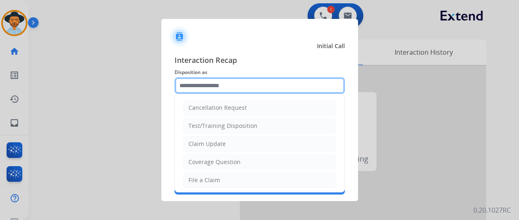
click at [191, 86] on input "text" at bounding box center [259, 85] width 170 height 16
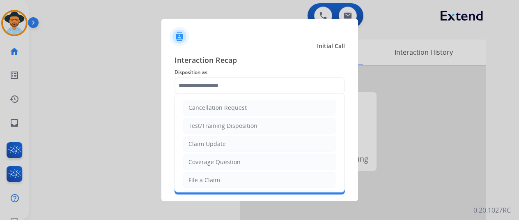
drag, startPoint x: 206, startPoint y: 179, endPoint x: 204, endPoint y: 173, distance: 5.7
click at [206, 176] on div "File a Claim" at bounding box center [204, 180] width 32 height 8
type input "**********"
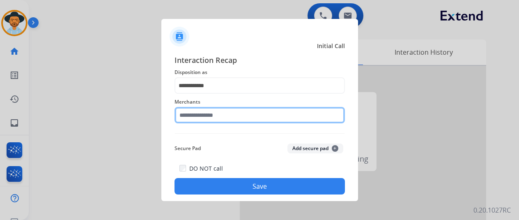
click at [208, 120] on input "text" at bounding box center [259, 115] width 170 height 16
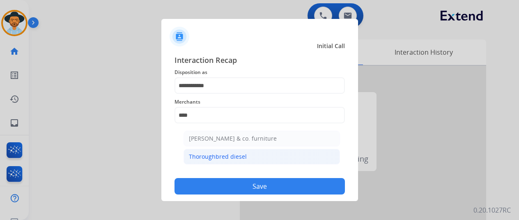
click at [190, 153] on div "Thoroughbred diesel" at bounding box center [218, 156] width 58 height 8
type input "**********"
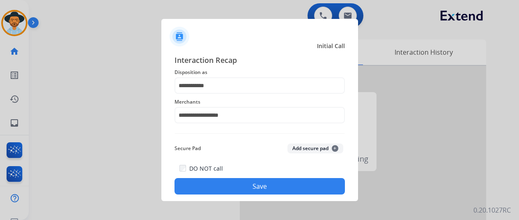
click at [229, 179] on button "Save" at bounding box center [259, 186] width 170 height 16
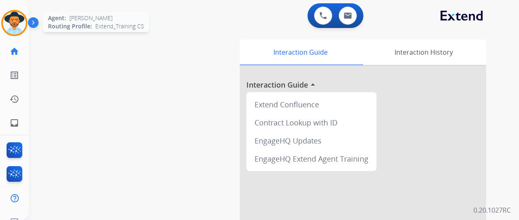
click at [10, 18] on img at bounding box center [14, 22] width 23 height 23
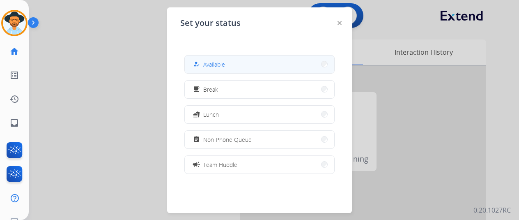
click at [220, 67] on span "Available" at bounding box center [214, 64] width 22 height 9
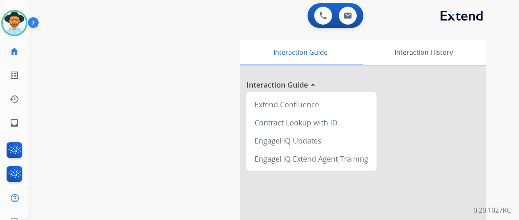
scroll to position [10, 0]
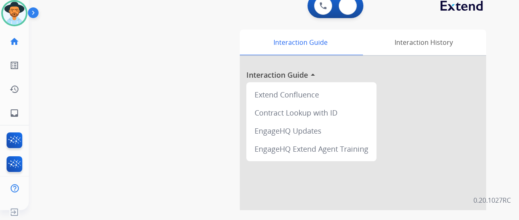
click at [357, 5] on button at bounding box center [348, 6] width 18 height 18
click at [451, 0] on html "Outbound call Quit Outbound call Quit Schedule interaction + Add to my list Cus…" at bounding box center [259, 100] width 519 height 220
select select "**********"
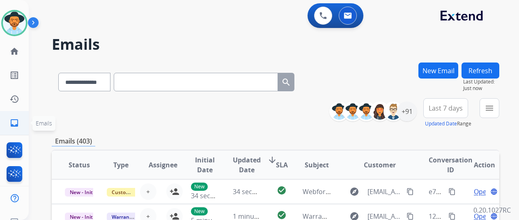
click at [13, 117] on link "inbox Emails" at bounding box center [14, 122] width 23 height 23
click at [494, 105] on mat-icon "menu" at bounding box center [489, 108] width 10 height 10
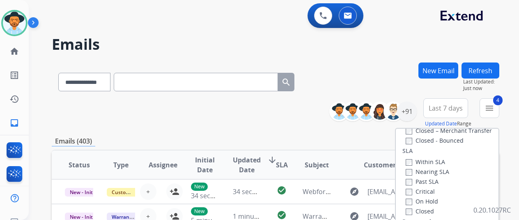
scroll to position [123, 0]
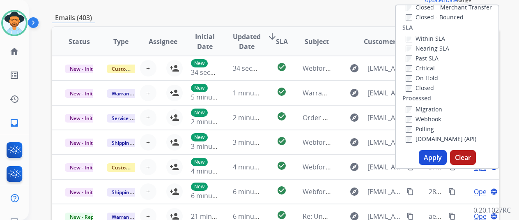
click at [429, 157] on button "Apply" at bounding box center [433, 157] width 28 height 15
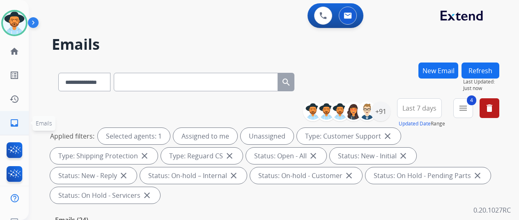
click at [16, 124] on mat-icon "inbox" at bounding box center [14, 123] width 10 height 10
click at [383, 111] on div "+91" at bounding box center [381, 111] width 20 height 20
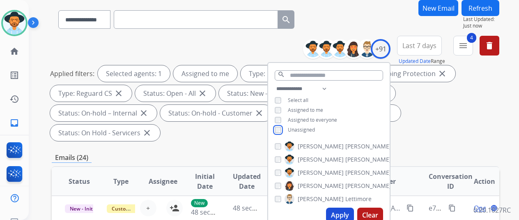
scroll to position [123, 0]
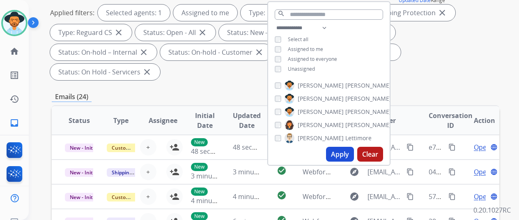
click at [340, 153] on button "Apply" at bounding box center [340, 154] width 28 height 15
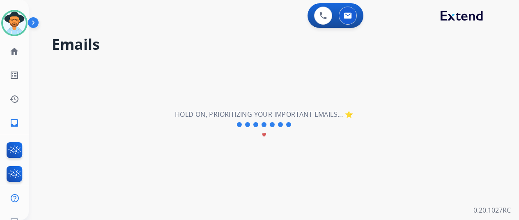
scroll to position [0, 0]
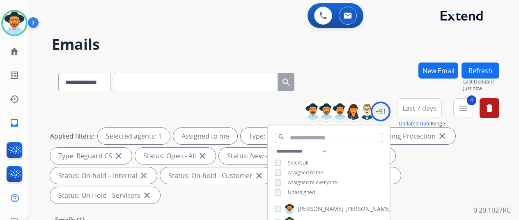
click at [376, 72] on div "**********" at bounding box center [275, 80] width 447 height 36
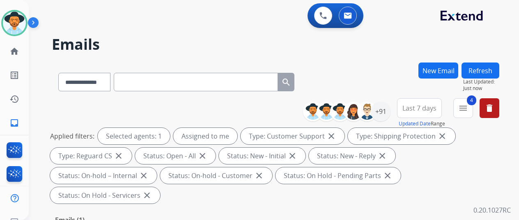
scroll to position [123, 0]
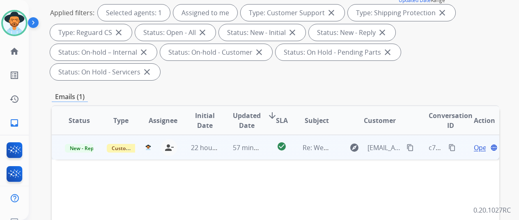
click at [478, 142] on span "Open" at bounding box center [482, 147] width 17 height 10
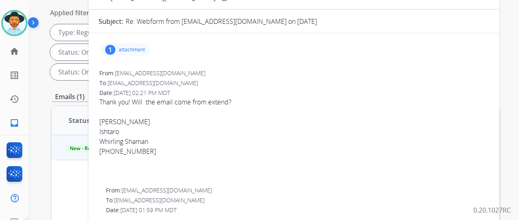
scroll to position [0, 0]
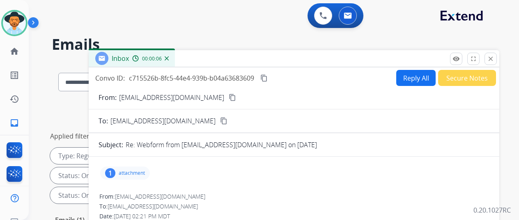
click at [115, 172] on div "1" at bounding box center [110, 173] width 10 height 10
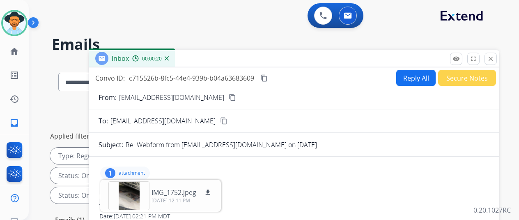
click at [229, 96] on mat-icon "content_copy" at bounding box center [232, 97] width 7 height 7
click at [419, 75] on button "Reply All" at bounding box center [415, 78] width 39 height 16
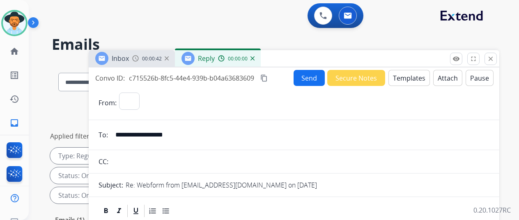
select select "**********"
click at [410, 77] on button "Templates" at bounding box center [408, 78] width 41 height 16
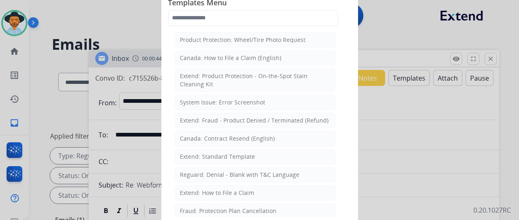
drag, startPoint x: 224, startPoint y: 154, endPoint x: 196, endPoint y: 128, distance: 38.9
click at [224, 154] on div "Extend: Standard Template" at bounding box center [217, 156] width 75 height 8
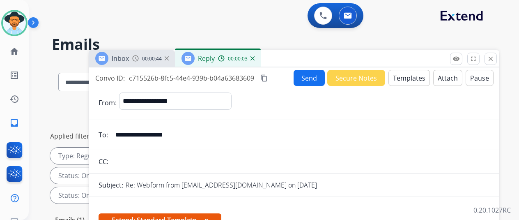
scroll to position [123, 0]
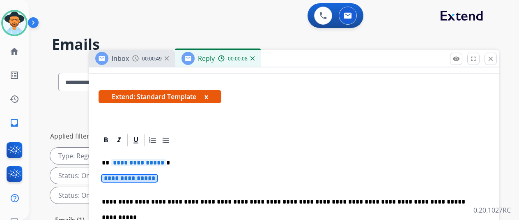
drag, startPoint x: 160, startPoint y: 171, endPoint x: 166, endPoint y: 163, distance: 10.3
click at [165, 162] on span "**********" at bounding box center [138, 162] width 55 height 7
click at [171, 160] on p "**********" at bounding box center [291, 162] width 378 height 7
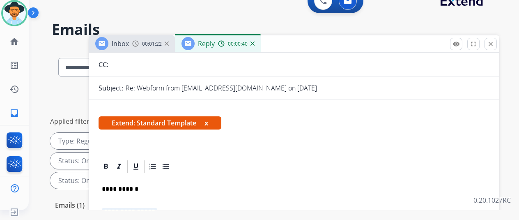
scroll to position [164, 0]
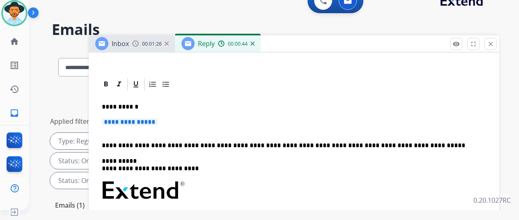
click at [157, 123] on span "**********" at bounding box center [129, 121] width 55 height 7
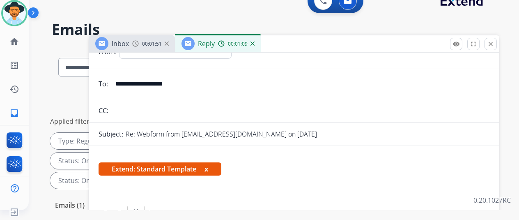
scroll to position [0, 0]
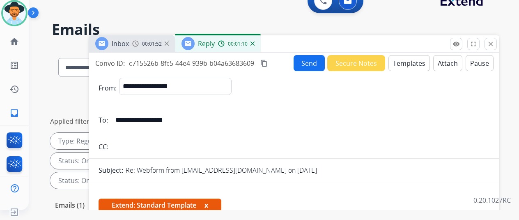
click at [305, 59] on button "Send" at bounding box center [308, 63] width 31 height 16
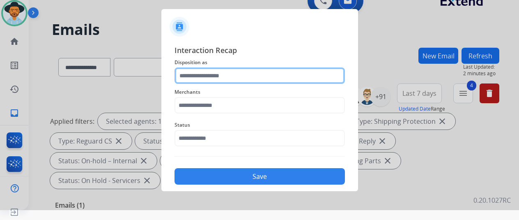
click at [190, 74] on input "text" at bounding box center [259, 75] width 170 height 16
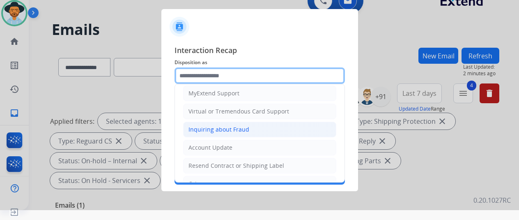
scroll to position [82, 0]
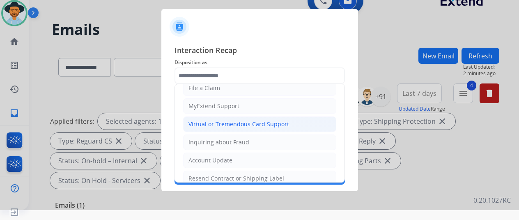
click at [206, 120] on div "Virtual or Tremendous Card Support" at bounding box center [238, 124] width 101 height 8
type input "**********"
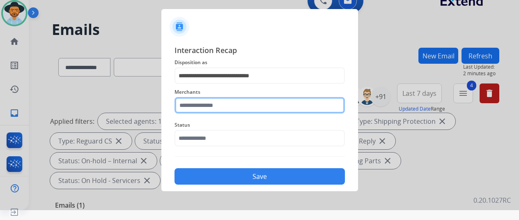
click at [188, 104] on input "text" at bounding box center [259, 105] width 170 height 16
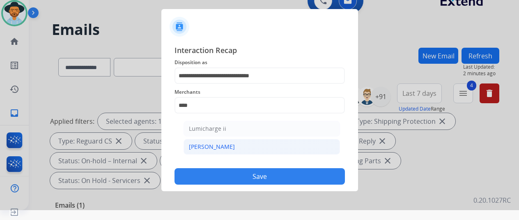
click at [206, 144] on div "[PERSON_NAME]" at bounding box center [212, 146] width 46 height 8
type input "********"
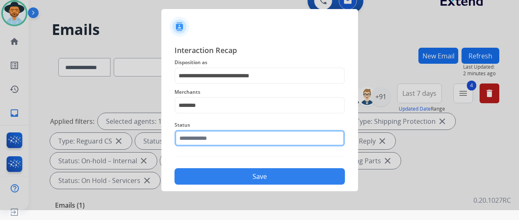
click at [206, 142] on input "text" at bounding box center [259, 138] width 170 height 16
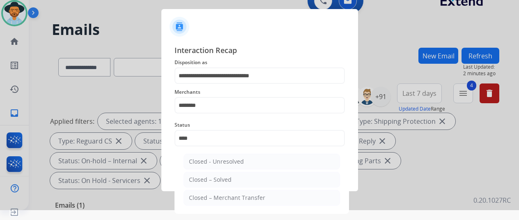
click at [207, 174] on li "Closed – Solved" at bounding box center [261, 180] width 156 height 16
type input "**********"
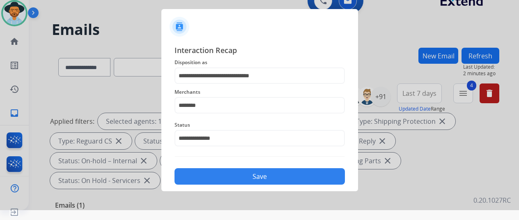
click at [206, 172] on button "Save" at bounding box center [259, 176] width 170 height 16
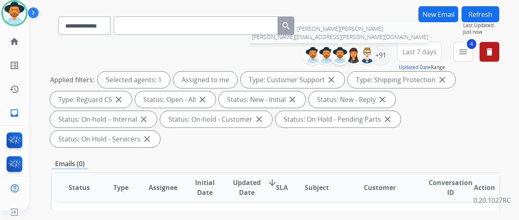
scroll to position [123, 0]
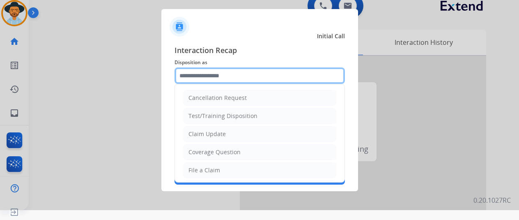
click at [198, 73] on input "text" at bounding box center [259, 75] width 170 height 16
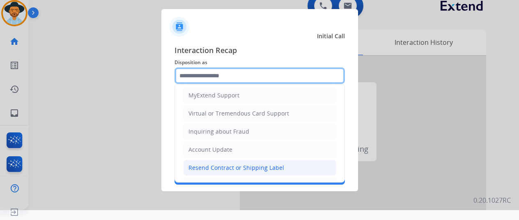
scroll to position [124, 0]
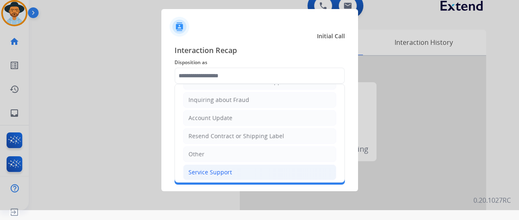
click at [208, 170] on div "Service Support" at bounding box center [210, 172] width 44 height 8
type input "**********"
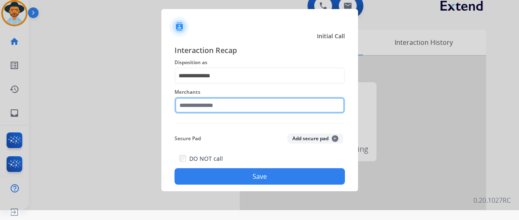
click at [215, 107] on input "text" at bounding box center [259, 105] width 170 height 16
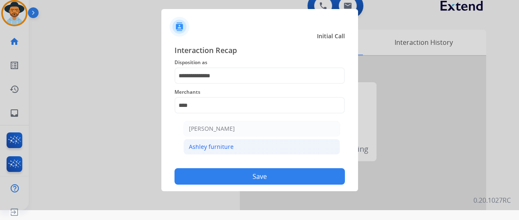
click at [239, 142] on li "Ashley furniture" at bounding box center [261, 147] width 156 height 16
type input "**********"
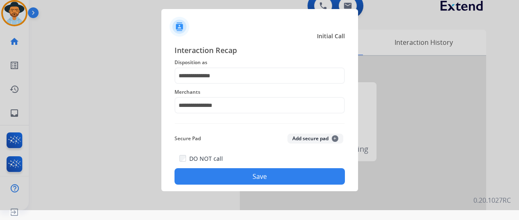
click at [251, 179] on button "Save" at bounding box center [259, 176] width 170 height 16
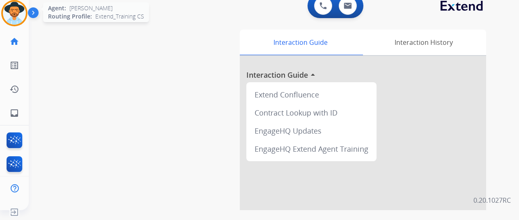
click at [21, 9] on img at bounding box center [14, 13] width 23 height 23
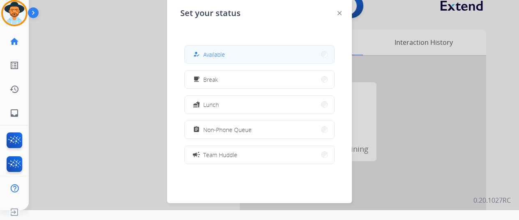
click at [239, 55] on button "how_to_reg Available" at bounding box center [259, 55] width 149 height 18
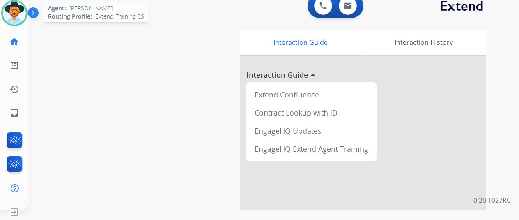
click at [17, 15] on img at bounding box center [14, 13] width 23 height 23
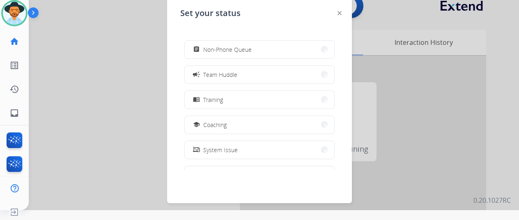
scroll to position [130, 0]
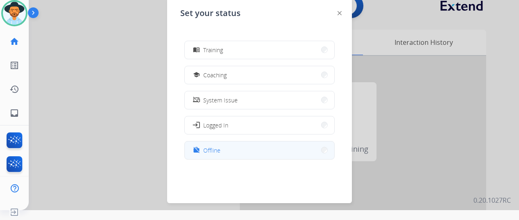
click at [222, 150] on button "work_off Offline" at bounding box center [259, 150] width 149 height 18
